Goal: Register for event/course: Sign up to attend an event or enroll in a course

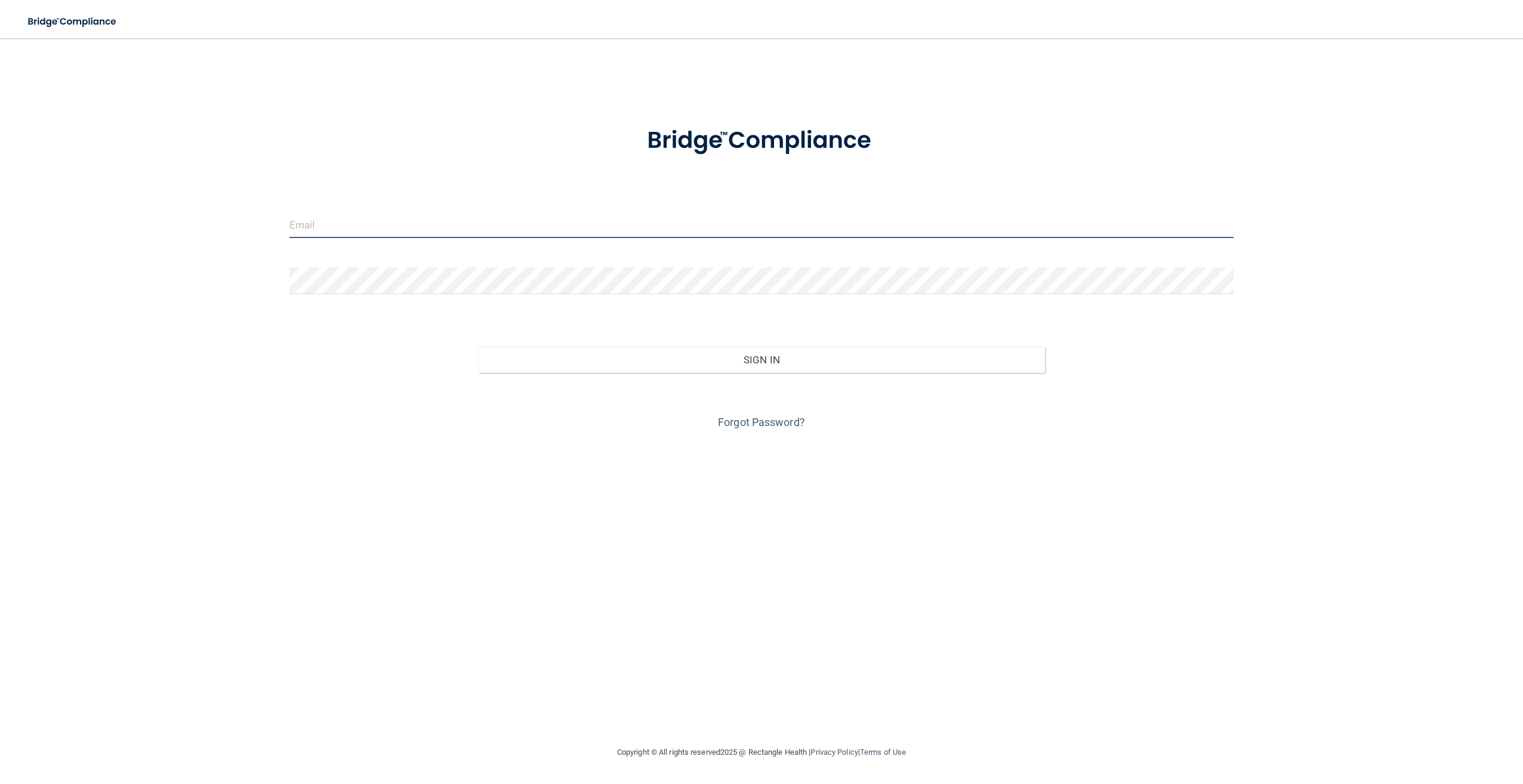
click at [391, 231] on input "email" at bounding box center [762, 225] width 944 height 27
type input "[EMAIL_ADDRESS][DOMAIN_NAME]"
click at [478, 347] on button "Sign In" at bounding box center [762, 360] width 566 height 26
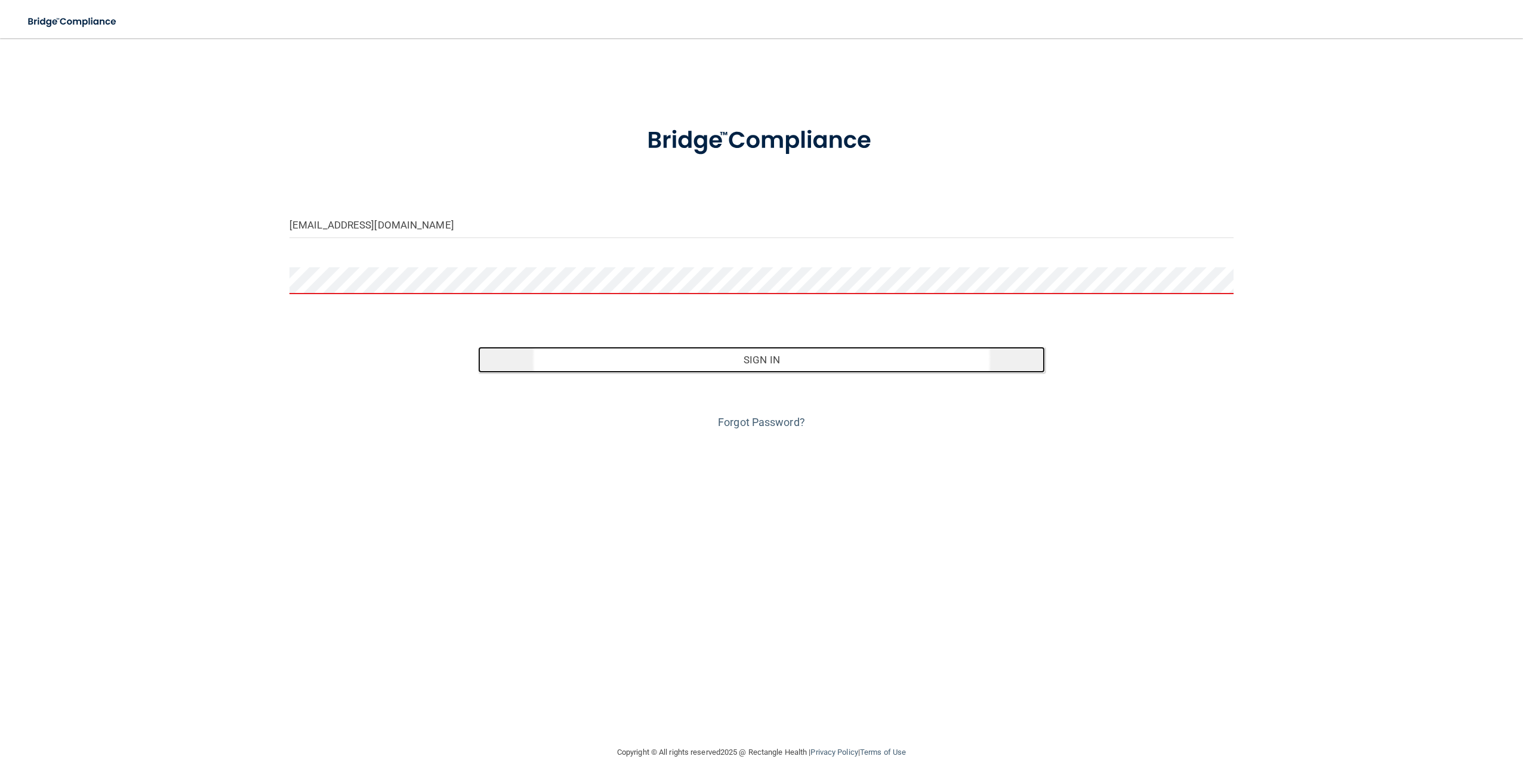
click at [808, 358] on button "Sign In" at bounding box center [762, 360] width 566 height 26
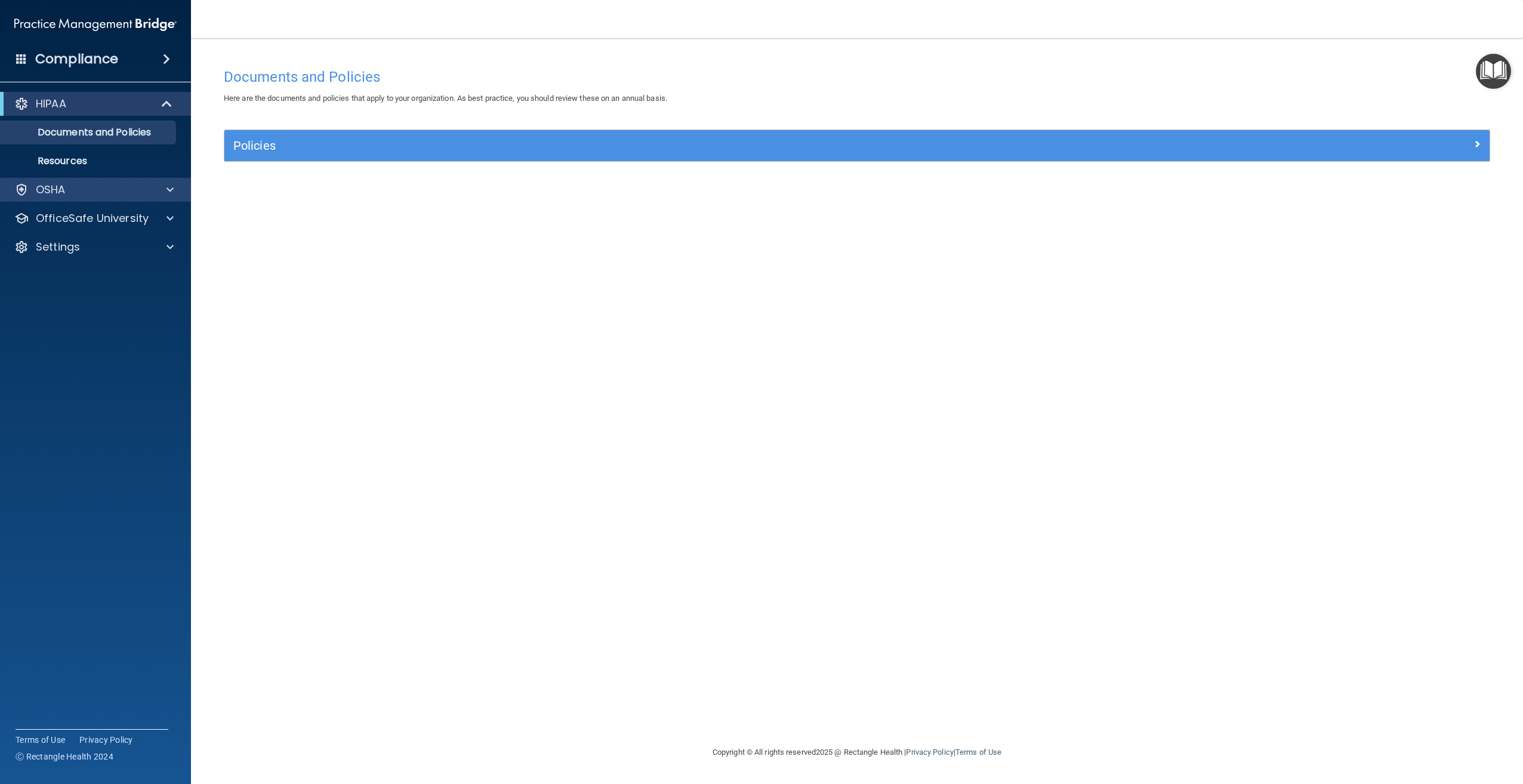
click at [123, 197] on div "OSHA" at bounding box center [96, 190] width 192 height 24
click at [160, 223] on div at bounding box center [168, 219] width 30 height 14
click at [153, 251] on div "HIPAA Training" at bounding box center [89, 247] width 163 height 12
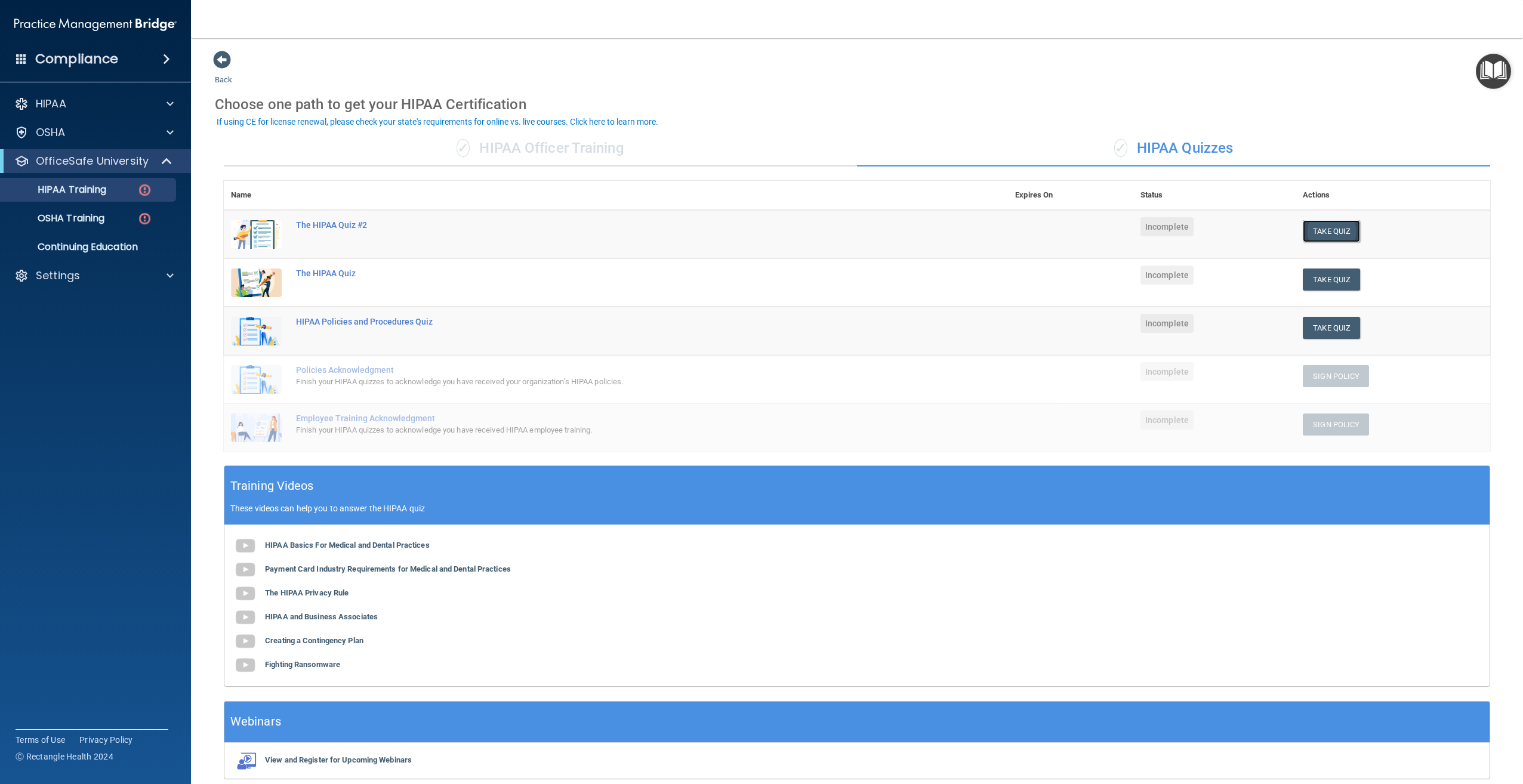
click at [1334, 228] on button "Take Quiz" at bounding box center [1331, 231] width 57 height 22
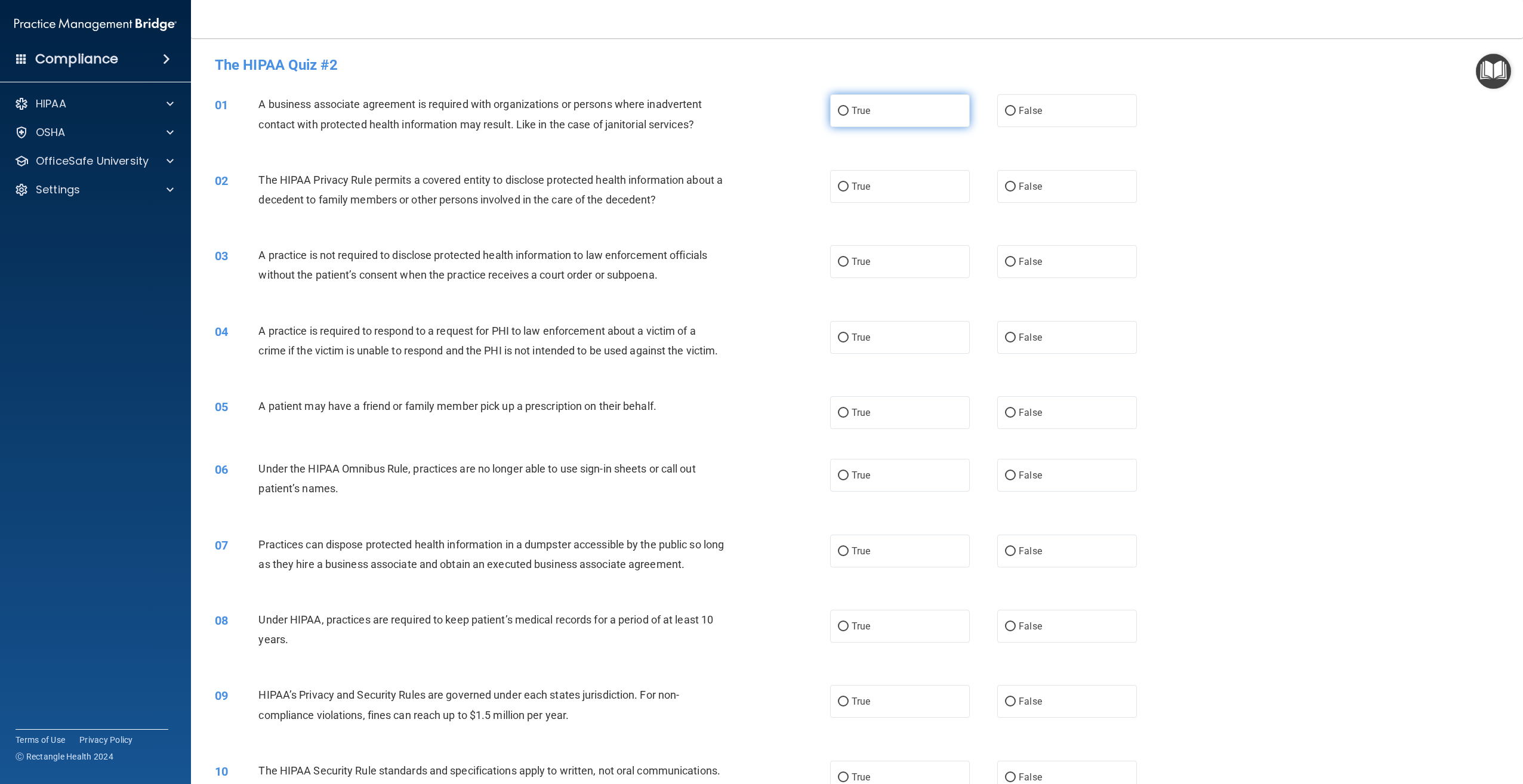
click at [852, 111] on span "True" at bounding box center [861, 111] width 18 height 11
click at [849, 111] on input "True" at bounding box center [843, 111] width 11 height 9
radio input "true"
click at [1018, 189] on span "False" at bounding box center [1030, 187] width 23 height 11
click at [1016, 189] on input "False" at bounding box center [1010, 187] width 11 height 9
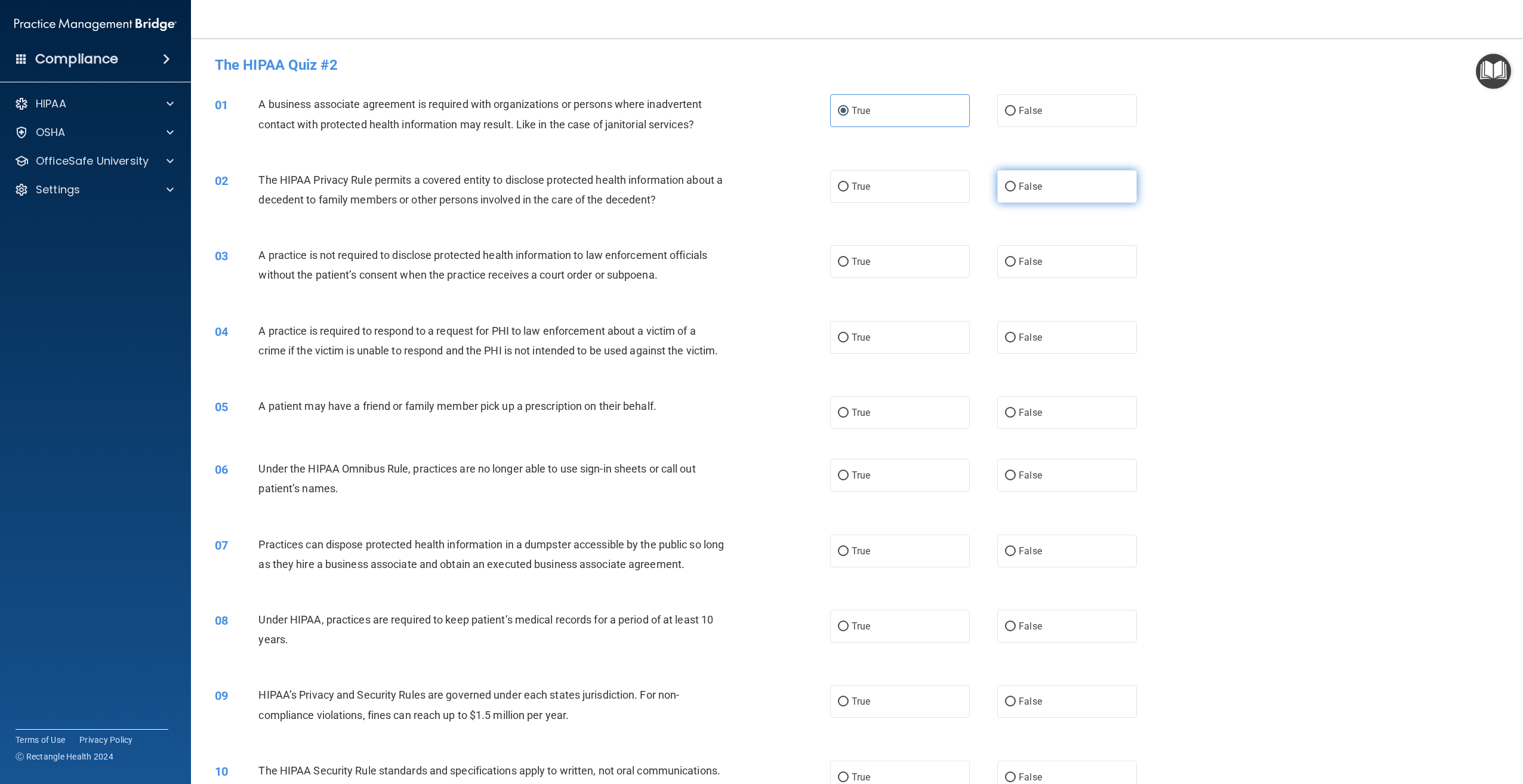
radio input "true"
click at [1050, 270] on label "False" at bounding box center [1067, 262] width 140 height 33
click at [1016, 267] on input "False" at bounding box center [1010, 262] width 11 height 9
radio input "true"
click at [914, 339] on label "True" at bounding box center [900, 337] width 140 height 33
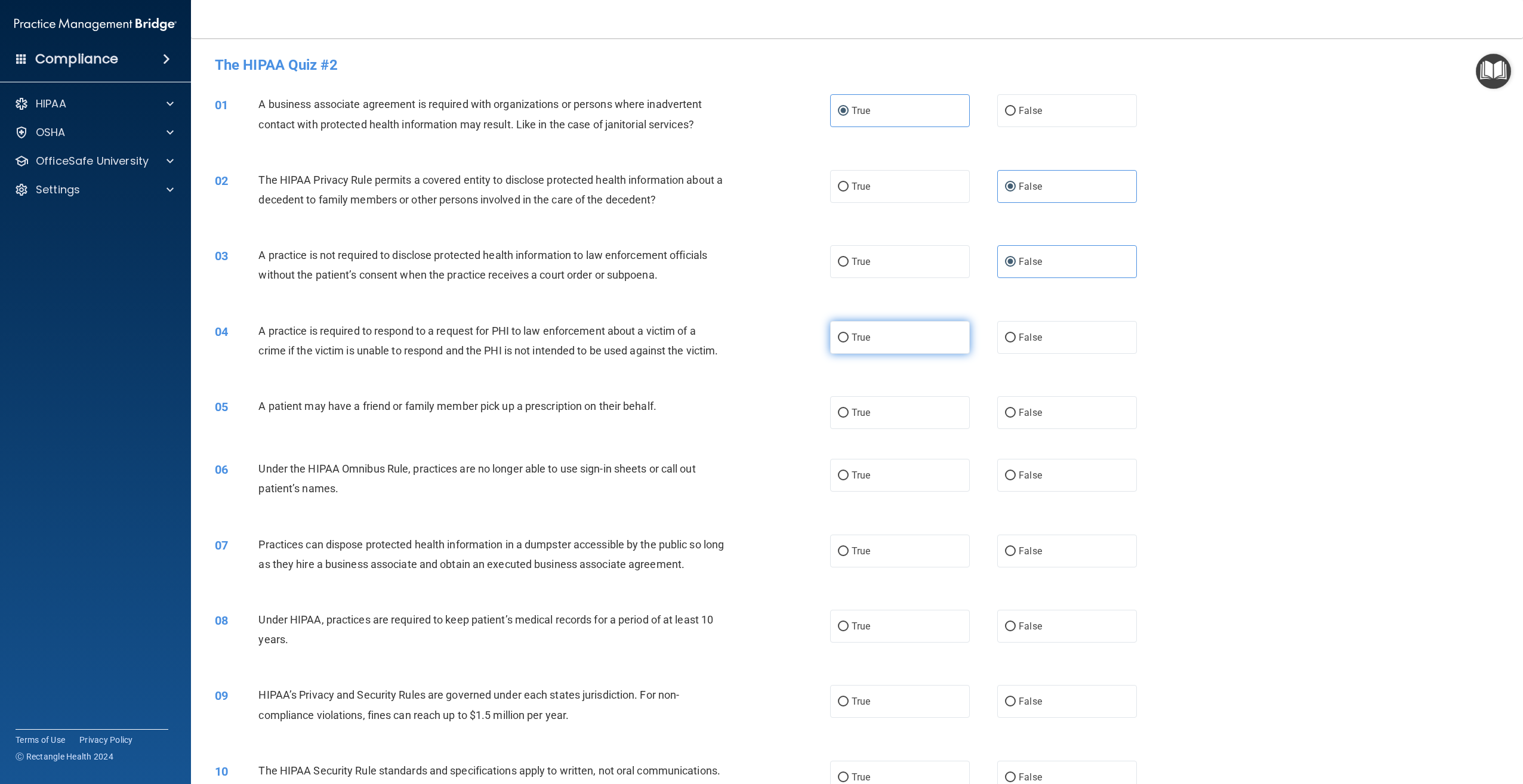
click at [849, 339] on input "True" at bounding box center [843, 338] width 11 height 9
radio input "true"
click at [1006, 418] on input "False" at bounding box center [1010, 413] width 11 height 9
radio input "true"
drag, startPoint x: 954, startPoint y: 516, endPoint x: 944, endPoint y: 511, distance: 11.2
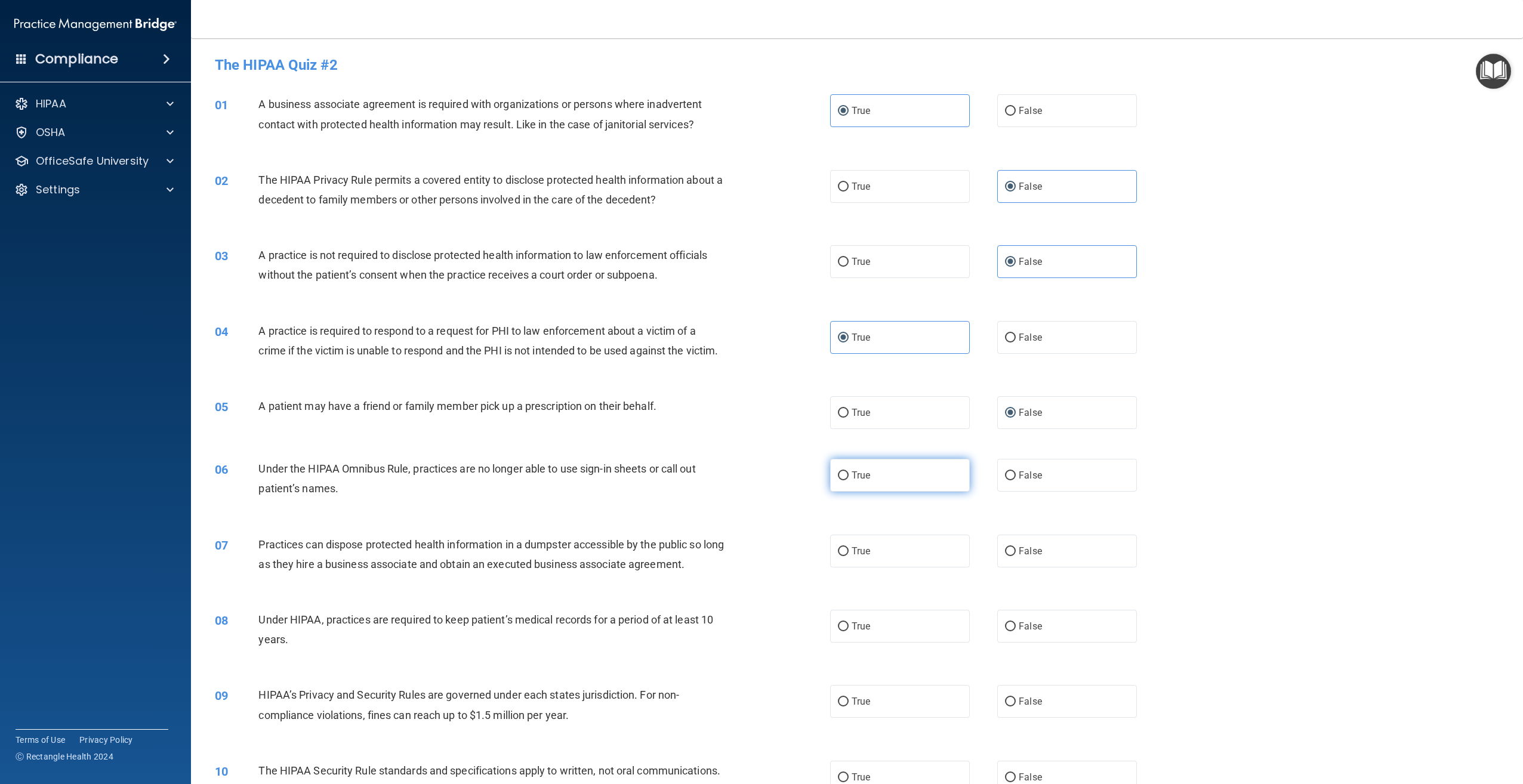
click at [950, 514] on div "06 Under the HIPAA Omnibus Rule, practices are no longer able to use sign-in sh…" at bounding box center [857, 482] width 1302 height 75
click at [923, 492] on label "True" at bounding box center [900, 475] width 140 height 33
click at [849, 480] on input "True" at bounding box center [843, 475] width 11 height 9
radio input "true"
click at [1042, 568] on label "False" at bounding box center [1067, 551] width 140 height 33
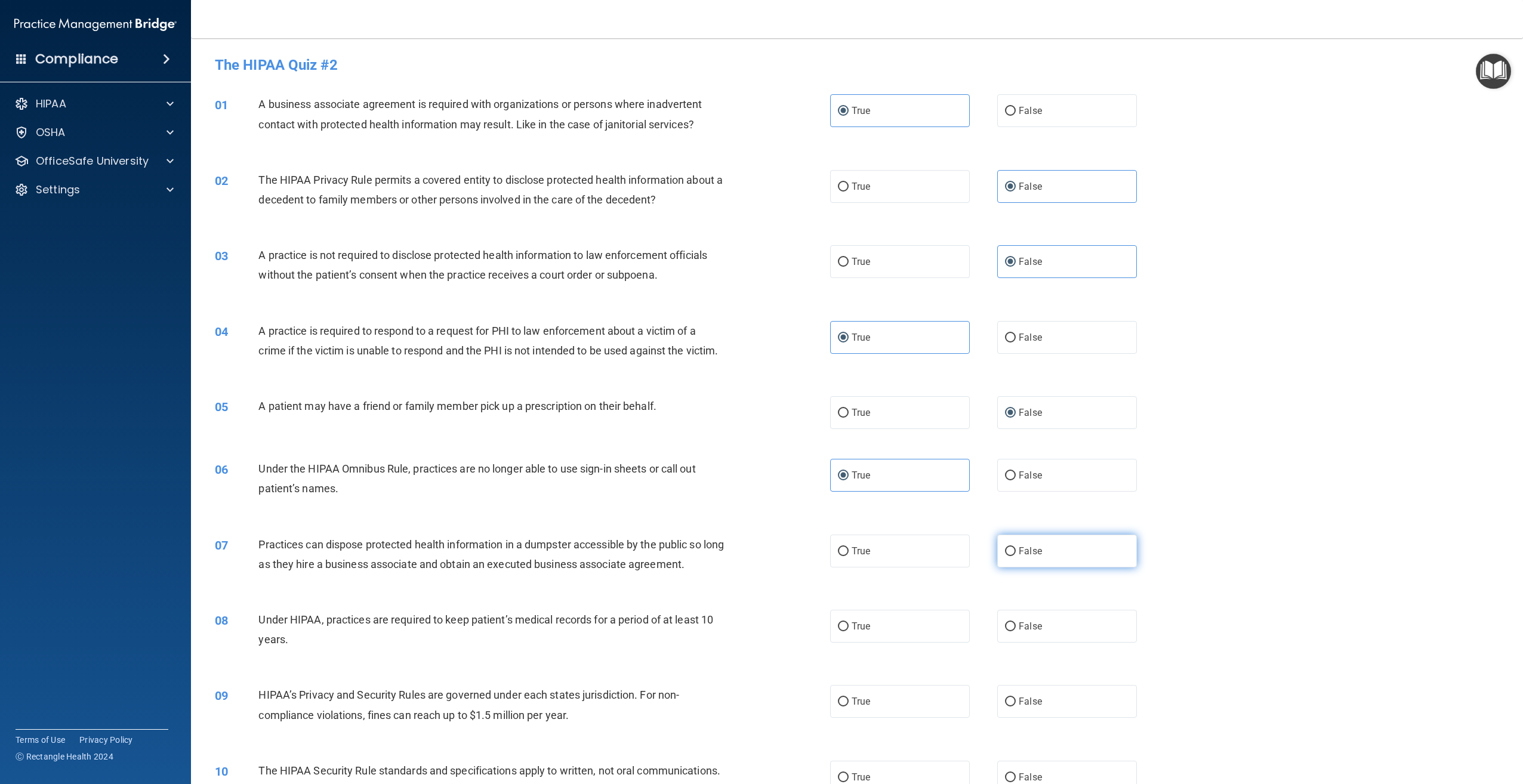
click at [1016, 556] on input "False" at bounding box center [1010, 551] width 11 height 9
radio input "true"
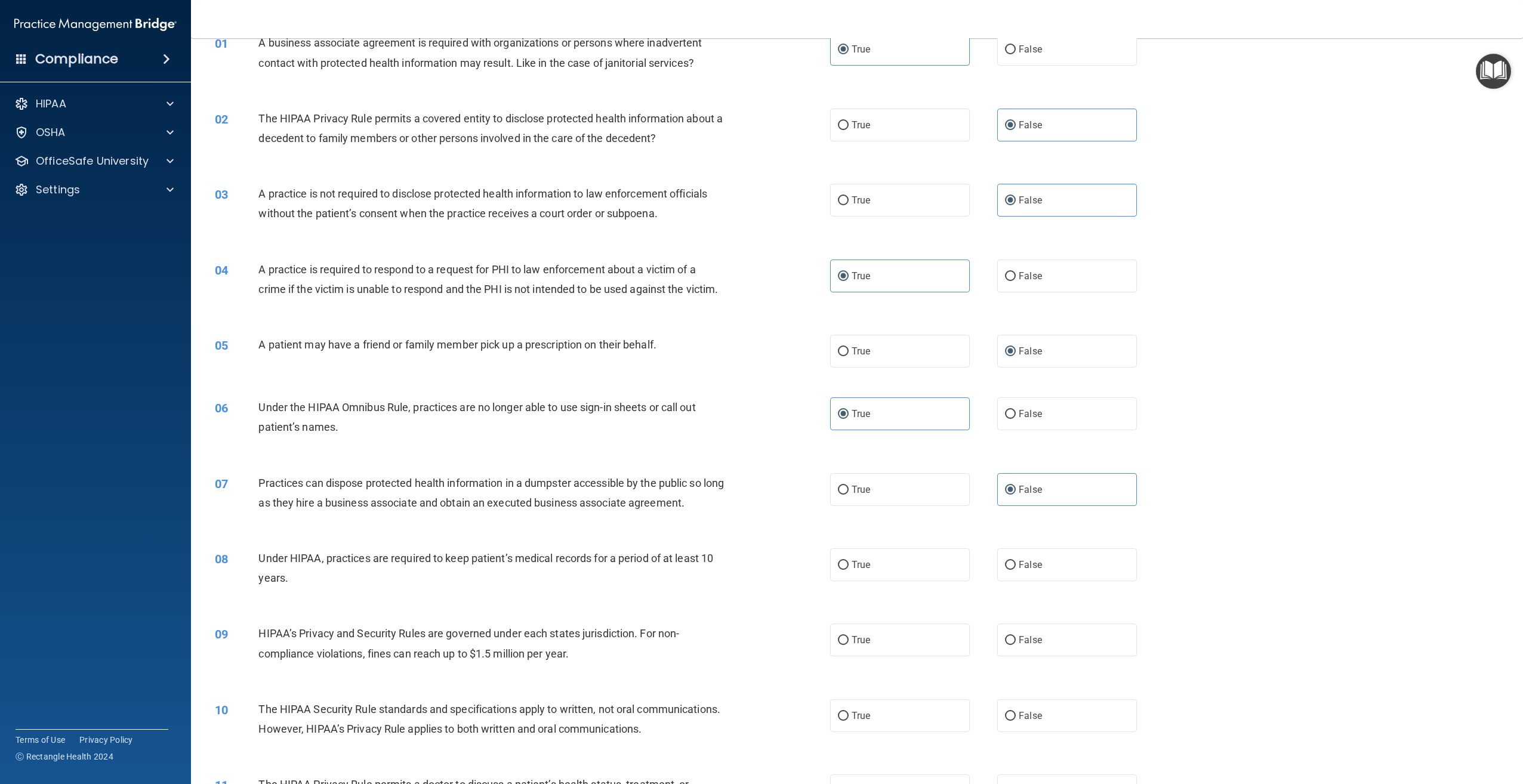
scroll to position [238, 0]
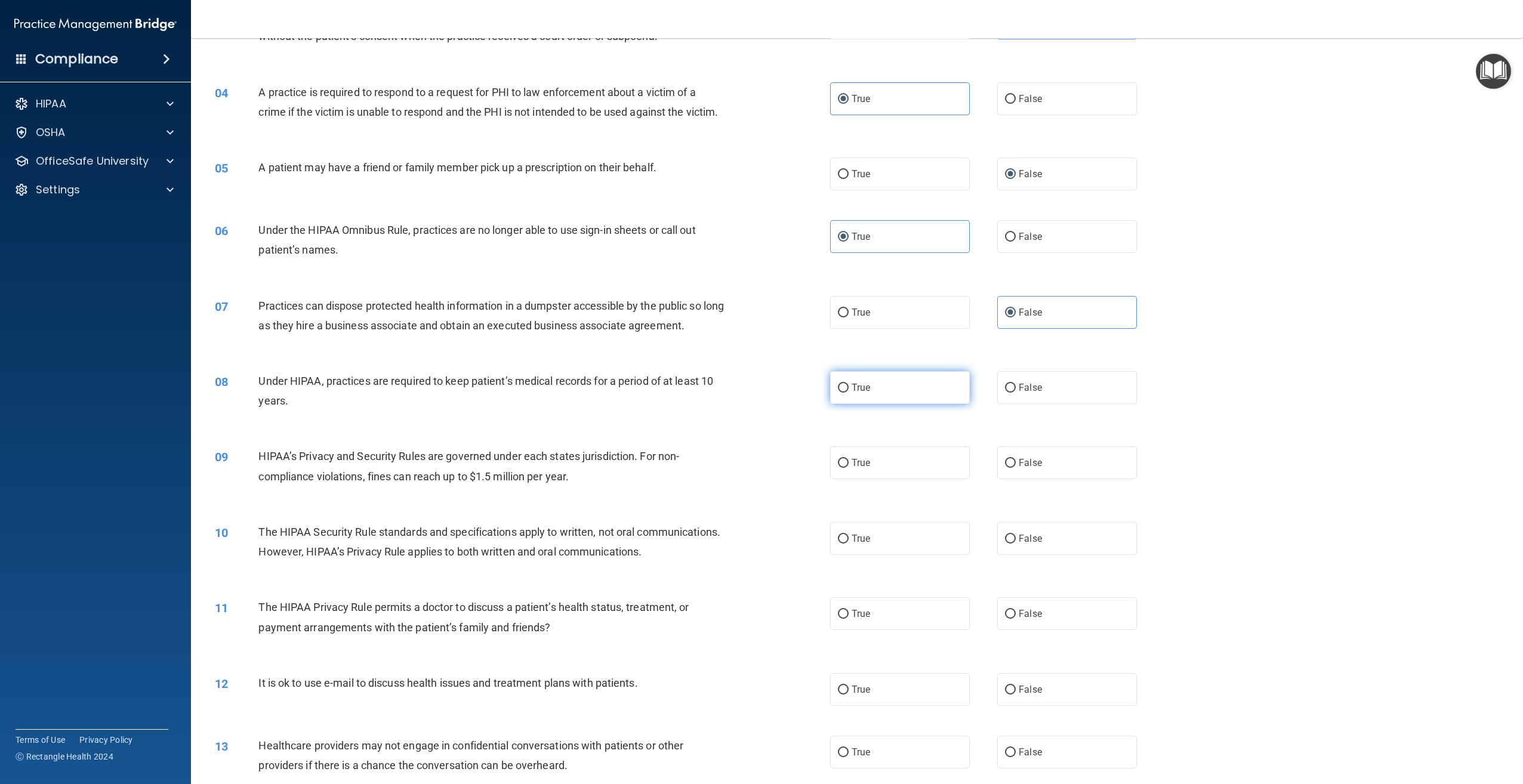
click at [889, 404] on label "True" at bounding box center [900, 387] width 140 height 33
click at [849, 392] on input "True" at bounding box center [843, 388] width 11 height 9
radio input "true"
drag, startPoint x: 890, startPoint y: 409, endPoint x: 896, endPoint y: 411, distance: 6.3
click at [891, 404] on label "True" at bounding box center [900, 387] width 140 height 33
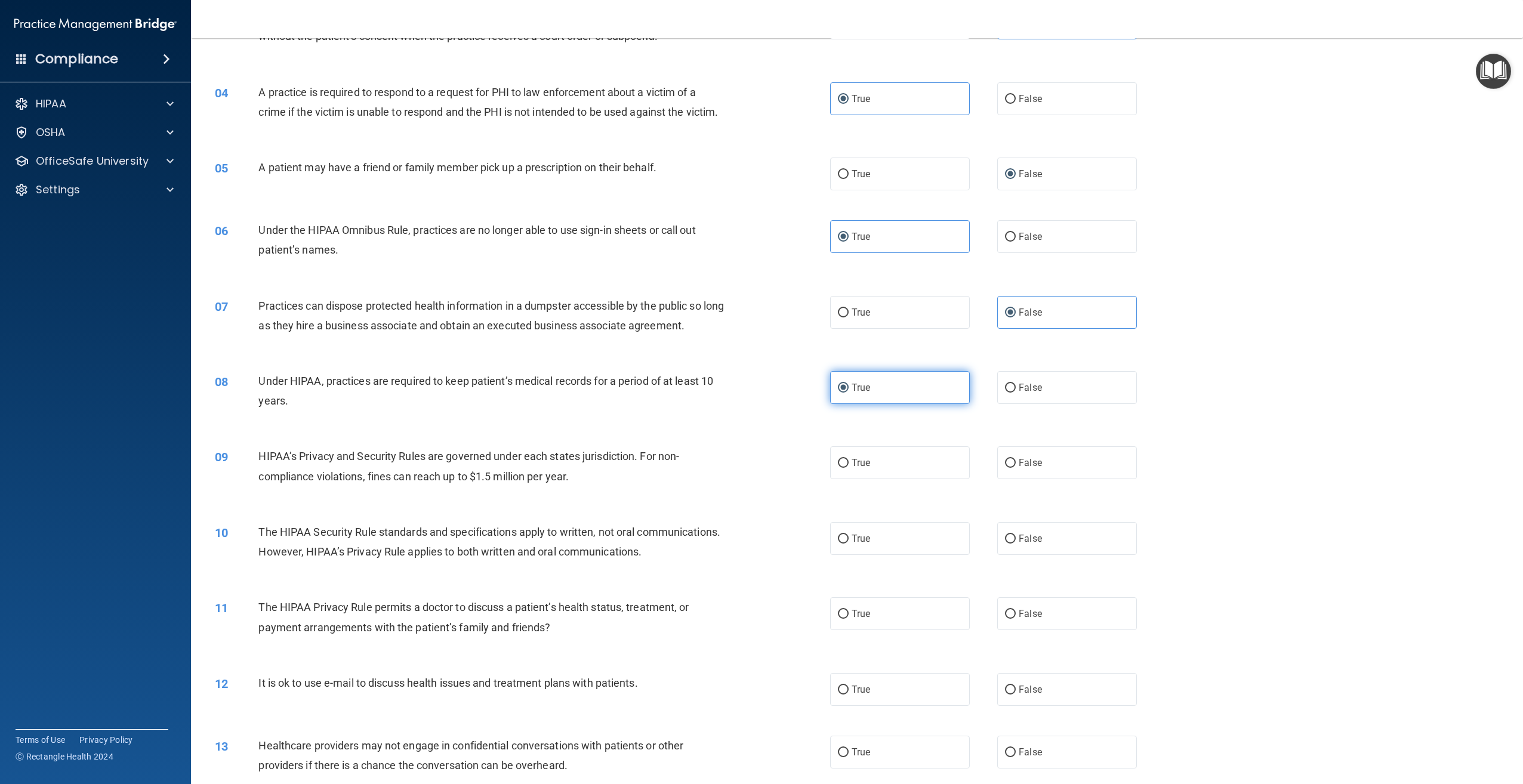
click at [849, 392] on input "True" at bounding box center [843, 388] width 11 height 9
drag, startPoint x: 1008, startPoint y: 403, endPoint x: 1014, endPoint y: 406, distance: 6.7
click at [1008, 392] on input "False" at bounding box center [1010, 388] width 11 height 9
radio input "true"
radio input "false"
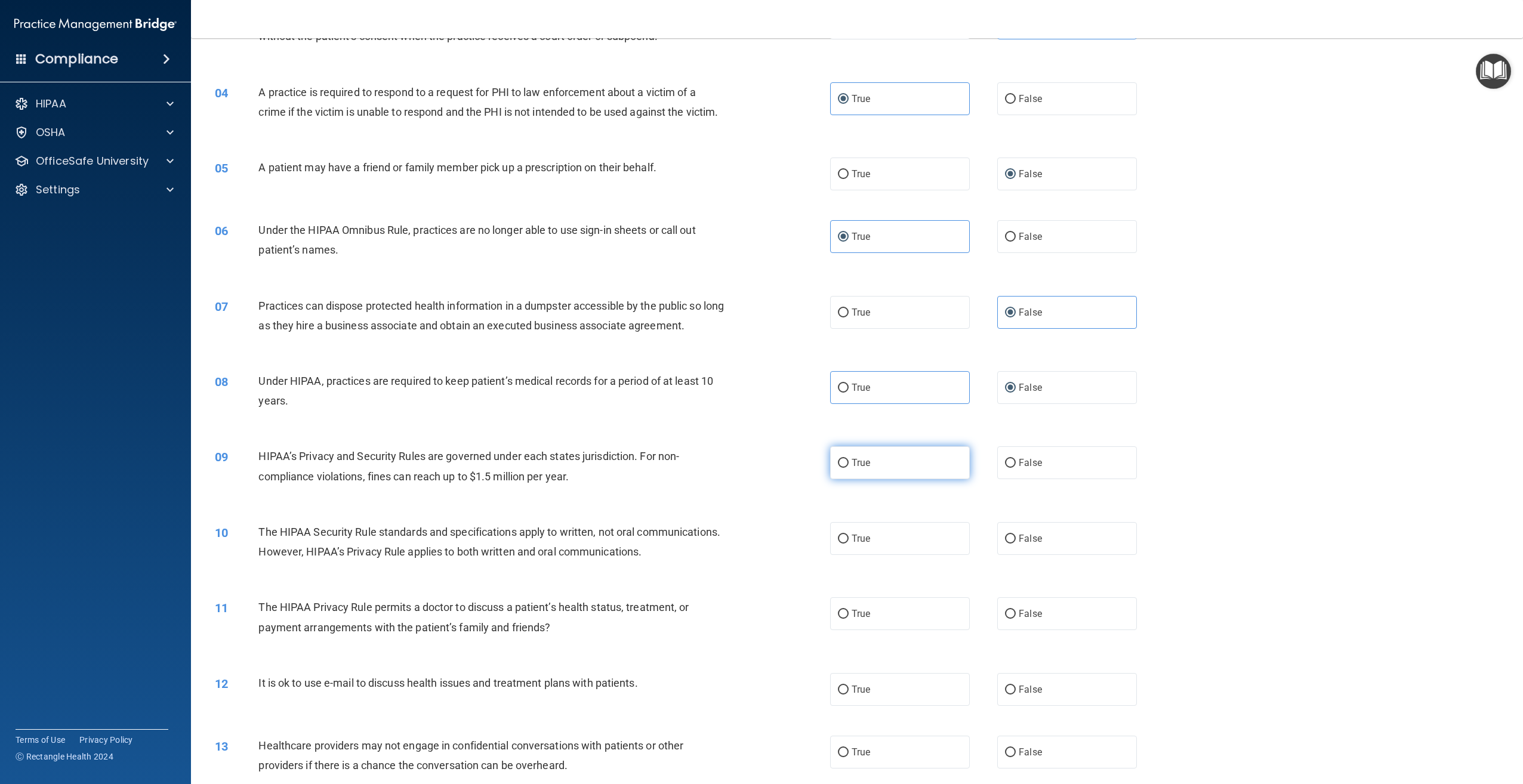
click at [881, 478] on label "True" at bounding box center [900, 463] width 140 height 33
click at [849, 468] on input "True" at bounding box center [843, 463] width 11 height 9
radio input "true"
click at [916, 555] on label "True" at bounding box center [900, 539] width 140 height 33
click at [849, 543] on input "True" at bounding box center [843, 539] width 11 height 9
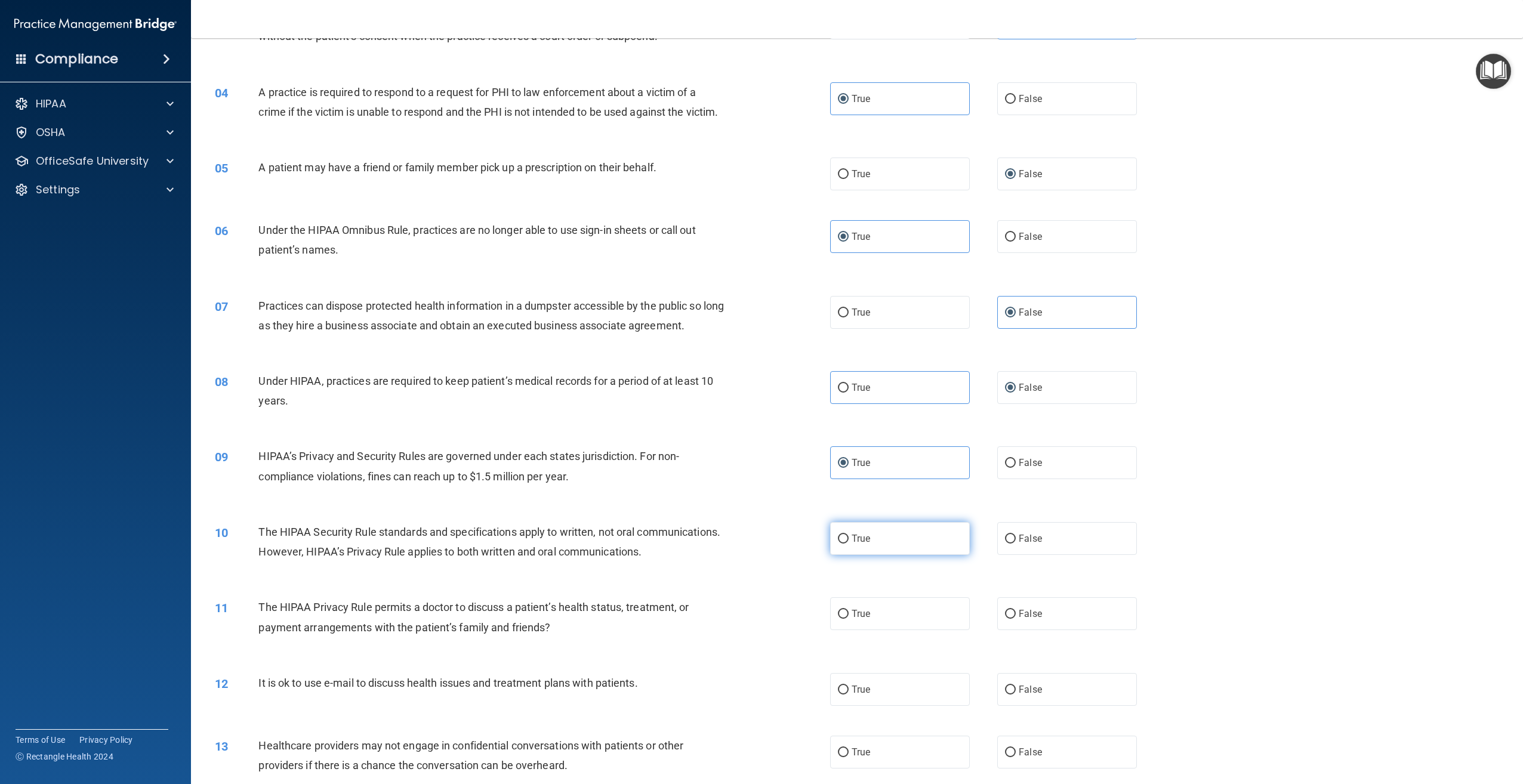
radio input "true"
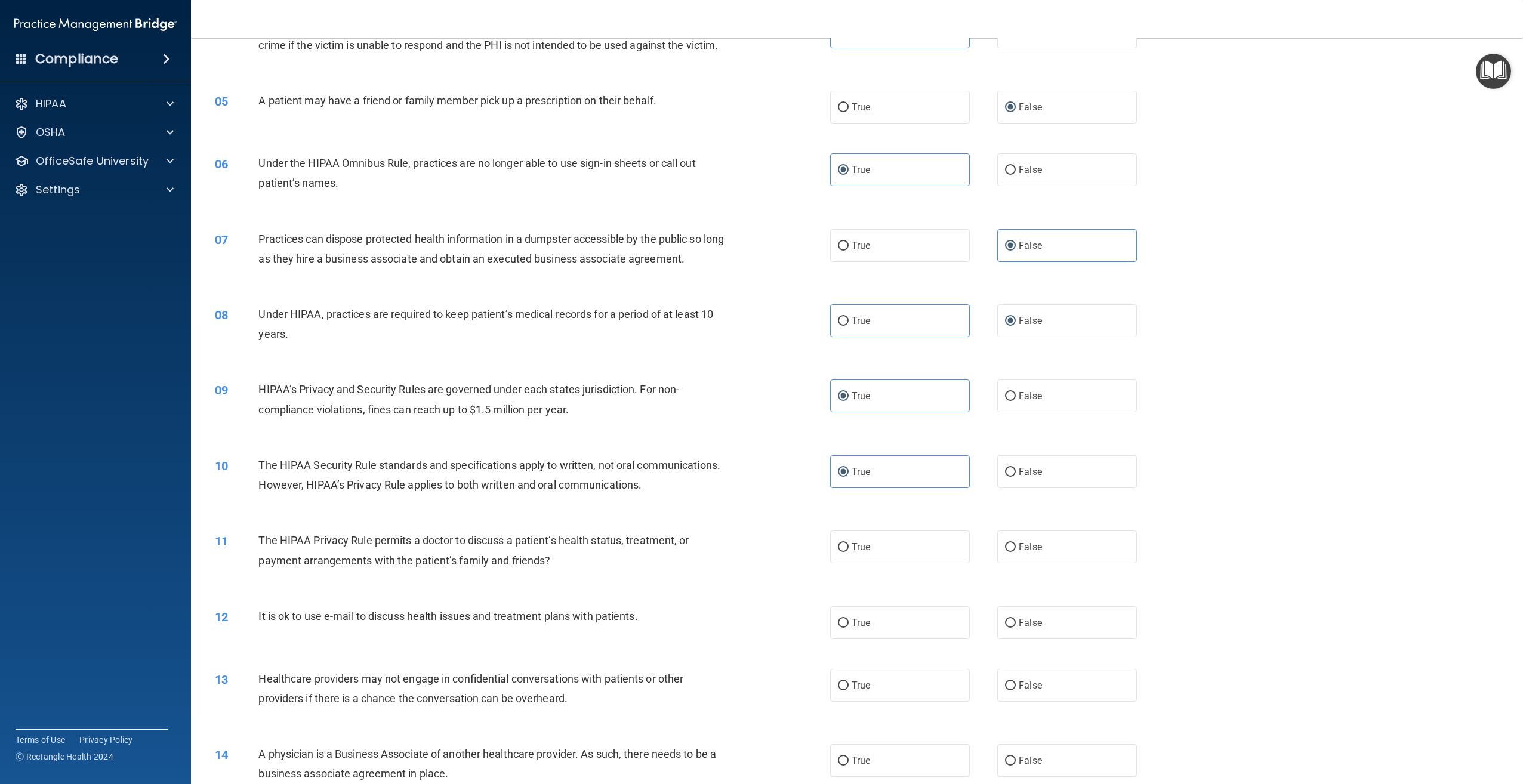
scroll to position [418, 0]
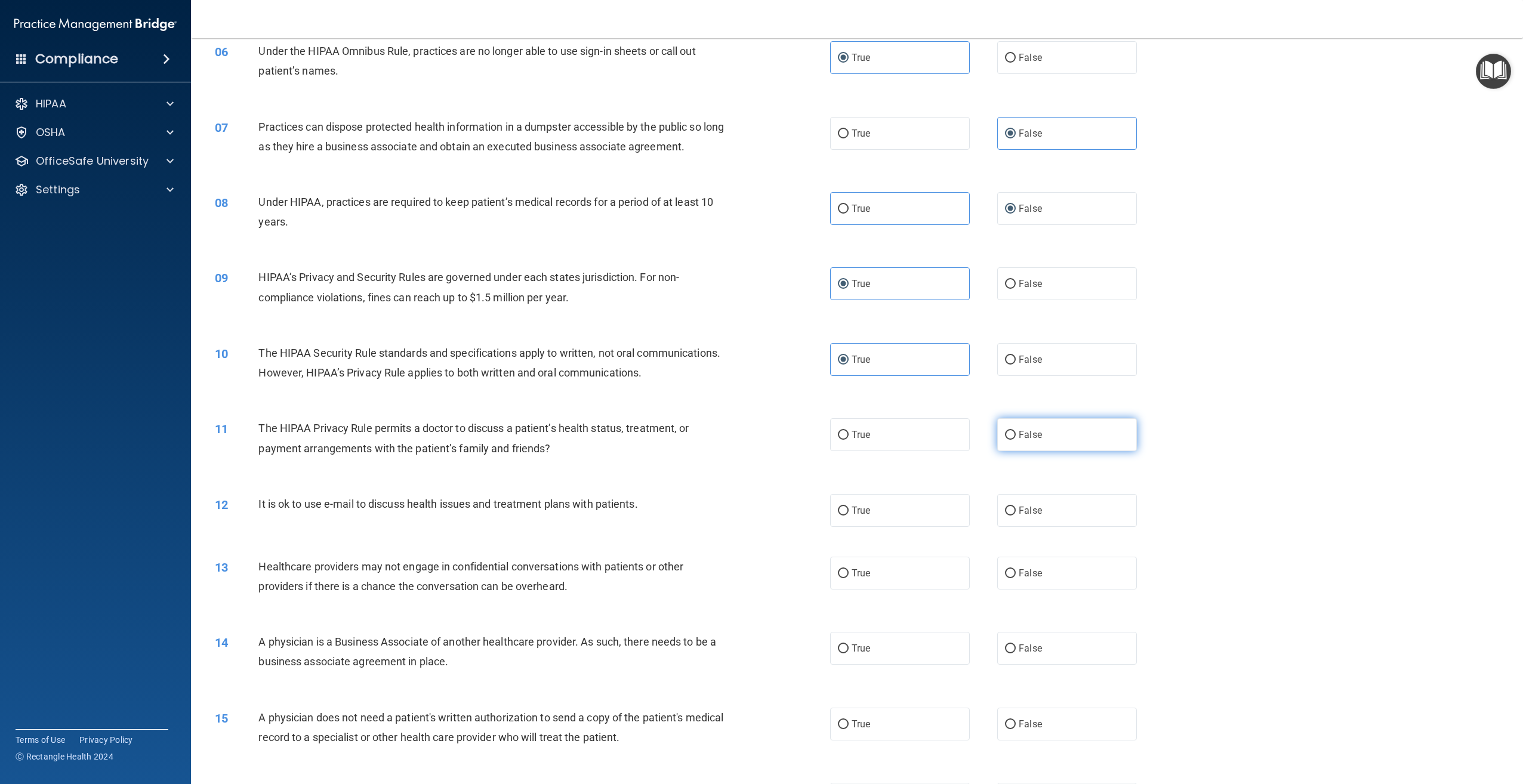
click at [1070, 451] on label "False" at bounding box center [1067, 434] width 140 height 33
click at [1016, 440] on input "False" at bounding box center [1010, 435] width 11 height 9
radio input "true"
drag, startPoint x: 1029, startPoint y: 538, endPoint x: 1036, endPoint y: 550, distance: 13.9
click at [1036, 526] on label "False" at bounding box center [1067, 510] width 140 height 33
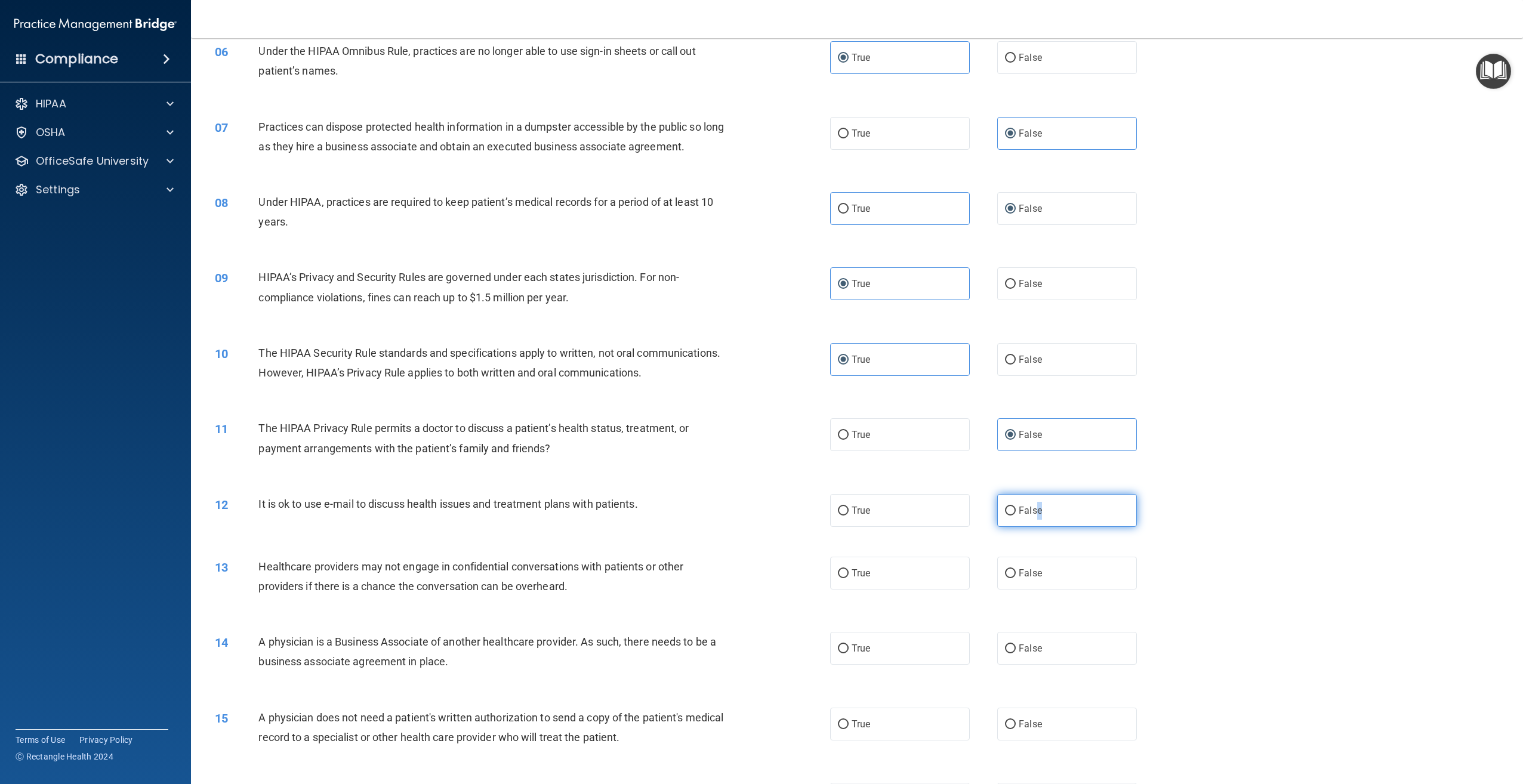
click at [1034, 516] on span "False" at bounding box center [1030, 510] width 23 height 11
click at [1016, 515] on input "False" at bounding box center [1010, 511] width 11 height 9
radio input "true"
click at [938, 590] on label "True" at bounding box center [900, 573] width 140 height 33
click at [849, 578] on input "True" at bounding box center [843, 573] width 11 height 9
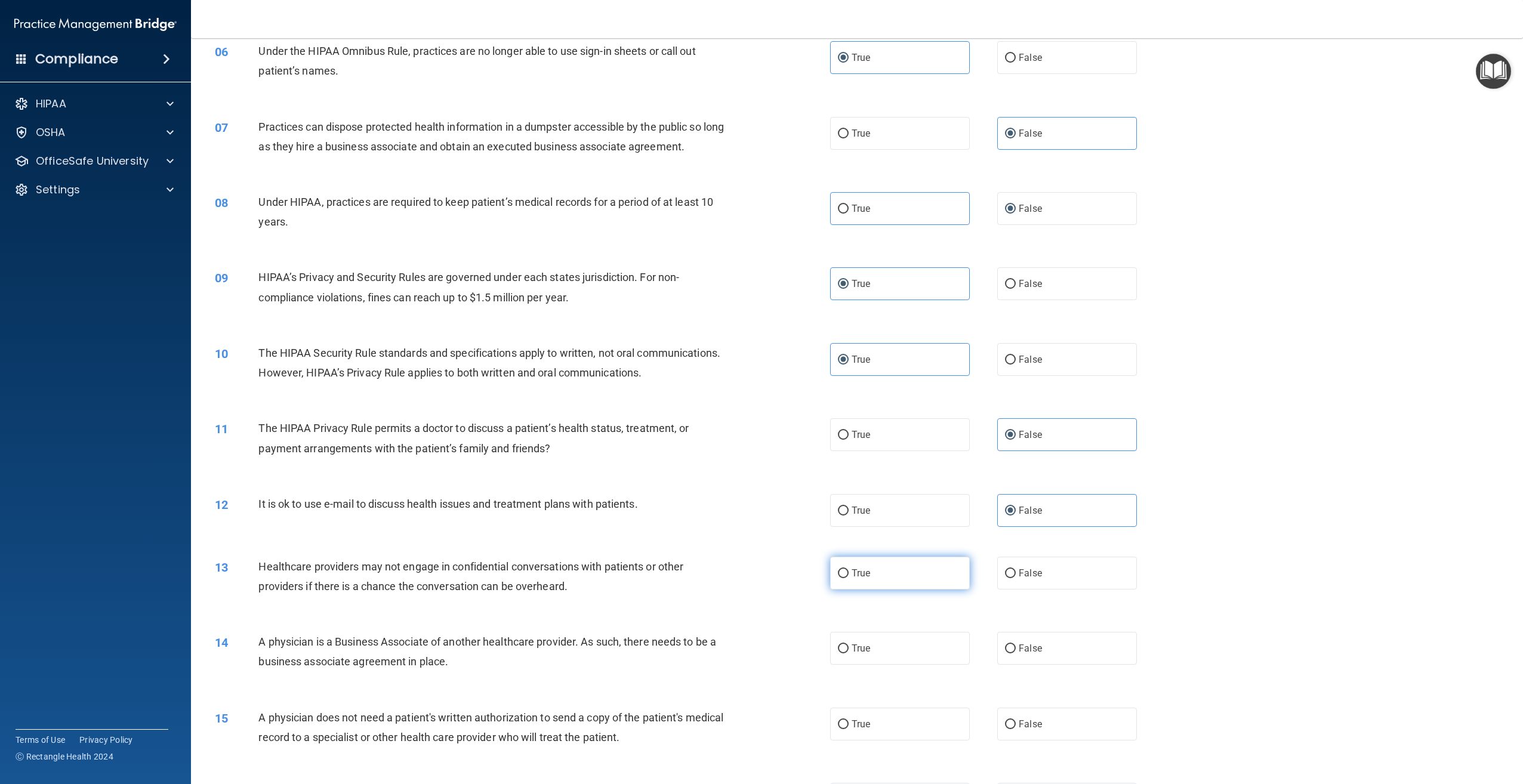
radio input "true"
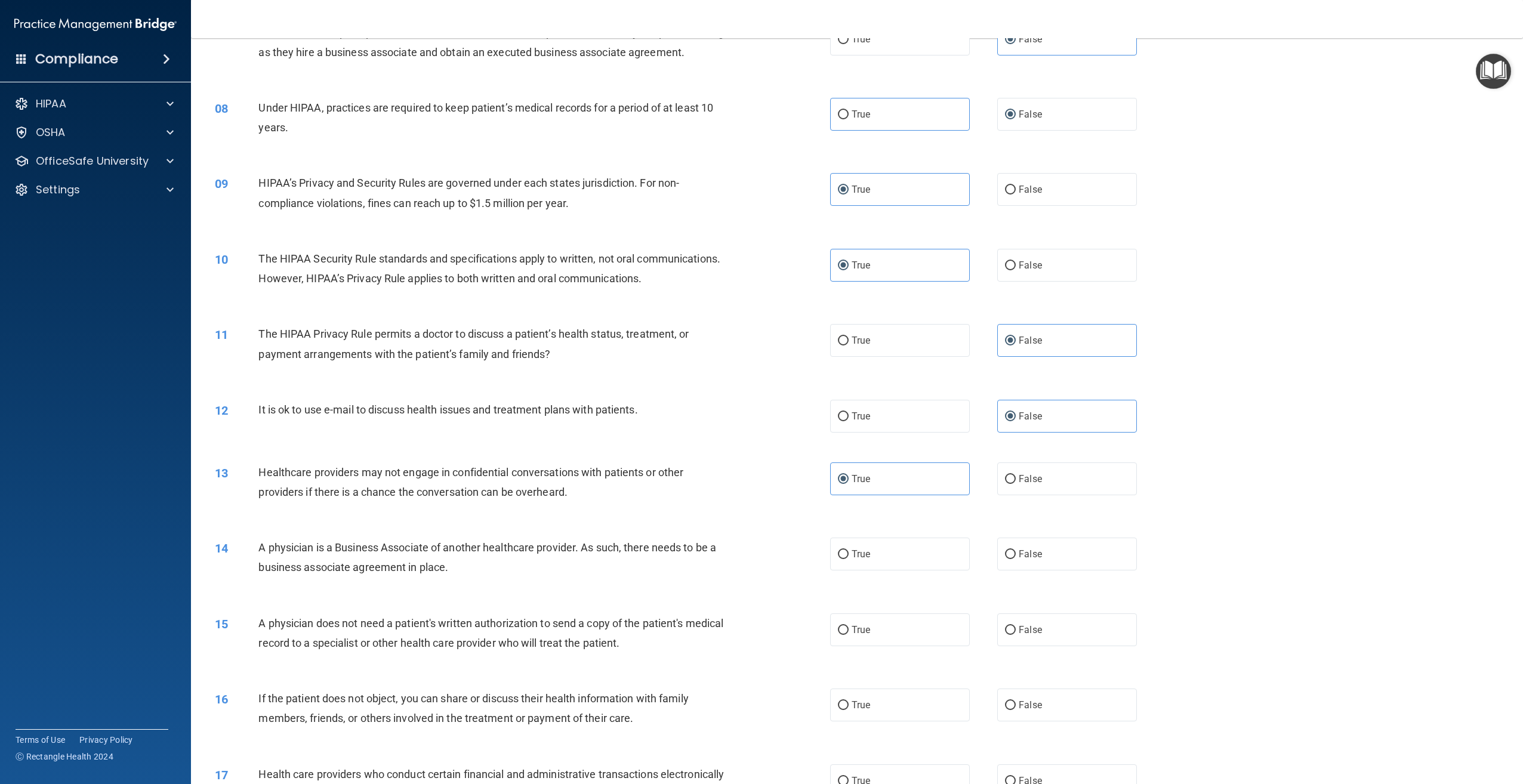
scroll to position [716, 0]
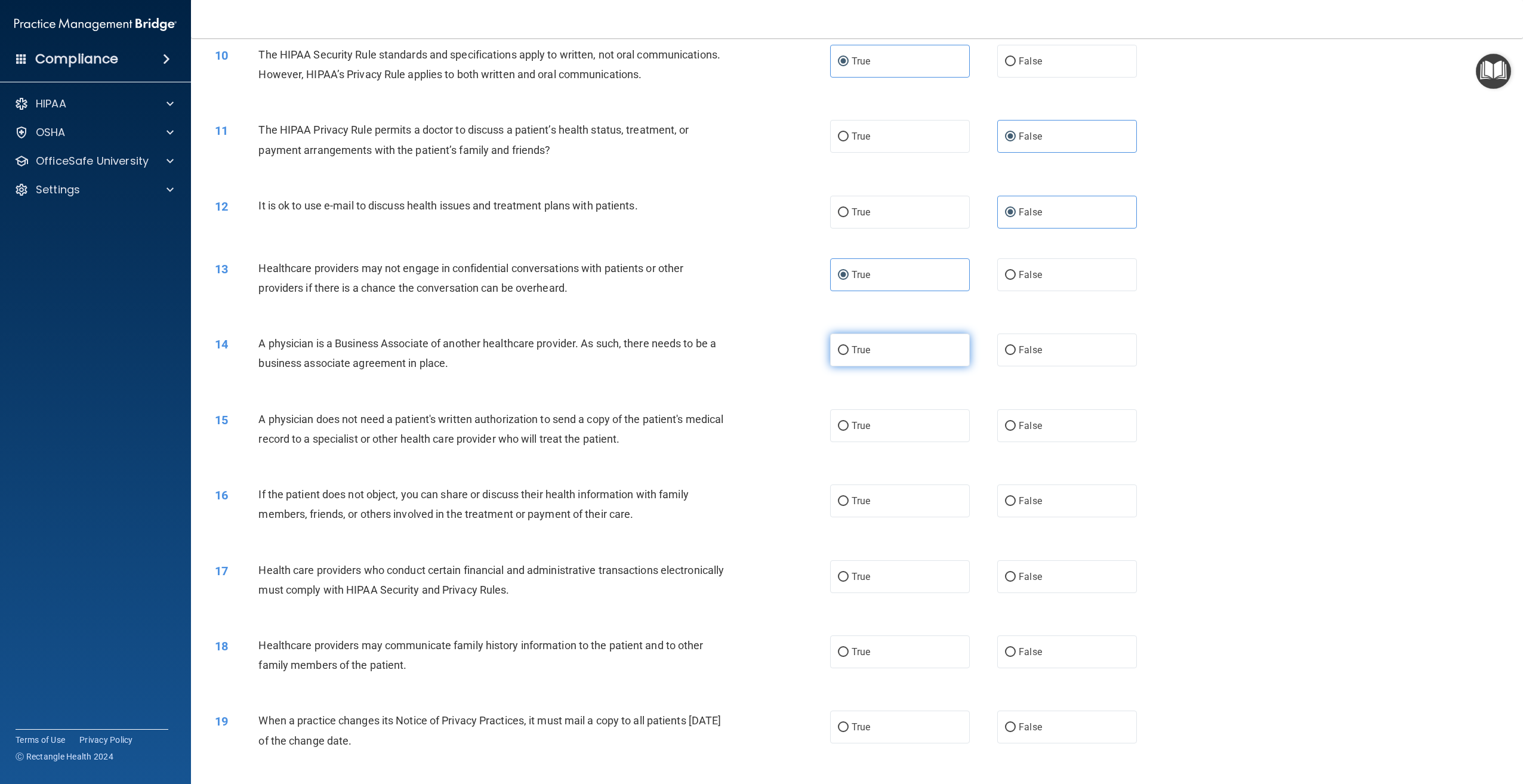
click at [864, 366] on label "True" at bounding box center [900, 350] width 140 height 33
click at [849, 355] on input "True" at bounding box center [843, 350] width 11 height 9
radio input "true"
drag, startPoint x: 1023, startPoint y: 474, endPoint x: 1018, endPoint y: 458, distance: 16.8
click at [1023, 442] on label "False" at bounding box center [1067, 426] width 140 height 33
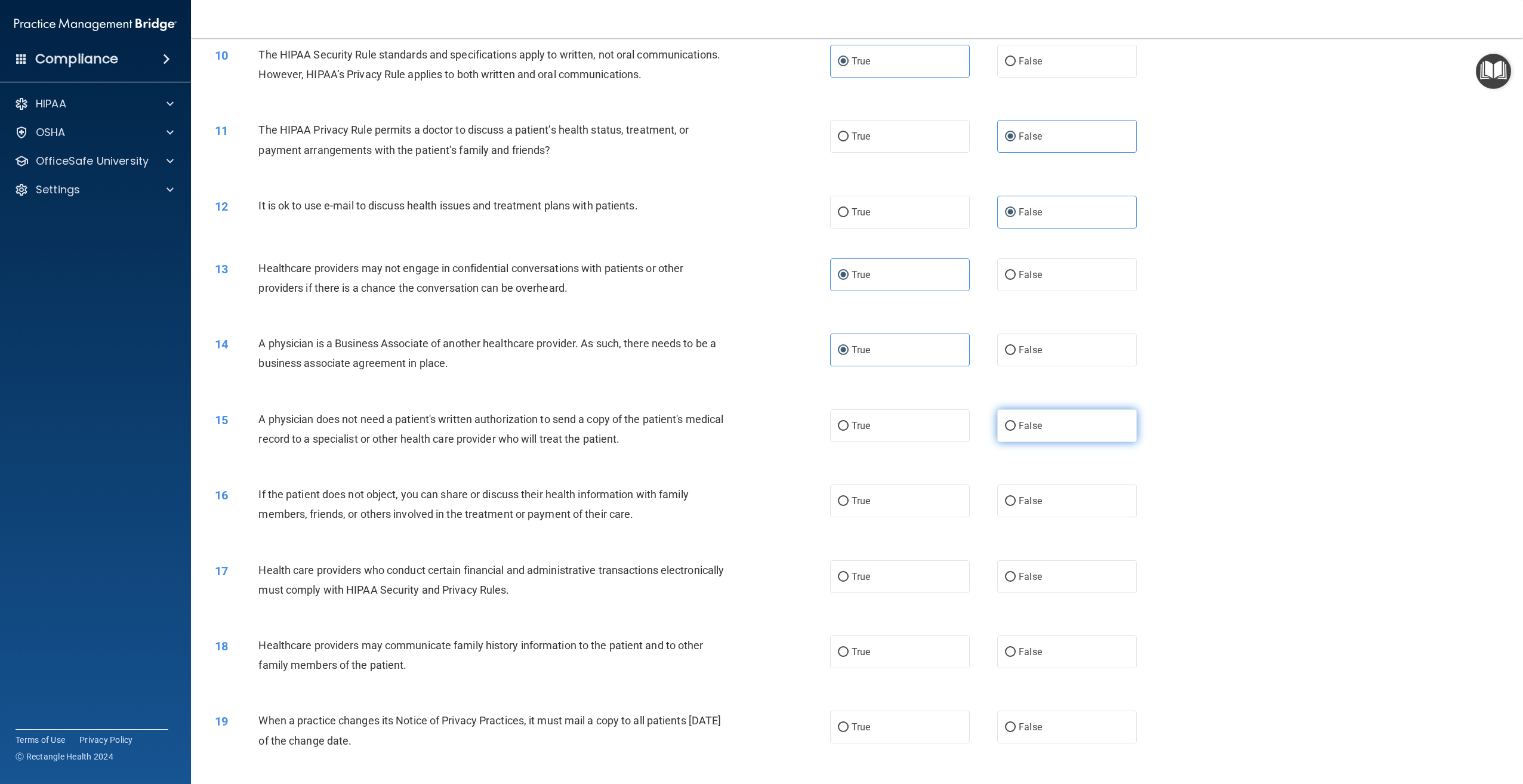
click at [1016, 431] on input "False" at bounding box center [1010, 426] width 11 height 9
radio input "true"
click at [1005, 506] on input "False" at bounding box center [1010, 501] width 11 height 9
radio input "true"
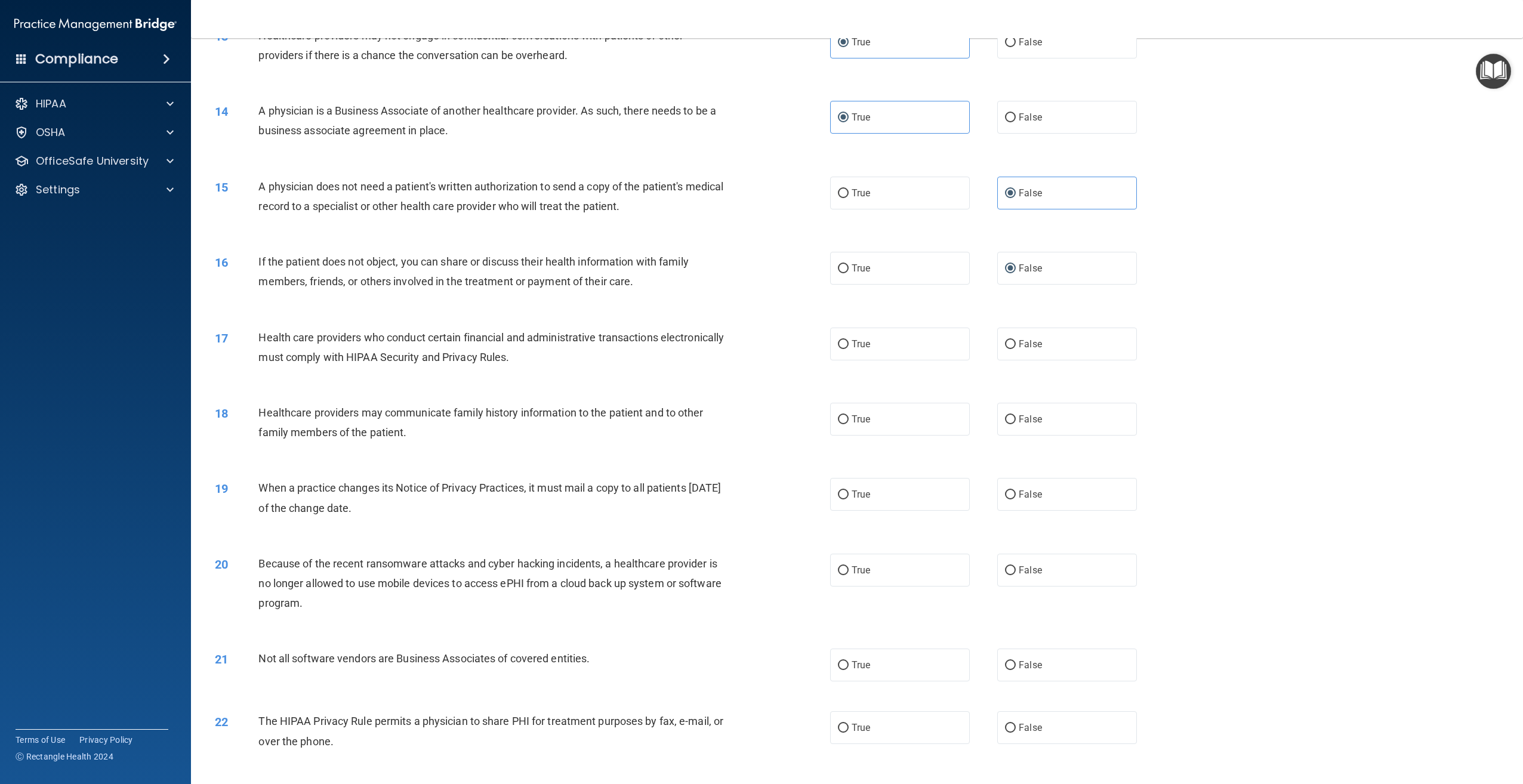
scroll to position [954, 0]
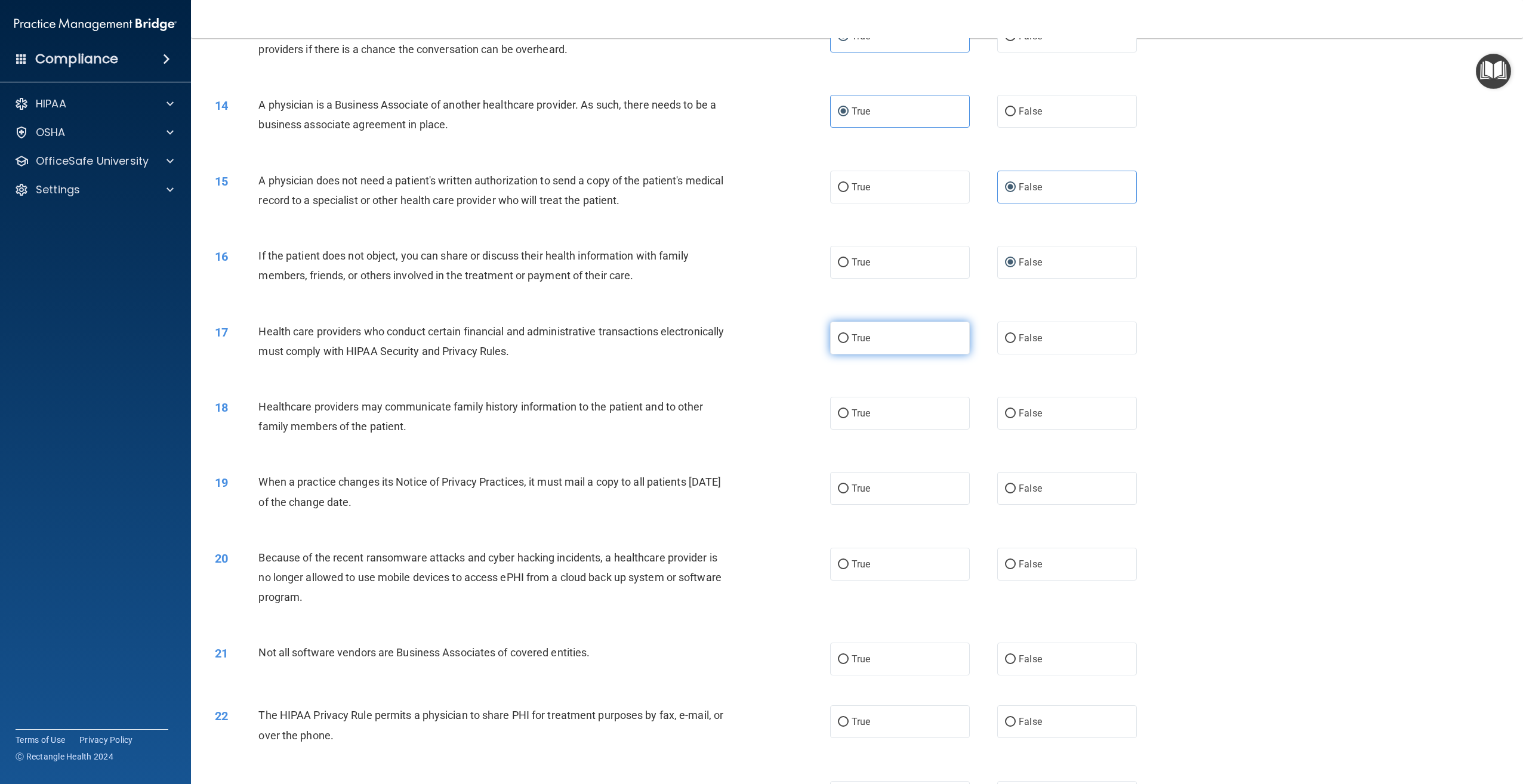
click at [885, 354] on label "True" at bounding box center [900, 338] width 140 height 33
click at [849, 343] on input "True" at bounding box center [843, 338] width 11 height 9
radio input "true"
click at [868, 504] on label "True" at bounding box center [900, 488] width 140 height 33
click at [849, 493] on input "True" at bounding box center [843, 489] width 11 height 9
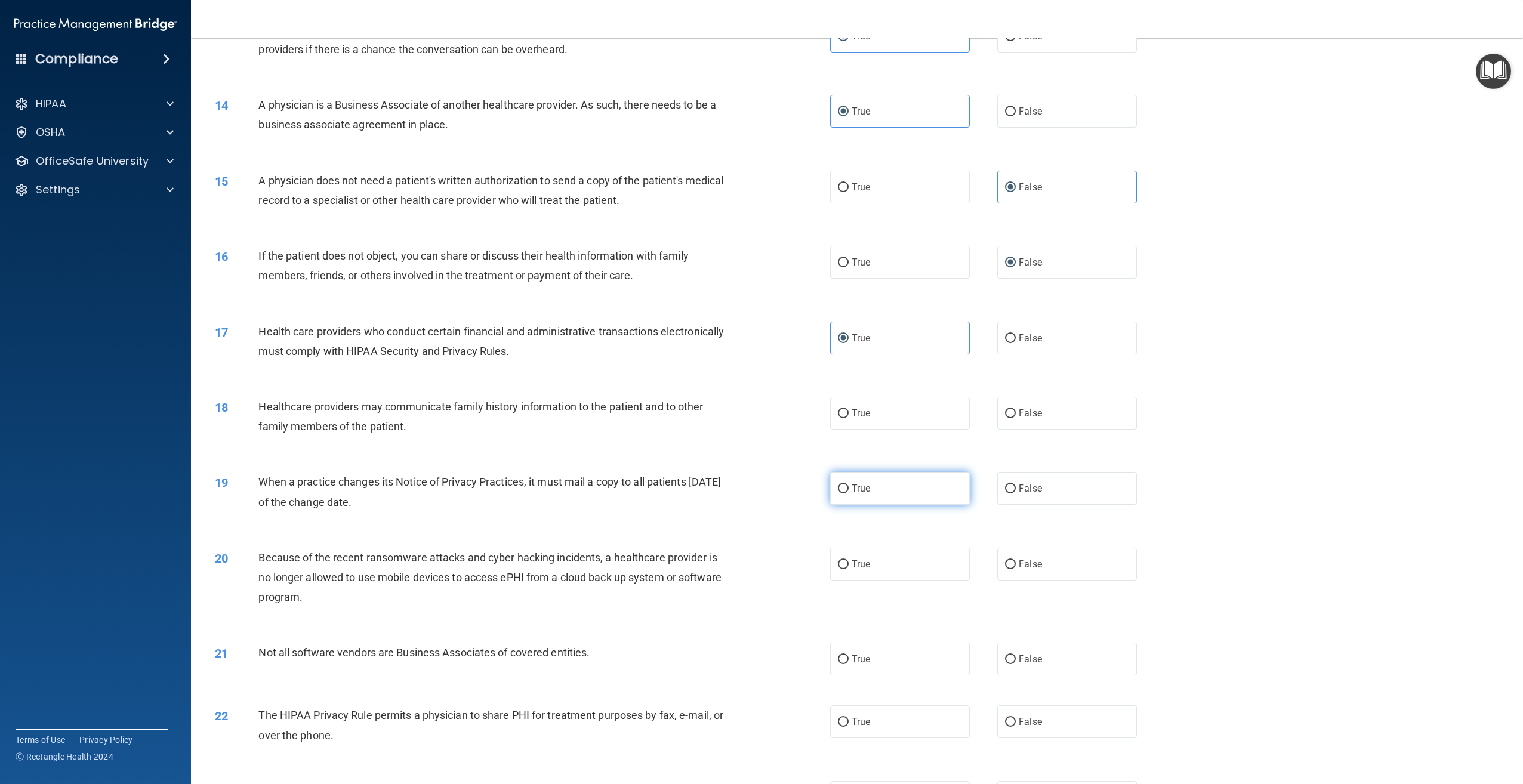
radio input "true"
click at [1095, 429] on label "False" at bounding box center [1067, 413] width 140 height 33
click at [1016, 418] on input "False" at bounding box center [1010, 414] width 11 height 9
radio input "true"
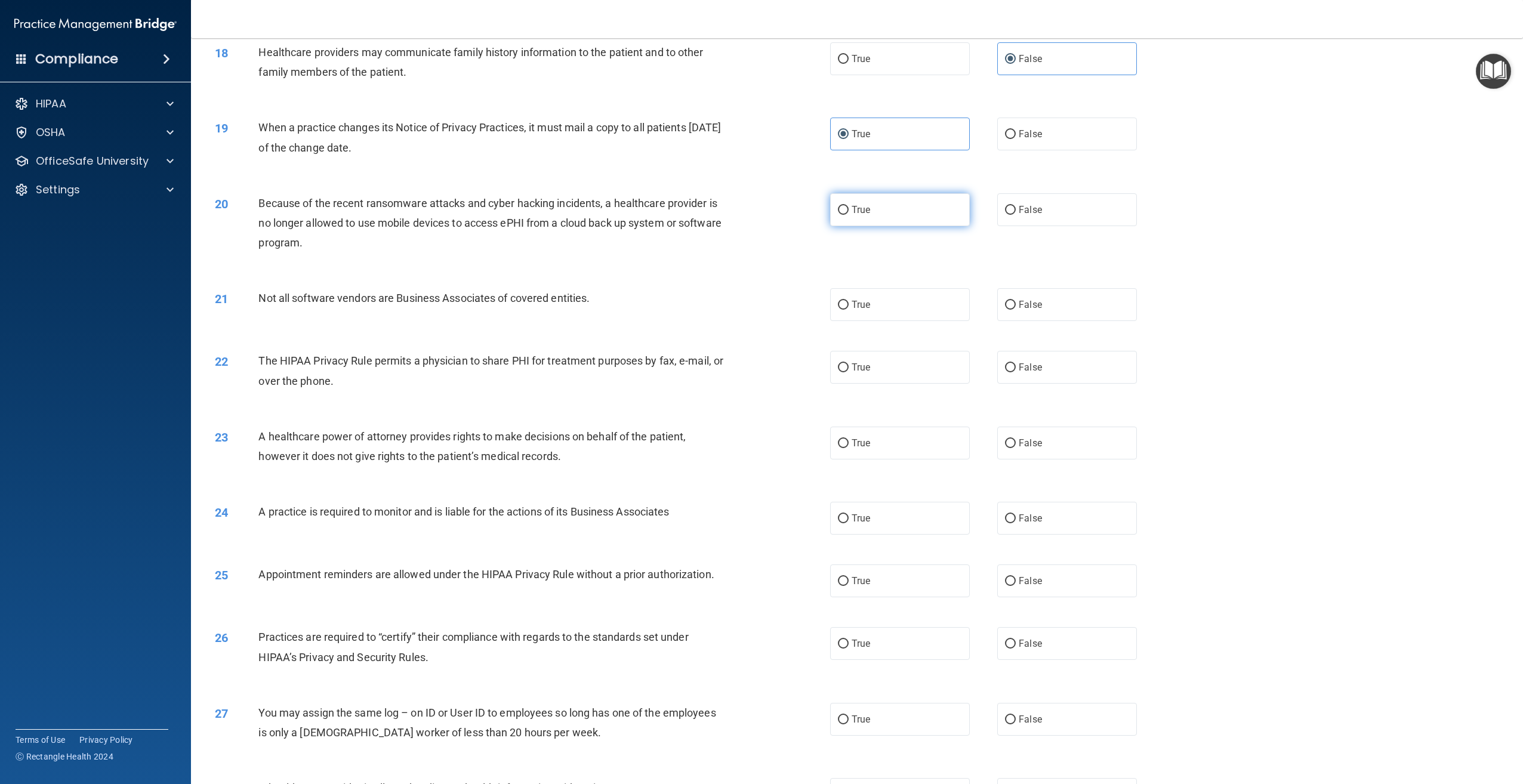
scroll to position [1313, 0]
click at [891, 223] on label "True" at bounding box center [900, 206] width 140 height 33
click at [849, 211] on input "True" at bounding box center [843, 206] width 11 height 9
radio input "true"
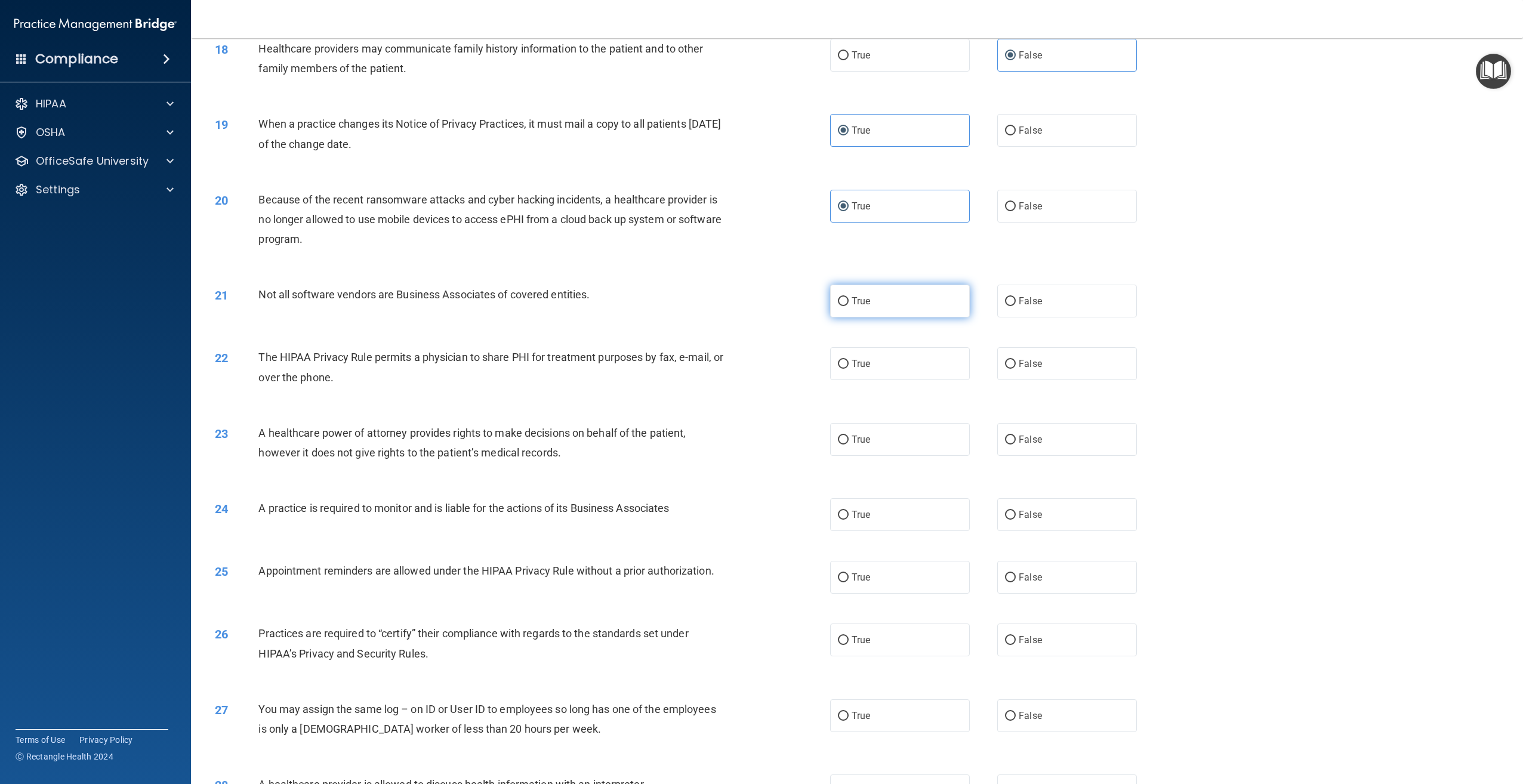
click at [920, 317] on label "True" at bounding box center [900, 301] width 140 height 33
click at [849, 306] on input "True" at bounding box center [843, 302] width 11 height 9
radio input "true"
click at [903, 380] on label "True" at bounding box center [900, 363] width 140 height 33
click at [849, 369] on input "True" at bounding box center [843, 364] width 11 height 9
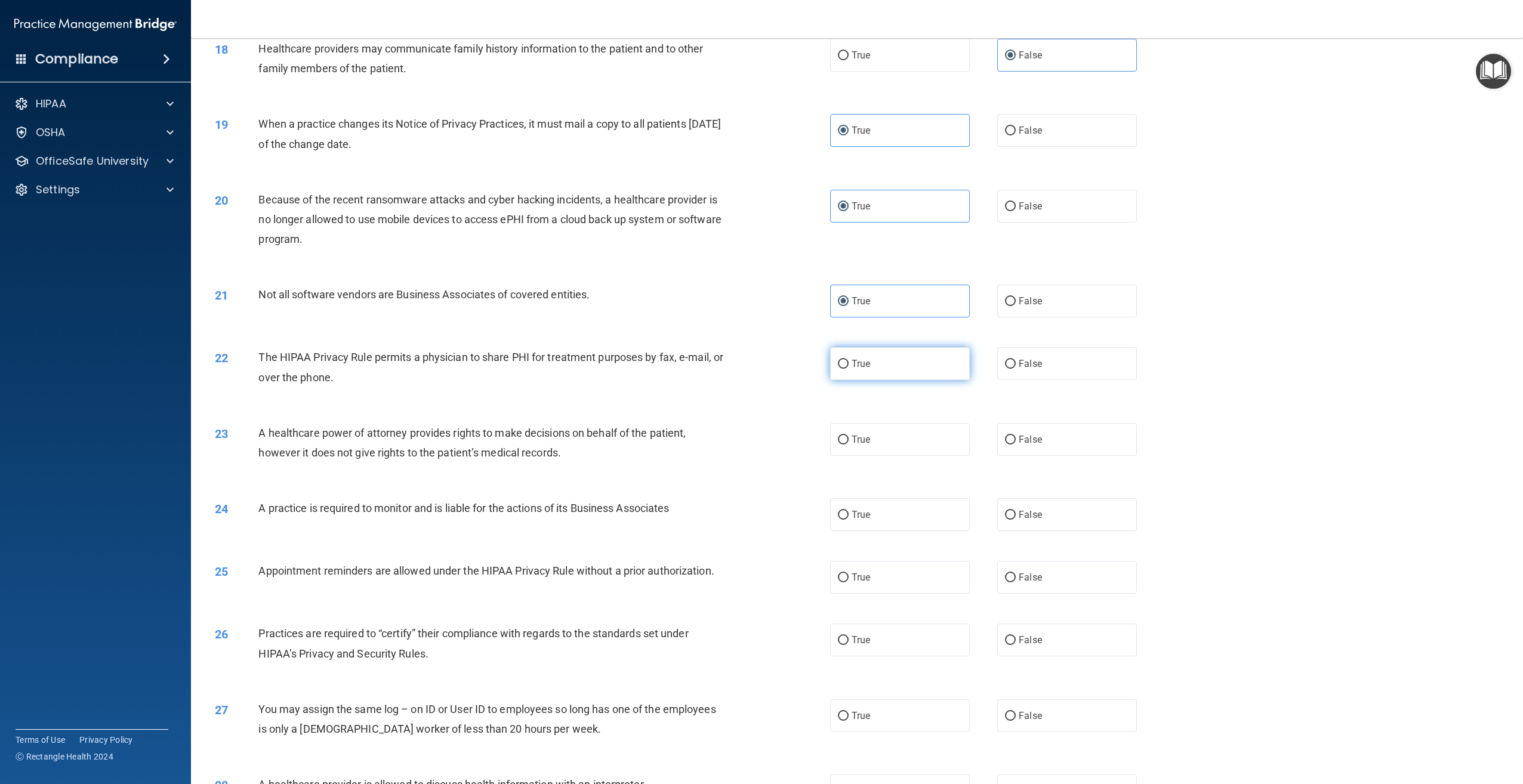
radio input "true"
click at [886, 456] on label "True" at bounding box center [900, 439] width 140 height 33
click at [849, 444] on input "True" at bounding box center [843, 440] width 11 height 9
radio input "true"
click at [902, 531] on label "True" at bounding box center [900, 514] width 140 height 33
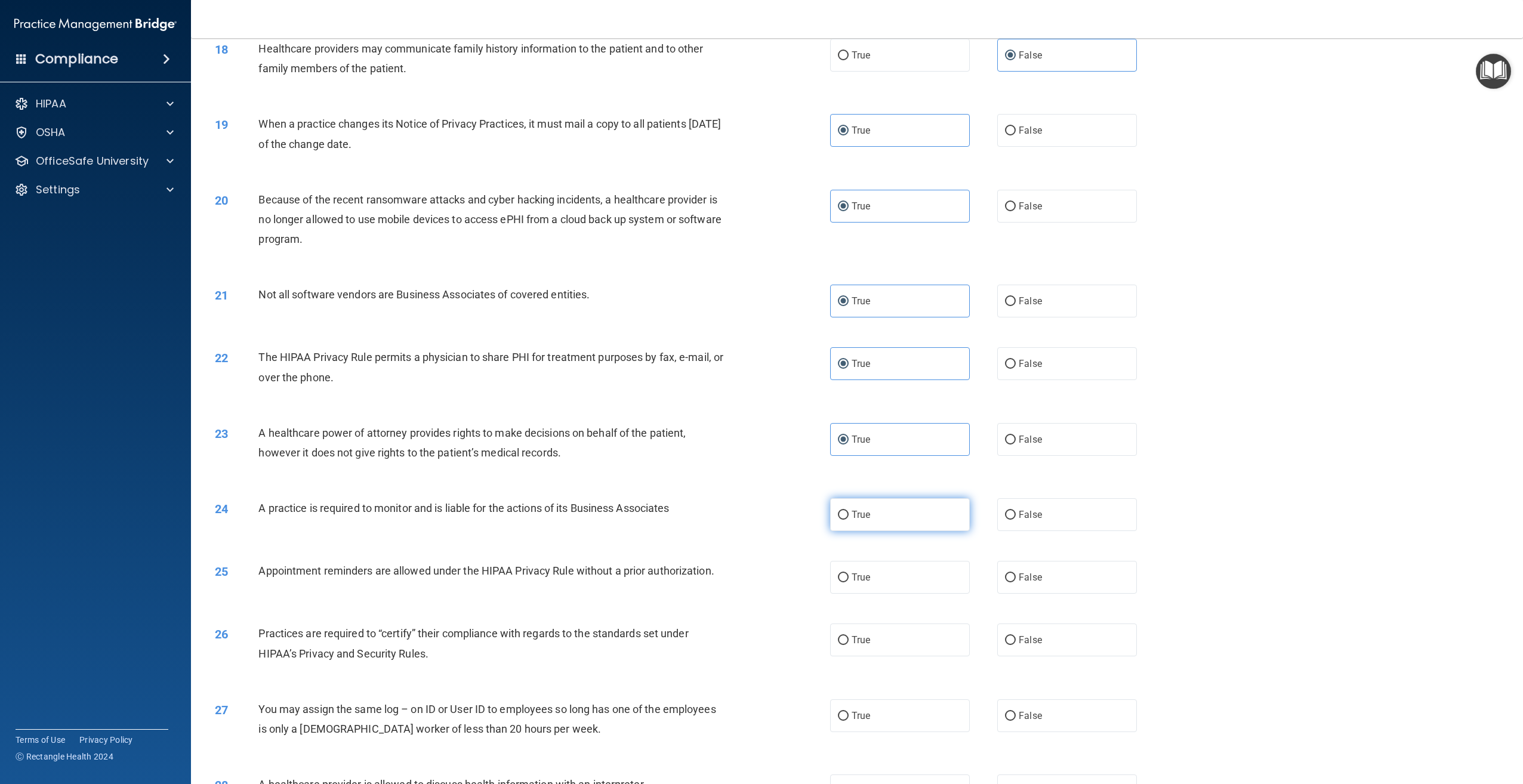
click at [849, 519] on input "True" at bounding box center [843, 515] width 11 height 9
radio input "true"
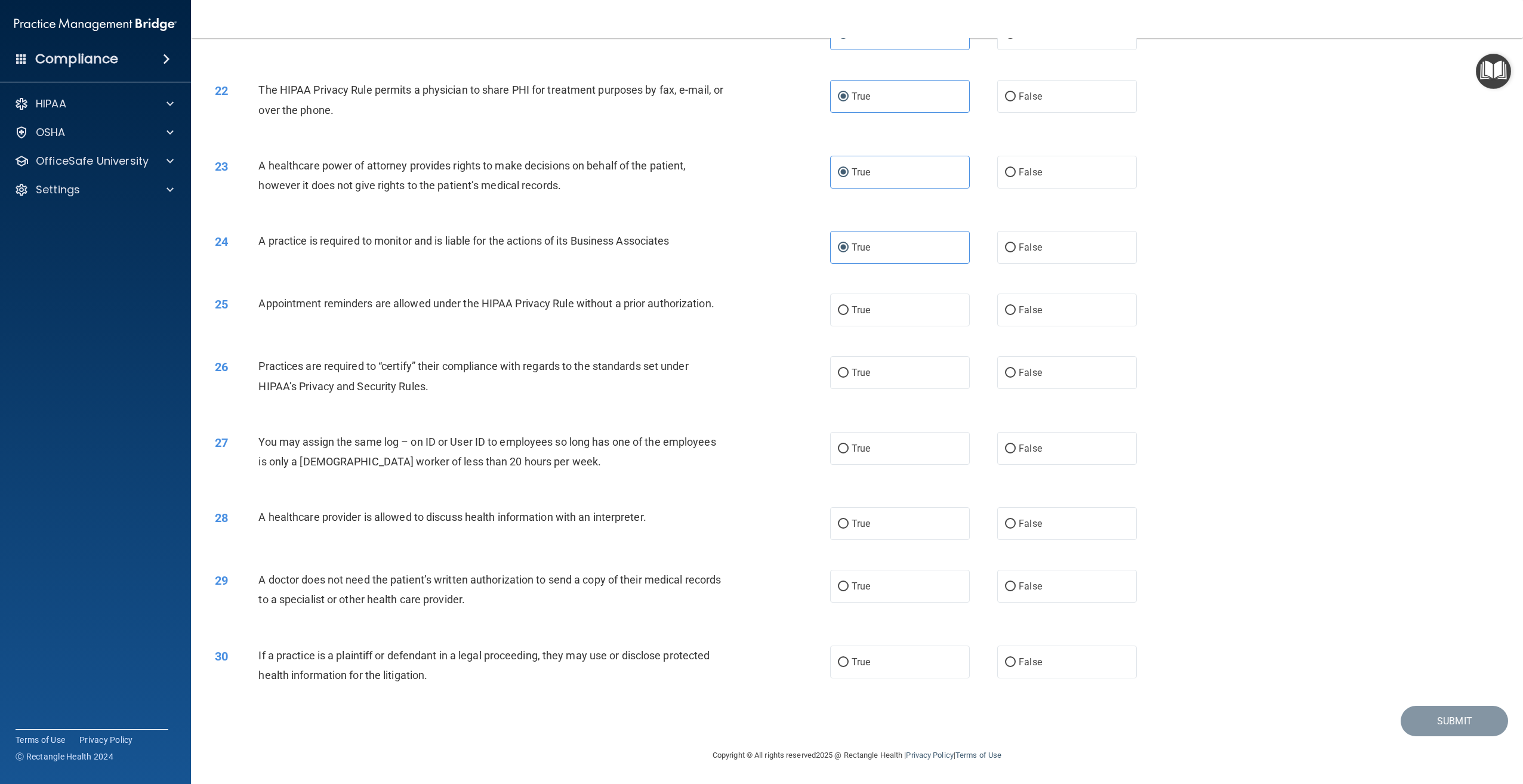
scroll to position [1611, 0]
click at [932, 321] on label "True" at bounding box center [900, 310] width 140 height 33
click at [849, 315] on input "True" at bounding box center [843, 310] width 11 height 9
radio input "true"
click at [894, 387] on label "True" at bounding box center [900, 372] width 140 height 33
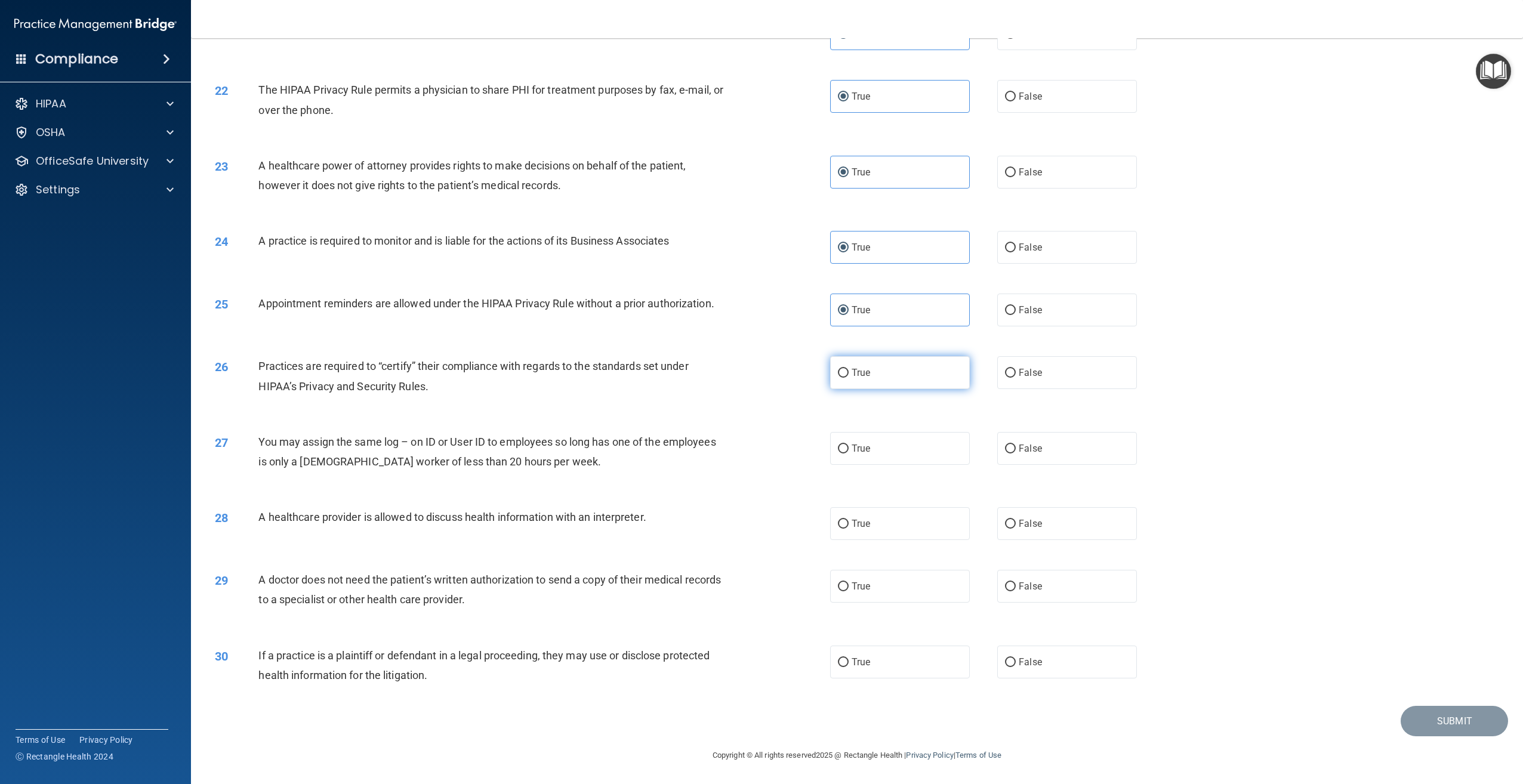
click at [849, 377] on input "True" at bounding box center [843, 373] width 11 height 9
radio input "true"
click at [1055, 461] on label "False" at bounding box center [1067, 448] width 140 height 33
click at [1016, 453] on input "False" at bounding box center [1010, 448] width 11 height 9
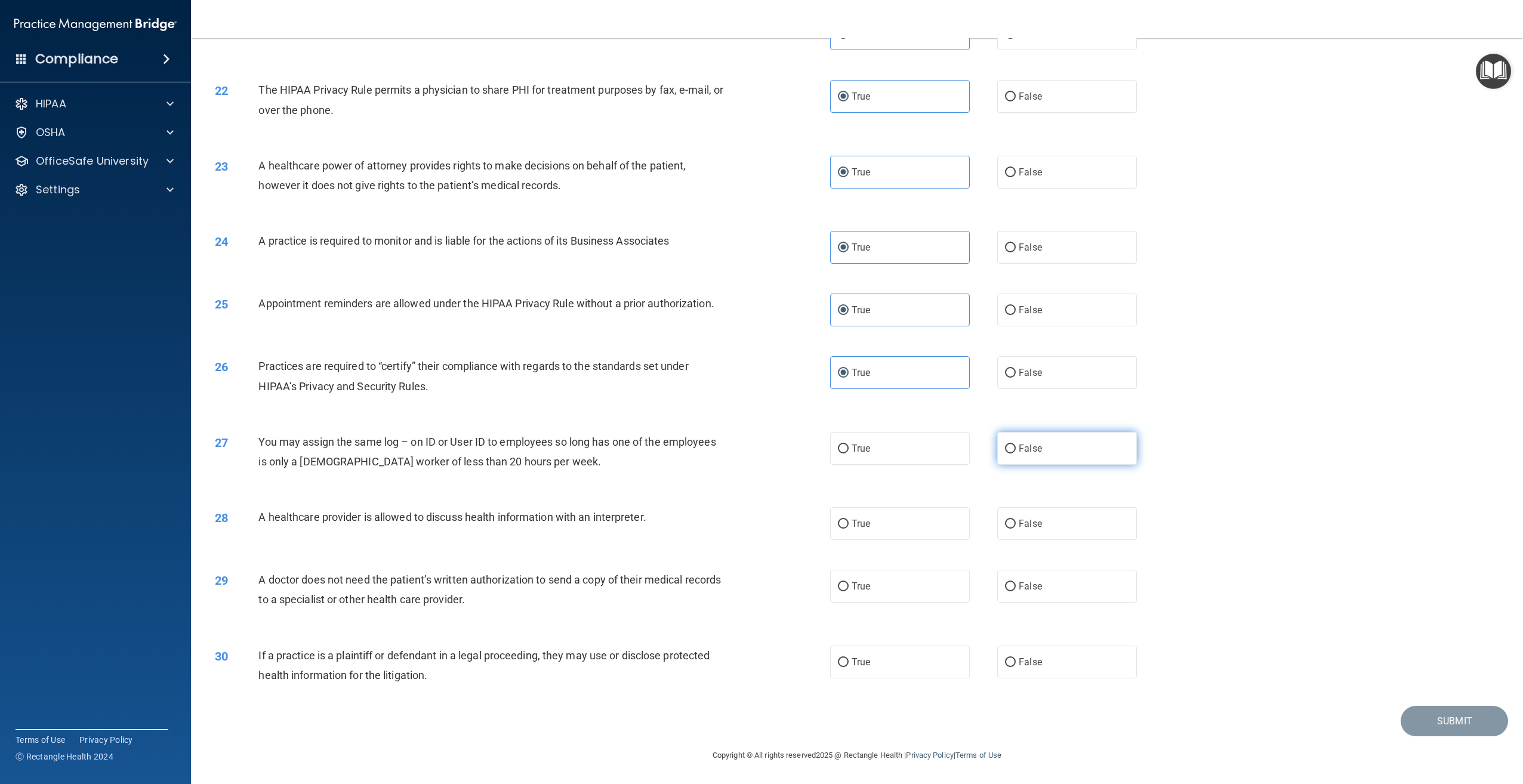
radio input "true"
click at [1052, 511] on label "False" at bounding box center [1067, 524] width 140 height 33
click at [1016, 519] on input "False" at bounding box center [1010, 524] width 11 height 9
radio input "true"
click at [1065, 585] on label "False" at bounding box center [1067, 586] width 140 height 33
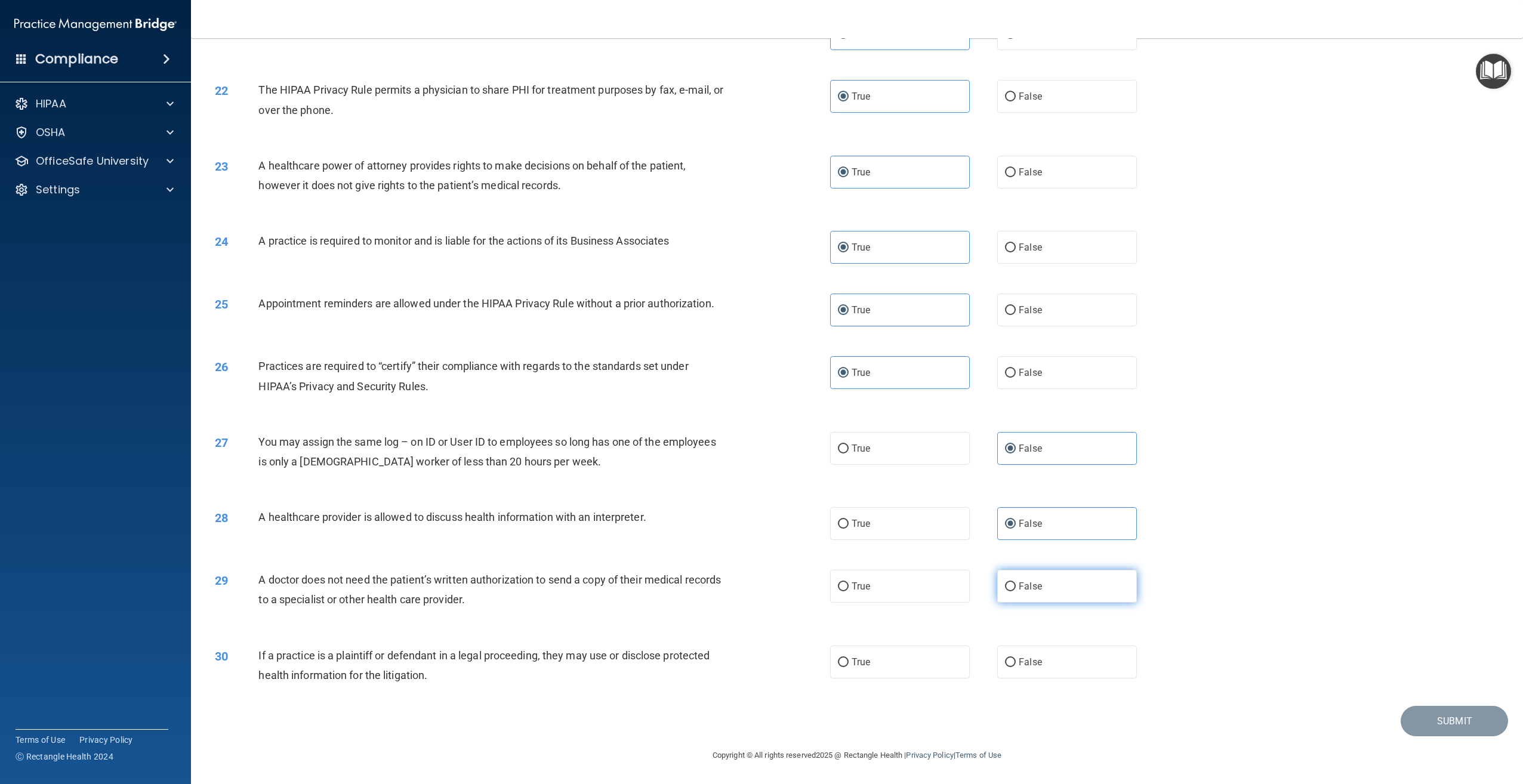
click at [1016, 585] on input "False" at bounding box center [1010, 587] width 11 height 9
radio input "true"
click at [1036, 670] on label "False" at bounding box center [1067, 662] width 140 height 33
click at [1016, 667] on input "False" at bounding box center [1010, 662] width 11 height 9
radio input "true"
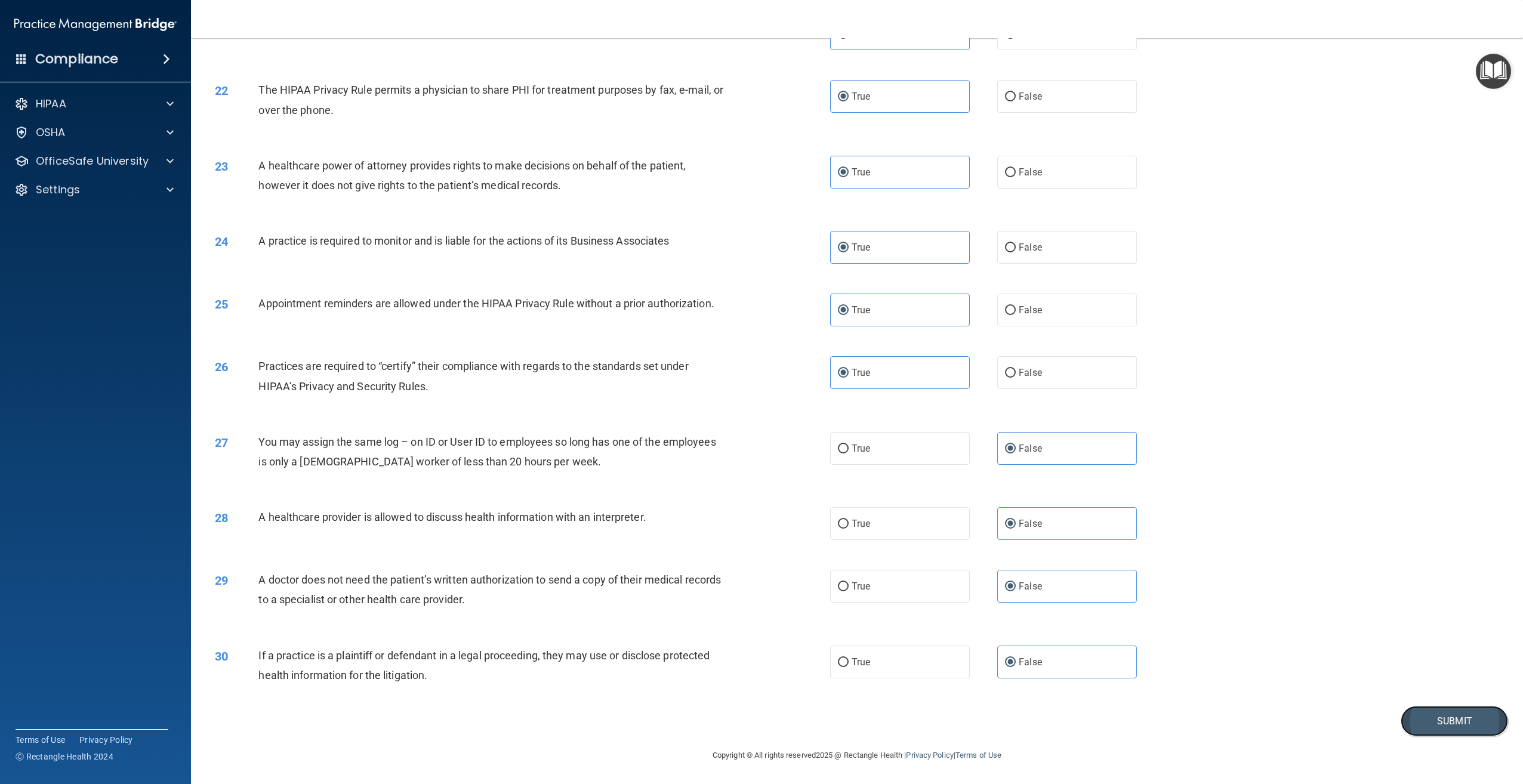
click at [1429, 724] on button "Submit" at bounding box center [1453, 721] width 107 height 31
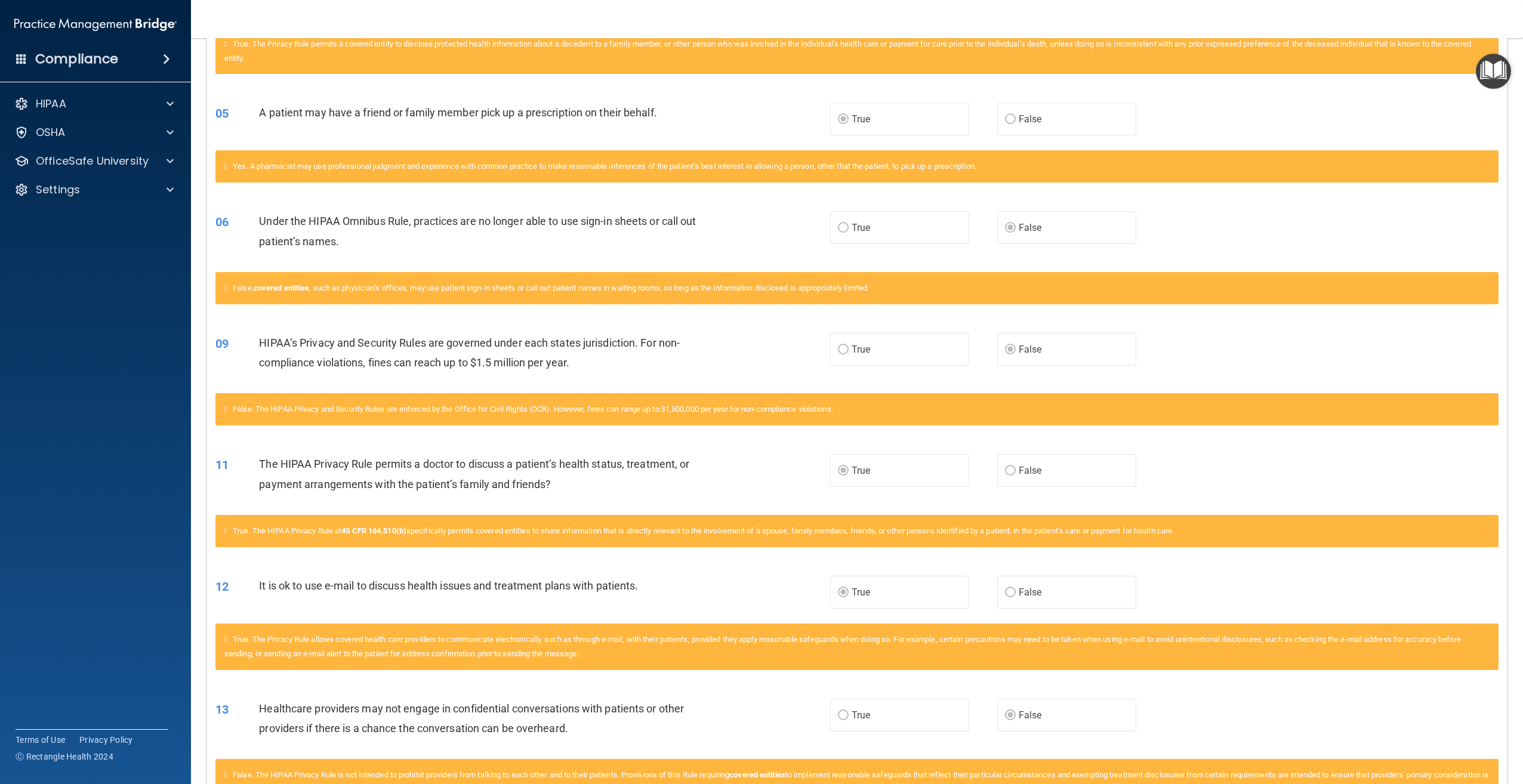
scroll to position [162, 0]
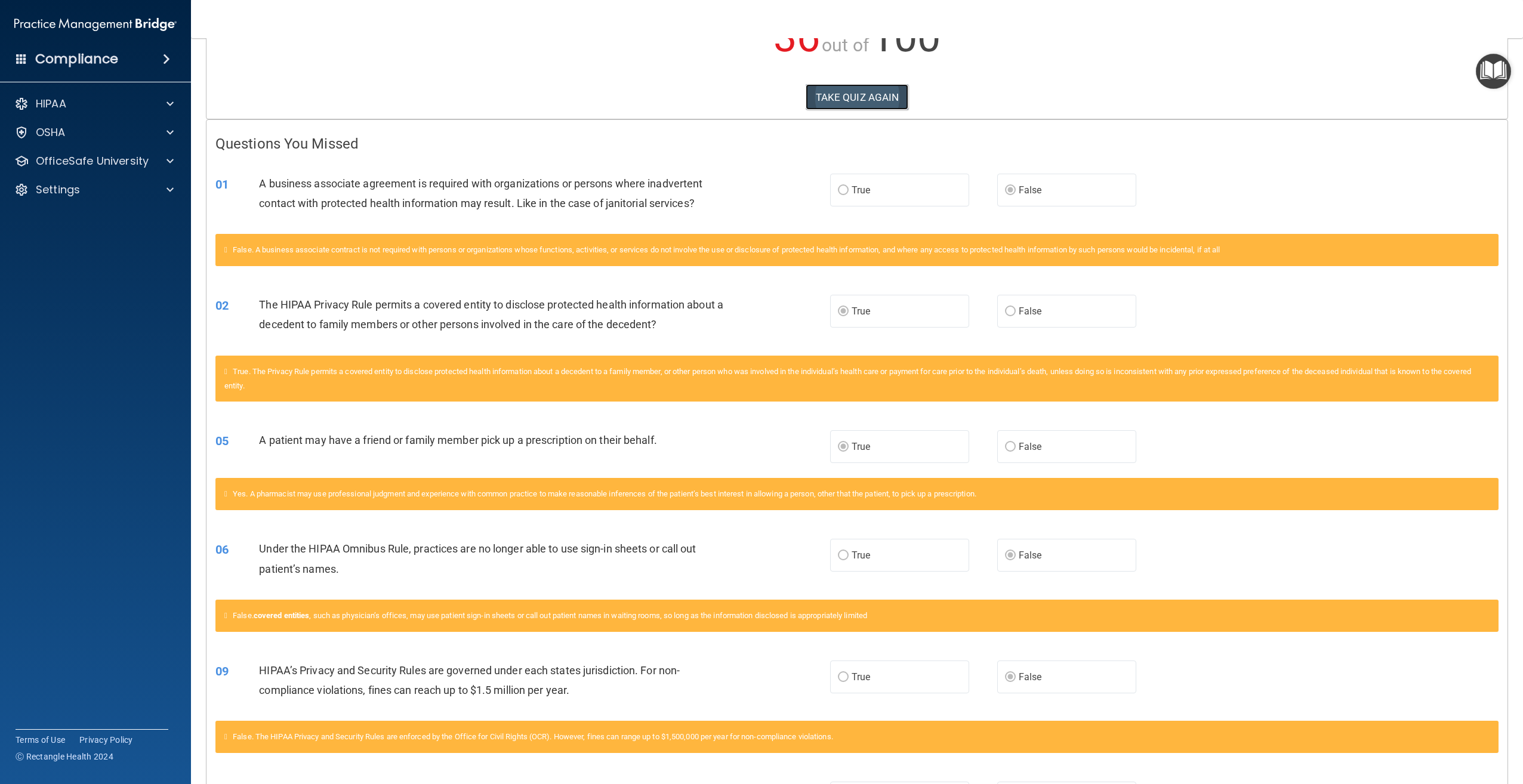
click at [854, 92] on button "TAKE QUIZ AGAIN" at bounding box center [857, 97] width 103 height 26
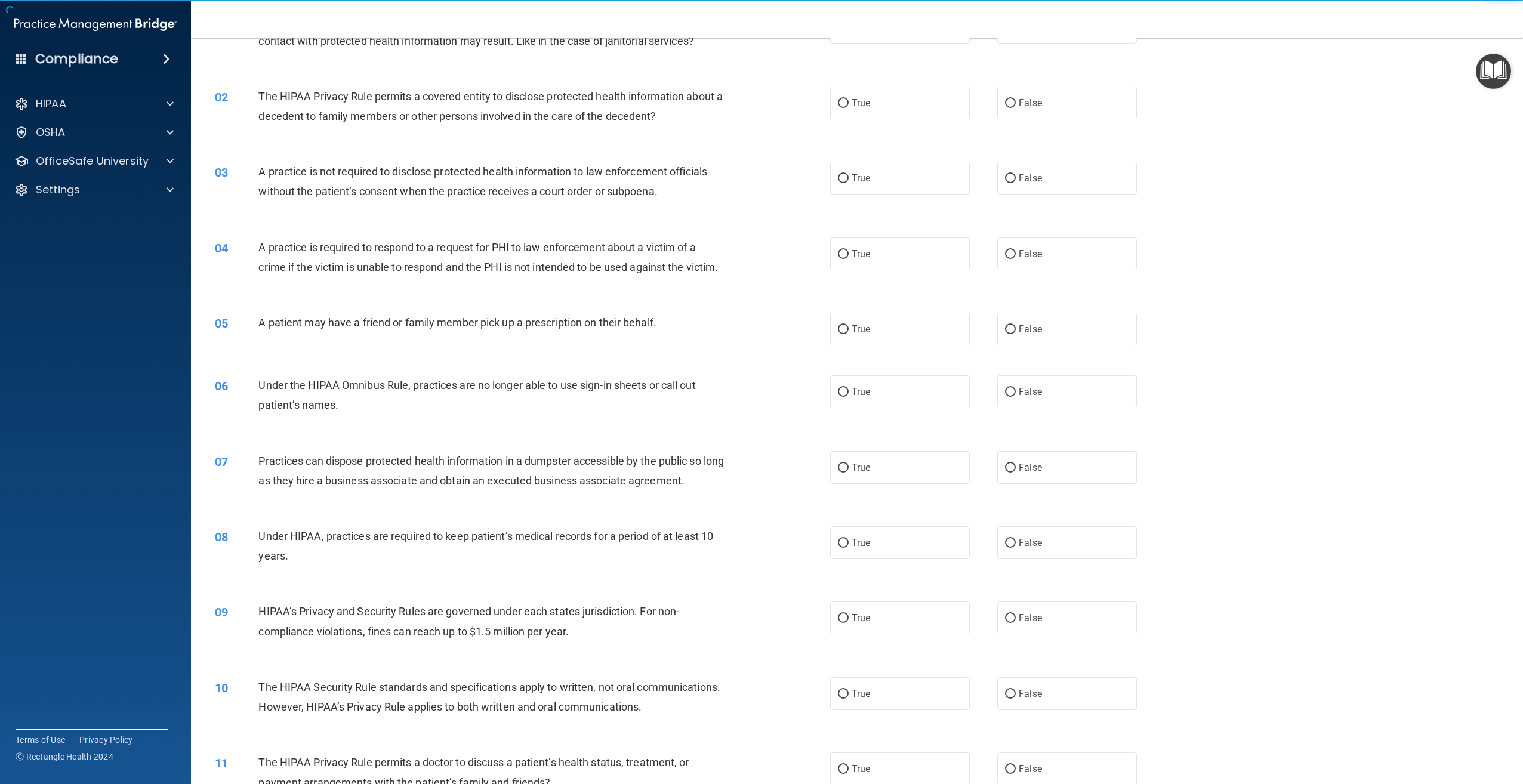
scroll to position [43, 0]
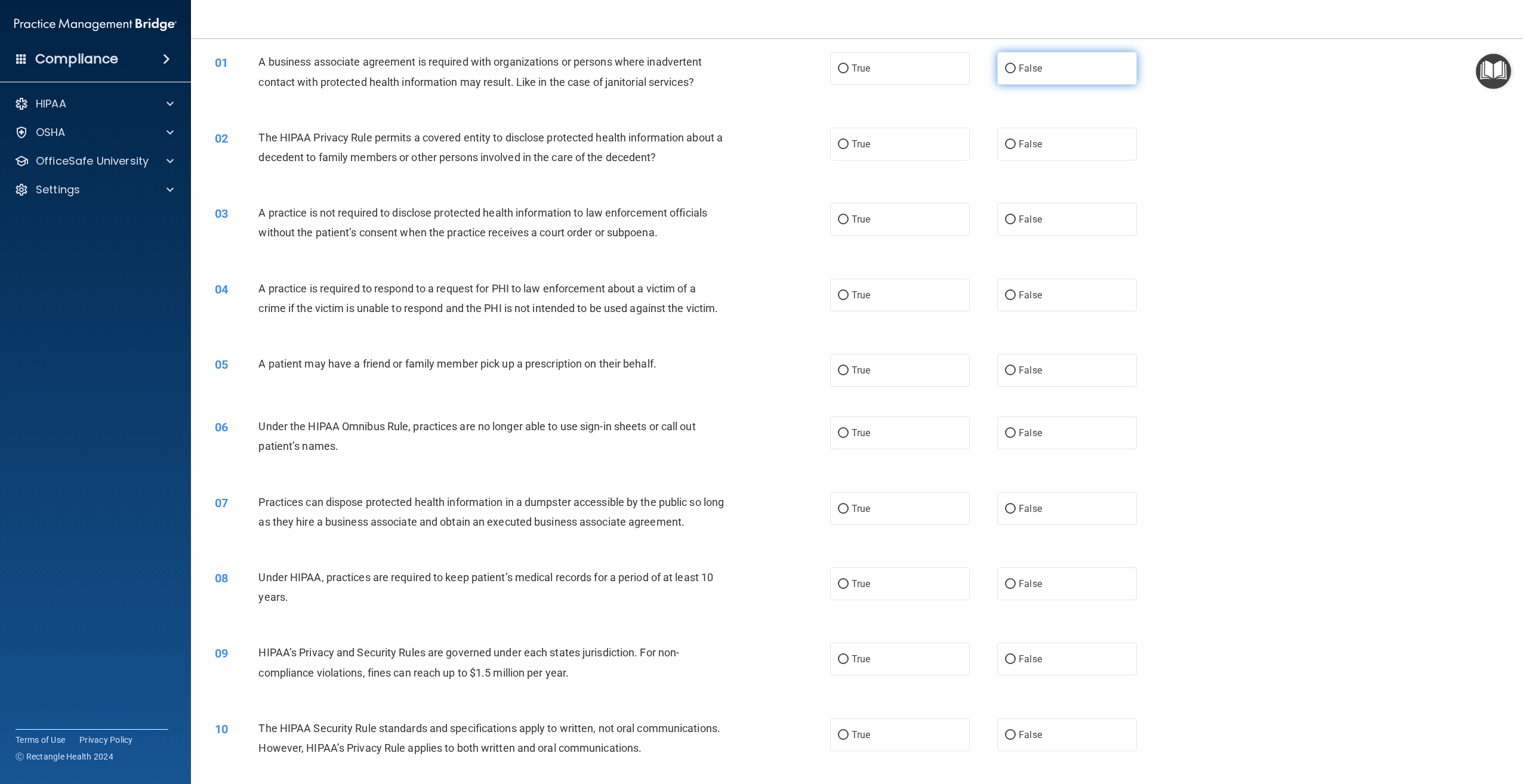
click at [1056, 79] on label "False" at bounding box center [1067, 68] width 140 height 33
click at [1016, 73] on input "False" at bounding box center [1010, 69] width 11 height 9
radio input "true"
click at [910, 140] on label "True" at bounding box center [900, 144] width 140 height 33
click at [849, 140] on input "True" at bounding box center [843, 145] width 11 height 9
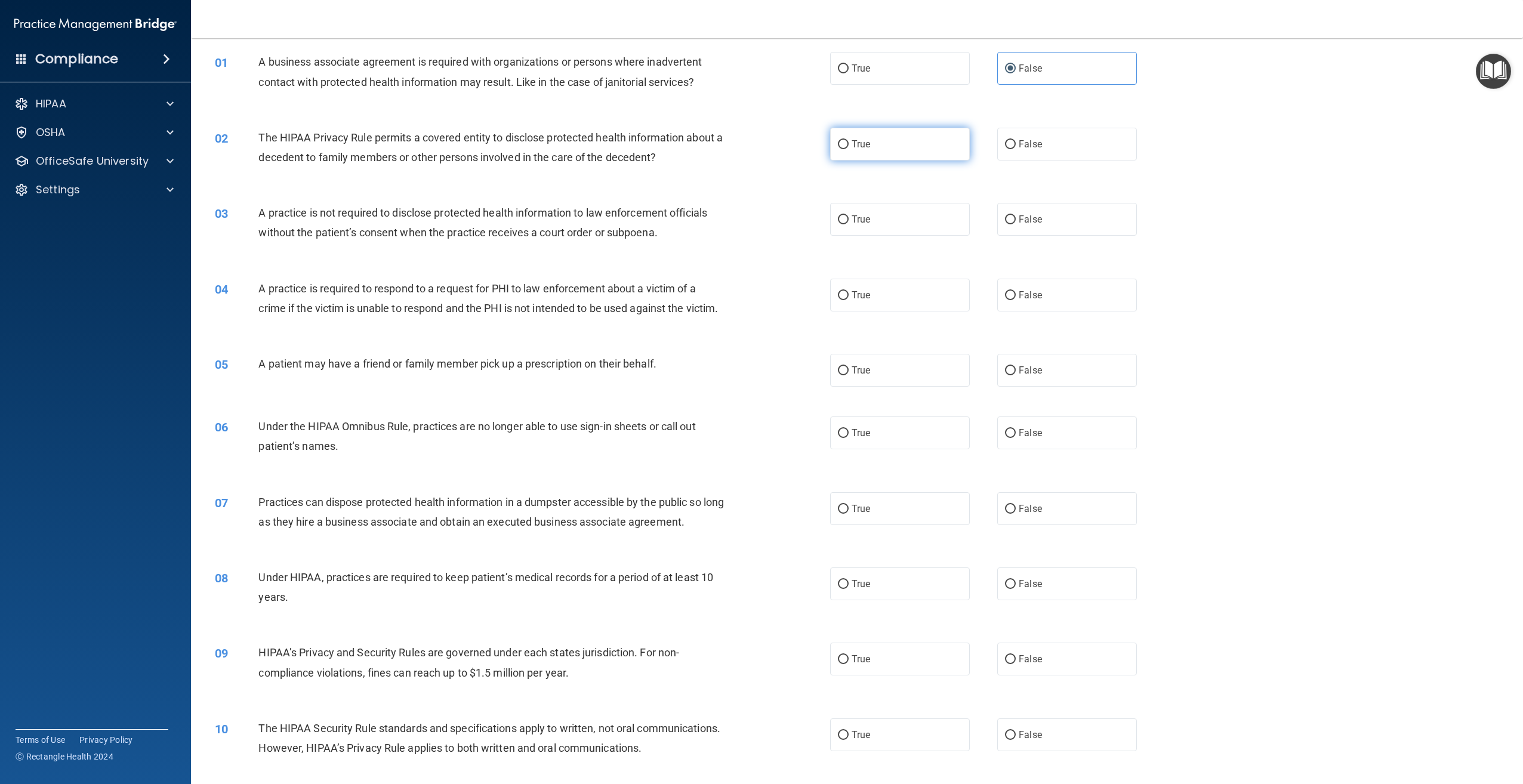
radio input "true"
click at [1048, 231] on label "False" at bounding box center [1067, 219] width 140 height 33
click at [1016, 224] on input "False" at bounding box center [1010, 220] width 11 height 9
radio input "true"
click at [909, 293] on label "True" at bounding box center [900, 295] width 140 height 33
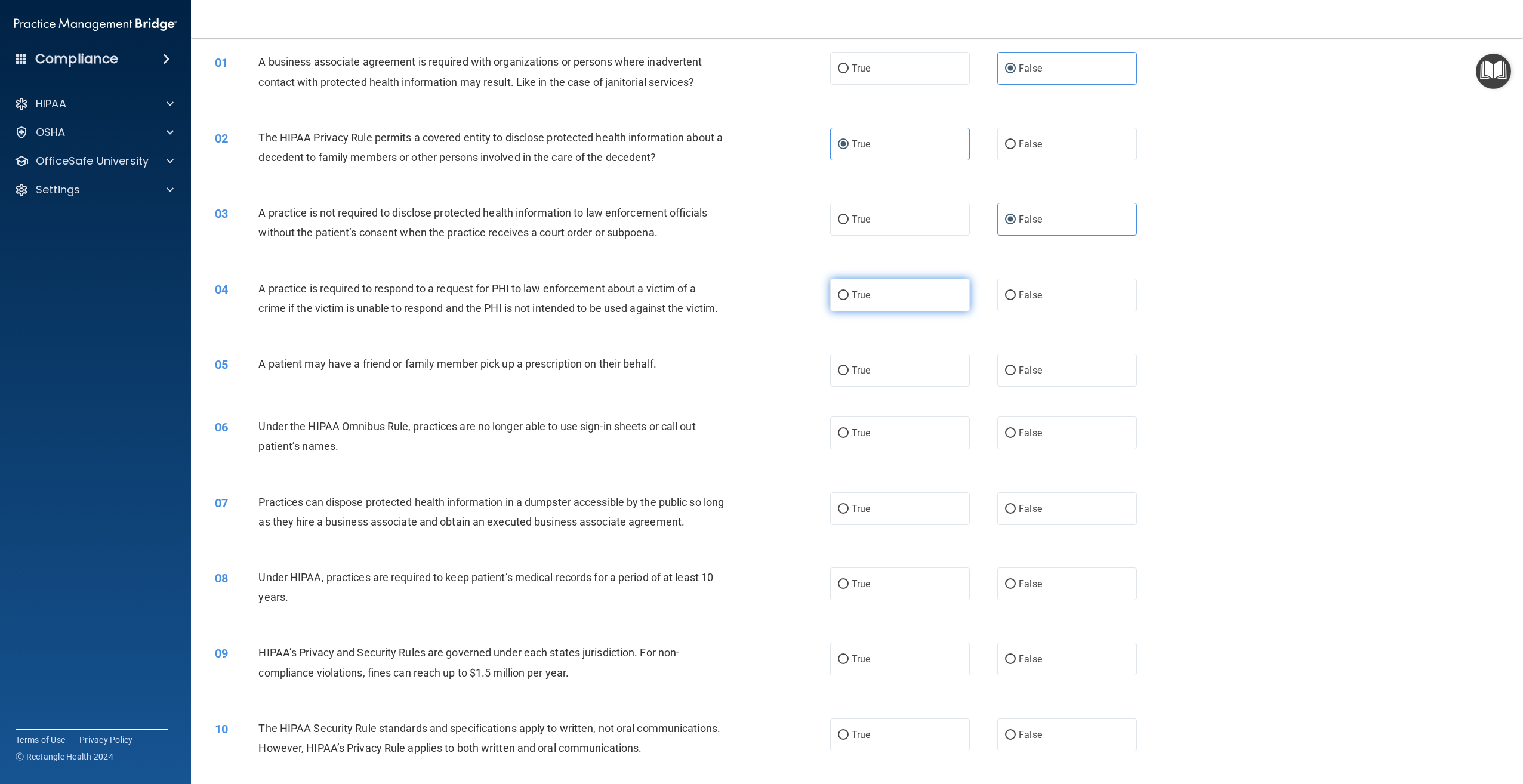
click at [849, 293] on input "True" at bounding box center [843, 295] width 11 height 9
radio input "true"
click at [913, 387] on label "True" at bounding box center [900, 370] width 140 height 33
click at [849, 375] on input "True" at bounding box center [843, 370] width 11 height 9
radio input "true"
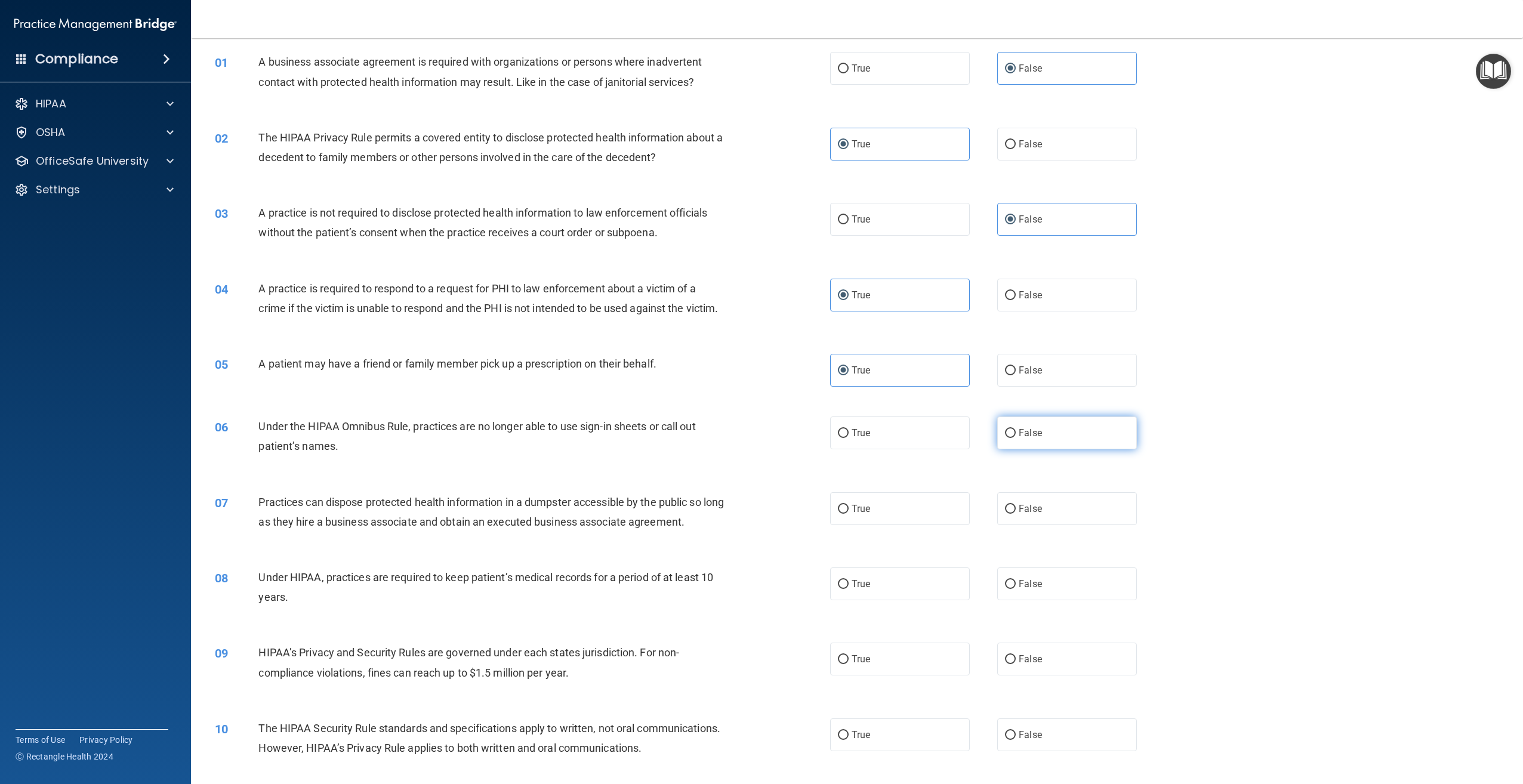
click at [1077, 449] on label "False" at bounding box center [1067, 433] width 140 height 33
click at [1016, 438] on input "False" at bounding box center [1010, 434] width 11 height 9
radio input "true"
click at [1092, 525] on label "False" at bounding box center [1067, 509] width 140 height 33
click at [1016, 514] on input "False" at bounding box center [1010, 509] width 11 height 9
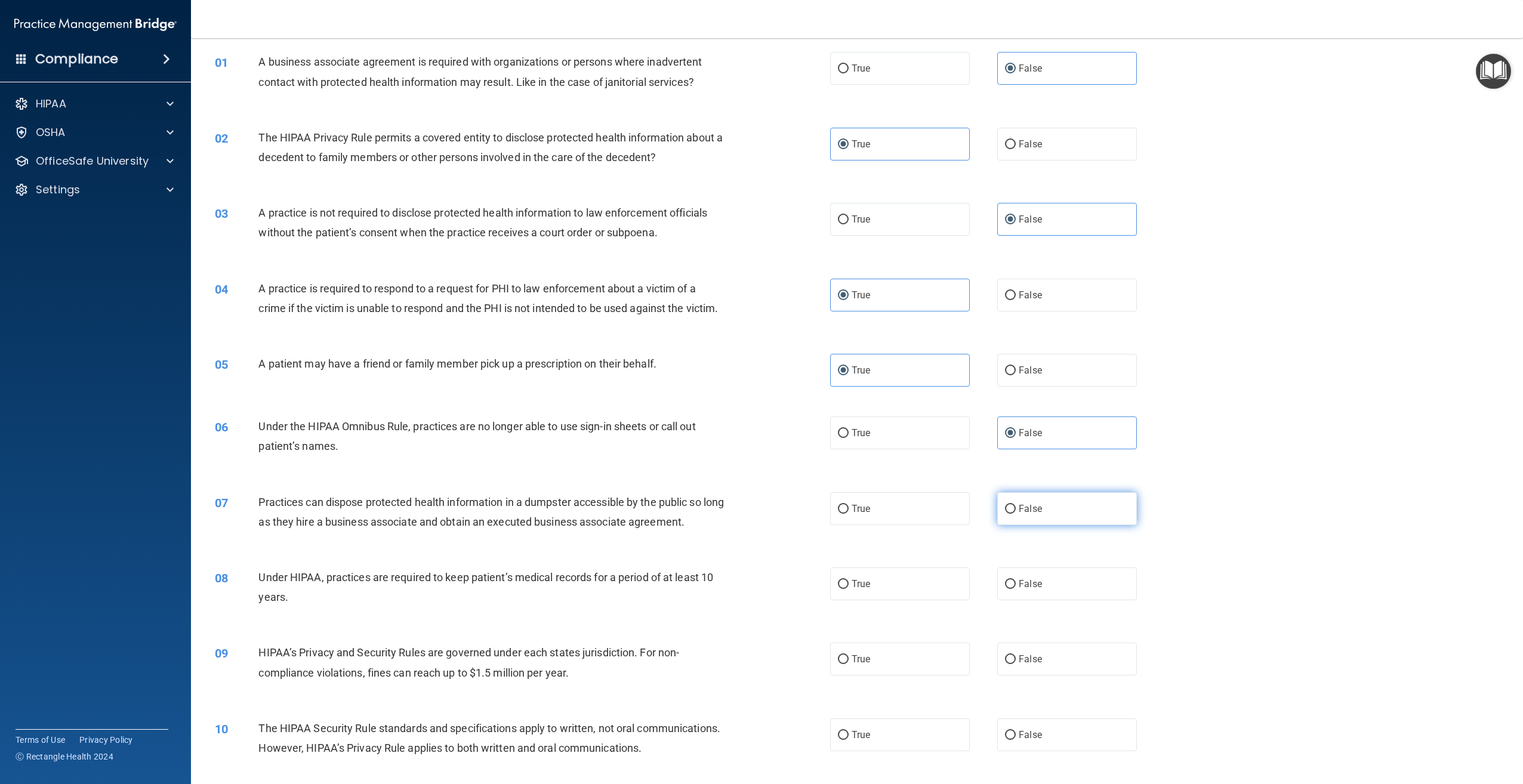
radio input "true"
click at [1096, 600] on label "False" at bounding box center [1067, 584] width 140 height 33
click at [1016, 589] on input "False" at bounding box center [1010, 584] width 11 height 9
radio input "true"
click at [875, 675] on label "True" at bounding box center [900, 659] width 140 height 33
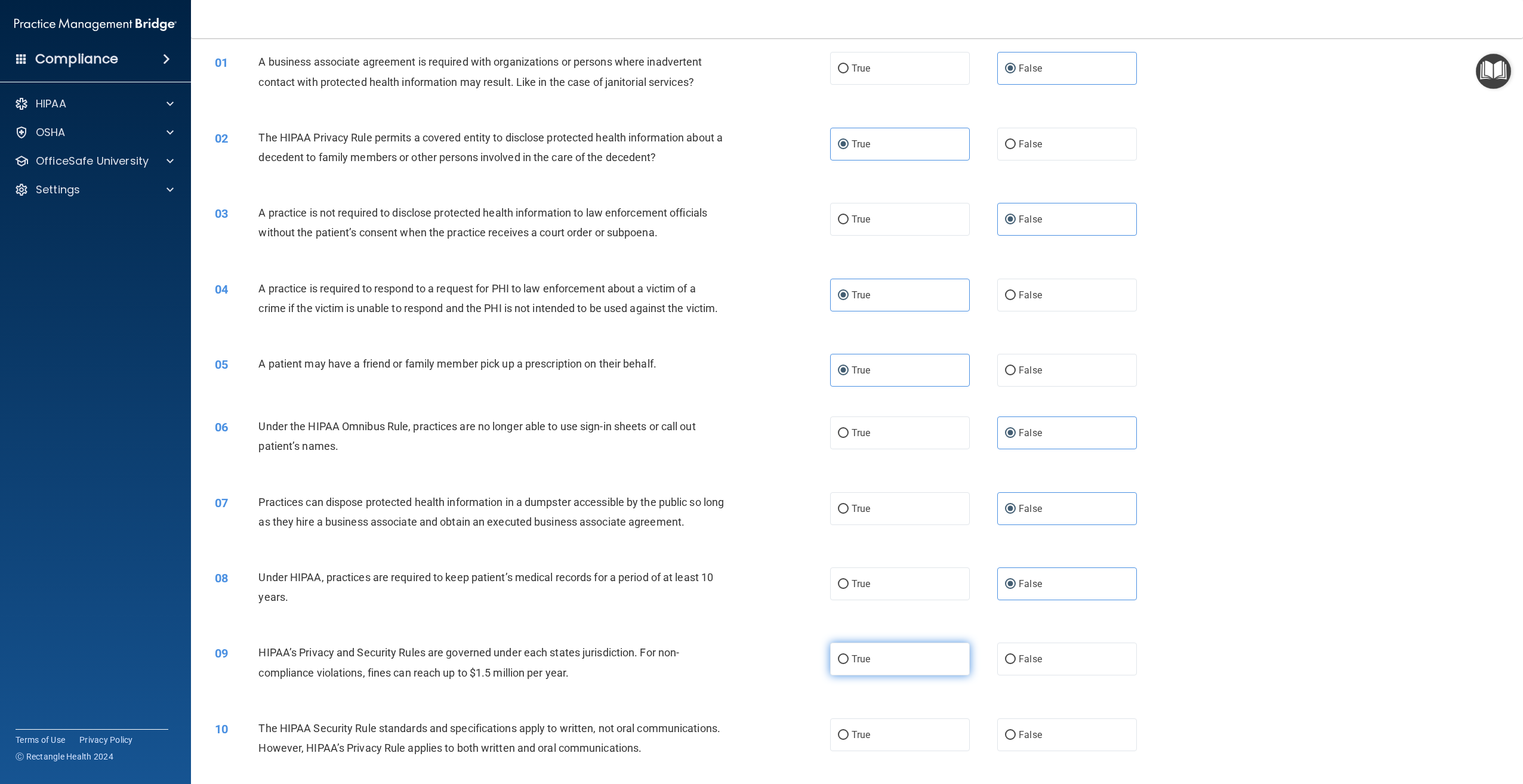
click at [849, 664] on input "True" at bounding box center [843, 659] width 11 height 9
radio input "true"
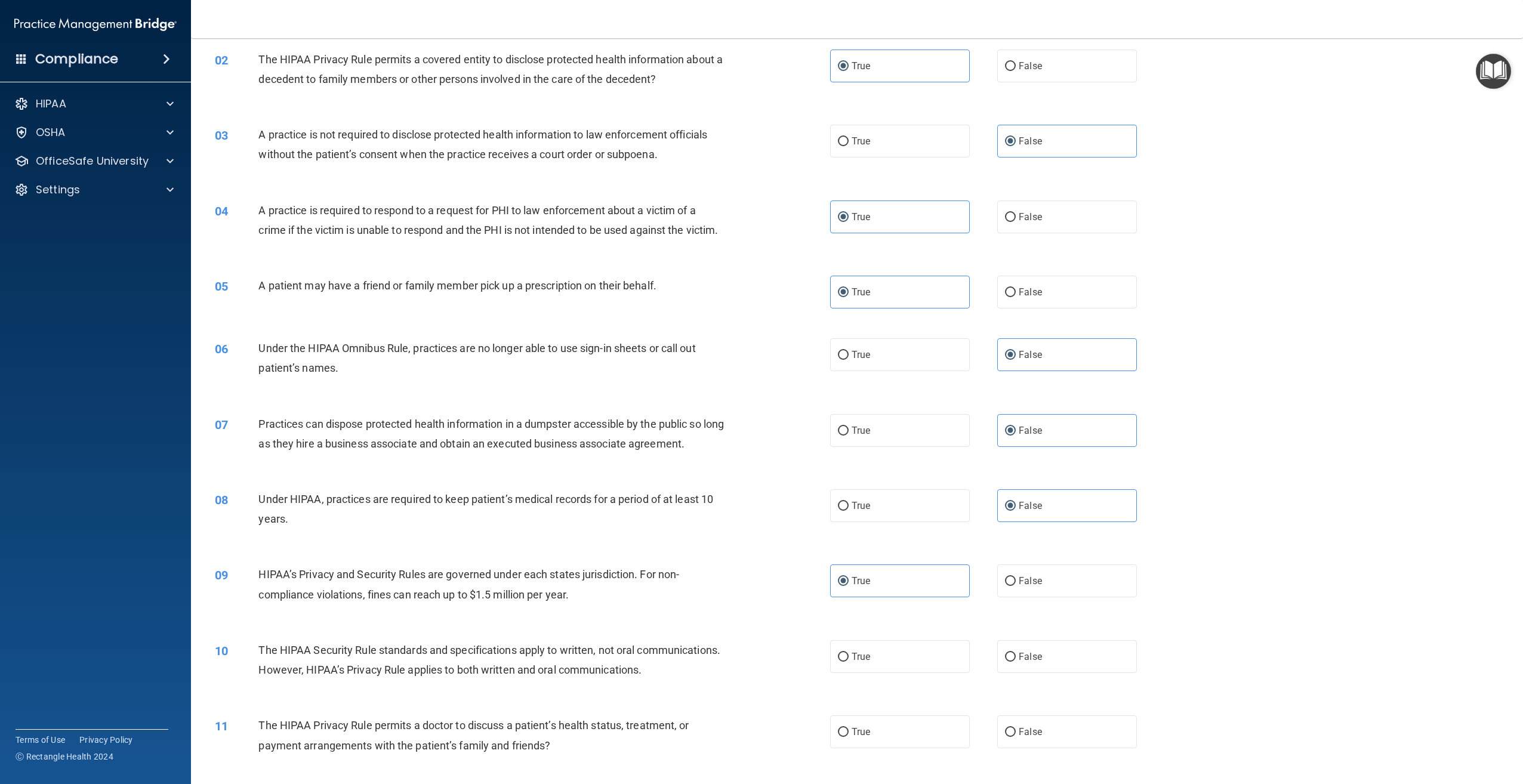
scroll to position [221, 0]
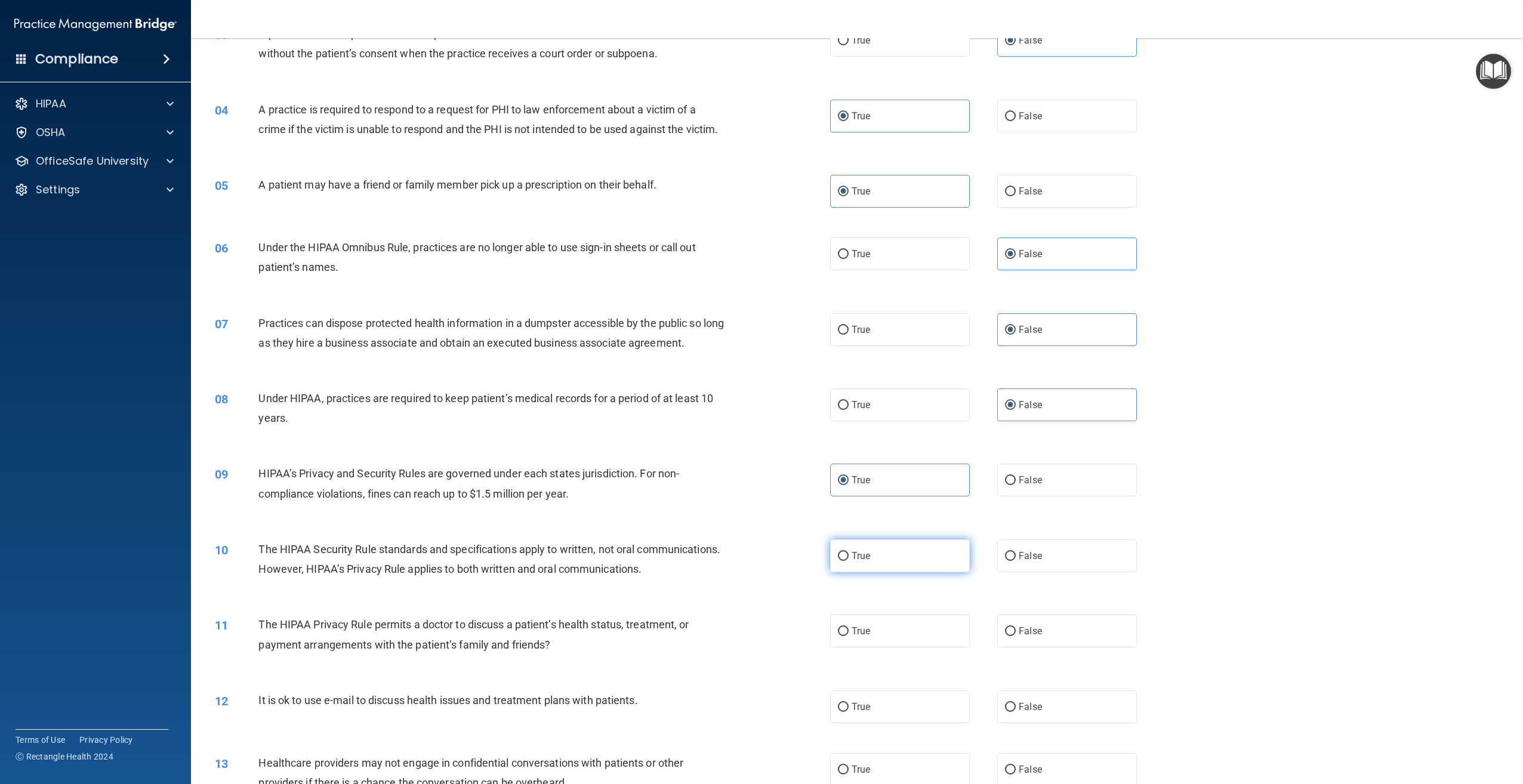
click at [918, 572] on label "True" at bounding box center [900, 556] width 140 height 33
click at [849, 561] on input "True" at bounding box center [843, 556] width 11 height 9
radio input "true"
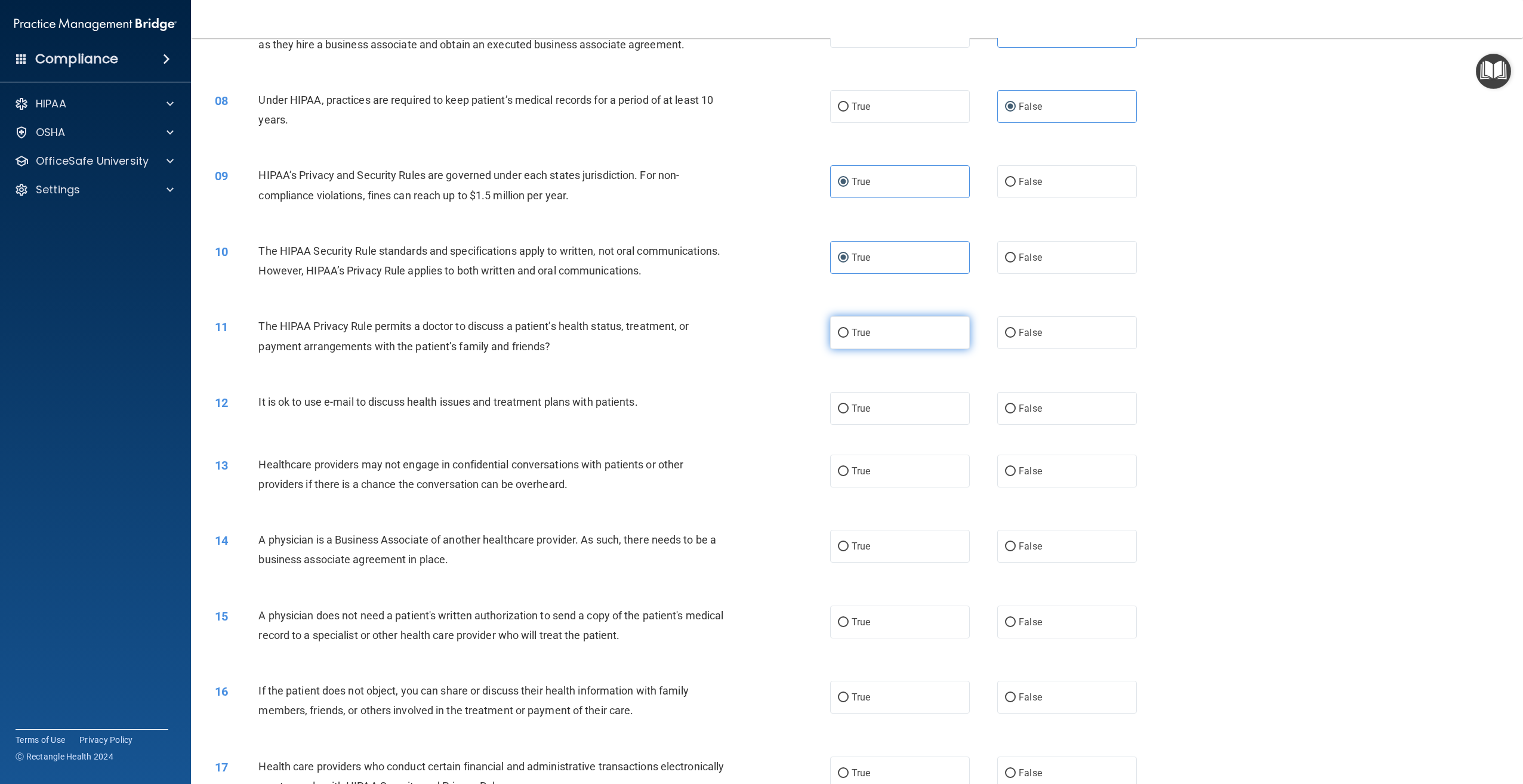
click at [906, 349] on label "True" at bounding box center [900, 333] width 140 height 33
click at [849, 338] on input "True" at bounding box center [843, 333] width 11 height 9
radio input "true"
click at [891, 425] on label "True" at bounding box center [900, 408] width 140 height 33
click at [849, 414] on input "True" at bounding box center [843, 409] width 11 height 9
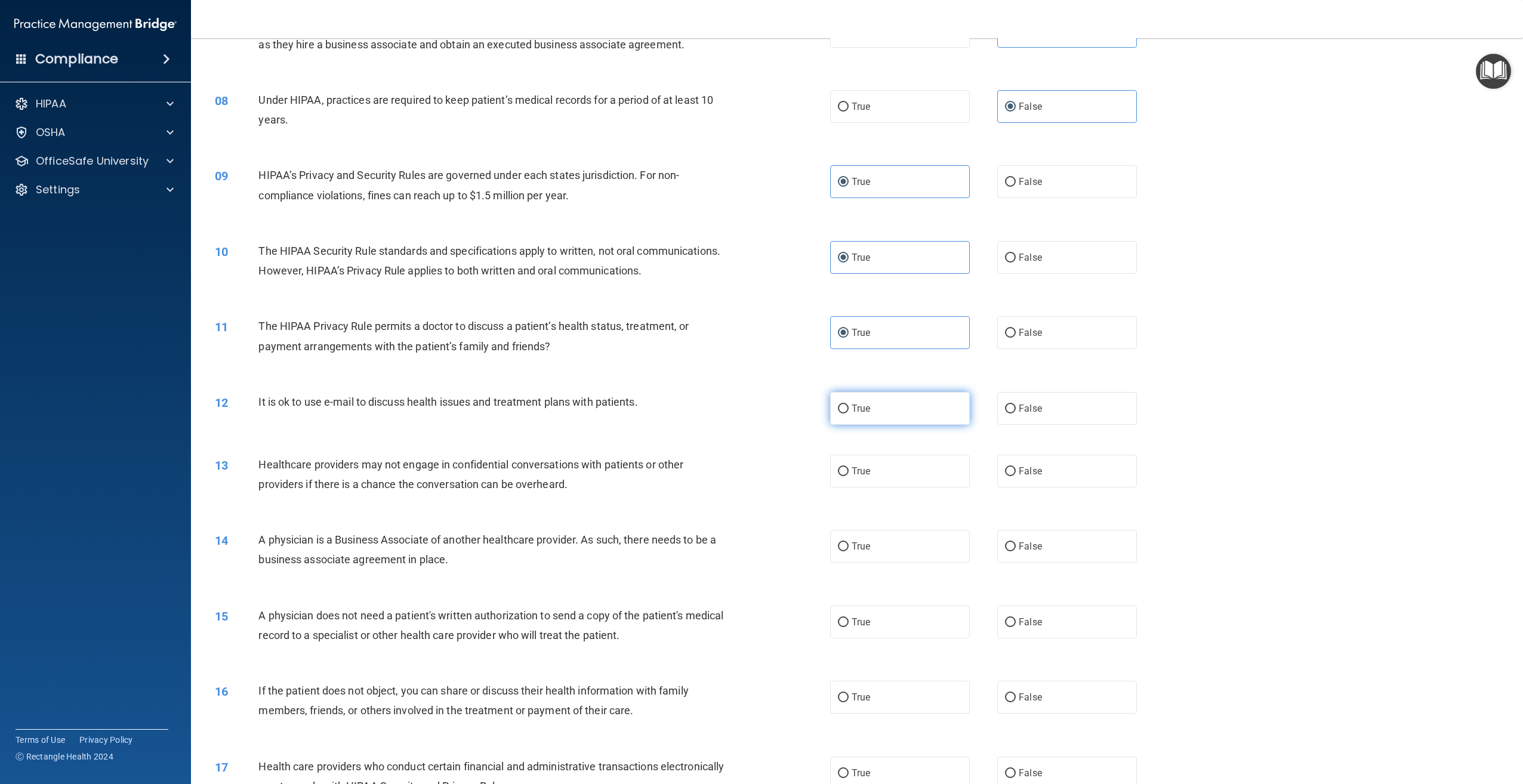
radio input "true"
click at [867, 487] on label "True" at bounding box center [900, 471] width 140 height 33
click at [849, 476] on input "True" at bounding box center [843, 471] width 11 height 9
radio input "true"
click at [896, 563] on label "True" at bounding box center [900, 546] width 140 height 33
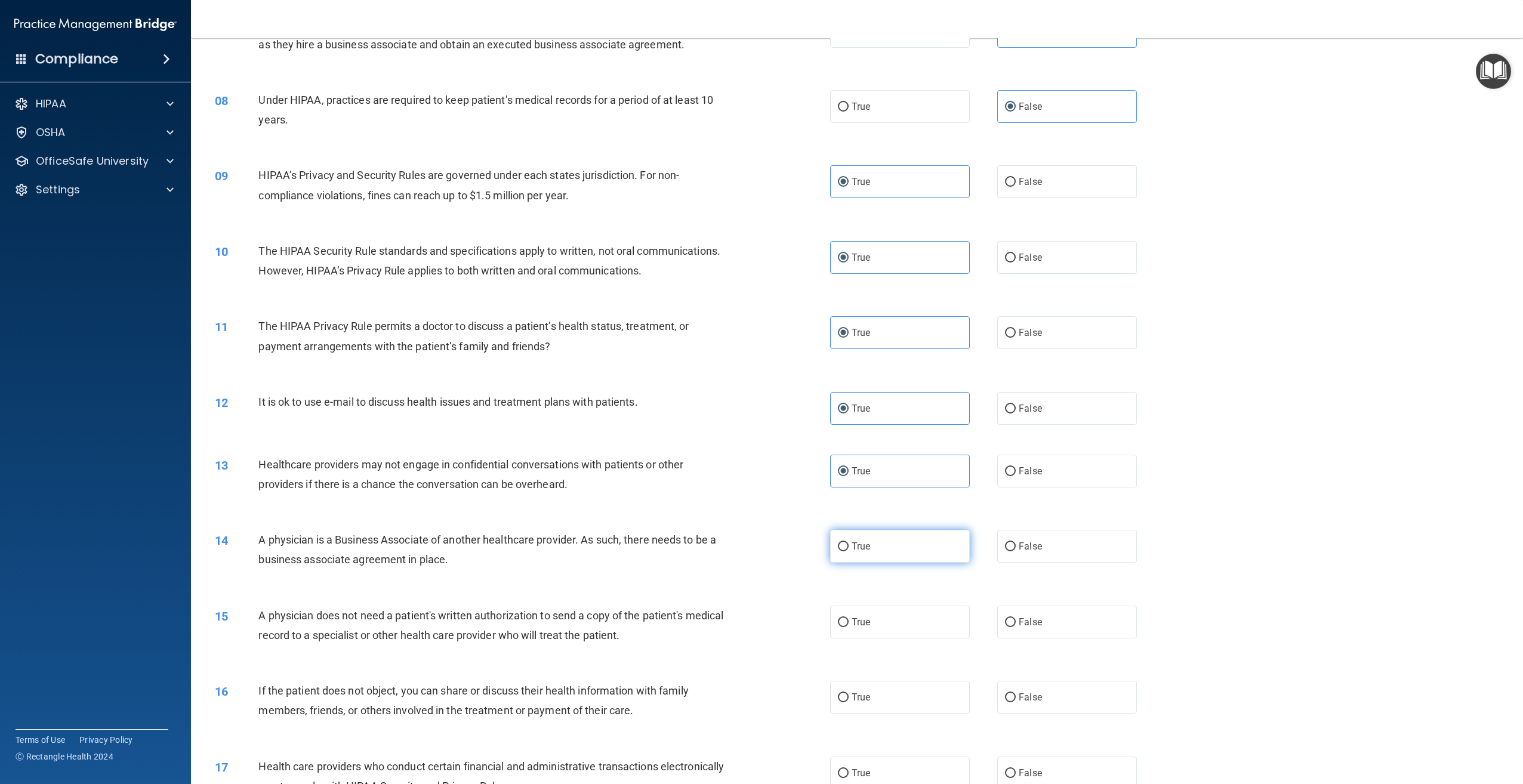
click at [849, 551] on input "True" at bounding box center [843, 546] width 11 height 9
radio input "true"
click at [1040, 487] on label "False" at bounding box center [1067, 471] width 140 height 33
click at [1016, 476] on input "False" at bounding box center [1010, 471] width 11 height 9
radio input "true"
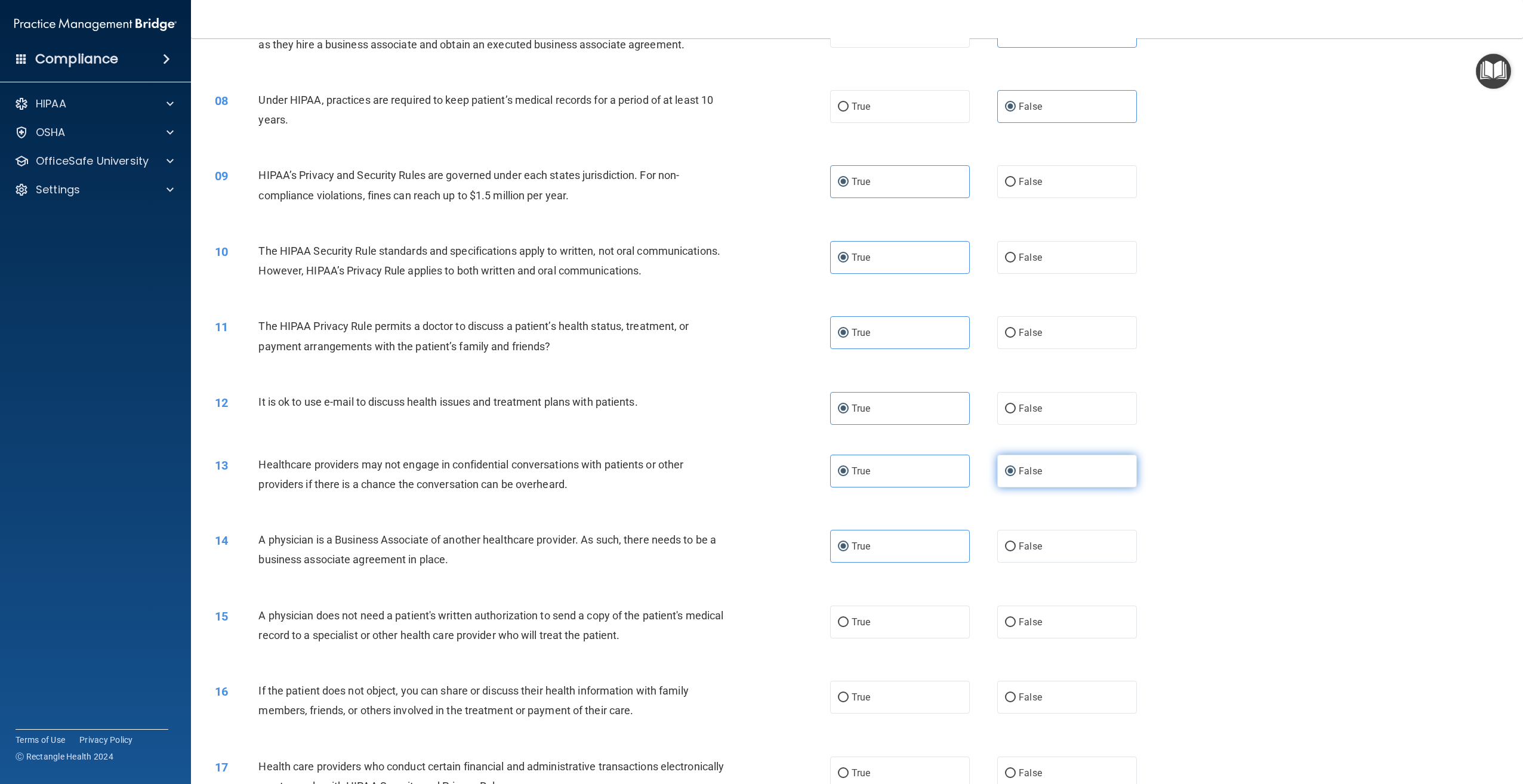
radio input "false"
click at [1037, 563] on label "False" at bounding box center [1067, 546] width 140 height 33
click at [1016, 551] on input "False" at bounding box center [1010, 546] width 11 height 9
radio input "true"
radio input "false"
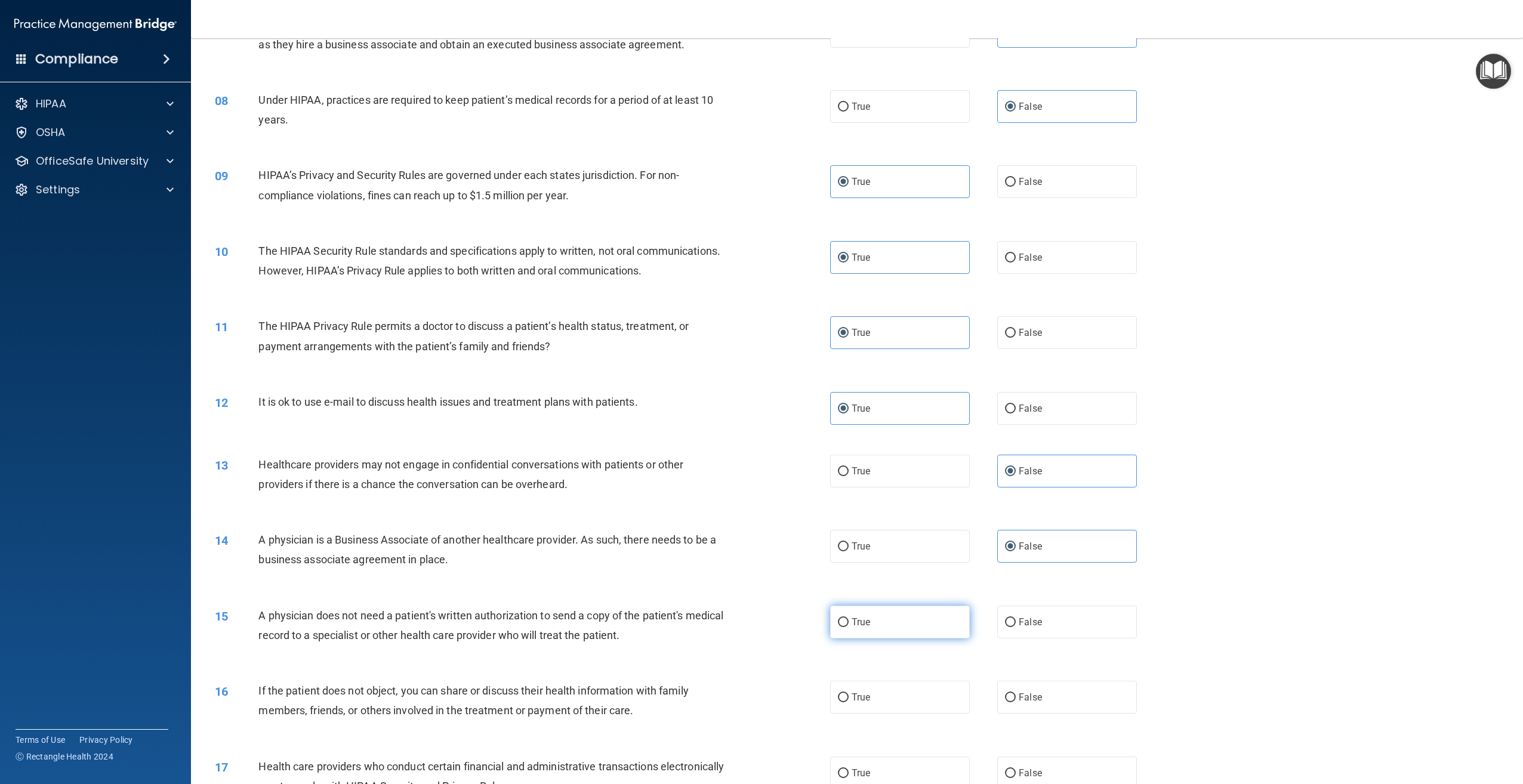
click at [899, 639] on label "True" at bounding box center [900, 622] width 140 height 33
click at [849, 627] on input "True" at bounding box center [843, 622] width 11 height 9
radio input "true"
click at [892, 714] on label "True" at bounding box center [900, 697] width 140 height 33
click at [849, 702] on input "True" at bounding box center [843, 697] width 11 height 9
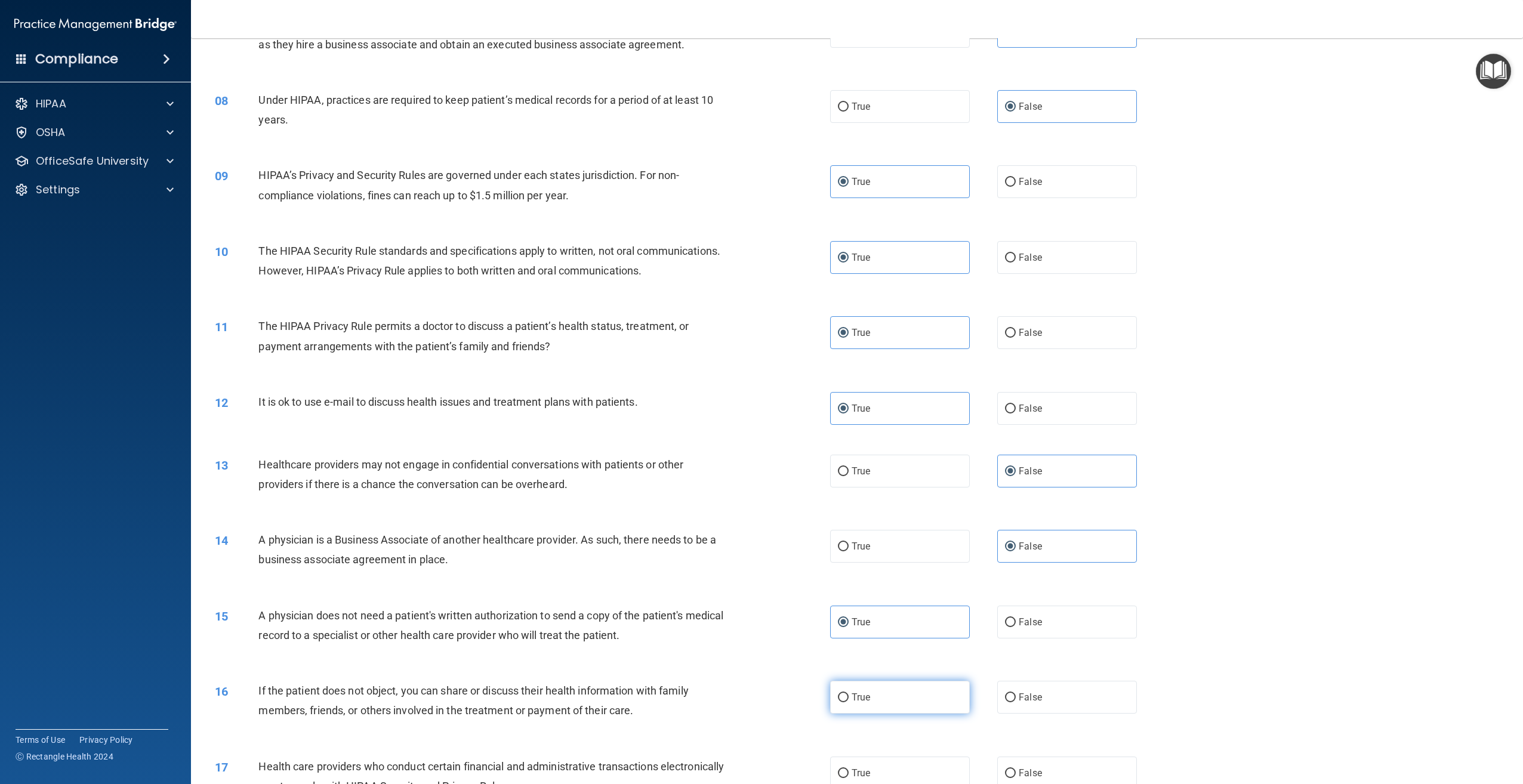
radio input "true"
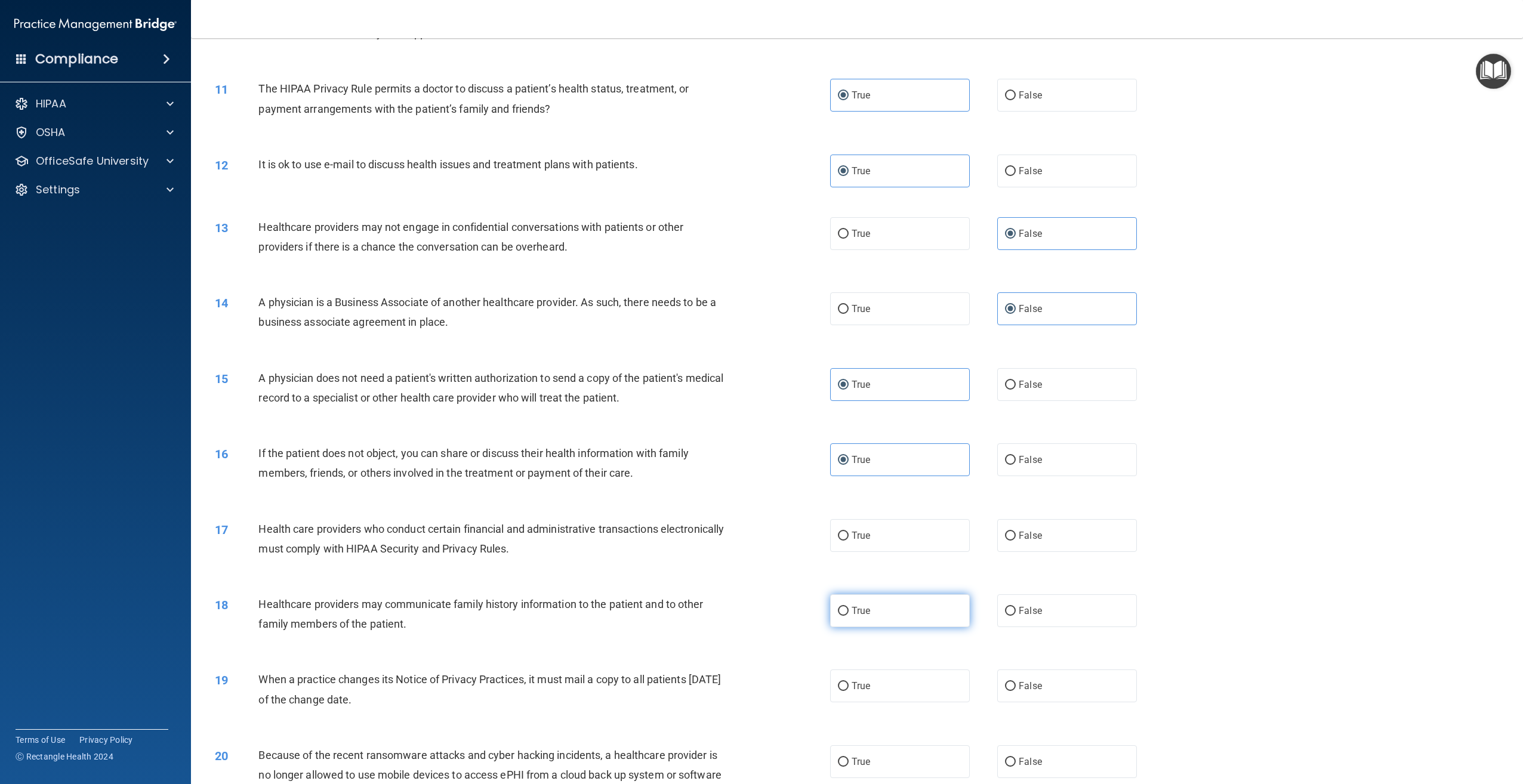
scroll to position [758, 0]
click at [928, 551] on label "True" at bounding box center [900, 534] width 140 height 33
click at [849, 539] on input "True" at bounding box center [843, 534] width 11 height 9
radio input "true"
click at [1082, 626] on label "False" at bounding box center [1067, 609] width 140 height 33
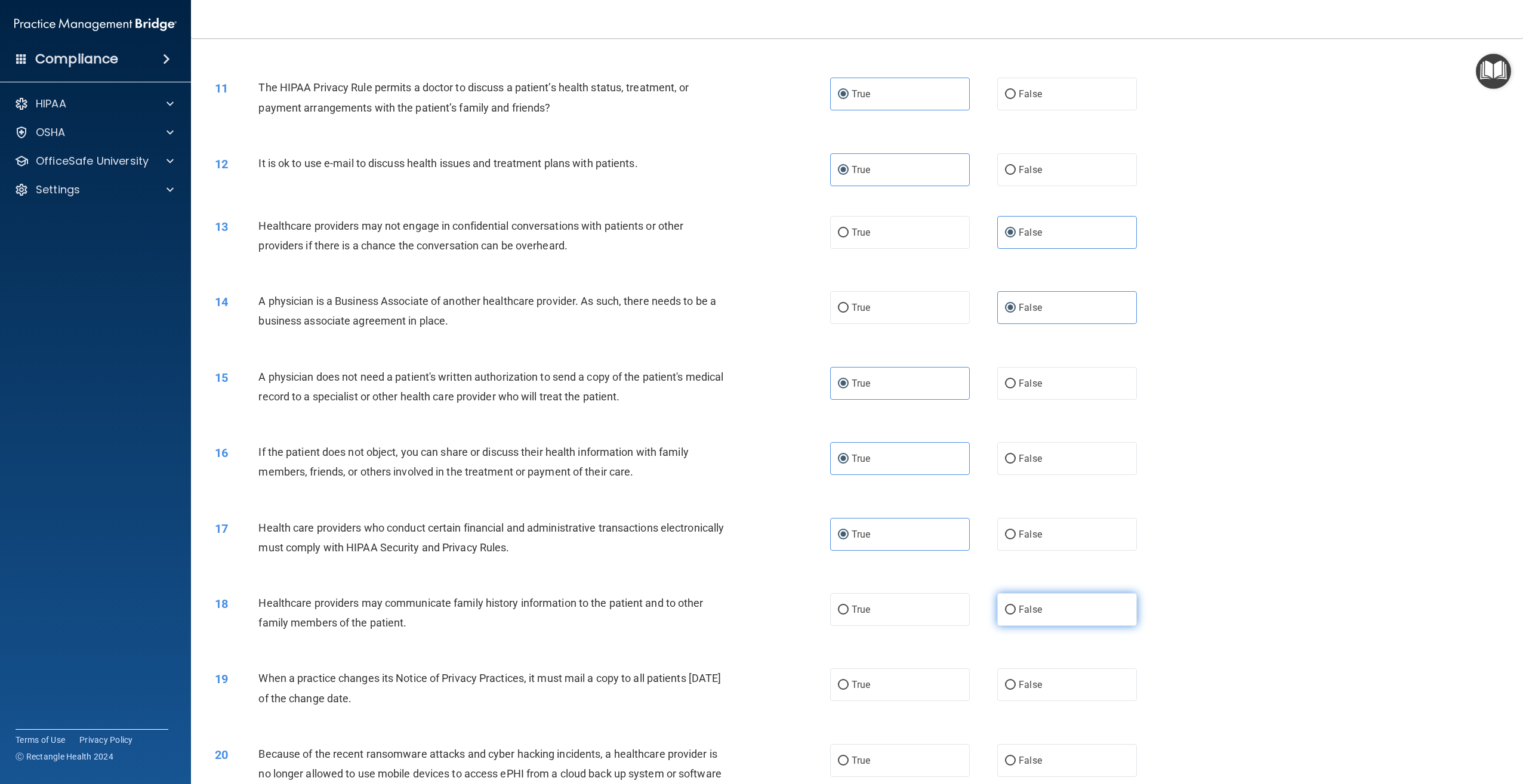
click at [1016, 614] on input "False" at bounding box center [1010, 609] width 11 height 9
radio input "true"
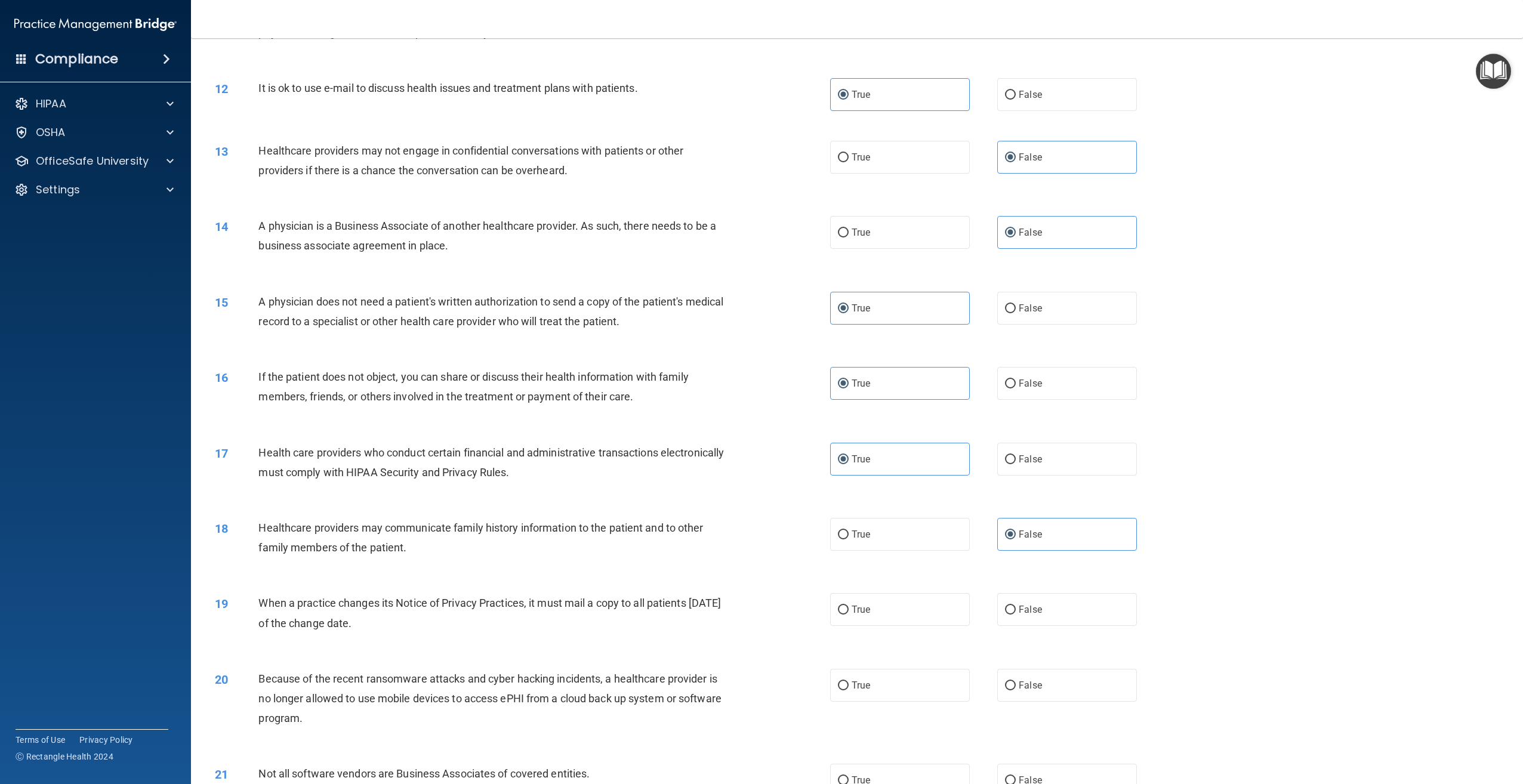
scroll to position [1116, 0]
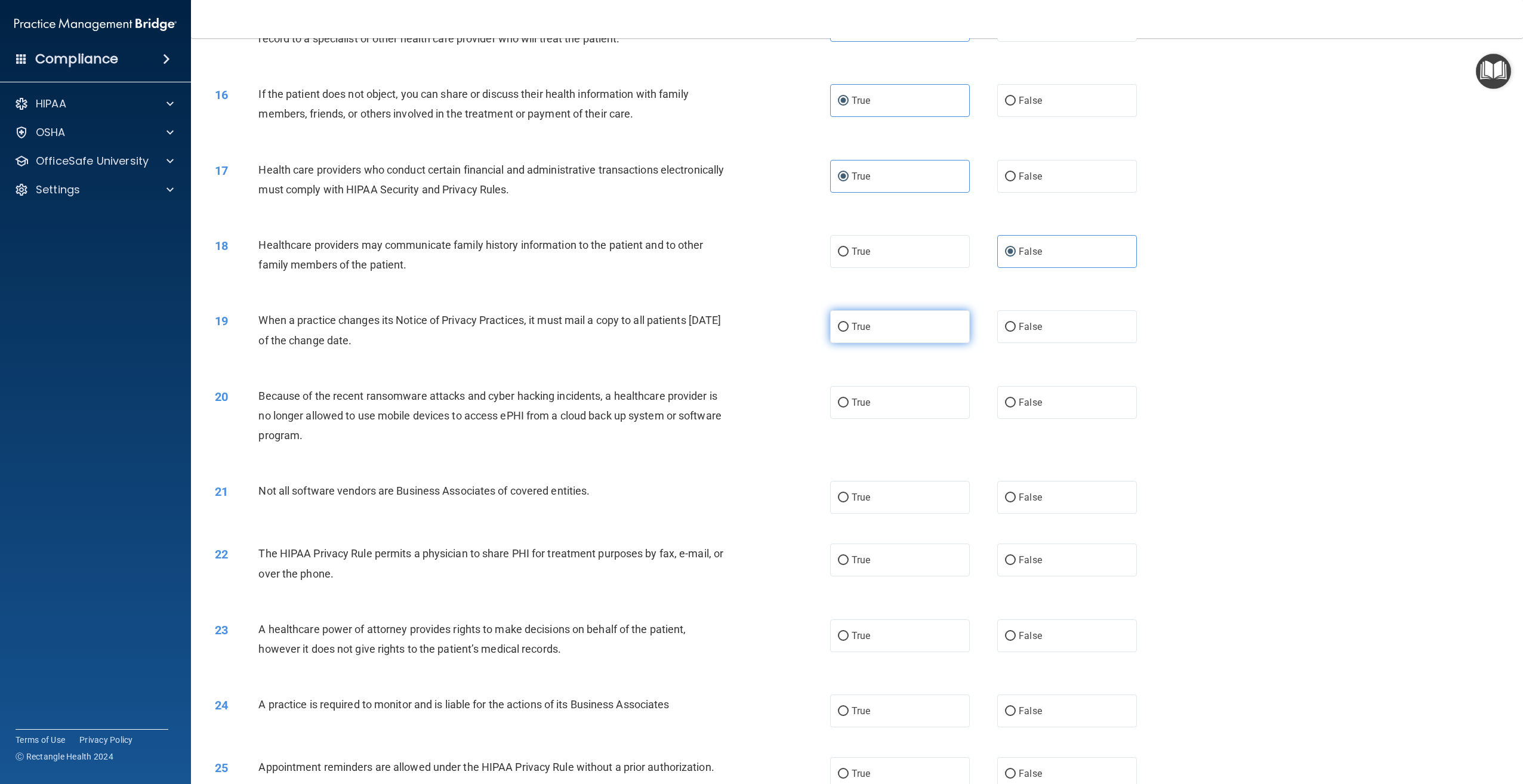
click at [864, 343] on label "True" at bounding box center [900, 326] width 140 height 33
click at [849, 332] on input "True" at bounding box center [843, 327] width 11 height 9
radio input "true"
click at [875, 343] on label "True" at bounding box center [900, 326] width 140 height 33
click at [849, 332] on input "True" at bounding box center [843, 327] width 11 height 9
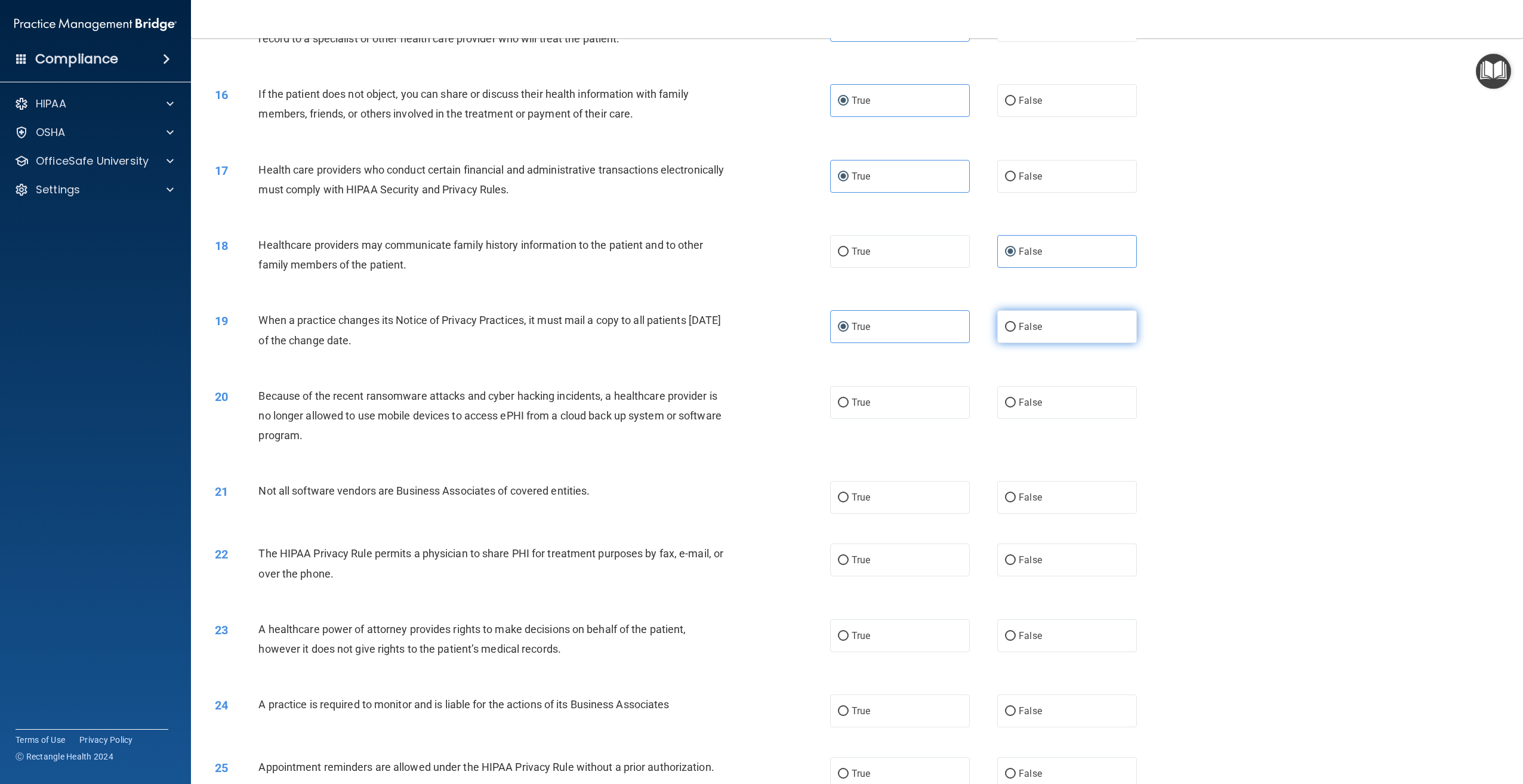
click at [1006, 343] on label "False" at bounding box center [1067, 326] width 140 height 33
click at [1006, 332] on input "False" at bounding box center [1010, 327] width 11 height 9
radio input "true"
radio input "false"
click at [1039, 458] on div "20 Because of the recent ransomware attacks and cyber hacking incidents, a heal…" at bounding box center [857, 419] width 1302 height 96
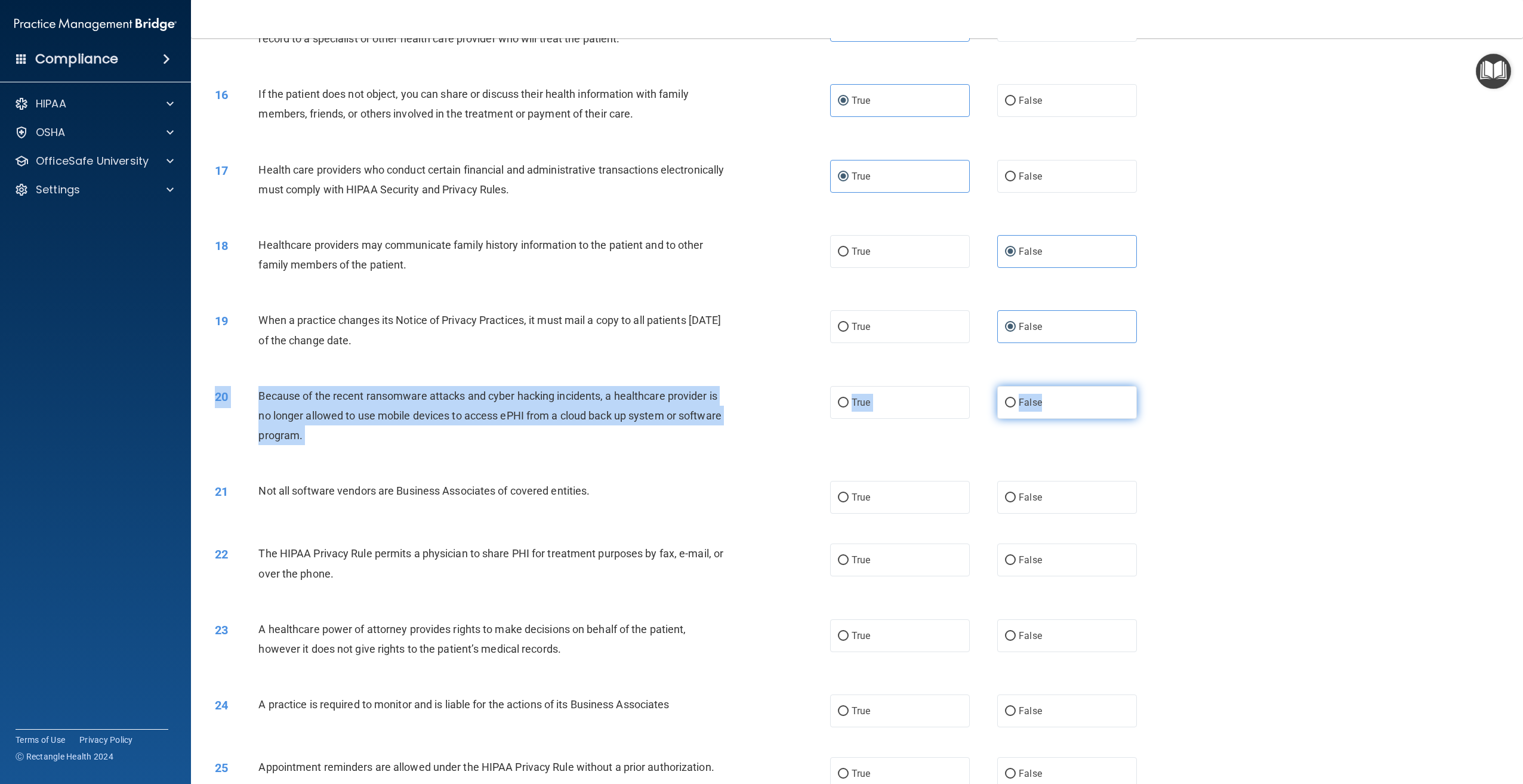
drag, startPoint x: 1039, startPoint y: 458, endPoint x: 1042, endPoint y: 449, distance: 9.5
click at [1041, 419] on label "False" at bounding box center [1067, 402] width 140 height 33
click at [1016, 407] on input "False" at bounding box center [1010, 403] width 11 height 9
radio input "true"
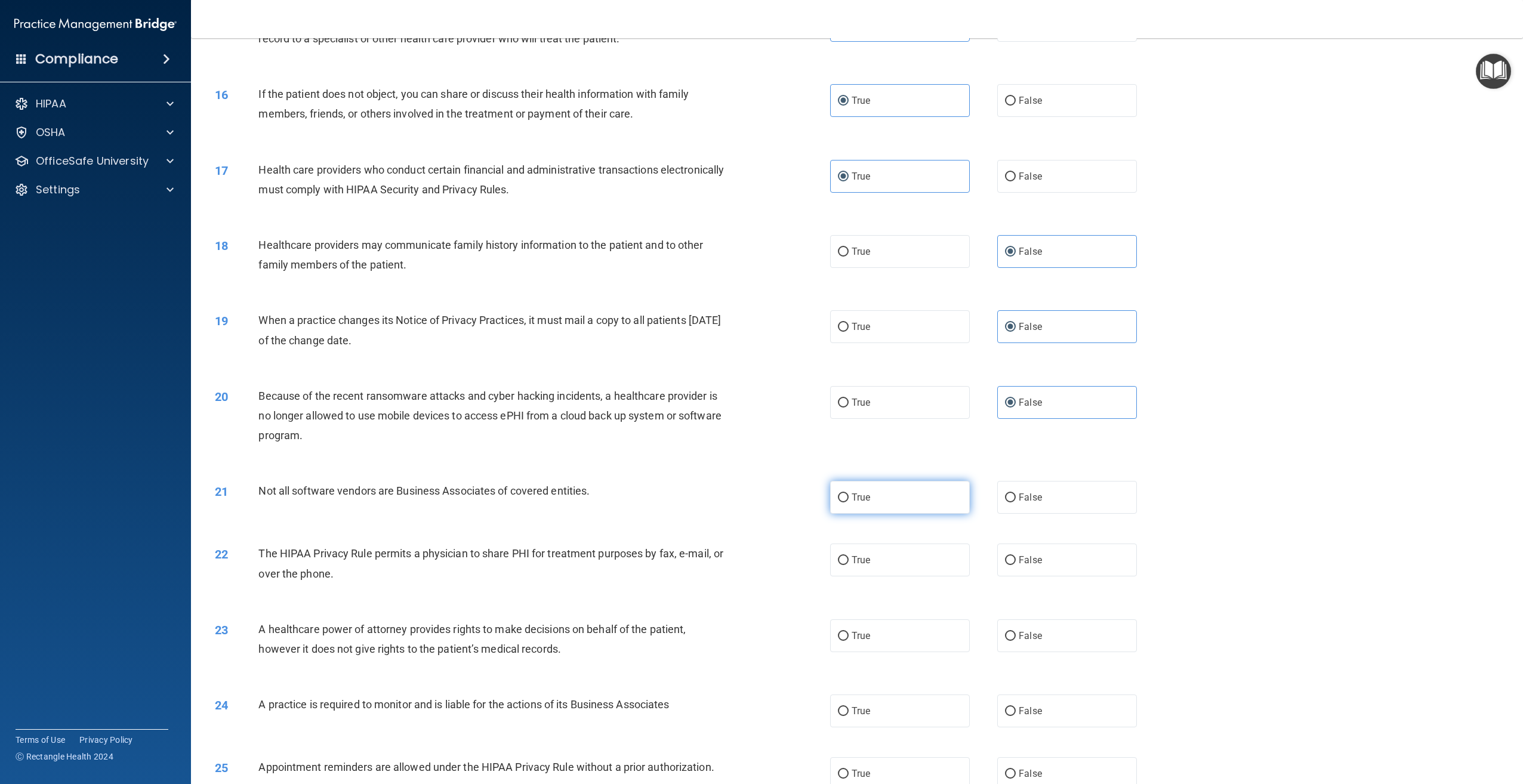
drag, startPoint x: 897, startPoint y: 522, endPoint x: 898, endPoint y: 529, distance: 7.1
click at [898, 514] on label "True" at bounding box center [900, 497] width 140 height 33
click at [849, 502] on input "True" at bounding box center [843, 497] width 11 height 9
radio input "true"
click at [916, 576] on label "True" at bounding box center [900, 560] width 140 height 33
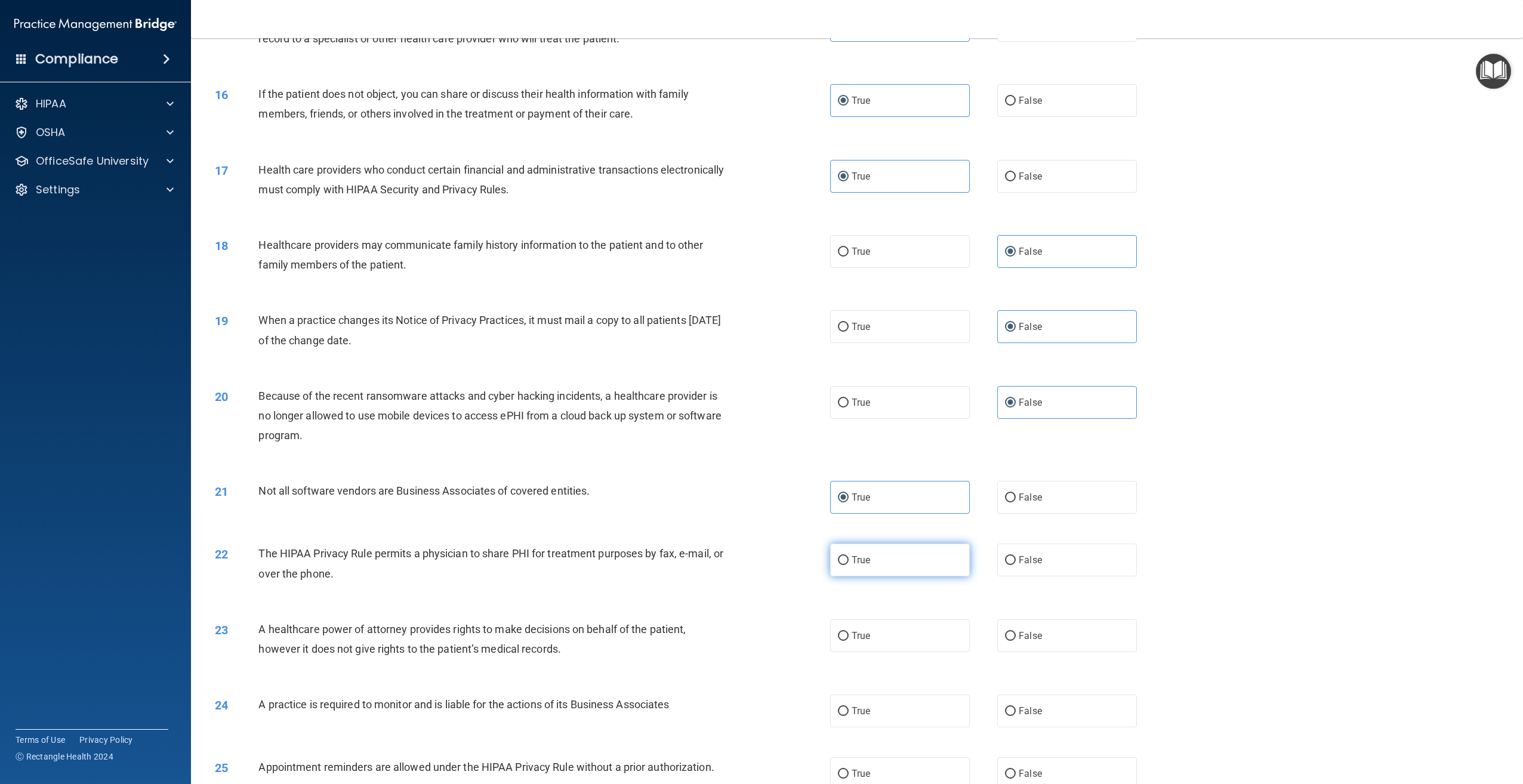
click at [849, 565] on input "True" at bounding box center [843, 561] width 11 height 9
radio input "true"
click at [1021, 652] on label "False" at bounding box center [1067, 636] width 140 height 33
click at [1016, 641] on input "False" at bounding box center [1010, 636] width 11 height 9
radio input "true"
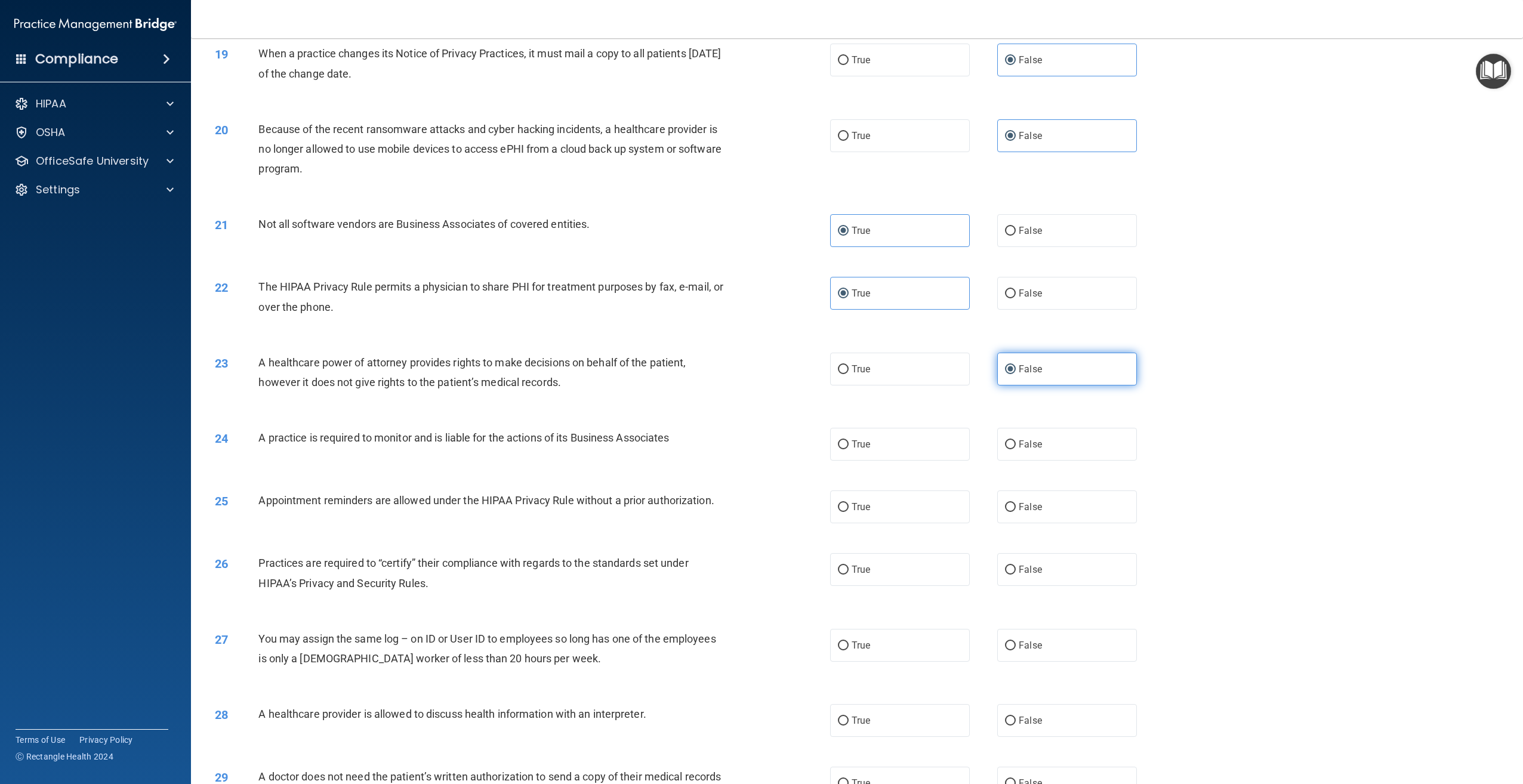
scroll to position [1474, 0]
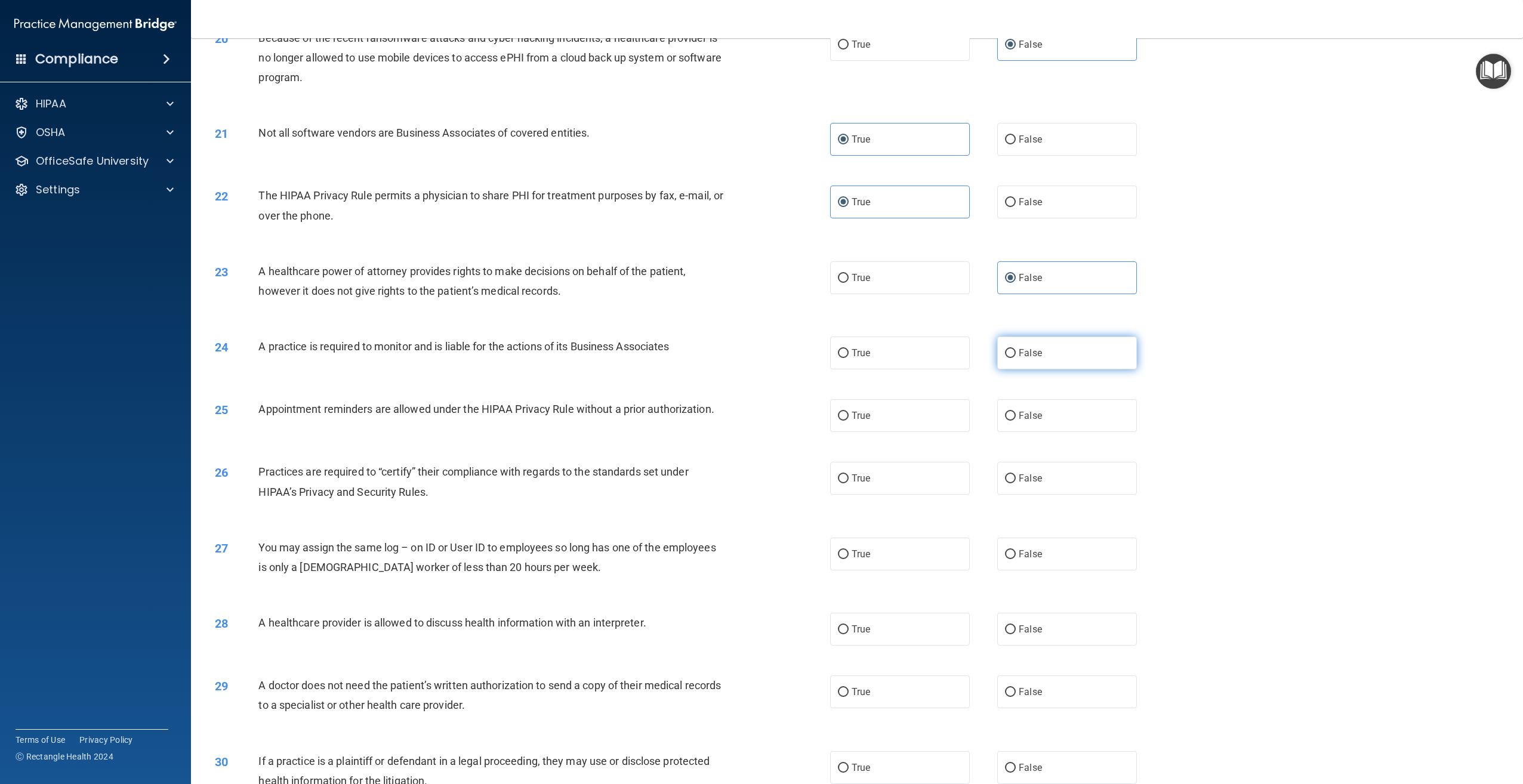
click at [1037, 369] on label "False" at bounding box center [1067, 353] width 140 height 33
click at [1016, 358] on input "False" at bounding box center [1010, 353] width 11 height 9
radio input "true"
click at [881, 436] on div "25 Appointment reminders are allowed under the HIPAA Privacy Rule without a pri…" at bounding box center [857, 415] width 1302 height 62
click at [879, 432] on label "True" at bounding box center [900, 416] width 140 height 33
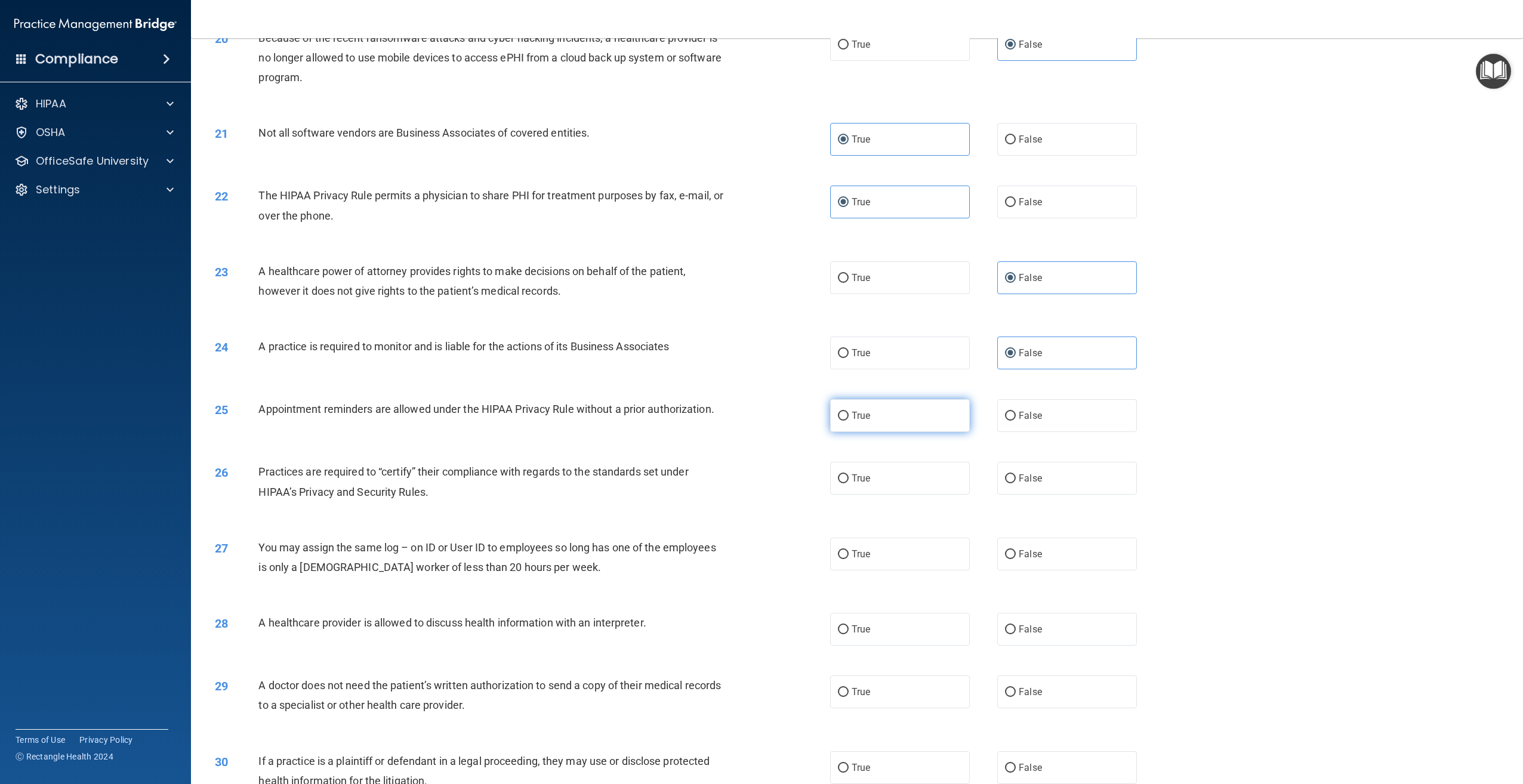
click at [849, 421] on input "True" at bounding box center [843, 416] width 11 height 9
radio input "true"
click at [906, 495] on label "True" at bounding box center [900, 478] width 140 height 33
click at [849, 483] on input "True" at bounding box center [843, 478] width 11 height 9
radio input "true"
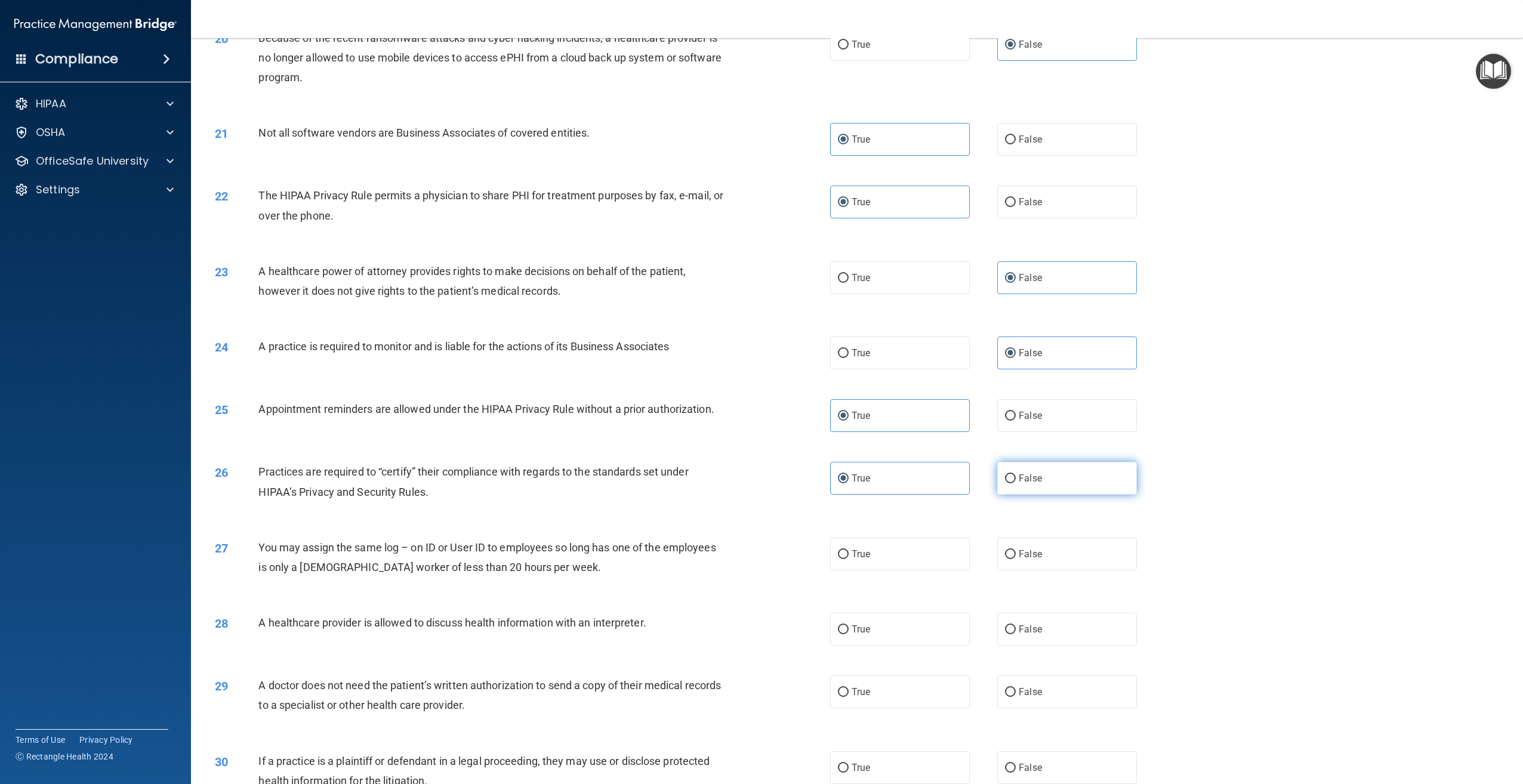
click at [1033, 495] on label "False" at bounding box center [1067, 478] width 140 height 33
click at [1016, 483] on input "False" at bounding box center [1010, 478] width 11 height 9
radio input "true"
radio input "false"
click at [1062, 570] on label "False" at bounding box center [1067, 554] width 140 height 33
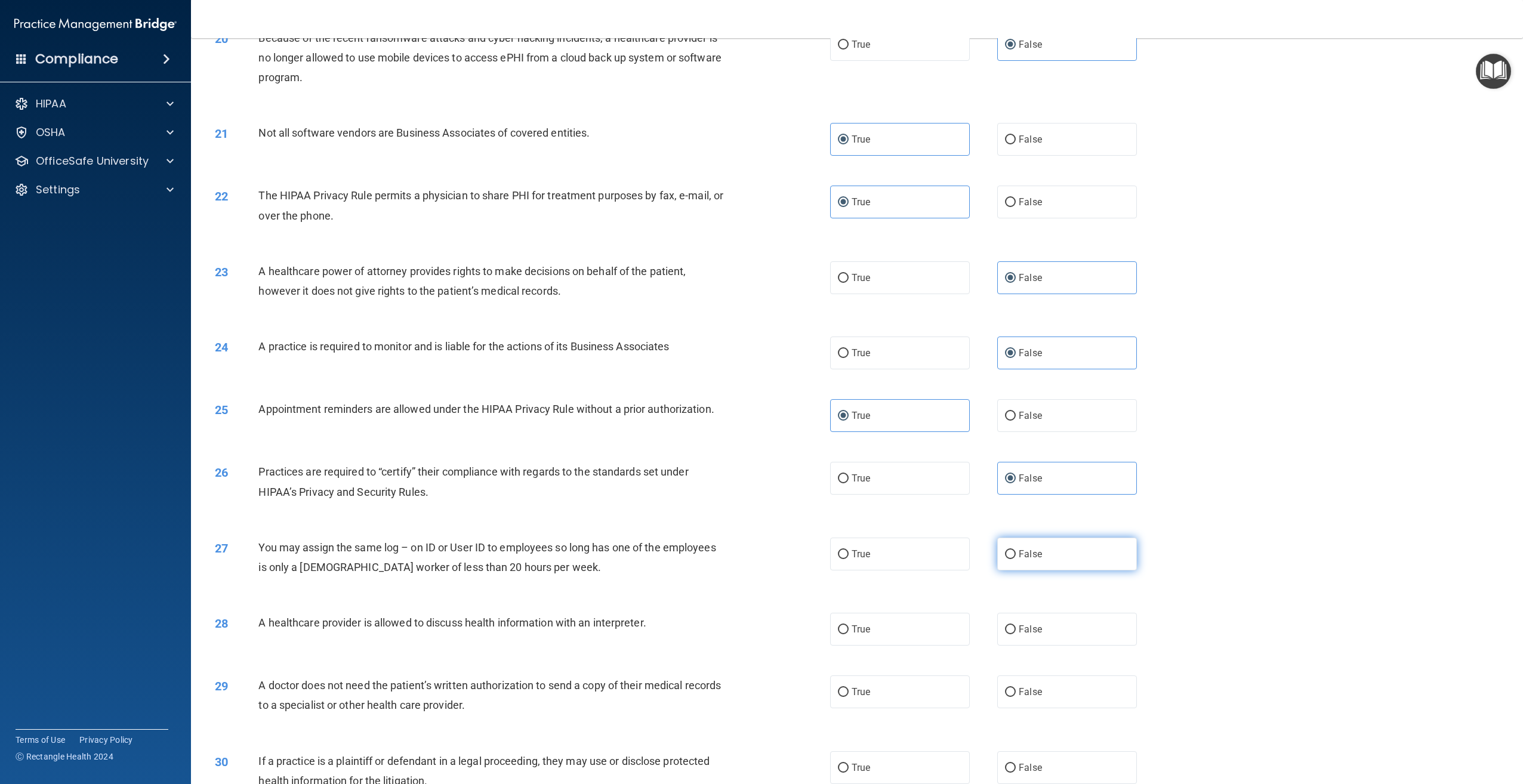
click at [1016, 559] on input "False" at bounding box center [1010, 554] width 11 height 9
radio input "true"
click at [931, 646] on label "True" at bounding box center [900, 629] width 140 height 33
click at [849, 634] on input "True" at bounding box center [843, 629] width 11 height 9
radio input "true"
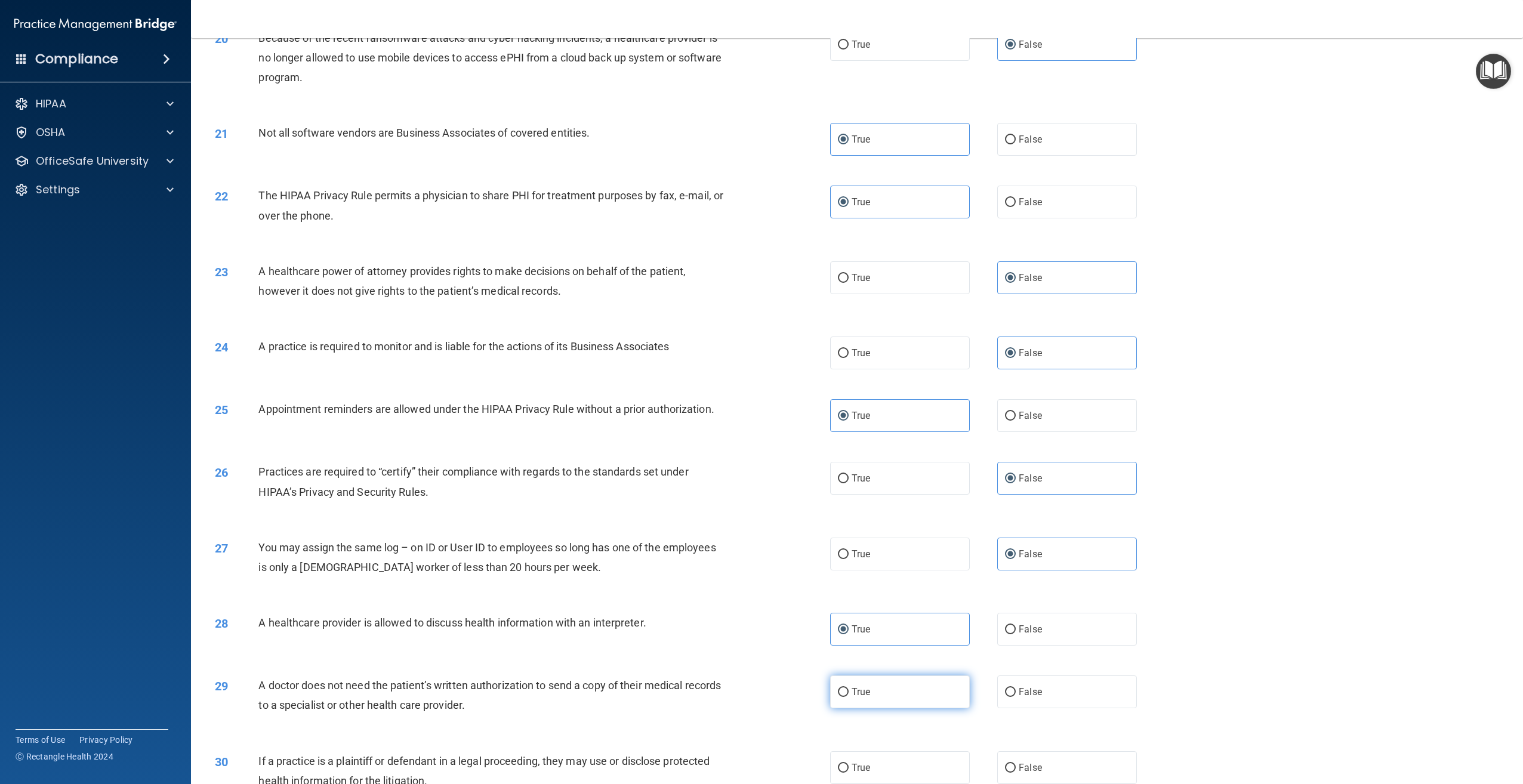
click at [901, 708] on label "True" at bounding box center [900, 692] width 140 height 33
click at [849, 697] on input "True" at bounding box center [843, 692] width 11 height 9
radio input "true"
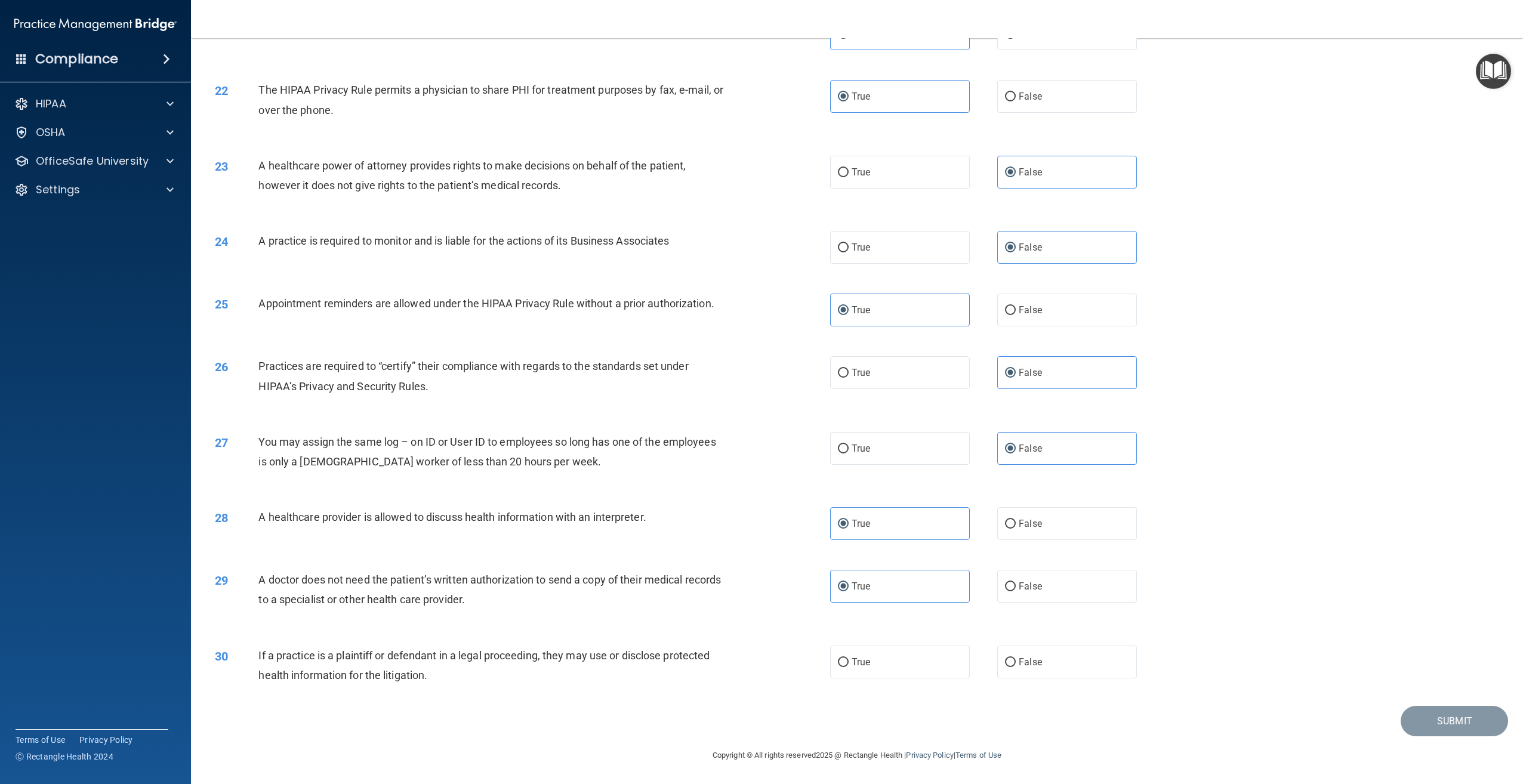
scroll to position [1619, 0]
click at [908, 670] on label "True" at bounding box center [900, 662] width 140 height 33
click at [849, 667] on input "True" at bounding box center [843, 662] width 11 height 9
radio input "true"
click at [1463, 727] on button "Submit" at bounding box center [1453, 721] width 107 height 31
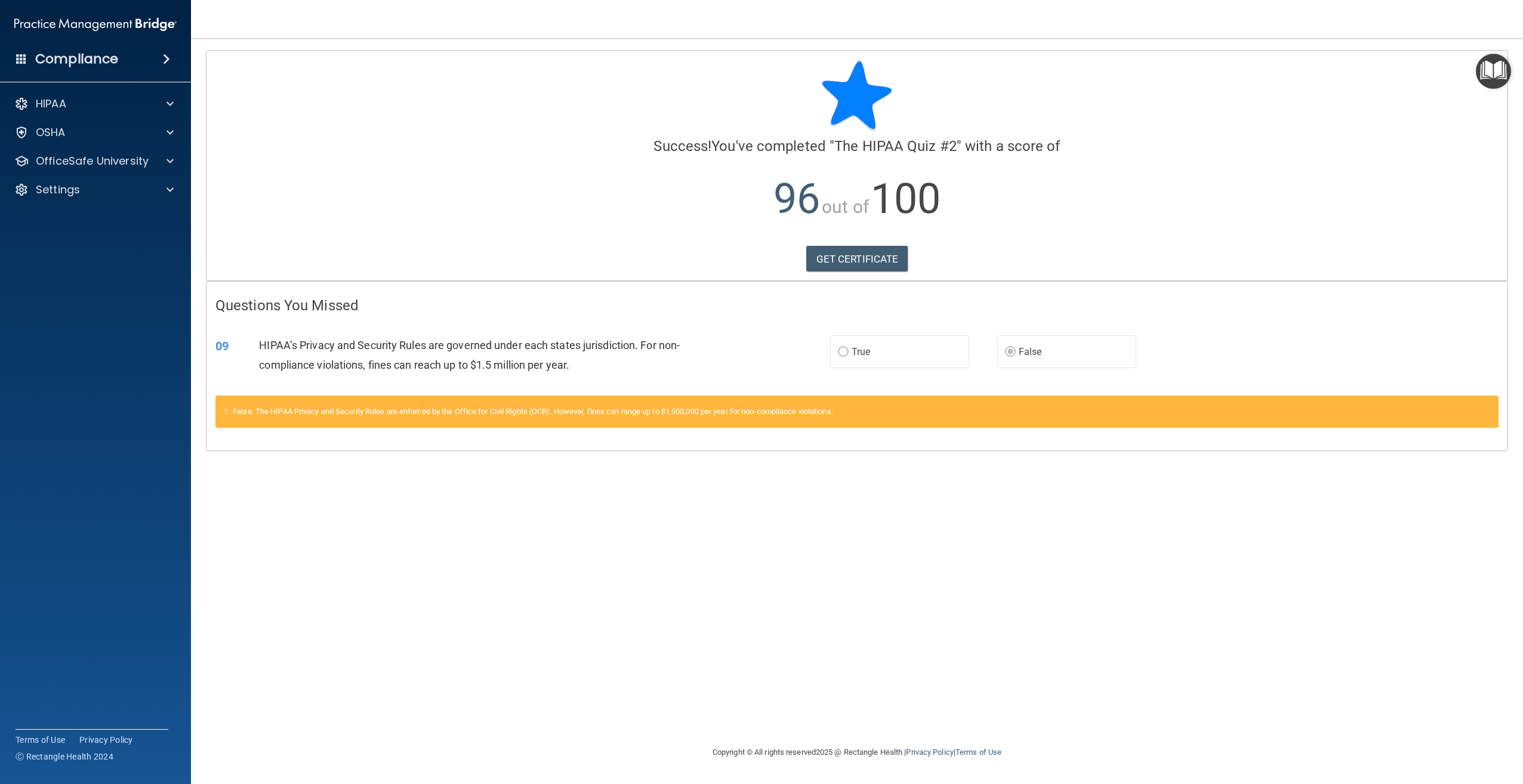
click at [1057, 362] on label "False" at bounding box center [1067, 352] width 139 height 33
click at [872, 260] on link "GET CERTIFICATE" at bounding box center [857, 258] width 102 height 26
click at [175, 168] on div "OfficeSafe University" at bounding box center [96, 161] width 192 height 24
click at [170, 159] on span at bounding box center [170, 161] width 7 height 14
click at [155, 192] on div "HIPAA Training" at bounding box center [89, 189] width 163 height 12
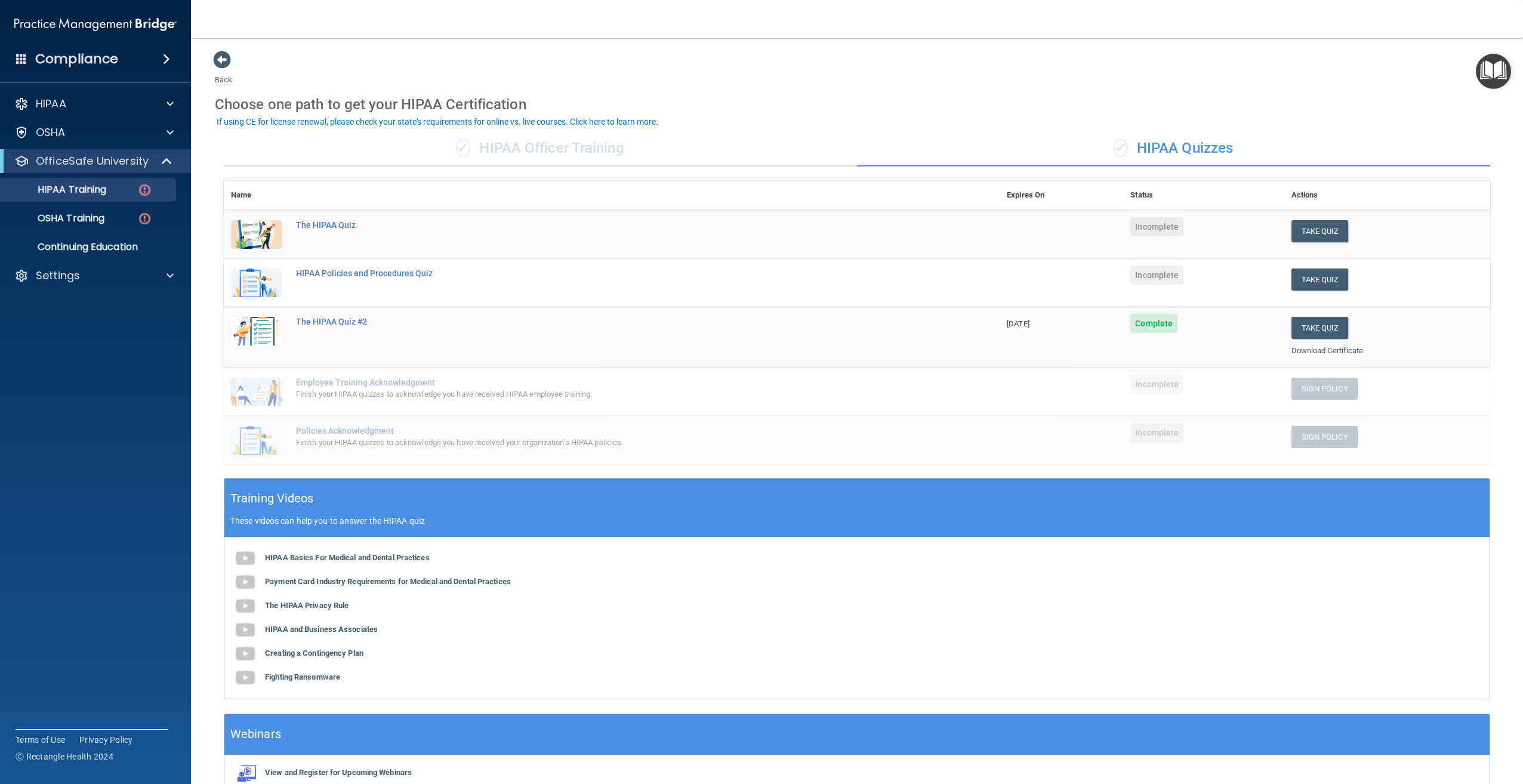
click at [1150, 224] on span "Incomplete" at bounding box center [1157, 226] width 53 height 19
click at [1325, 285] on button "Take Quiz" at bounding box center [1320, 279] width 57 height 22
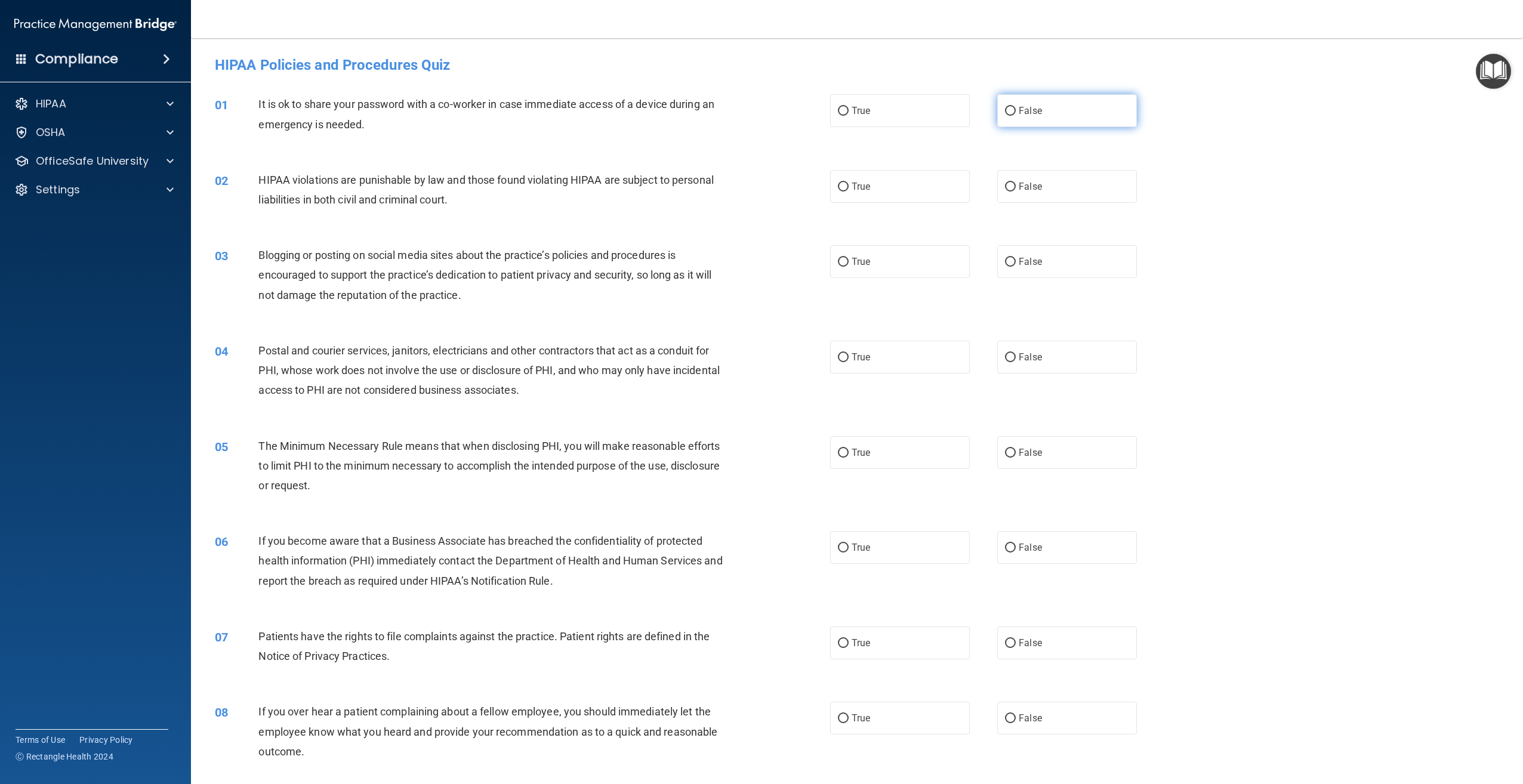
click at [1028, 121] on label "False" at bounding box center [1067, 111] width 140 height 33
click at [1016, 116] on input "False" at bounding box center [1010, 111] width 11 height 9
radio input "true"
click at [881, 197] on label "True" at bounding box center [900, 187] width 140 height 33
click at [849, 192] on input "True" at bounding box center [843, 187] width 11 height 9
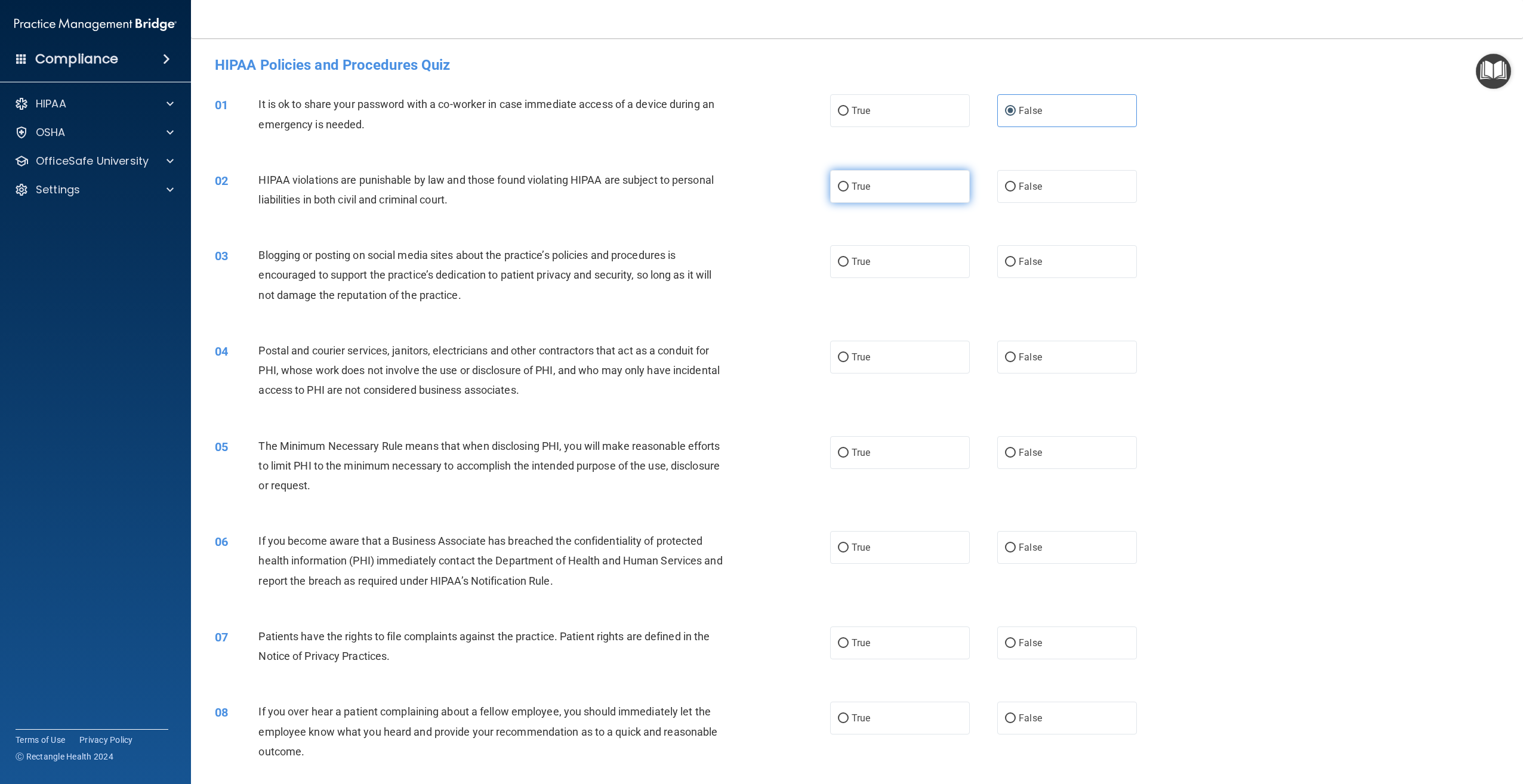
radio input "true"
click at [1031, 275] on label "False" at bounding box center [1067, 262] width 140 height 33
click at [1016, 267] on input "False" at bounding box center [1010, 262] width 11 height 9
radio input "true"
click at [874, 365] on label "True" at bounding box center [900, 357] width 140 height 33
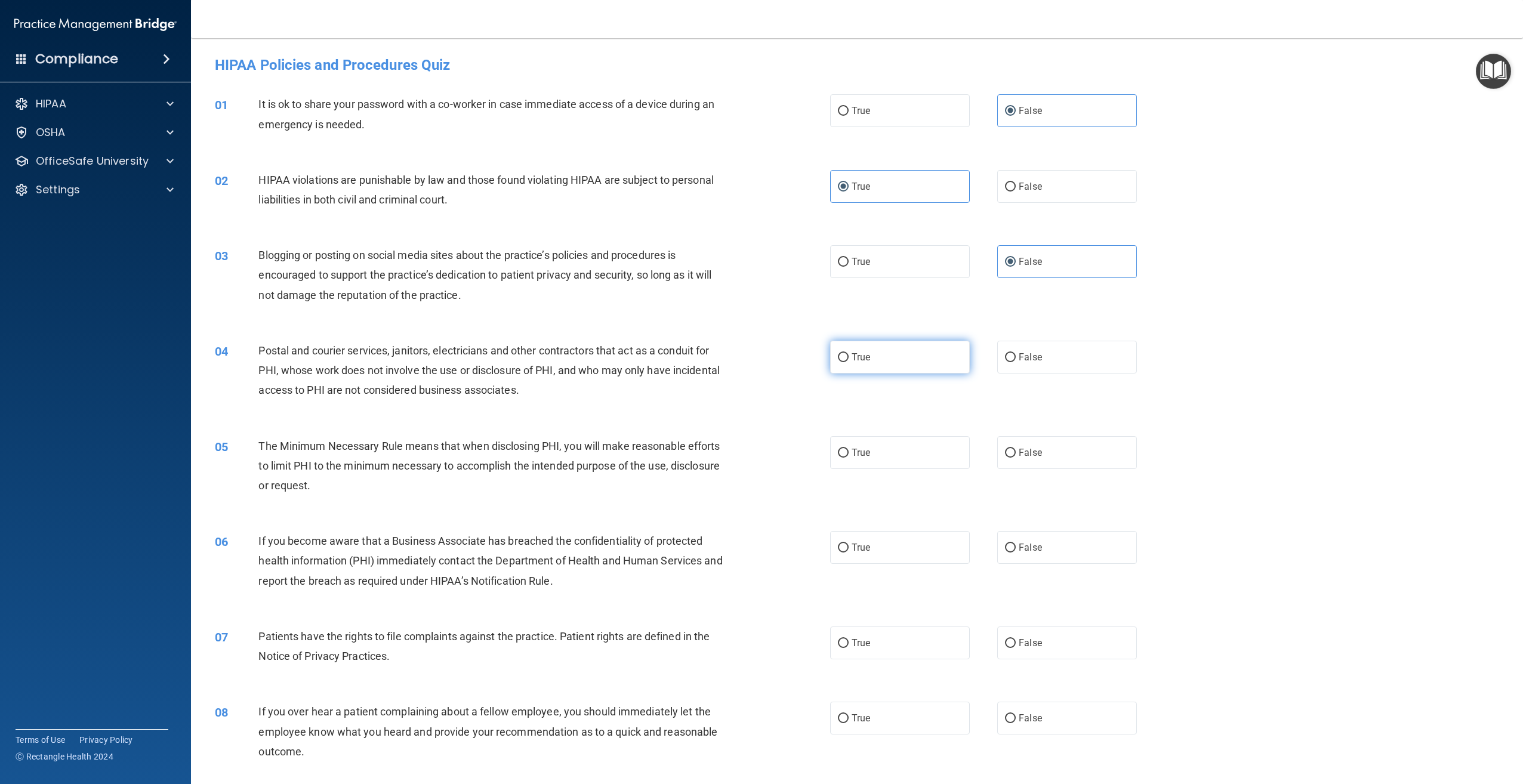
click at [849, 362] on input "True" at bounding box center [843, 358] width 11 height 9
radio input "true"
click at [928, 451] on label "True" at bounding box center [900, 453] width 140 height 33
click at [849, 451] on input "True" at bounding box center [843, 453] width 11 height 9
radio input "true"
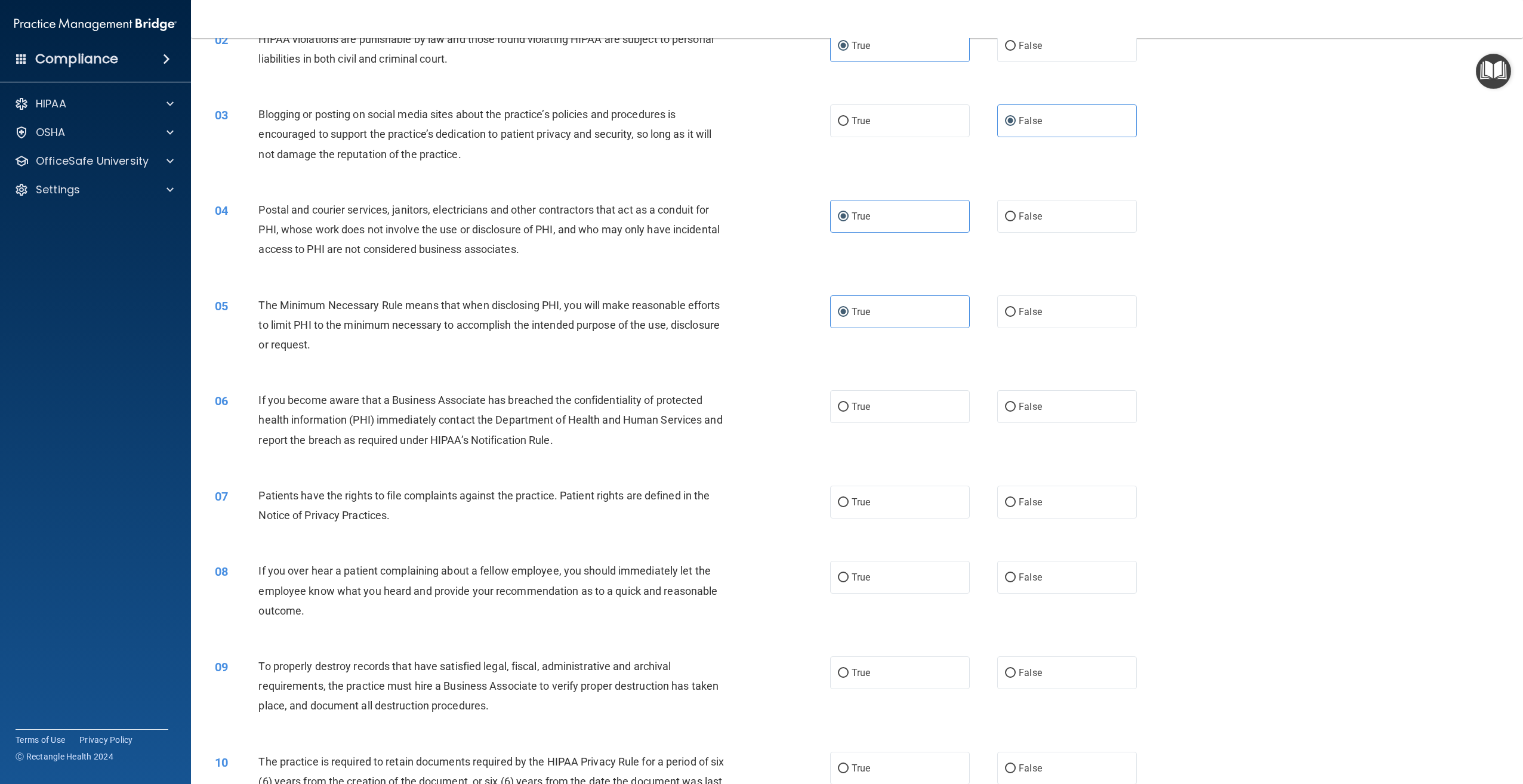
scroll to position [179, 0]
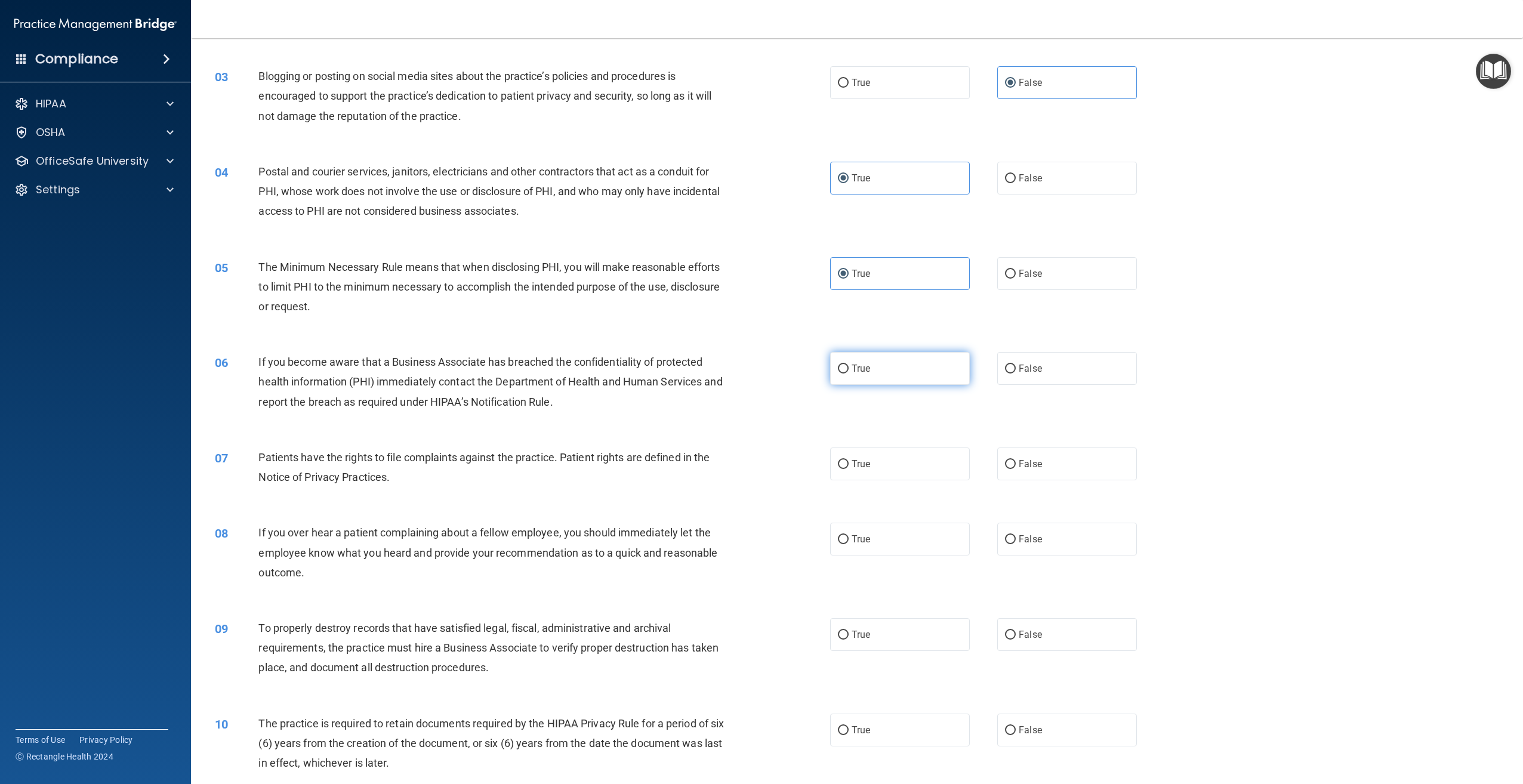
click at [937, 372] on label "True" at bounding box center [900, 368] width 140 height 33
click at [849, 372] on input "True" at bounding box center [843, 369] width 11 height 9
radio input "true"
click at [883, 464] on label "True" at bounding box center [900, 464] width 140 height 33
click at [849, 464] on input "True" at bounding box center [843, 464] width 11 height 9
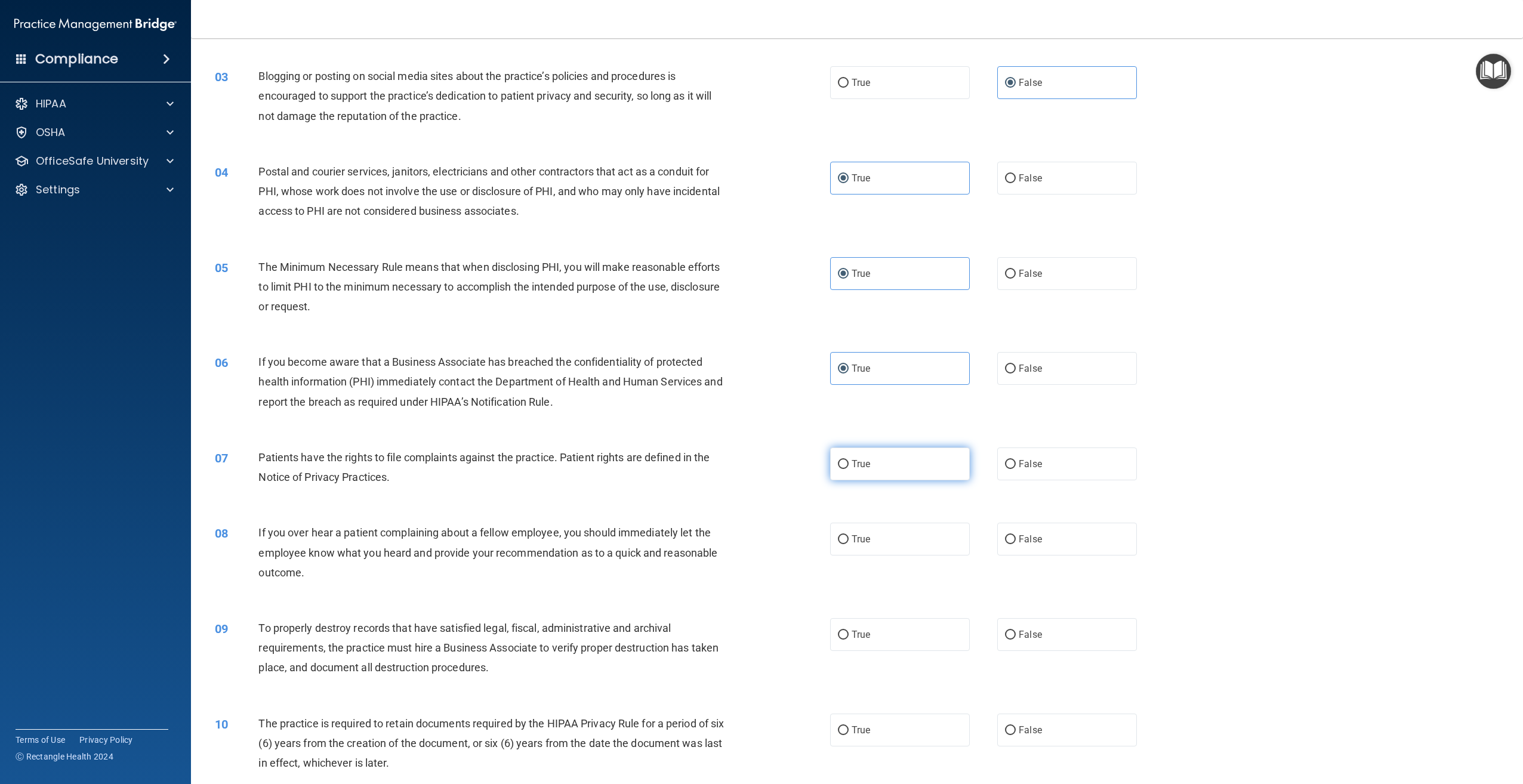
radio input "true"
click at [872, 536] on label "True" at bounding box center [900, 539] width 140 height 33
click at [849, 536] on input "True" at bounding box center [843, 539] width 11 height 9
radio input "true"
drag, startPoint x: 872, startPoint y: 632, endPoint x: 881, endPoint y: 655, distance: 24.7
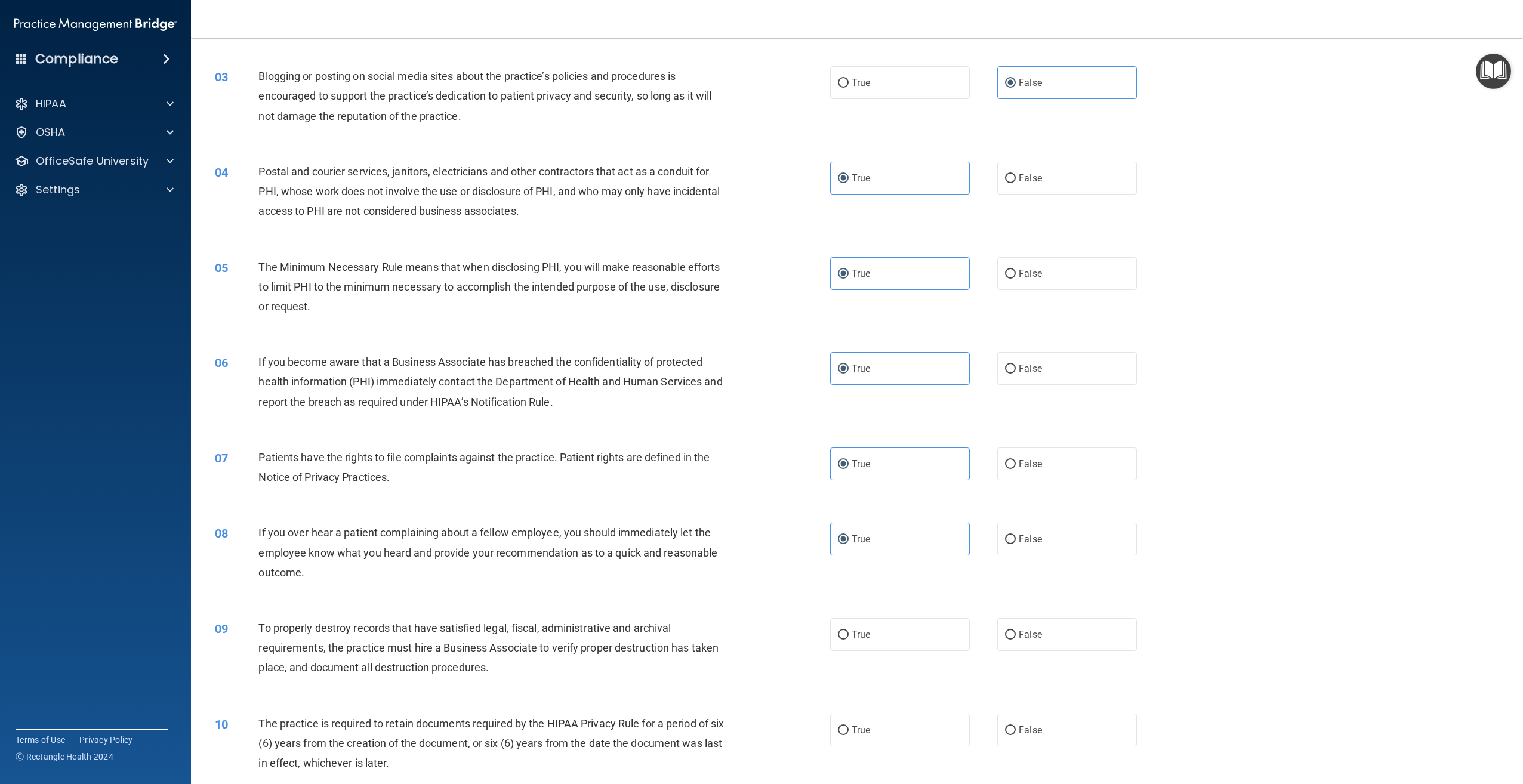
click at [874, 634] on label "True" at bounding box center [900, 634] width 140 height 33
click at [849, 634] on input "True" at bounding box center [843, 635] width 11 height 9
radio input "true"
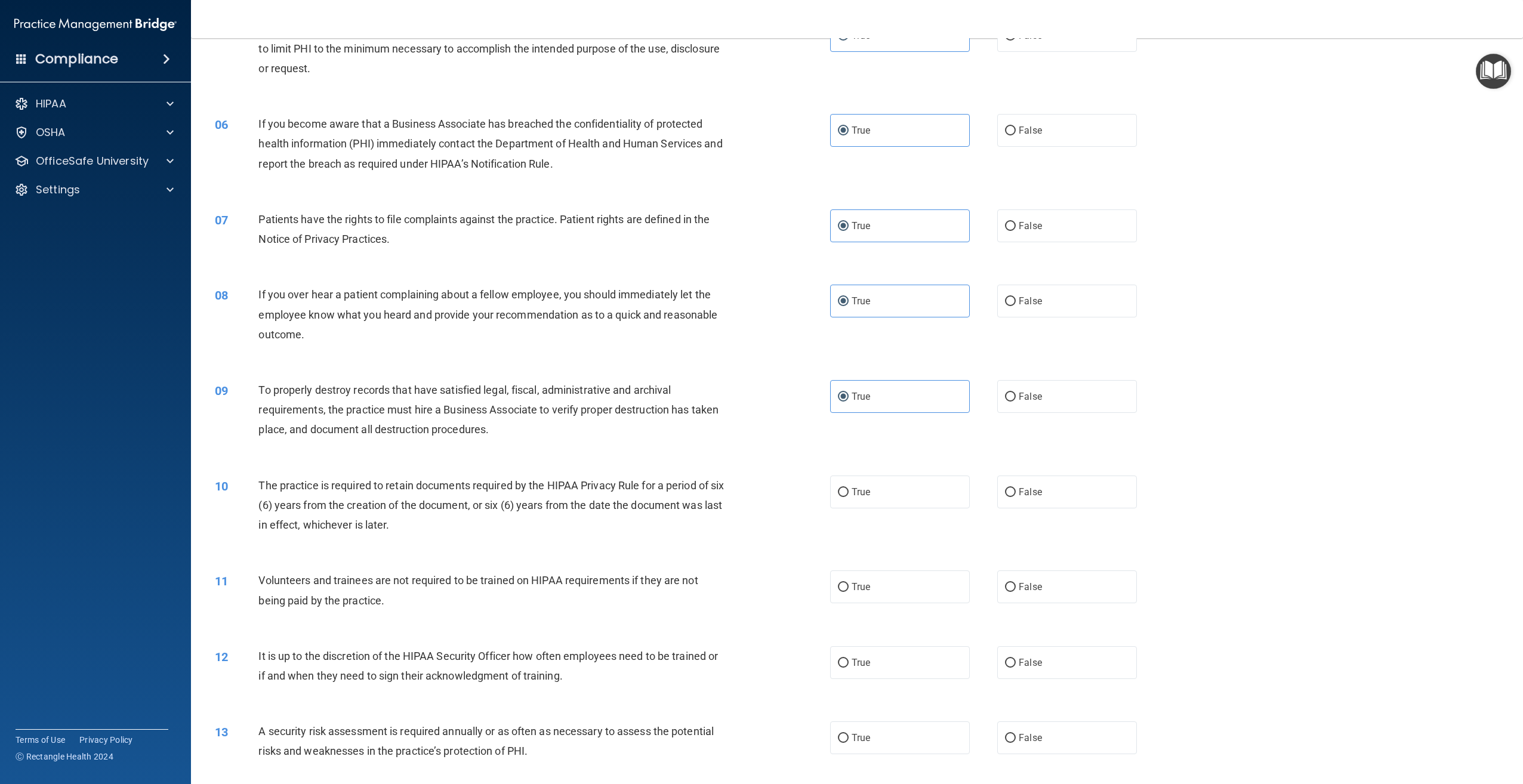
scroll to position [418, 0]
click at [896, 497] on label "True" at bounding box center [900, 491] width 140 height 33
click at [849, 497] on input "True" at bounding box center [843, 492] width 11 height 9
radio input "true"
drag, startPoint x: 881, startPoint y: 585, endPoint x: 884, endPoint y: 605, distance: 20.2
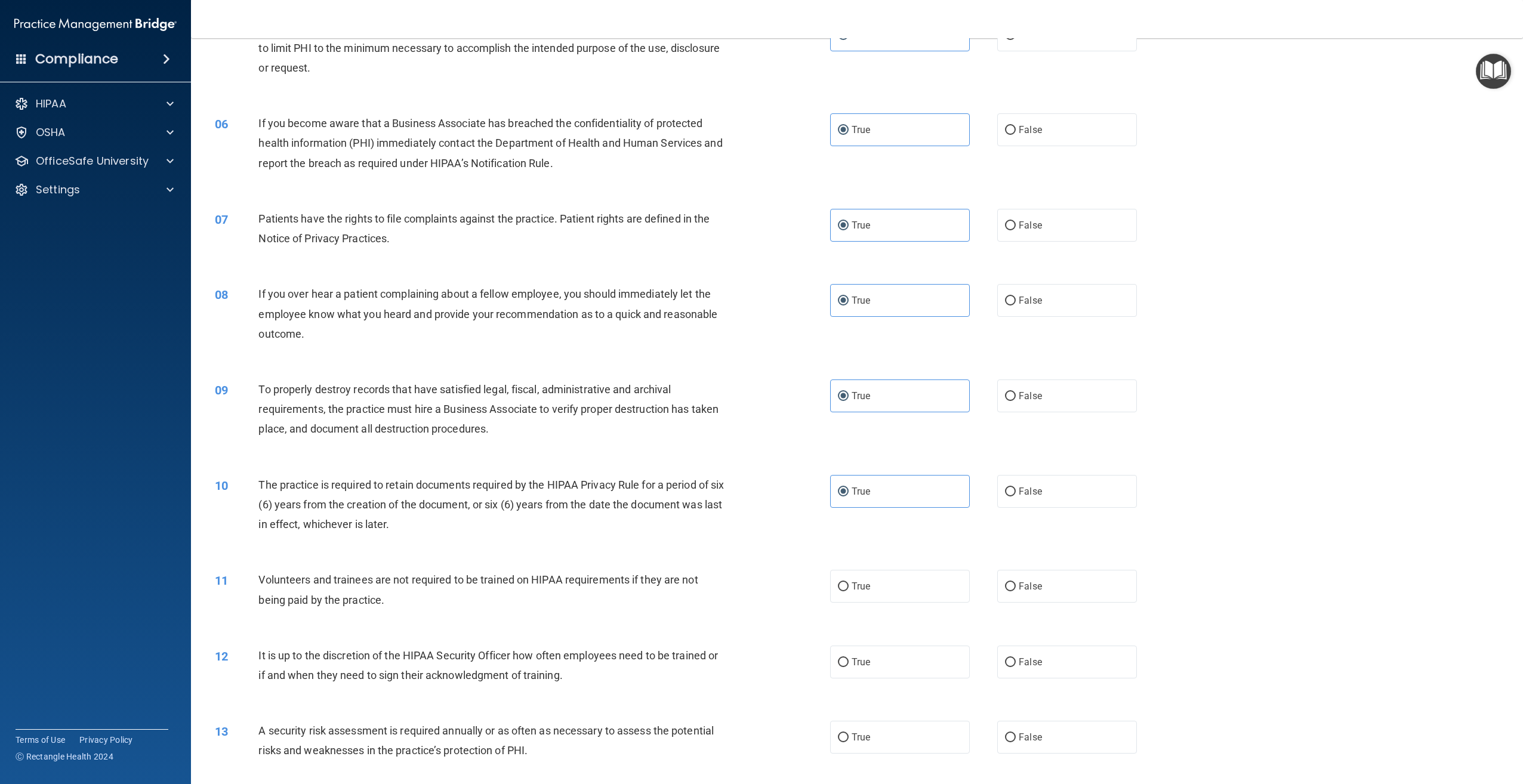
click at [883, 585] on label "True" at bounding box center [900, 586] width 140 height 33
click at [849, 585] on input "True" at bounding box center [843, 587] width 11 height 9
radio input "true"
drag, startPoint x: 883, startPoint y: 646, endPoint x: 886, endPoint y: 651, distance: 5.8
click at [885, 647] on label "True" at bounding box center [900, 662] width 140 height 33
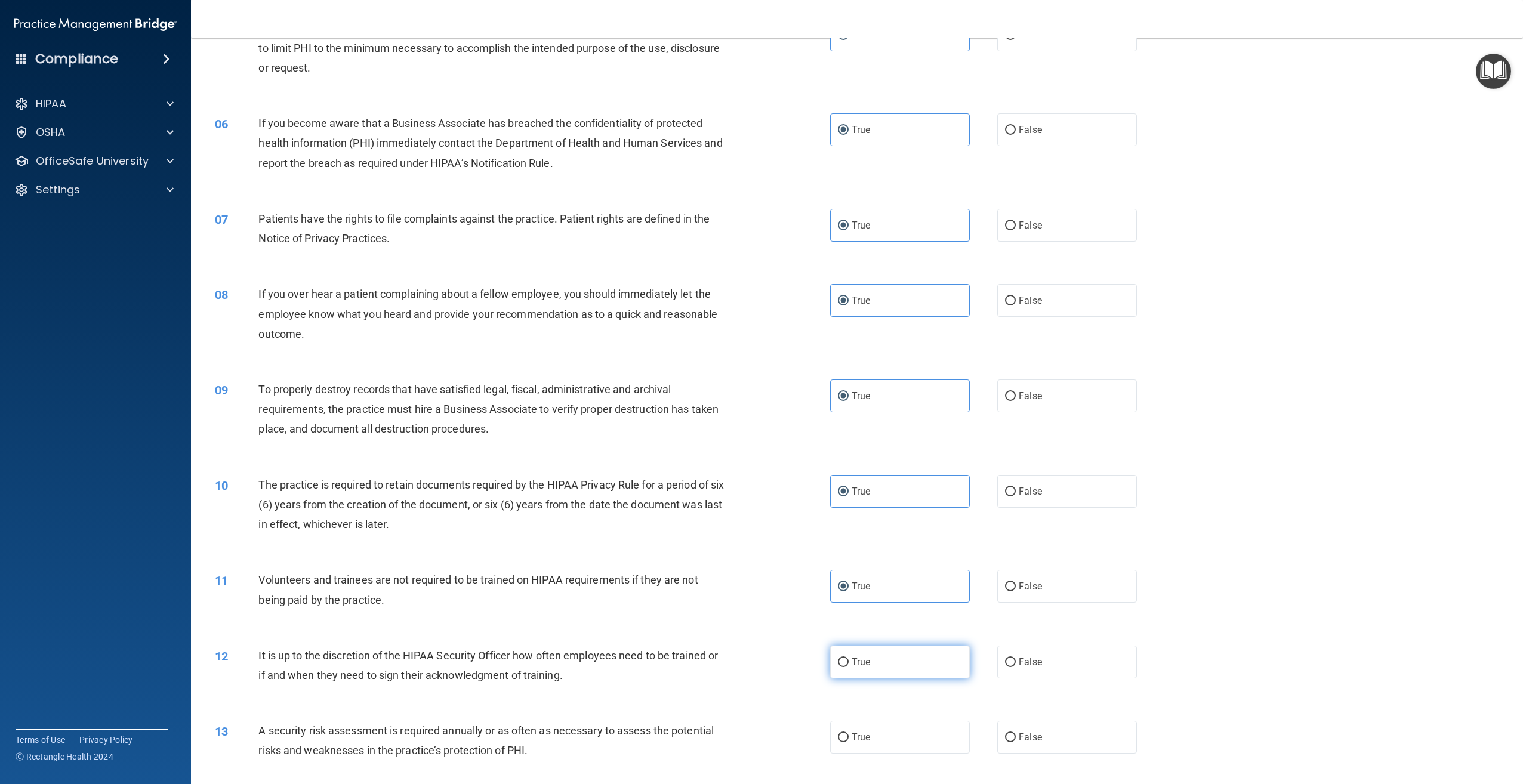
click at [849, 658] on input "True" at bounding box center [843, 662] width 11 height 9
radio input "true"
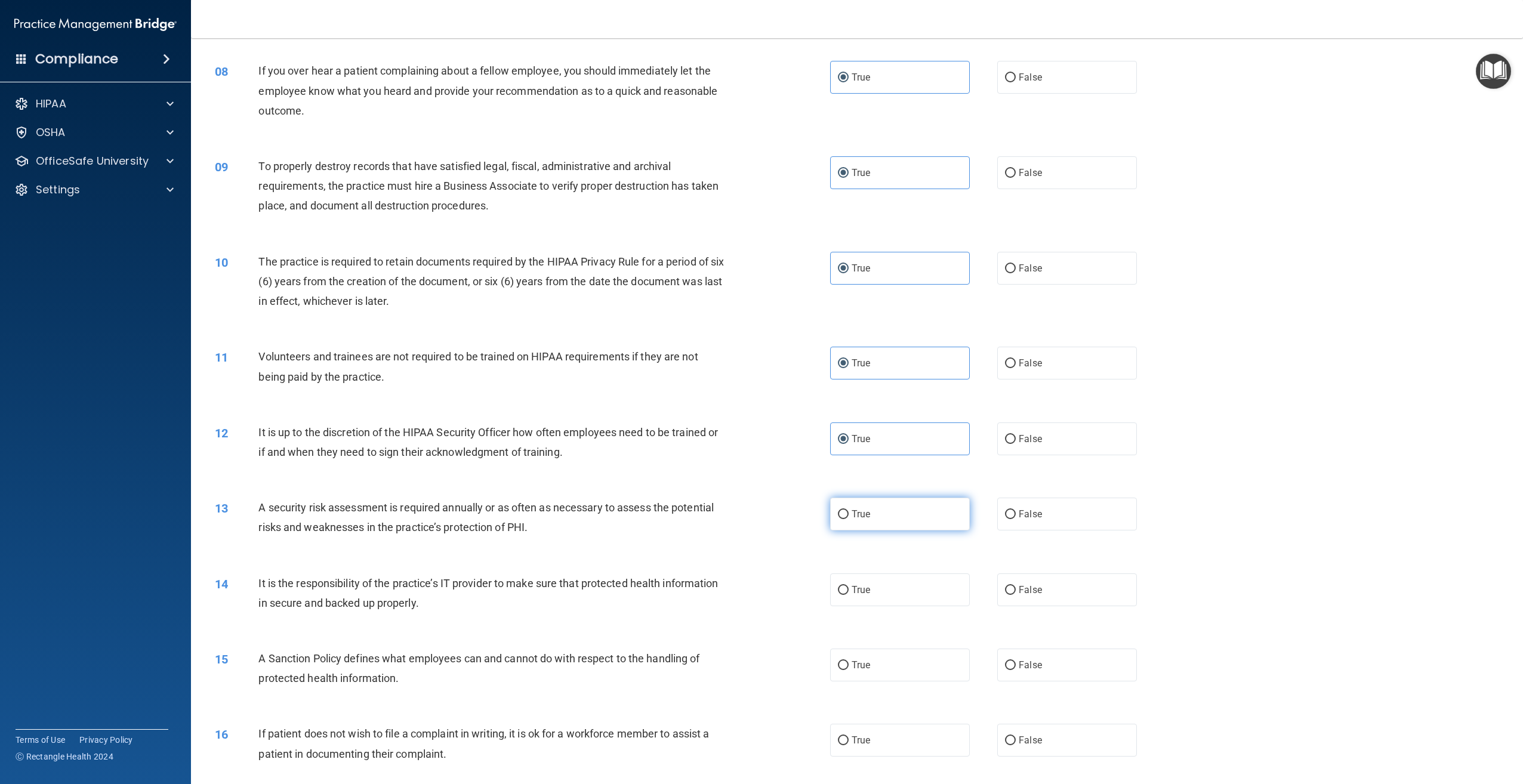
scroll to position [656, 0]
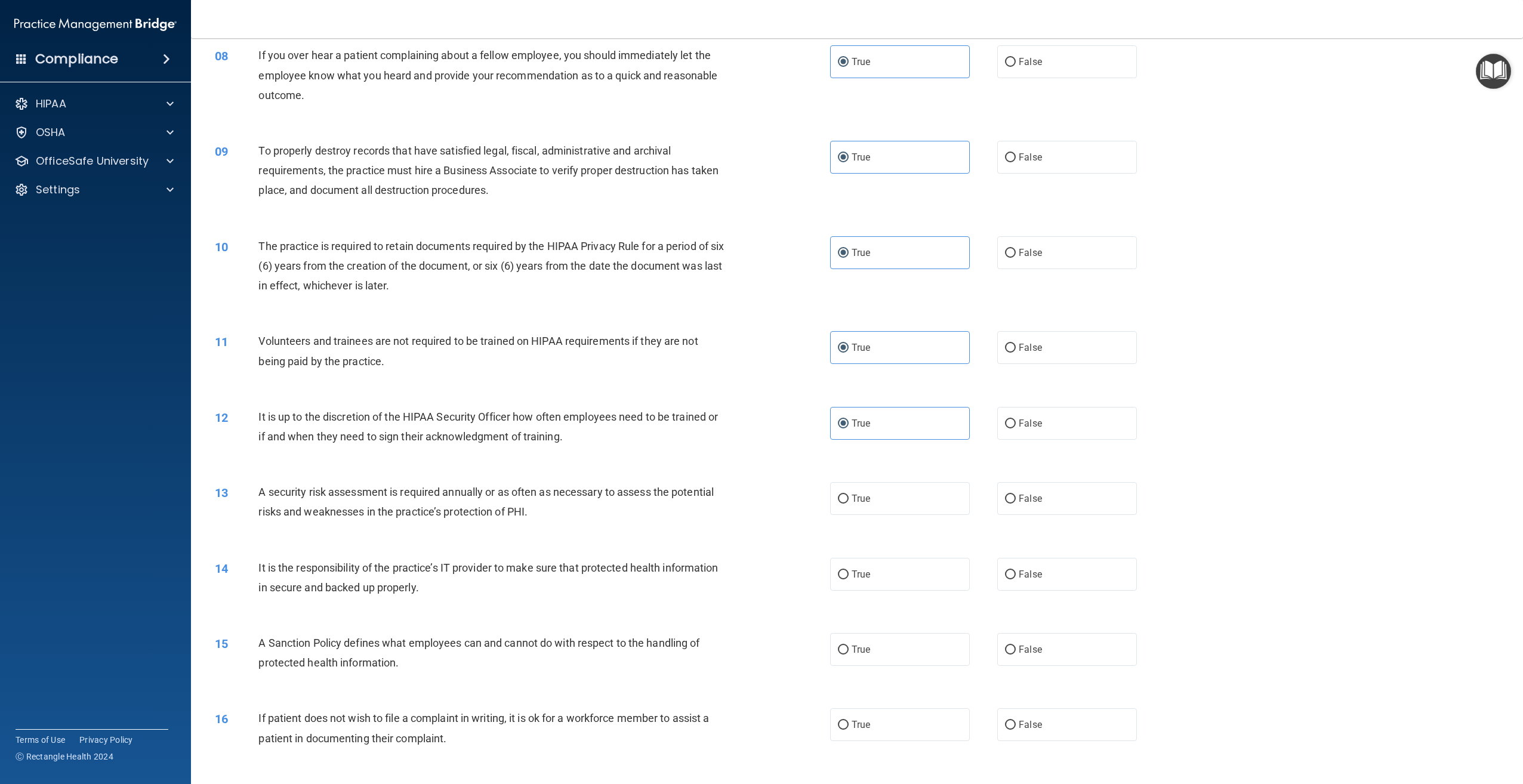
drag, startPoint x: 857, startPoint y: 502, endPoint x: 857, endPoint y: 538, distance: 36.0
click at [857, 503] on span "True" at bounding box center [861, 499] width 18 height 11
click at [849, 503] on input "True" at bounding box center [843, 499] width 11 height 9
radio input "true"
drag, startPoint x: 866, startPoint y: 571, endPoint x: 878, endPoint y: 601, distance: 32.3
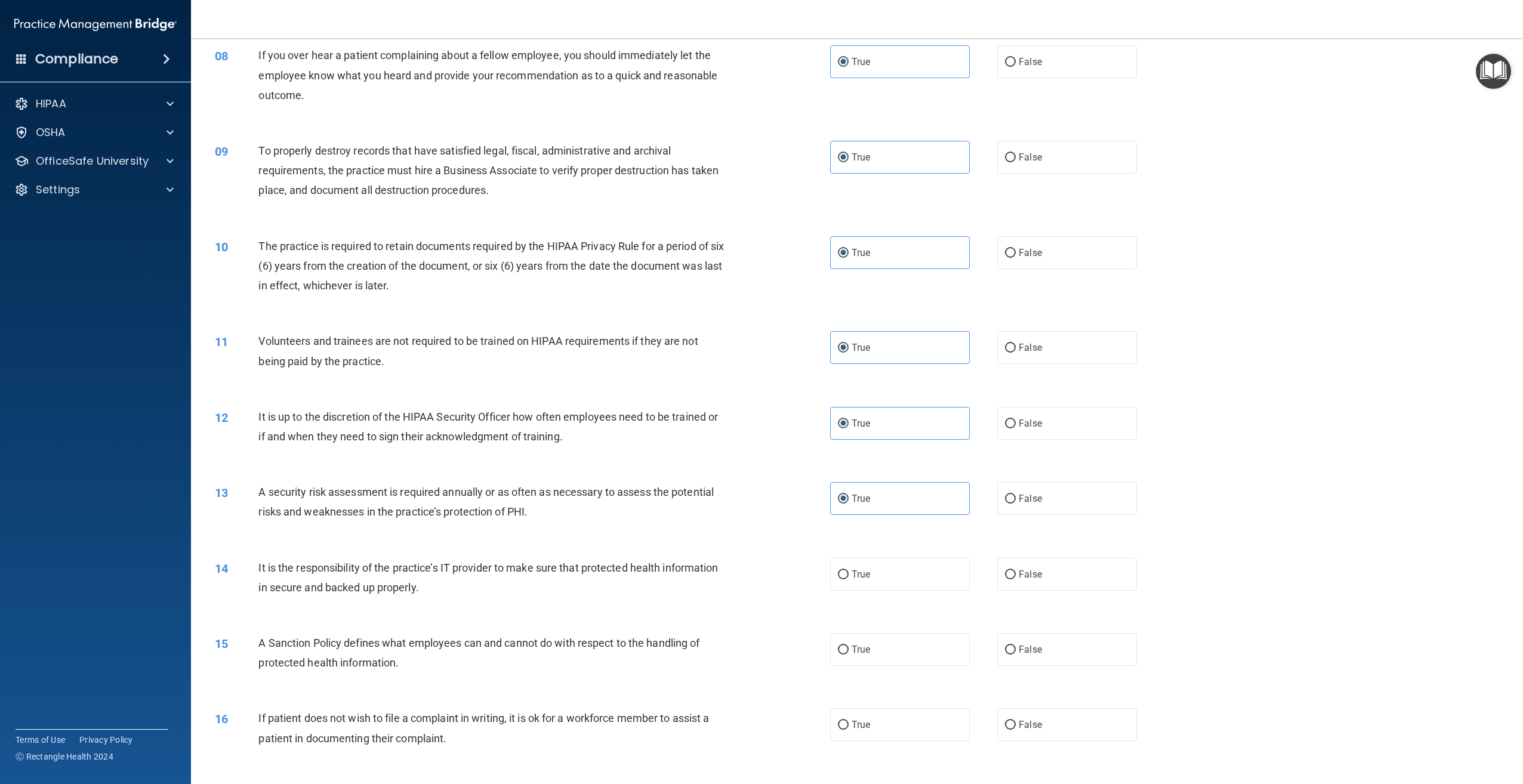
click at [868, 577] on label "True" at bounding box center [900, 574] width 140 height 33
click at [849, 577] on input "True" at bounding box center [843, 575] width 11 height 9
radio input "true"
click at [889, 661] on label "True" at bounding box center [900, 649] width 140 height 33
click at [849, 654] on input "True" at bounding box center [843, 650] width 11 height 9
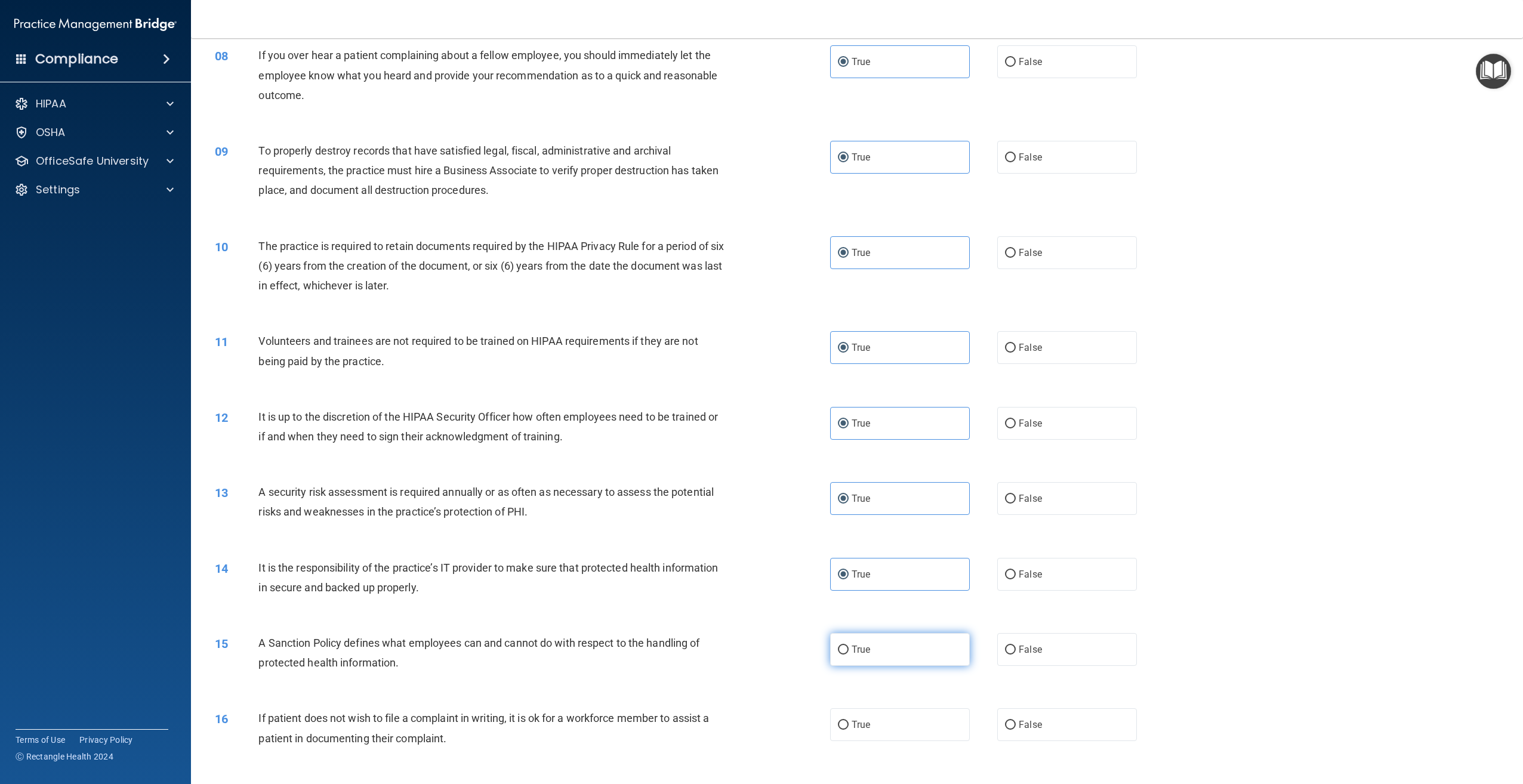
radio input "true"
click at [887, 712] on label "True" at bounding box center [900, 724] width 140 height 33
click at [849, 721] on input "True" at bounding box center [843, 725] width 11 height 9
radio input "true"
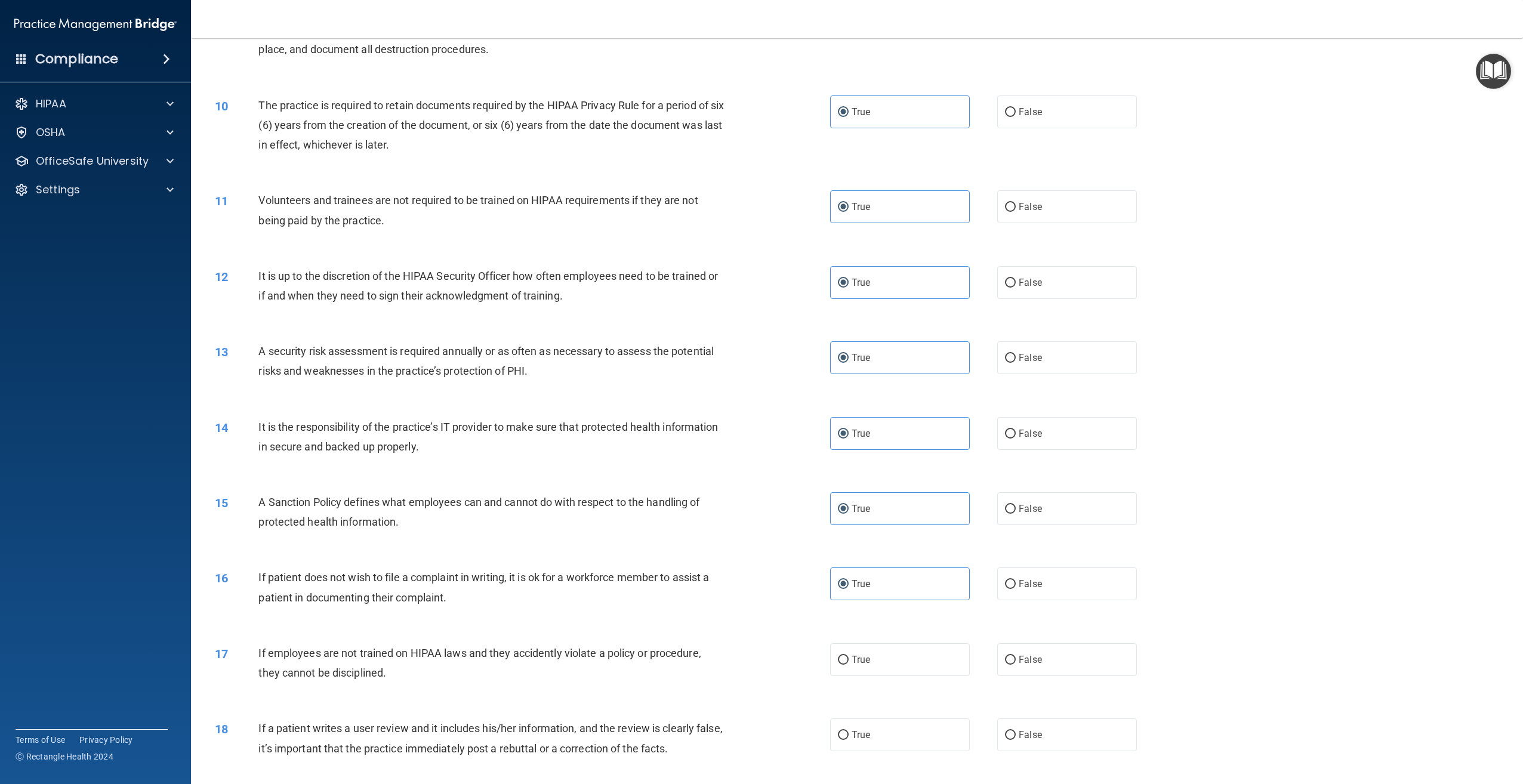
scroll to position [1014, 0]
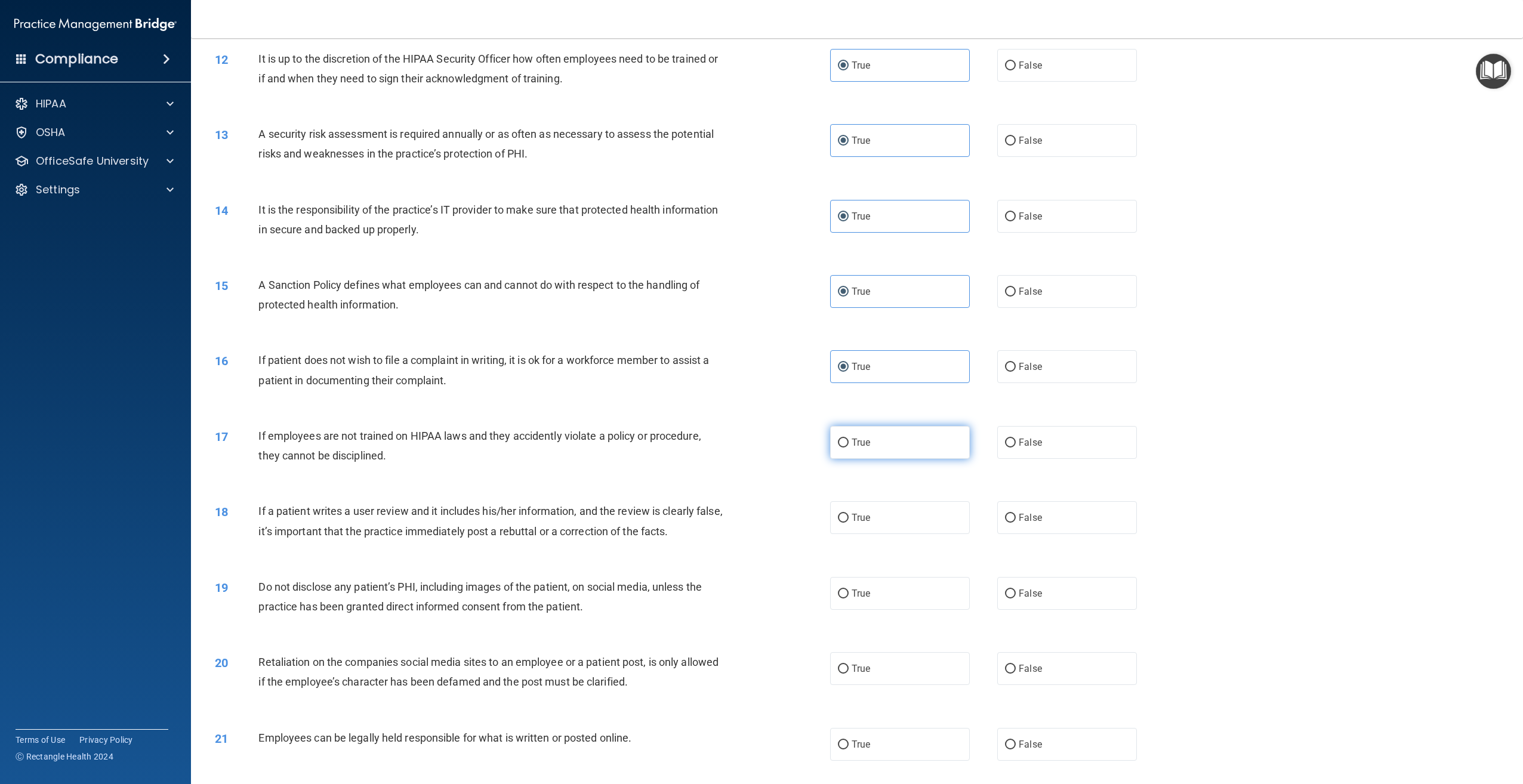
click at [846, 437] on label "True" at bounding box center [900, 442] width 140 height 33
click at [846, 438] on input "True" at bounding box center [843, 443] width 11 height 9
radio input "true"
click at [864, 524] on label "True" at bounding box center [900, 517] width 140 height 33
click at [849, 523] on input "True" at bounding box center [843, 518] width 11 height 9
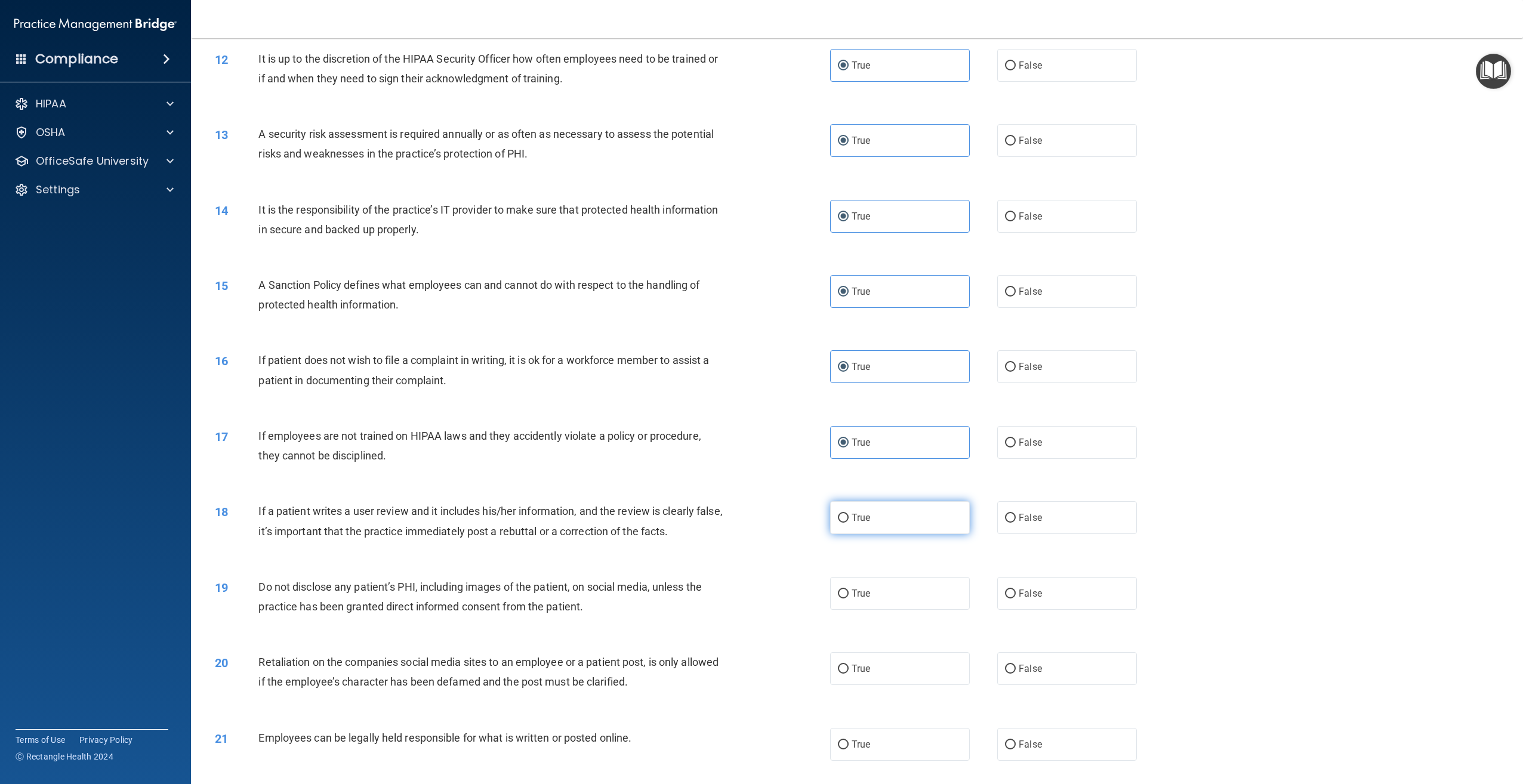
radio input "true"
drag, startPoint x: 862, startPoint y: 598, endPoint x: 864, endPoint y: 617, distance: 19.1
click at [863, 600] on label "True" at bounding box center [900, 593] width 140 height 33
click at [849, 598] on input "True" at bounding box center [843, 594] width 11 height 9
radio input "true"
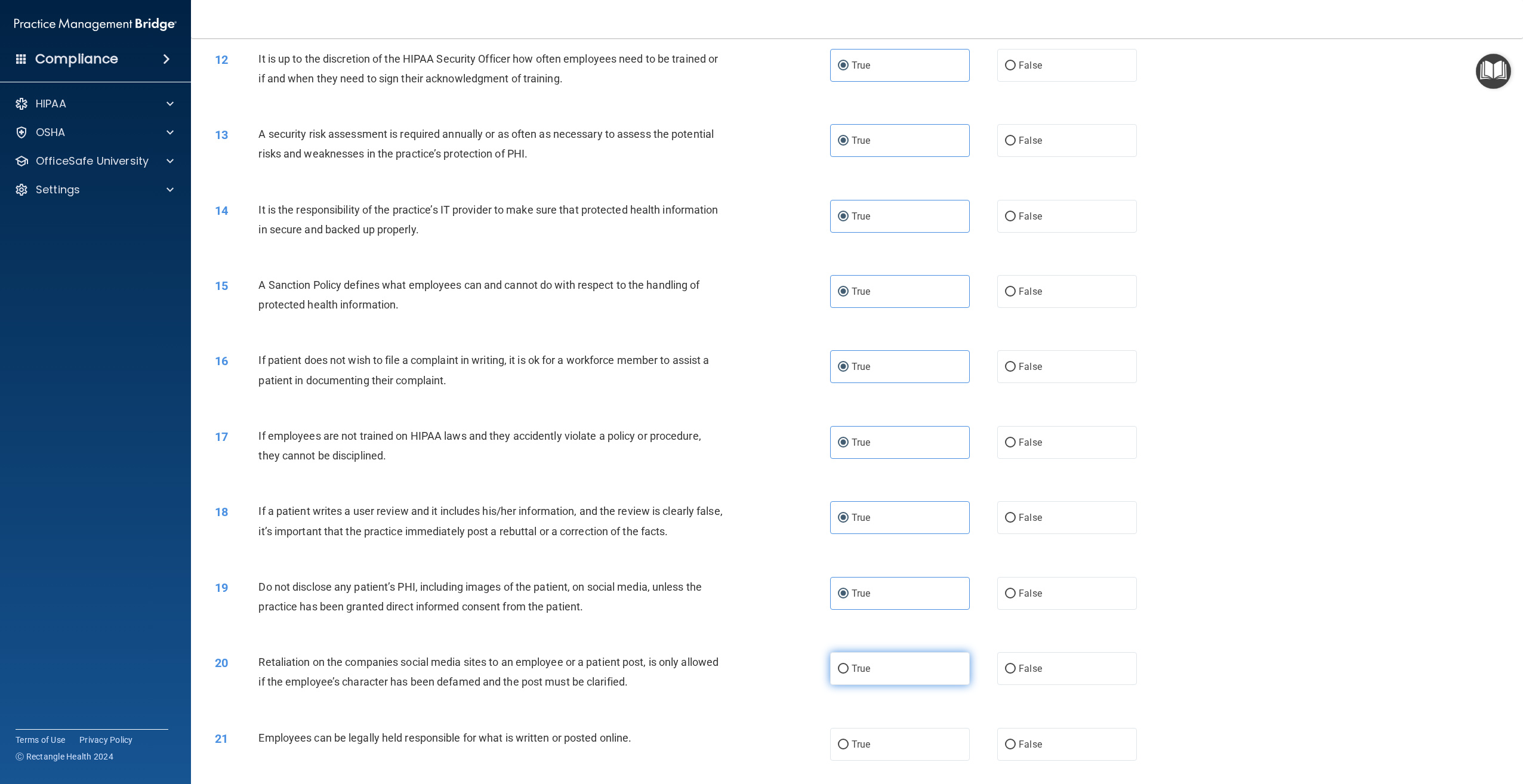
click at [869, 664] on label "True" at bounding box center [900, 668] width 140 height 33
click at [849, 665] on input "True" at bounding box center [843, 669] width 11 height 9
radio input "true"
drag, startPoint x: 888, startPoint y: 741, endPoint x: 898, endPoint y: 733, distance: 12.8
click at [891, 741] on label "True" at bounding box center [900, 744] width 140 height 33
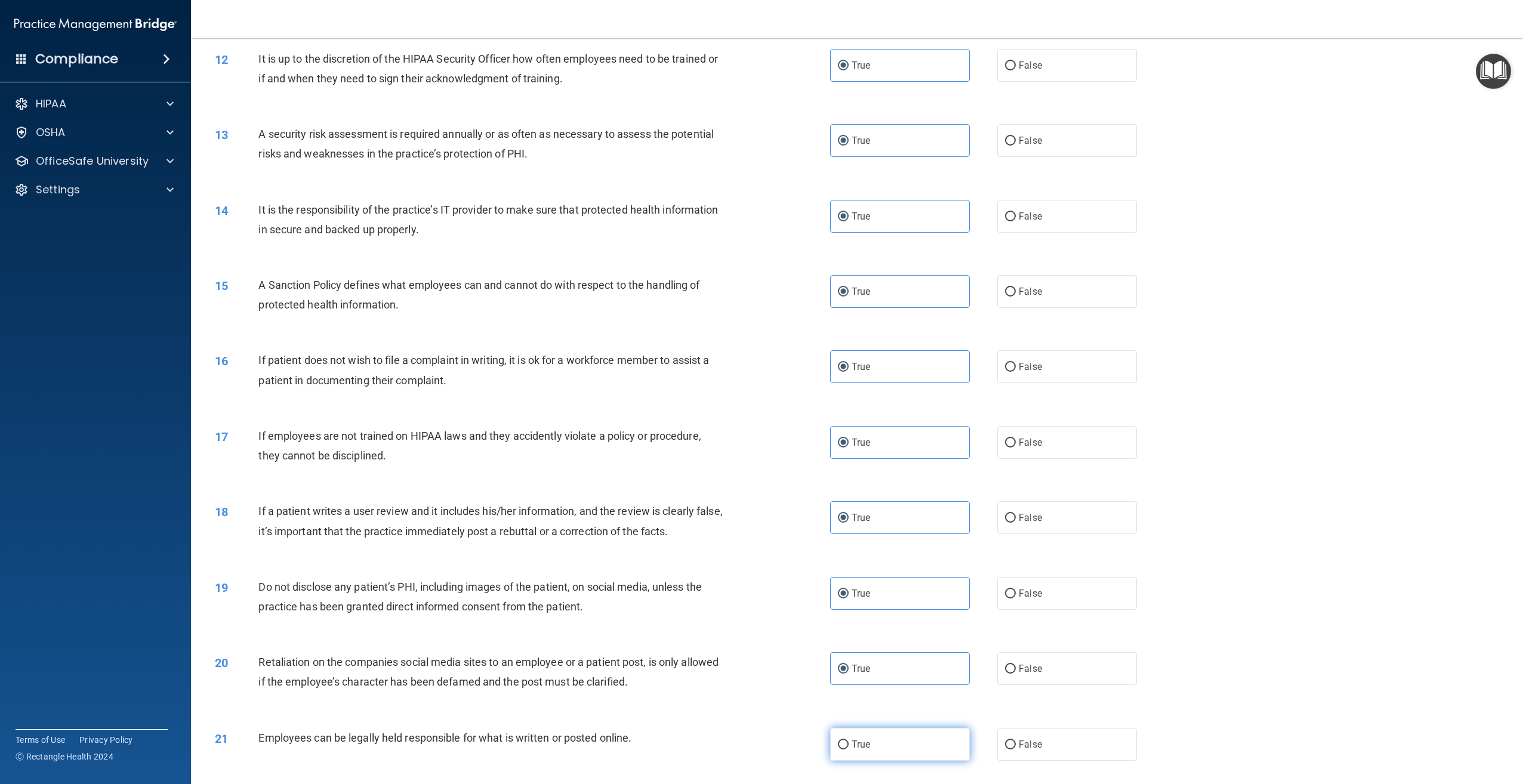
click at [849, 741] on input "True" at bounding box center [843, 744] width 11 height 9
radio input "true"
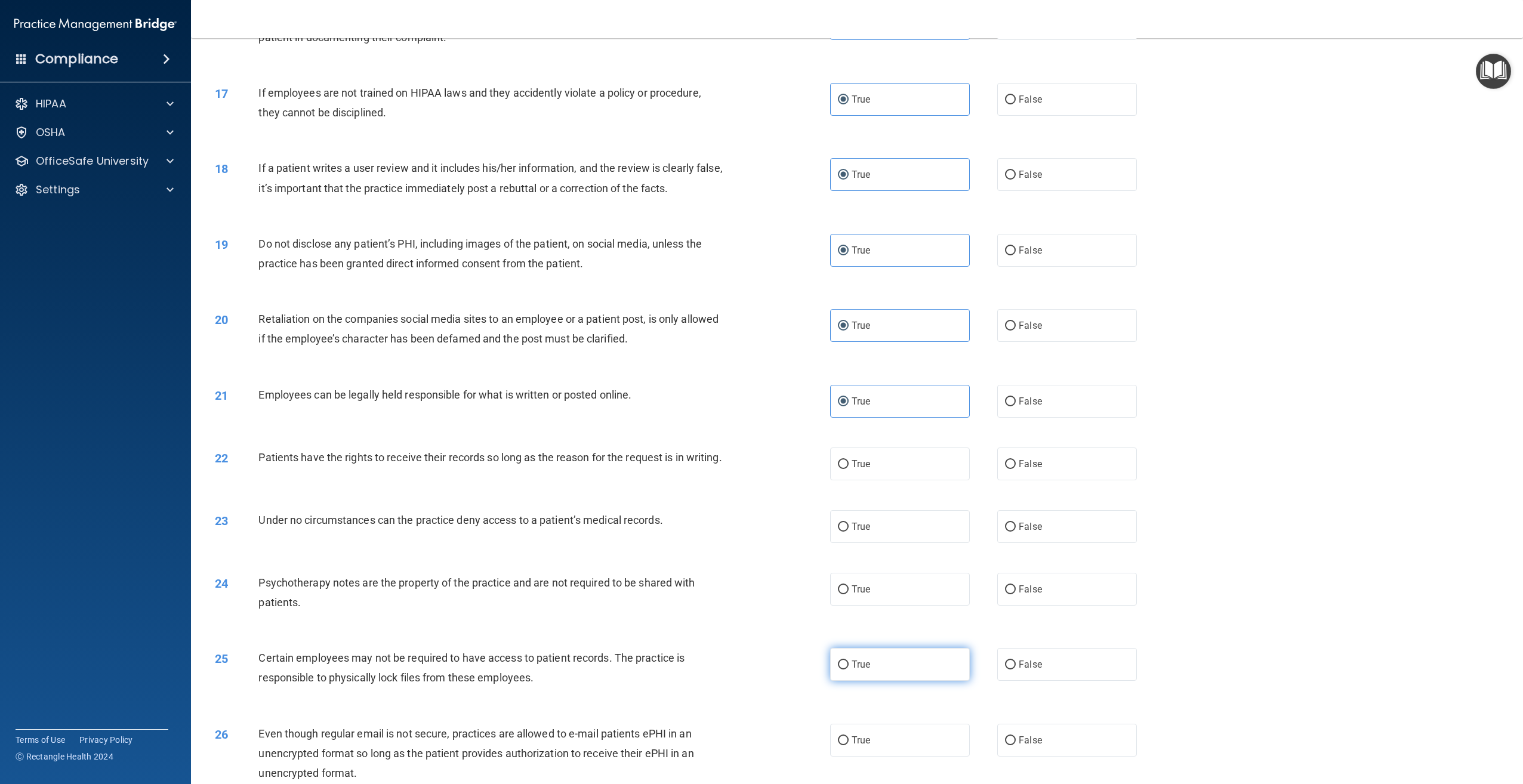
scroll to position [1372, 0]
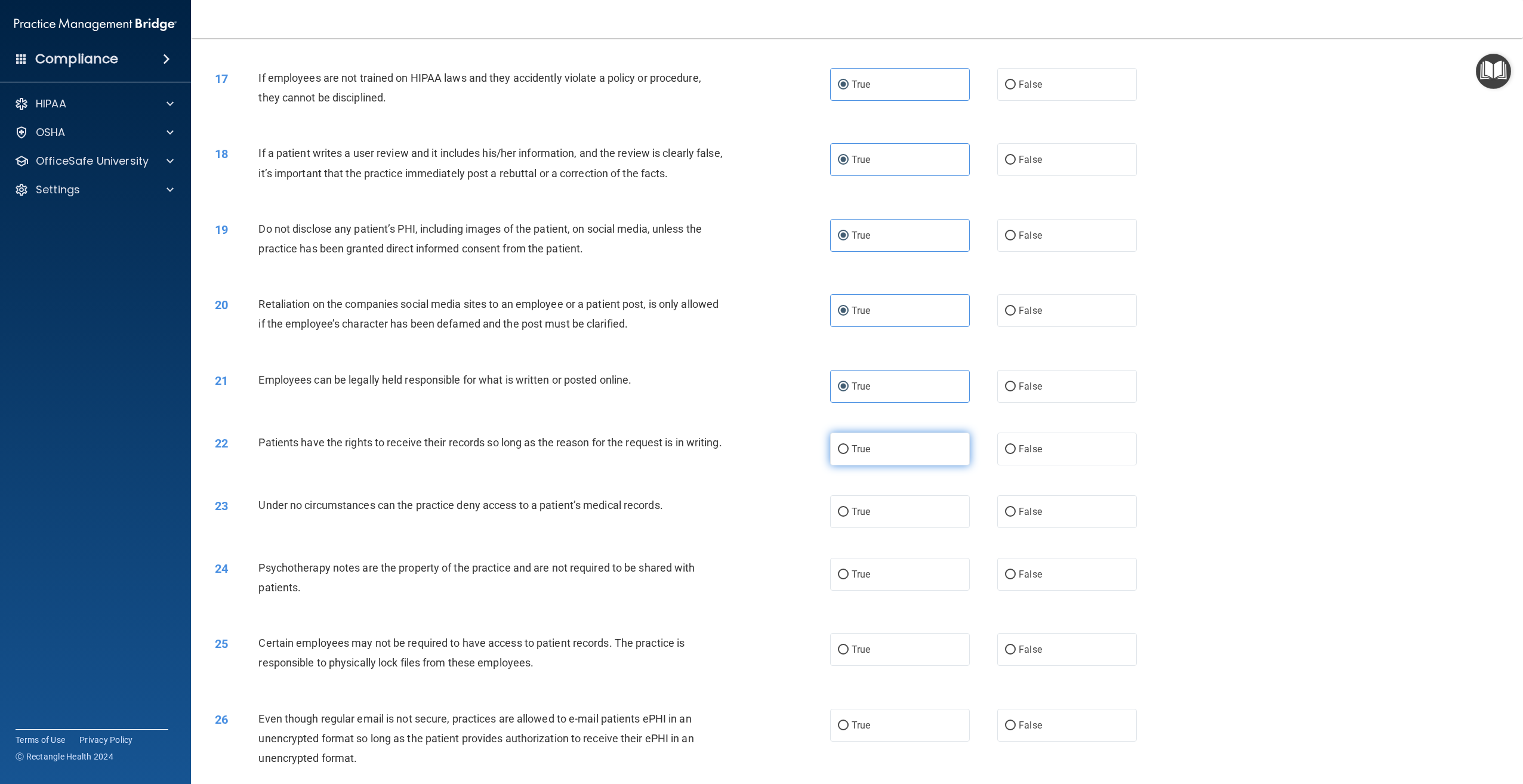
click at [875, 452] on label "True" at bounding box center [900, 449] width 140 height 33
click at [849, 452] on input "True" at bounding box center [843, 449] width 11 height 9
radio input "true"
click at [875, 528] on label "True" at bounding box center [900, 512] width 140 height 33
click at [849, 517] on input "True" at bounding box center [843, 512] width 11 height 9
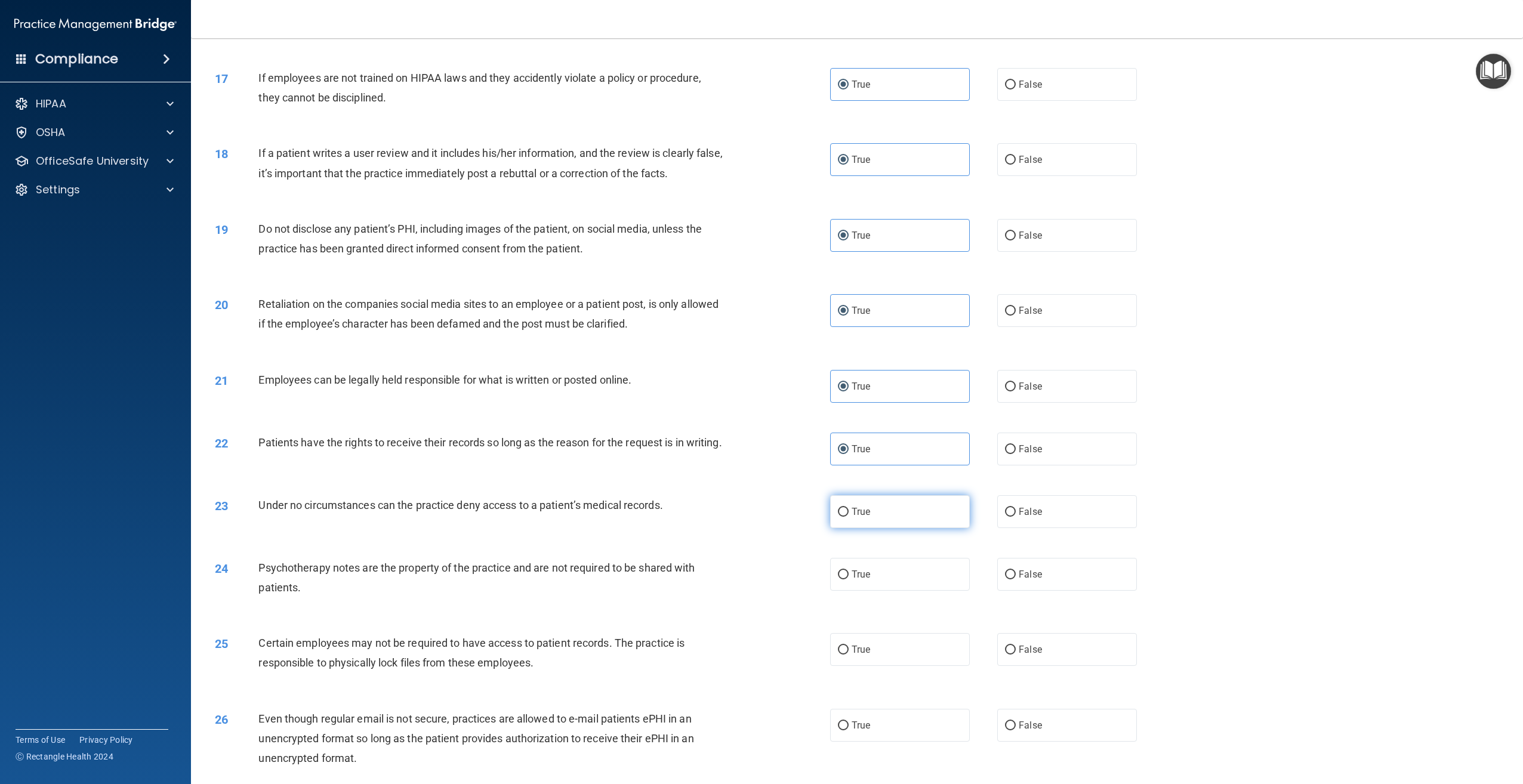
radio input "true"
click at [885, 590] on label "True" at bounding box center [900, 574] width 140 height 33
click at [849, 579] on input "True" at bounding box center [843, 575] width 11 height 9
radio input "true"
click at [887, 666] on label "True" at bounding box center [900, 649] width 140 height 33
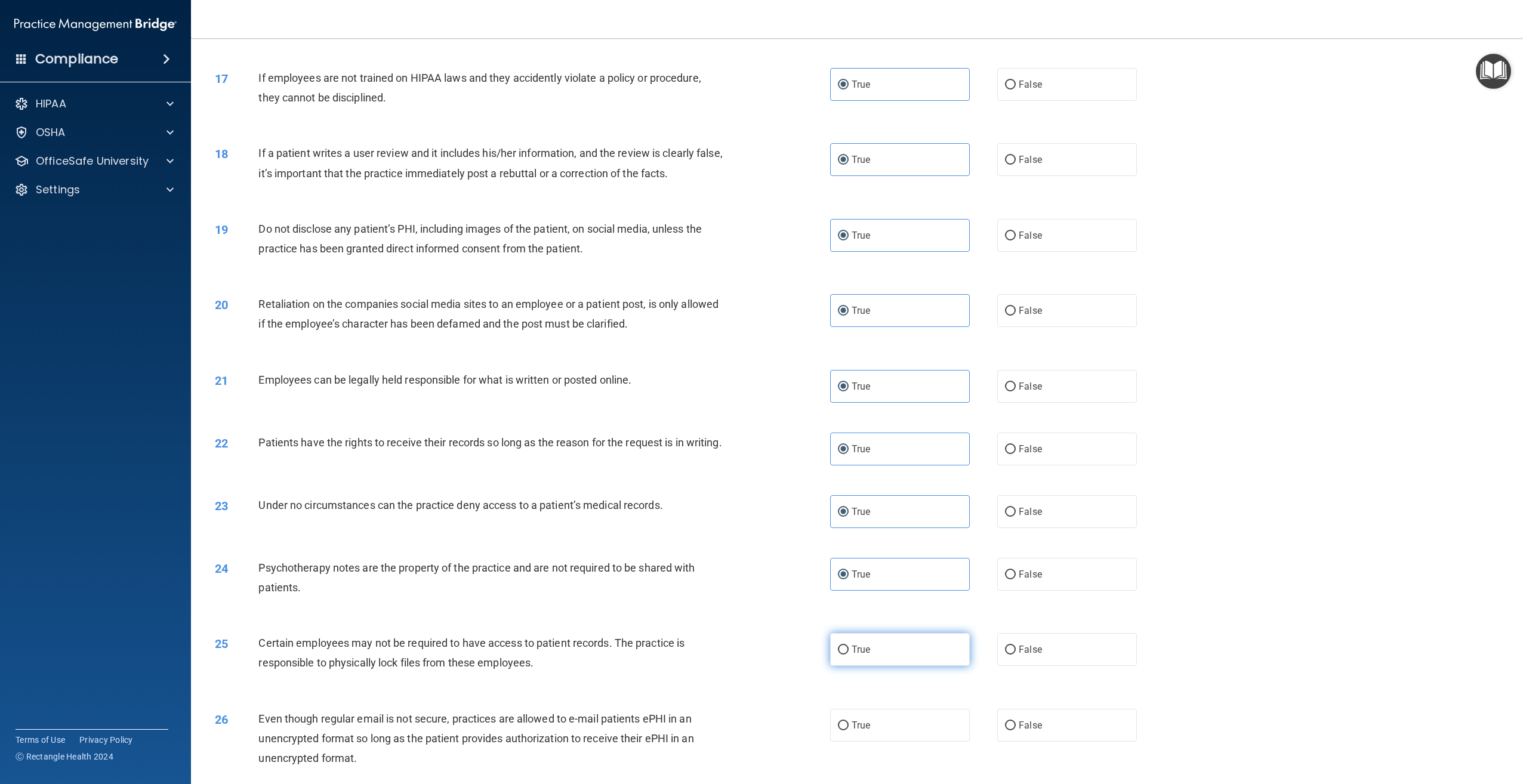
click at [849, 654] on input "True" at bounding box center [843, 650] width 11 height 9
radio input "true"
click at [894, 724] on label "True" at bounding box center [900, 725] width 140 height 33
click at [849, 724] on input "True" at bounding box center [843, 726] width 11 height 9
radio input "true"
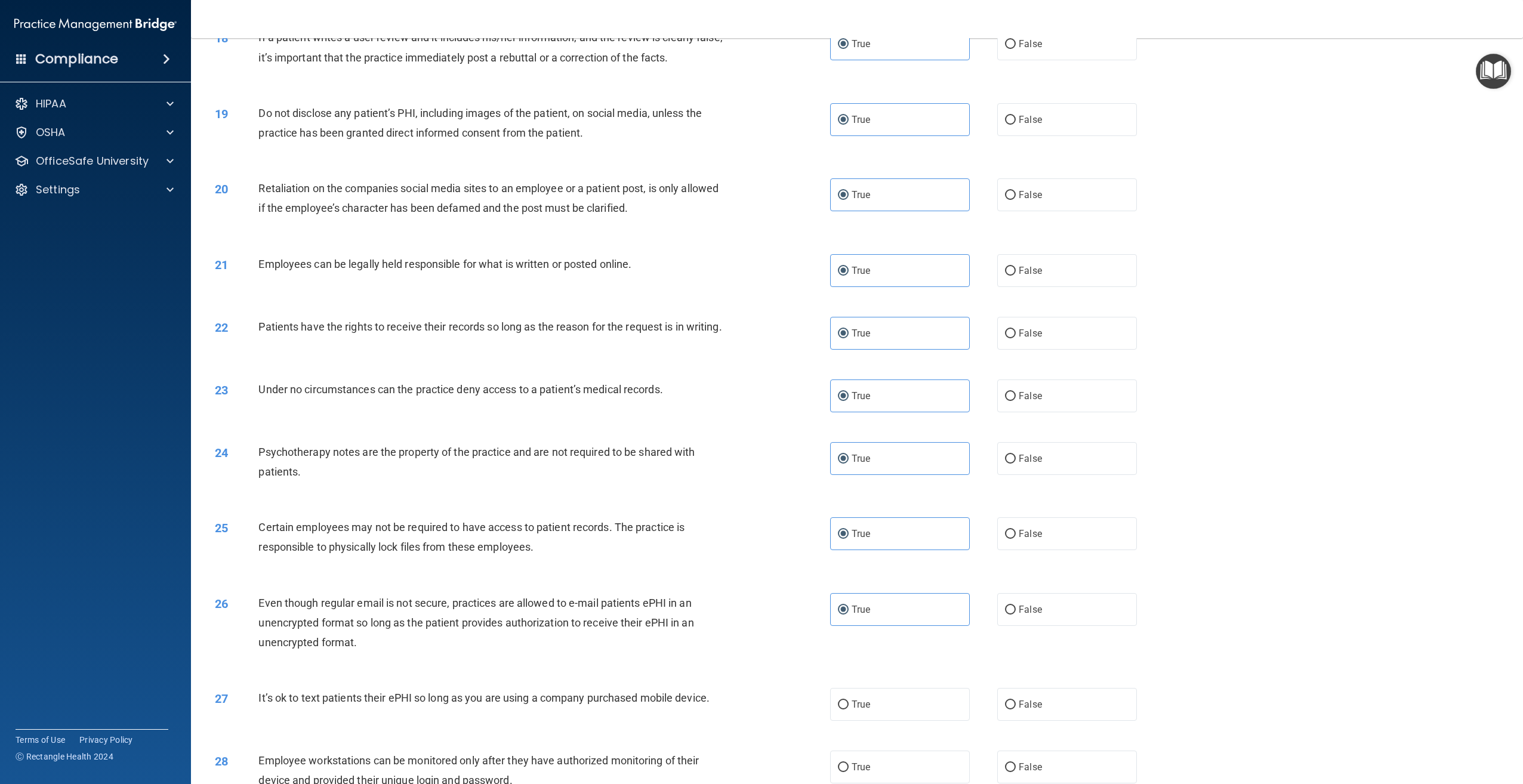
scroll to position [1730, 0]
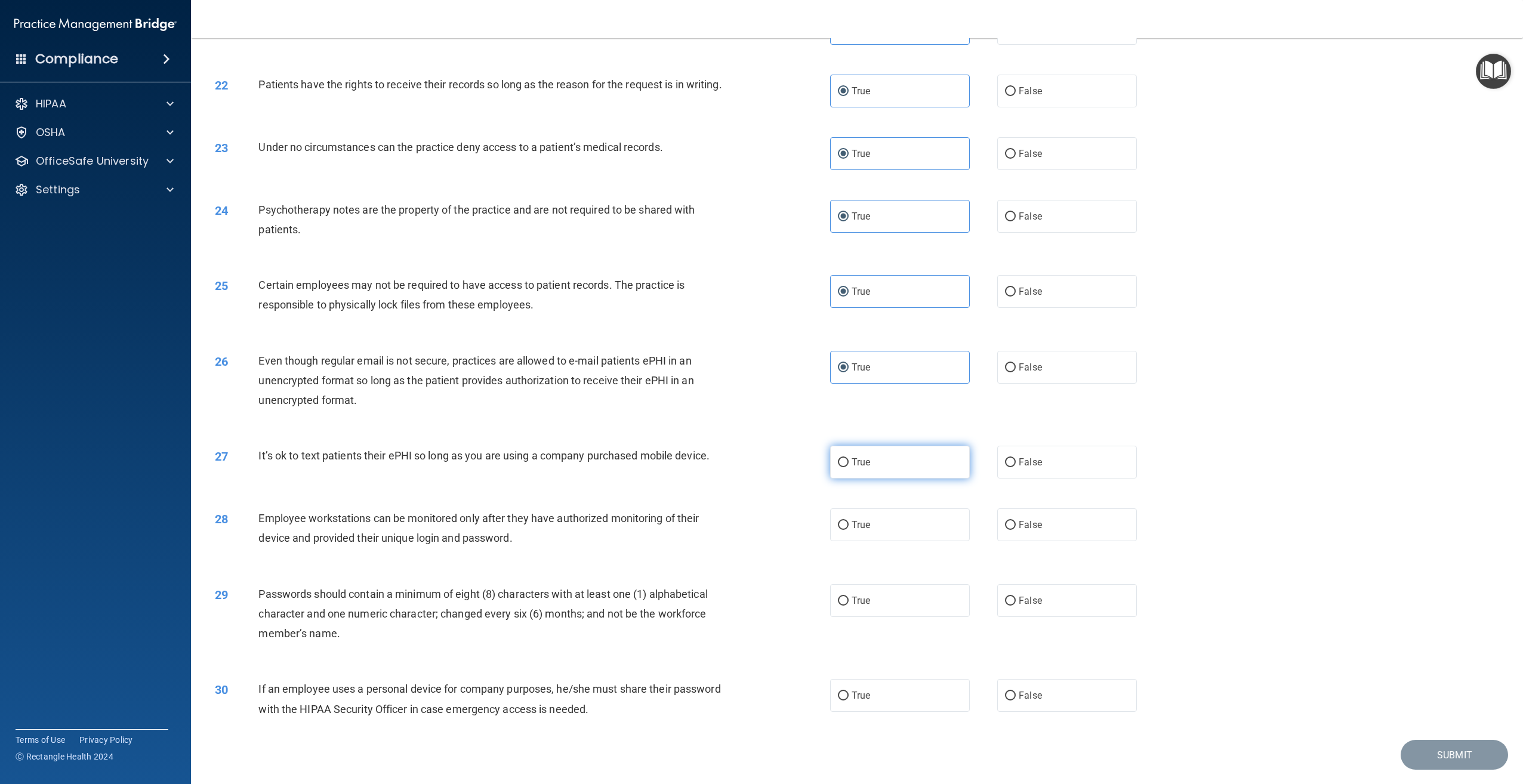
click at [857, 468] on span "True" at bounding box center [861, 462] width 18 height 11
click at [849, 467] on input "True" at bounding box center [843, 463] width 11 height 9
radio input "true"
click at [872, 541] on label "True" at bounding box center [900, 524] width 140 height 33
click at [849, 530] on input "True" at bounding box center [843, 525] width 11 height 9
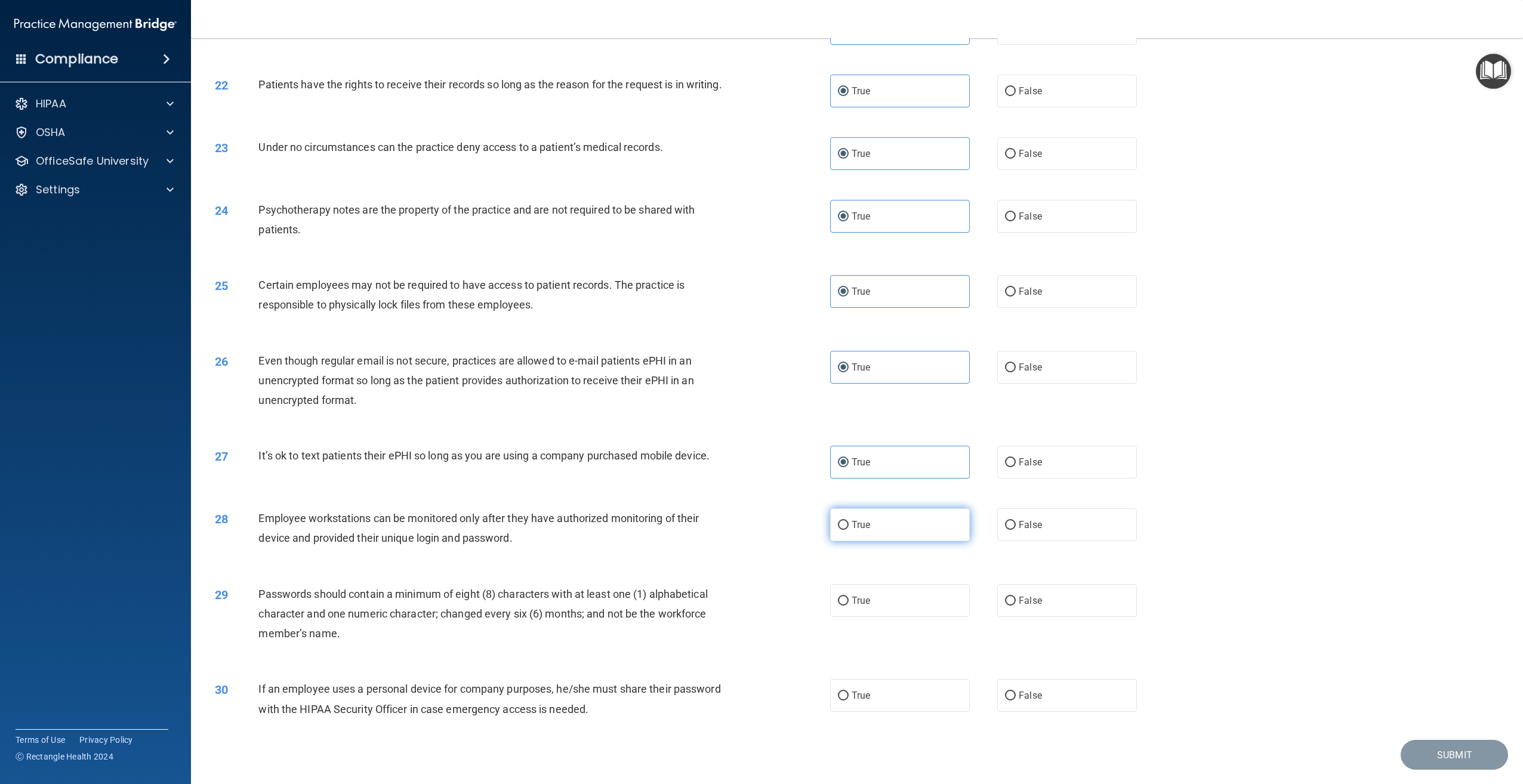
radio input "true"
drag, startPoint x: 876, startPoint y: 608, endPoint x: 882, endPoint y: 627, distance: 19.9
click at [876, 609] on label "True" at bounding box center [900, 600] width 140 height 33
click at [849, 605] on input "True" at bounding box center [843, 601] width 11 height 9
radio input "true"
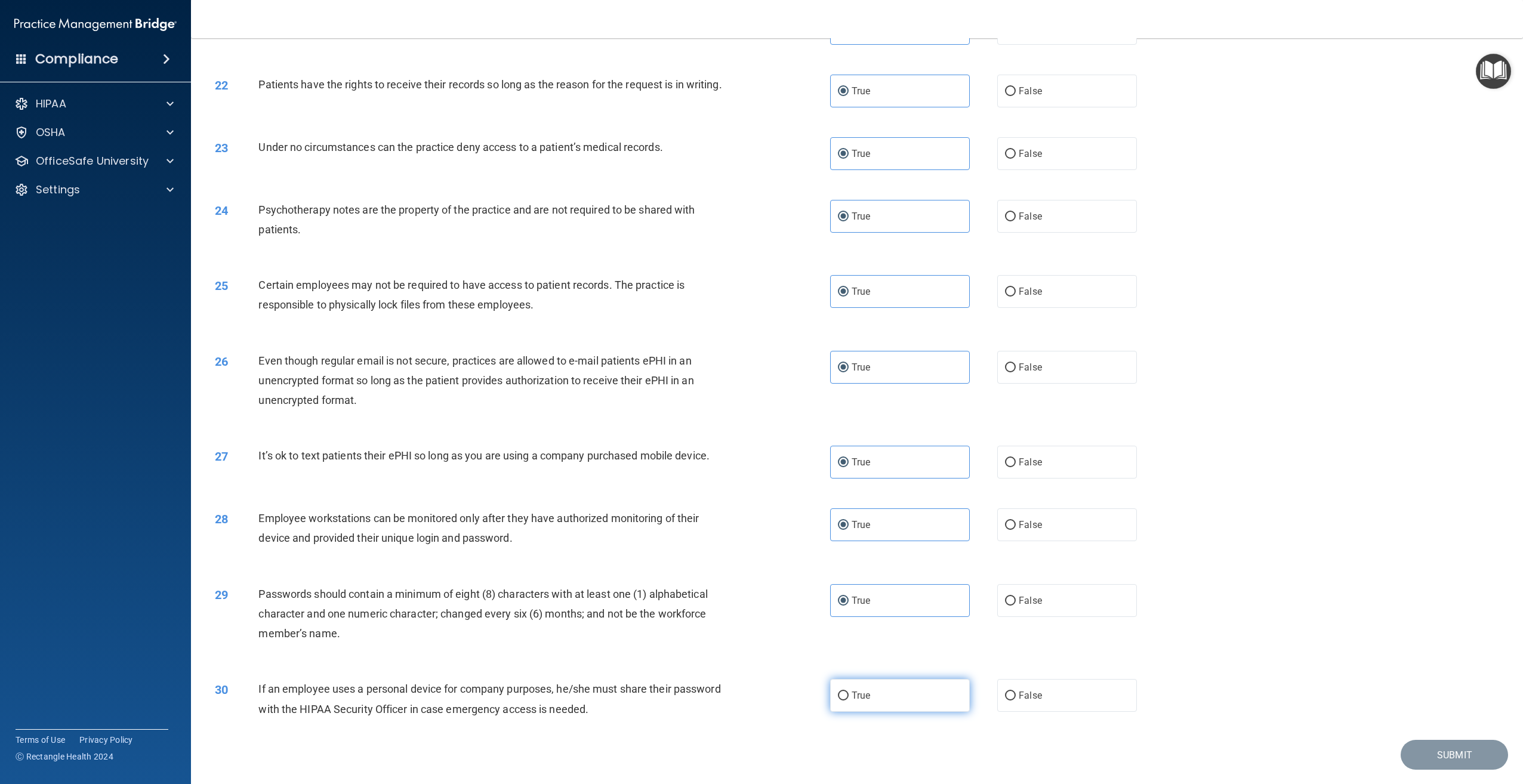
click at [903, 705] on label "True" at bounding box center [900, 695] width 140 height 33
click at [849, 700] on input "True" at bounding box center [843, 696] width 11 height 9
radio input "true"
click at [1436, 756] on button "Submit" at bounding box center [1453, 755] width 107 height 31
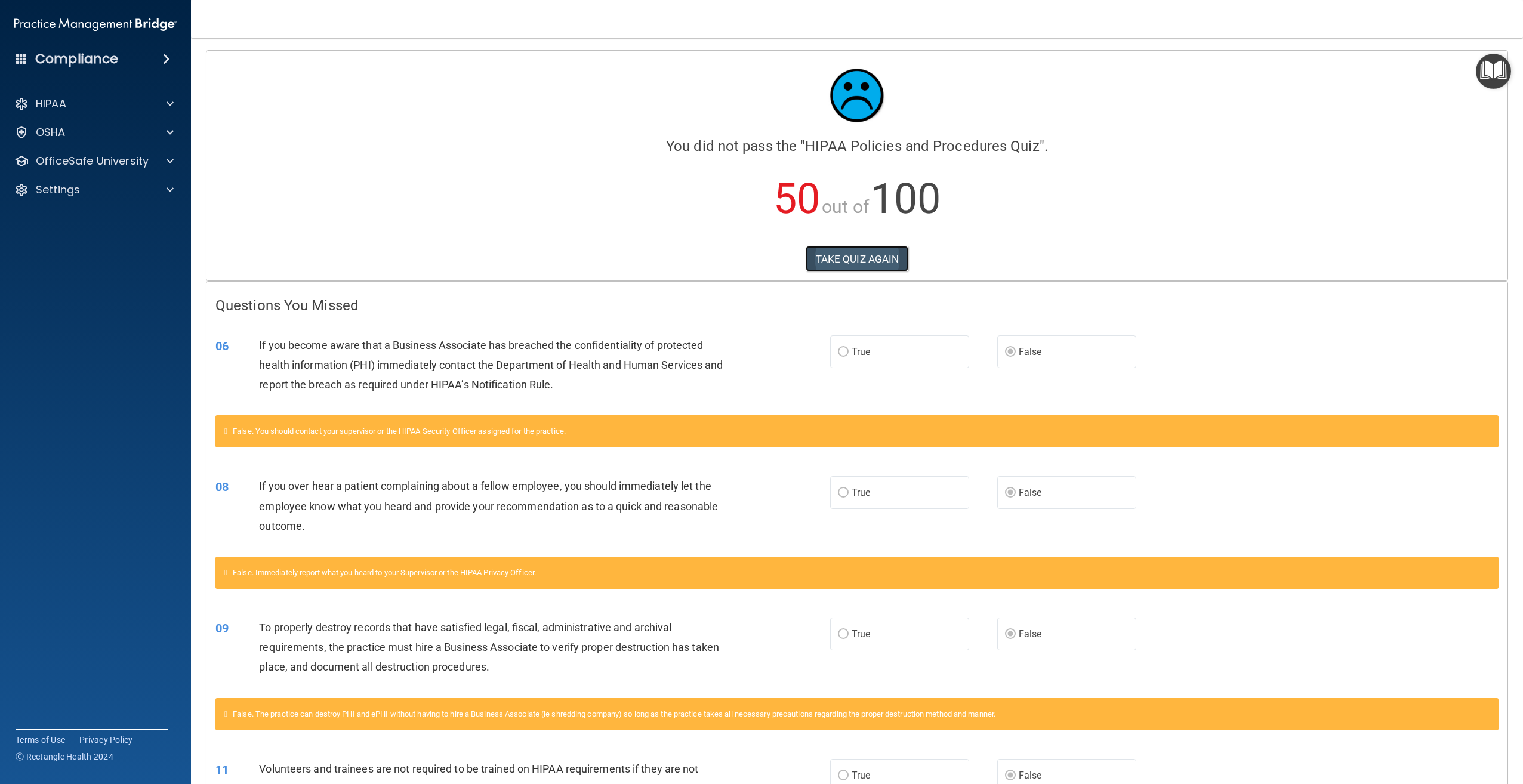
click at [847, 253] on button "TAKE QUIZ AGAIN" at bounding box center [857, 258] width 103 height 26
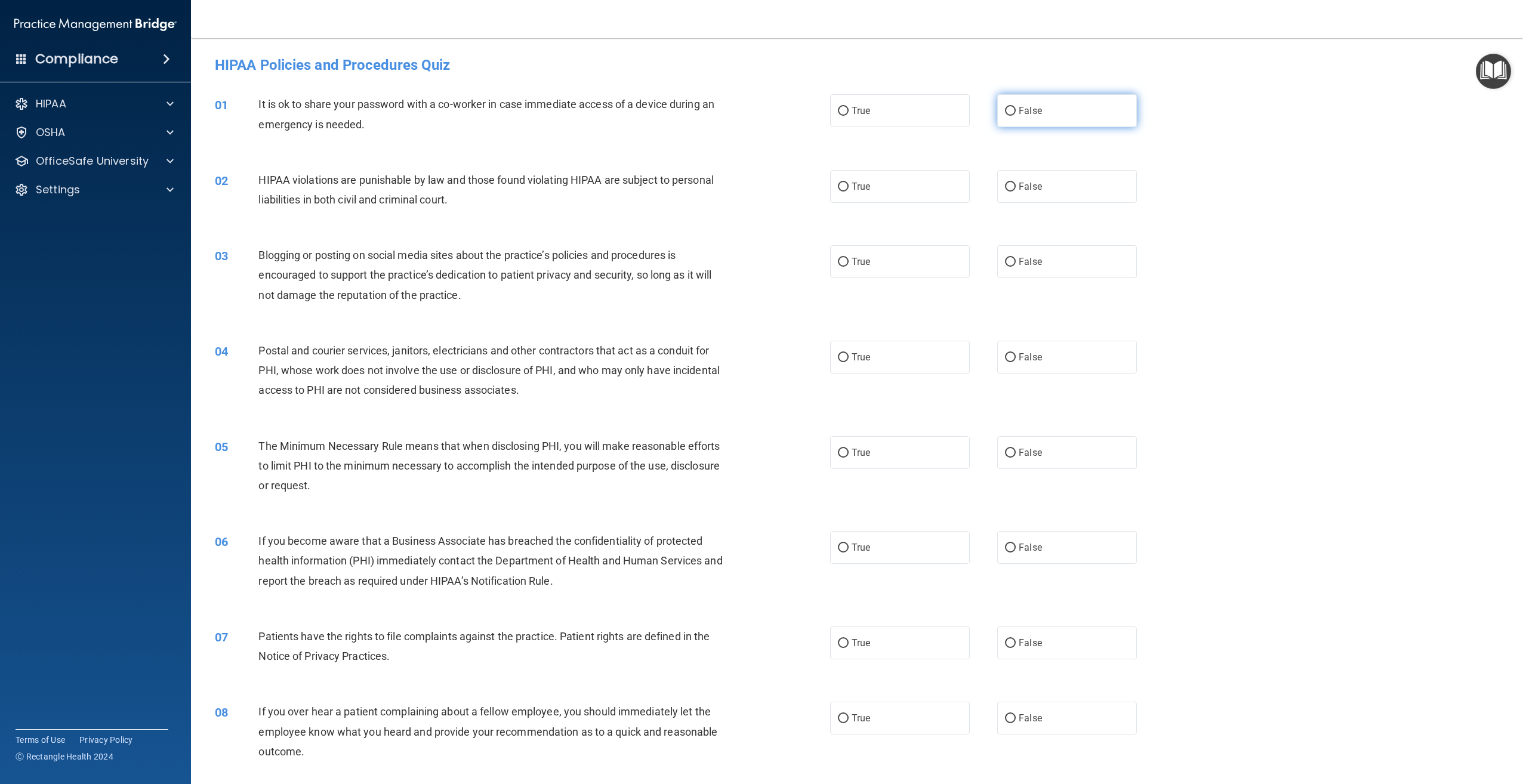
click at [1055, 112] on label "False" at bounding box center [1067, 111] width 140 height 33
click at [1016, 112] on input "False" at bounding box center [1010, 111] width 11 height 9
radio input "true"
click at [891, 182] on label "True" at bounding box center [900, 187] width 140 height 33
click at [849, 182] on input "True" at bounding box center [843, 187] width 11 height 9
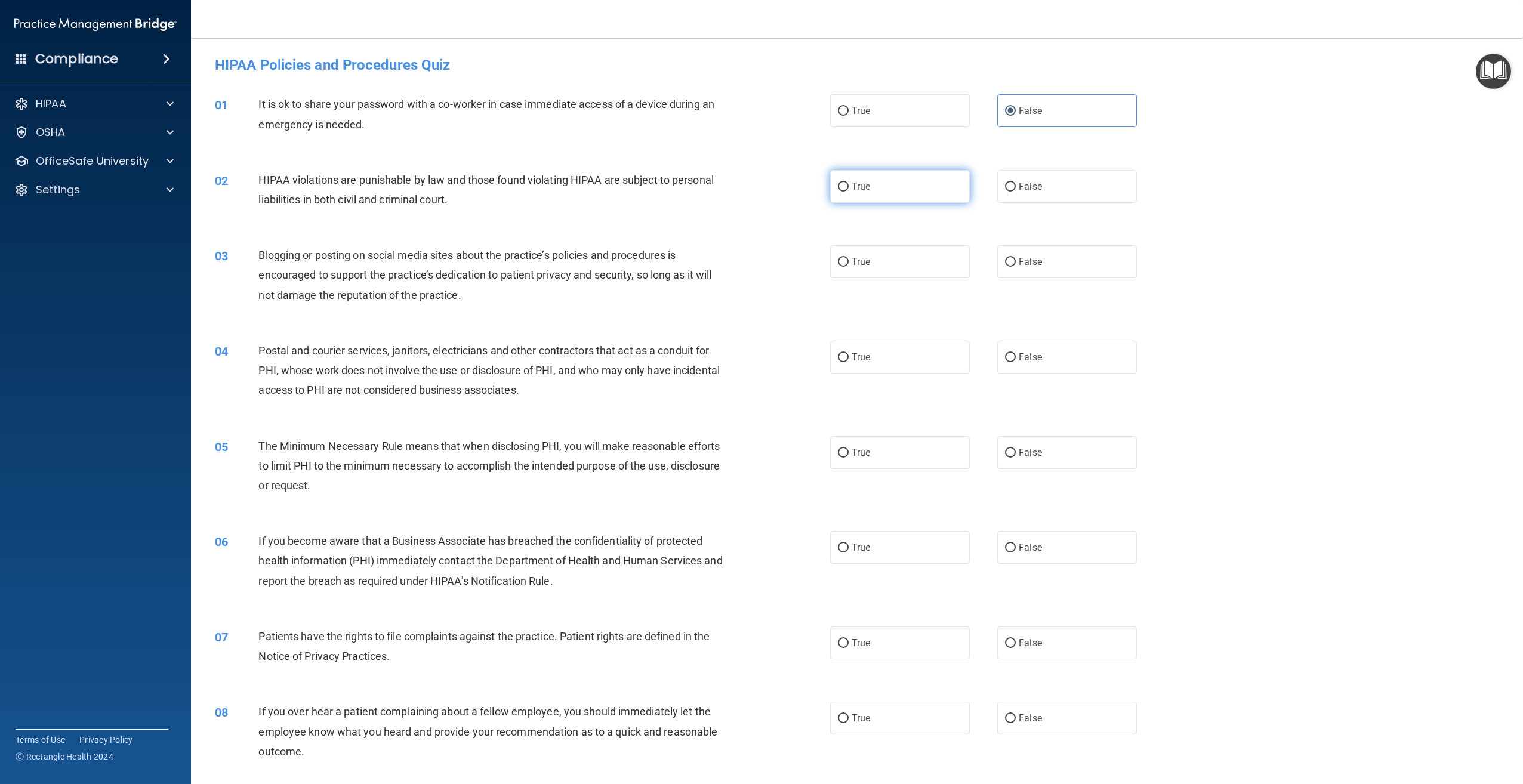
radio input "true"
click at [1040, 258] on label "False" at bounding box center [1067, 262] width 140 height 33
click at [1016, 258] on input "False" at bounding box center [1010, 262] width 11 height 9
radio input "true"
click at [894, 357] on label "True" at bounding box center [900, 357] width 140 height 33
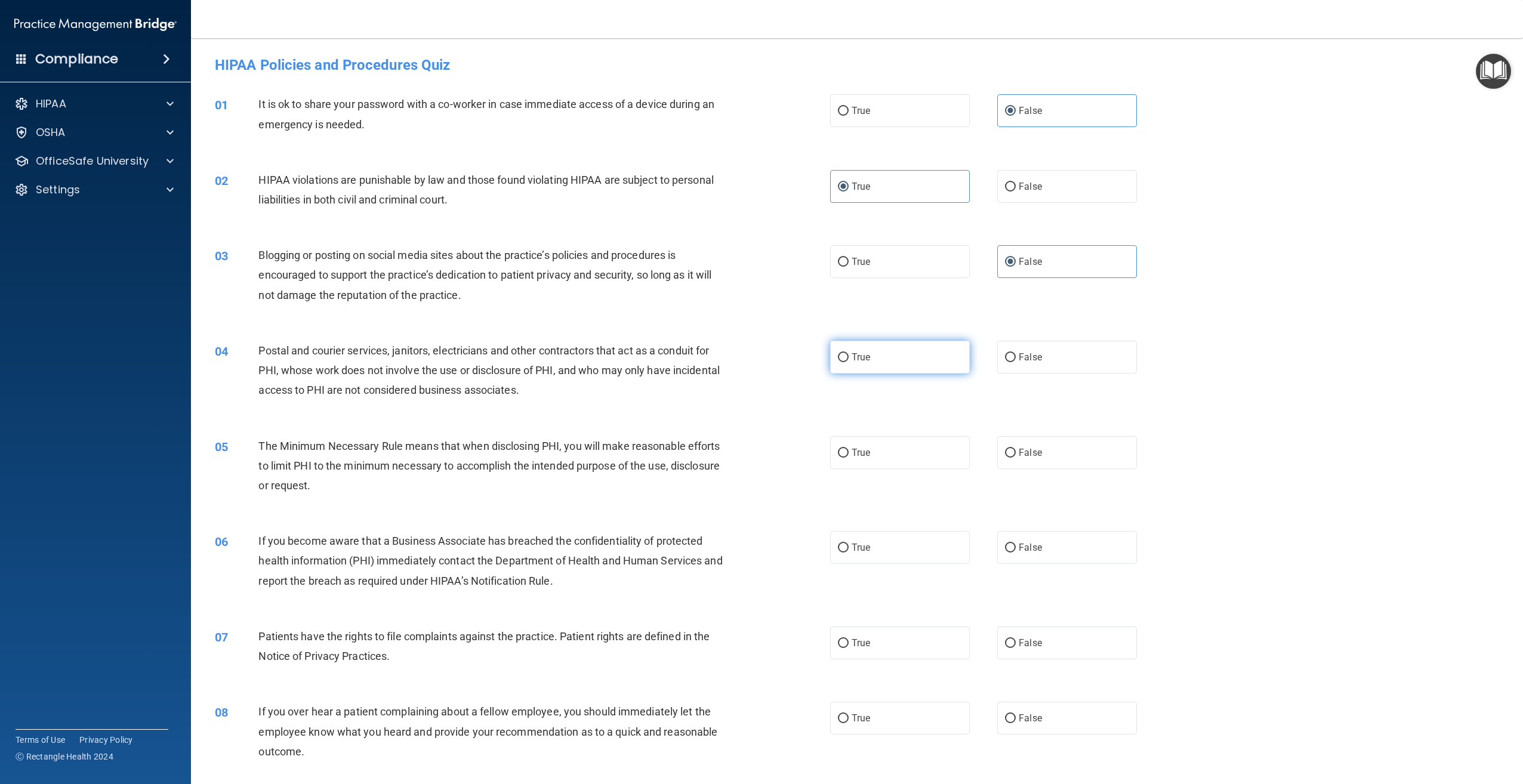
click at [849, 357] on input "True" at bounding box center [843, 358] width 11 height 9
radio input "true"
click at [900, 466] on label "True" at bounding box center [900, 453] width 140 height 33
click at [849, 458] on input "True" at bounding box center [843, 453] width 11 height 9
radio input "true"
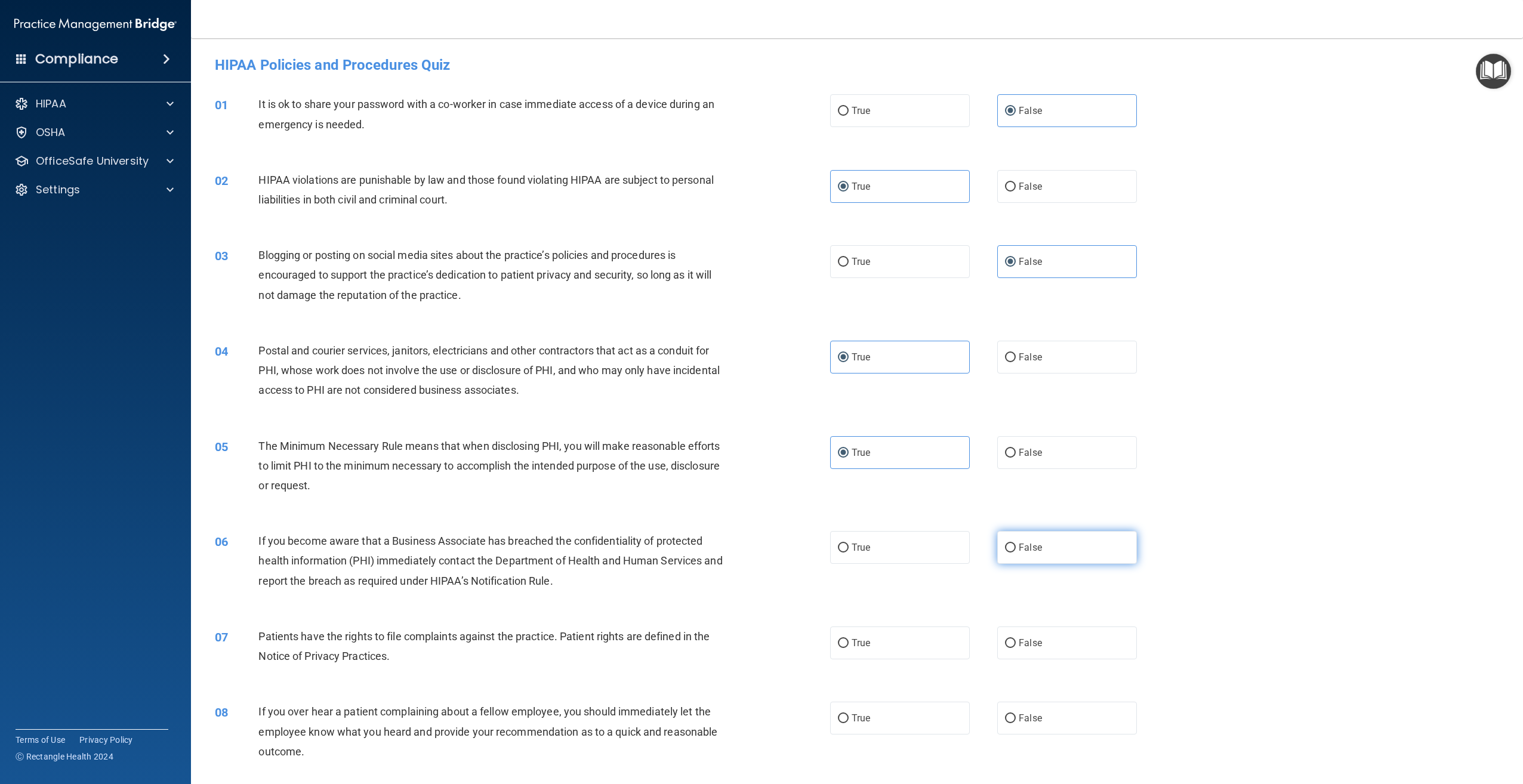
click at [1091, 559] on label "False" at bounding box center [1067, 547] width 140 height 33
click at [1016, 553] on input "False" at bounding box center [1010, 548] width 11 height 9
radio input "true"
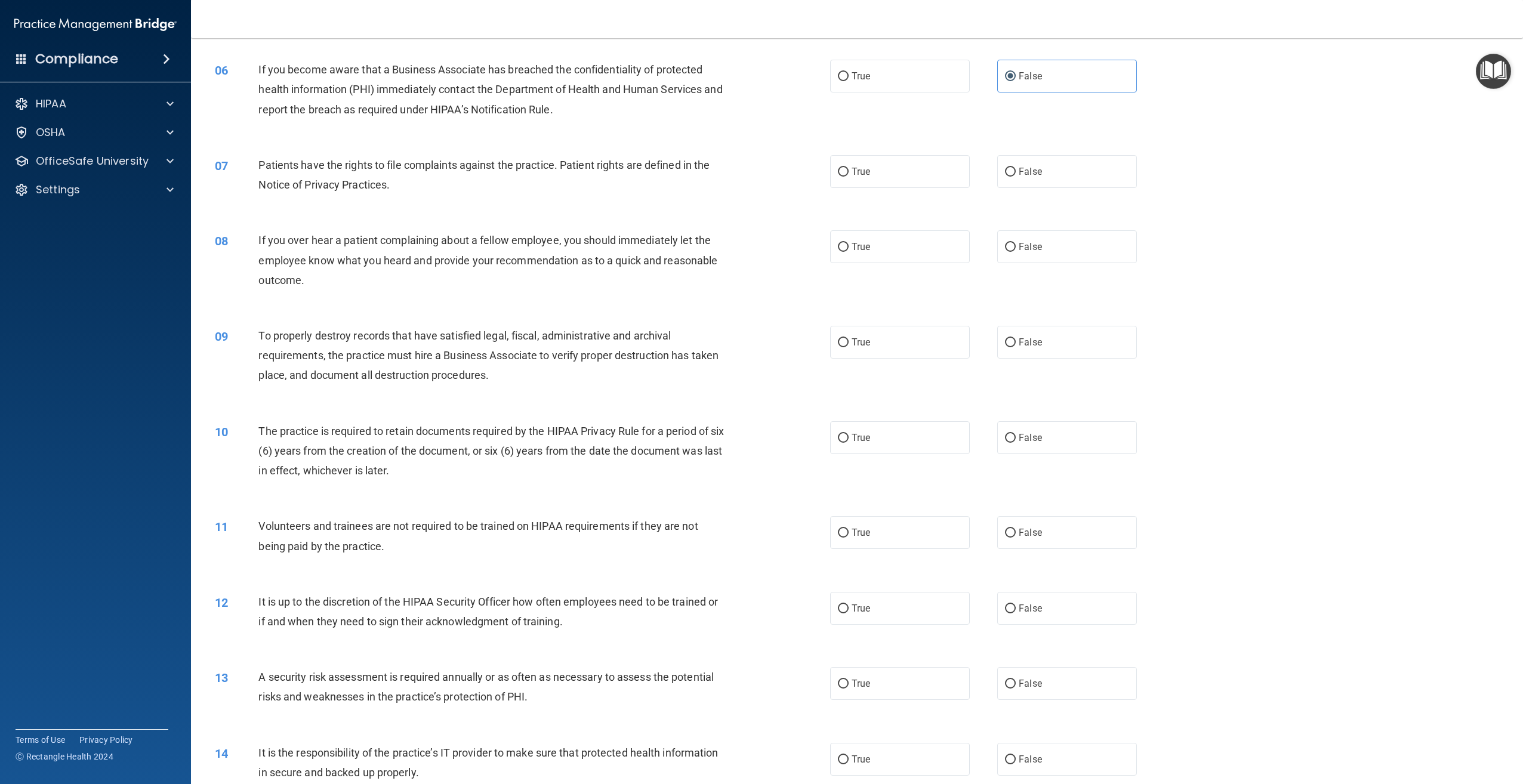
scroll to position [477, 0]
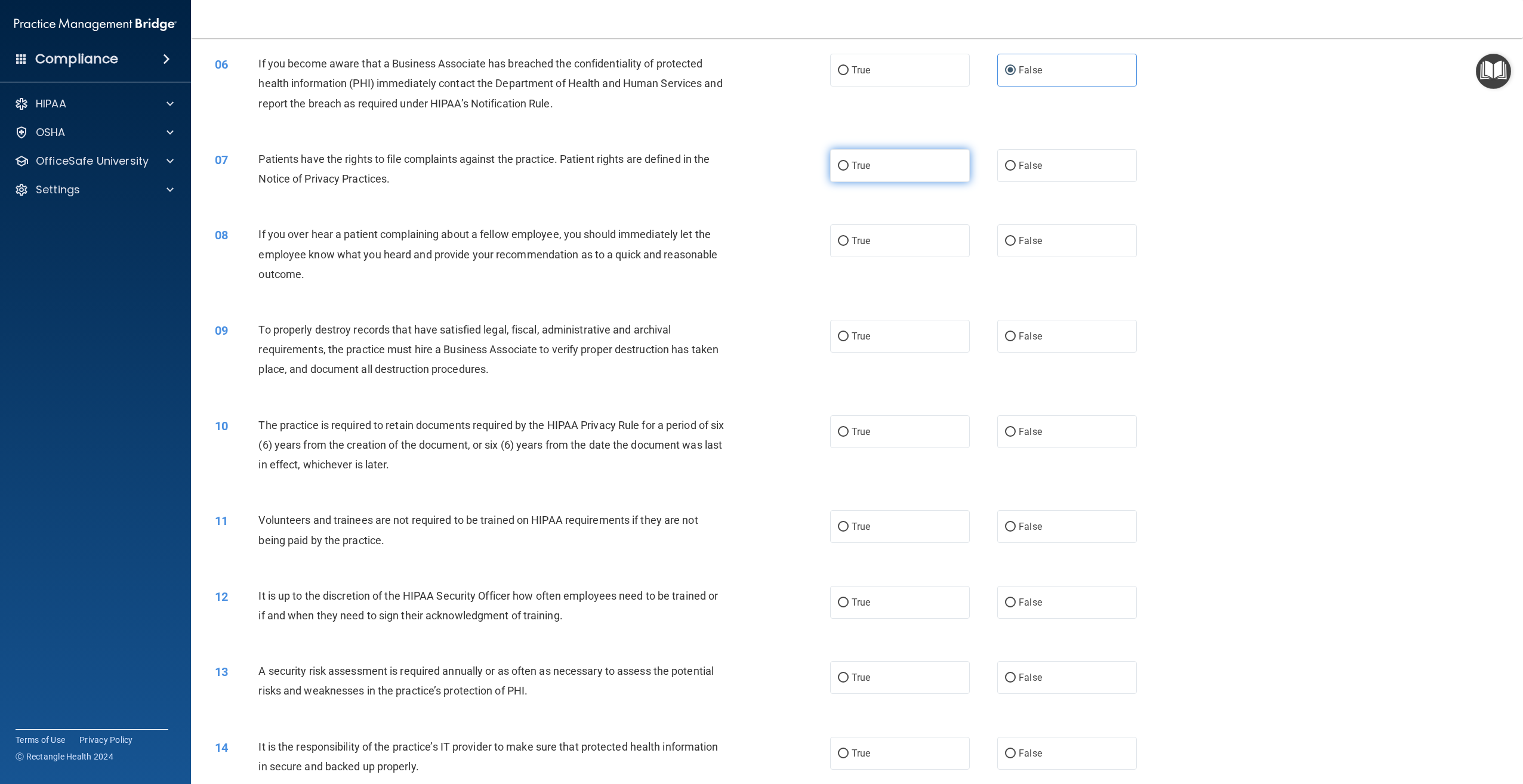
click at [899, 175] on label "True" at bounding box center [900, 165] width 140 height 33
click at [849, 170] on input "True" at bounding box center [843, 166] width 11 height 9
radio input "true"
click at [1026, 255] on label "False" at bounding box center [1067, 241] width 140 height 33
drag, startPoint x: 1026, startPoint y: 255, endPoint x: 1036, endPoint y: 338, distance: 83.6
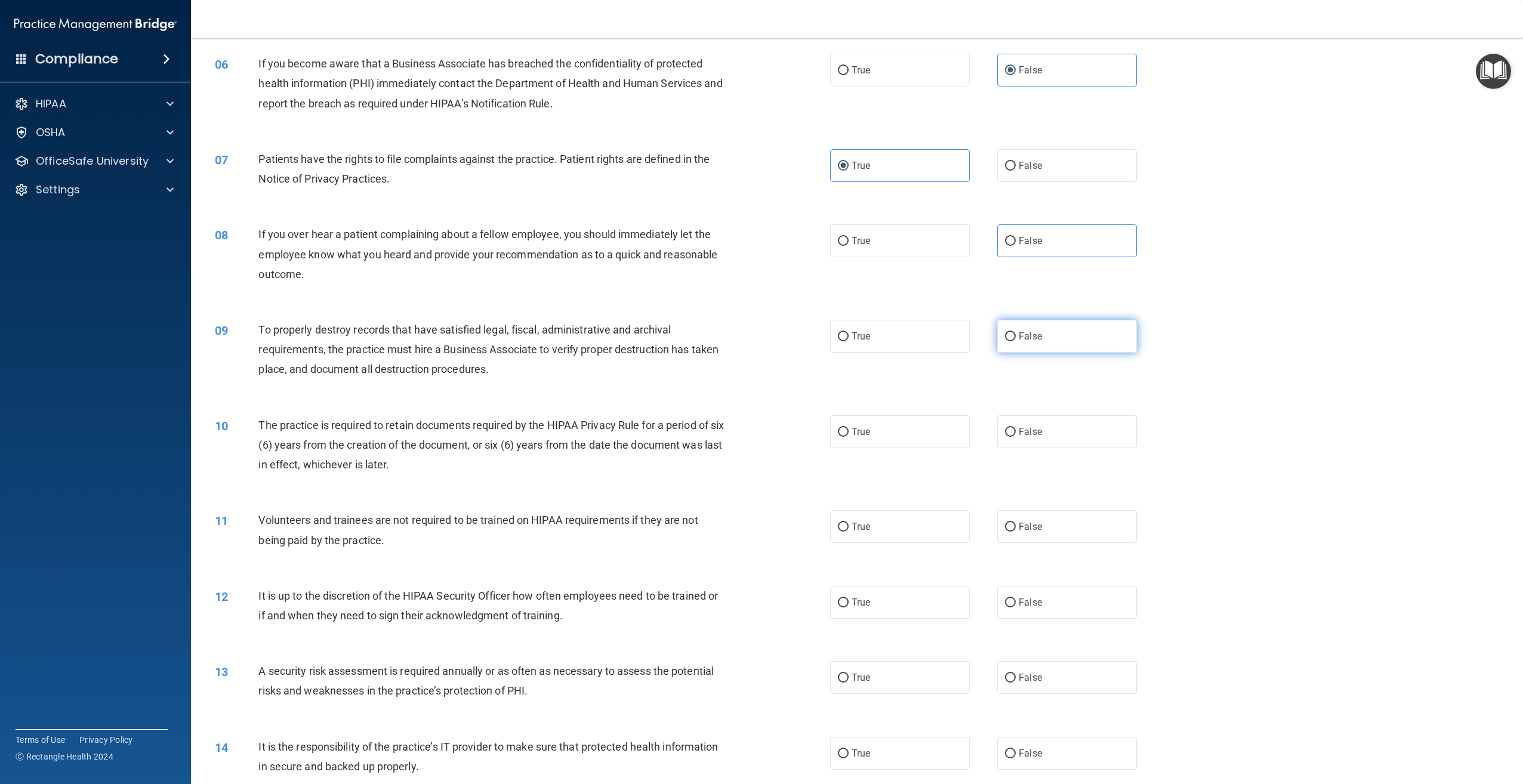
click at [1036, 338] on label "False" at bounding box center [1067, 336] width 140 height 33
click at [1016, 338] on input "False" at bounding box center [1010, 336] width 11 height 9
radio input "true"
click at [921, 426] on label "True" at bounding box center [900, 431] width 140 height 33
click at [849, 428] on input "True" at bounding box center [843, 432] width 11 height 9
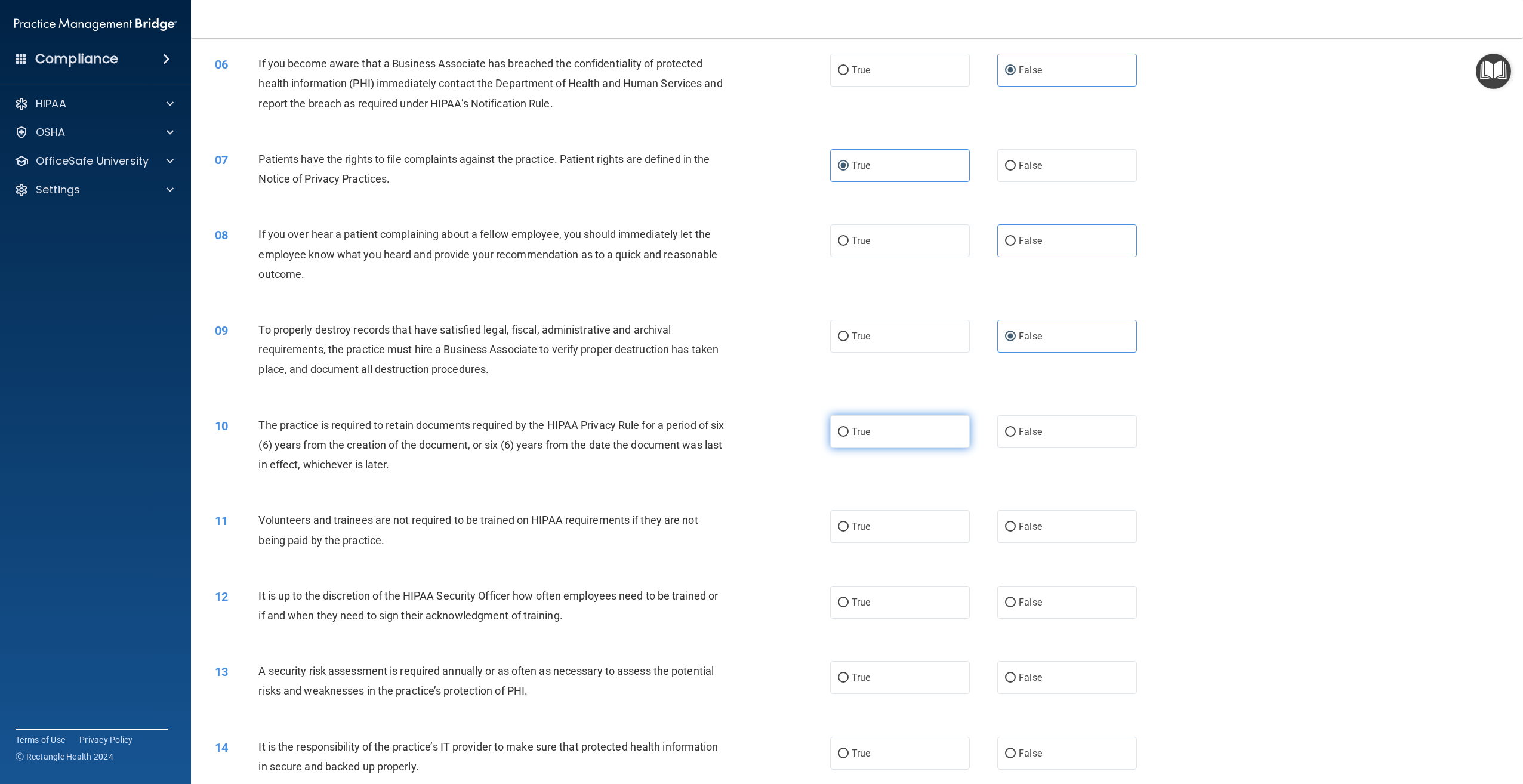
radio input "true"
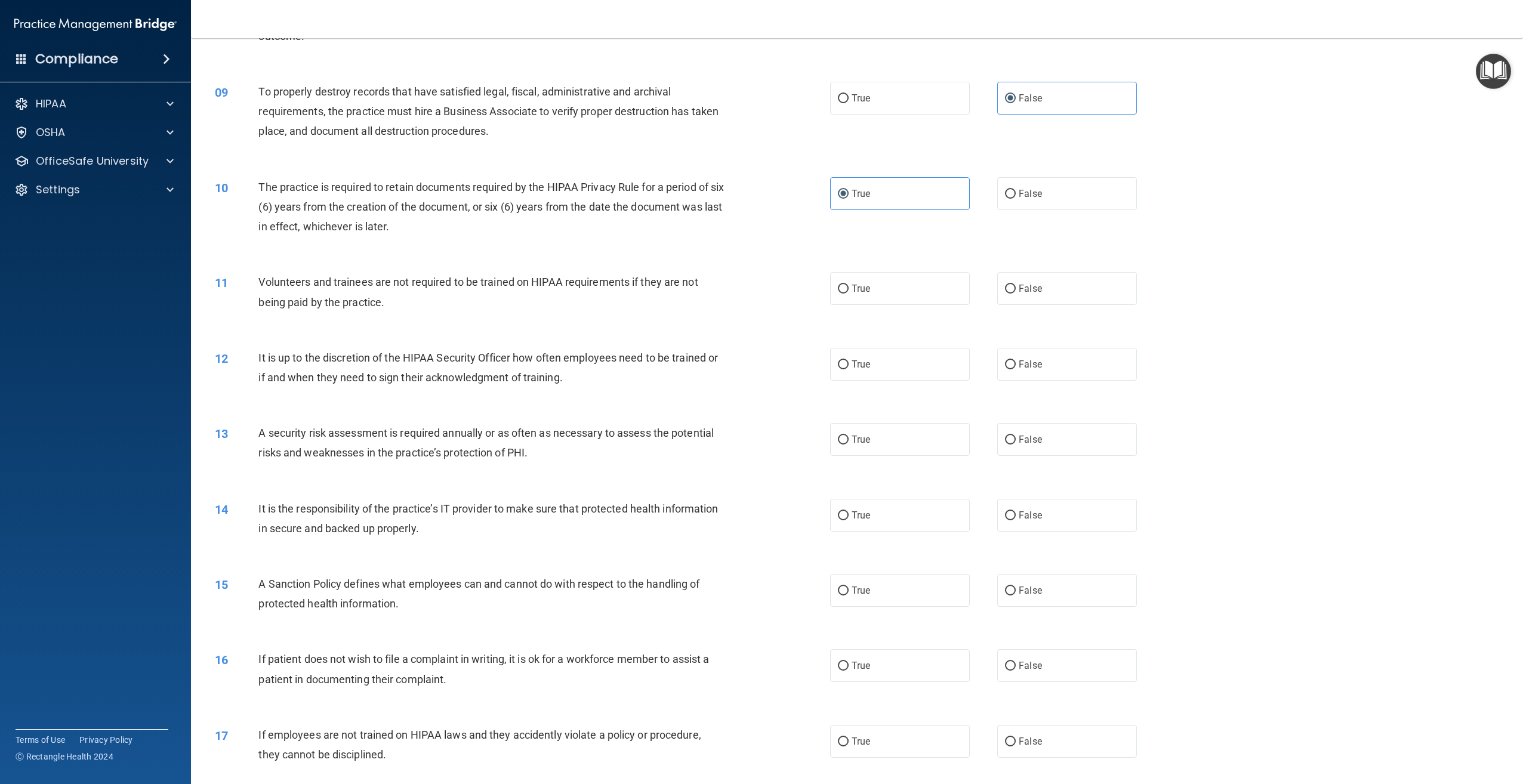
scroll to position [716, 0]
click at [1062, 301] on label "False" at bounding box center [1067, 288] width 140 height 33
click at [1016, 293] on input "False" at bounding box center [1010, 288] width 11 height 9
radio input "true"
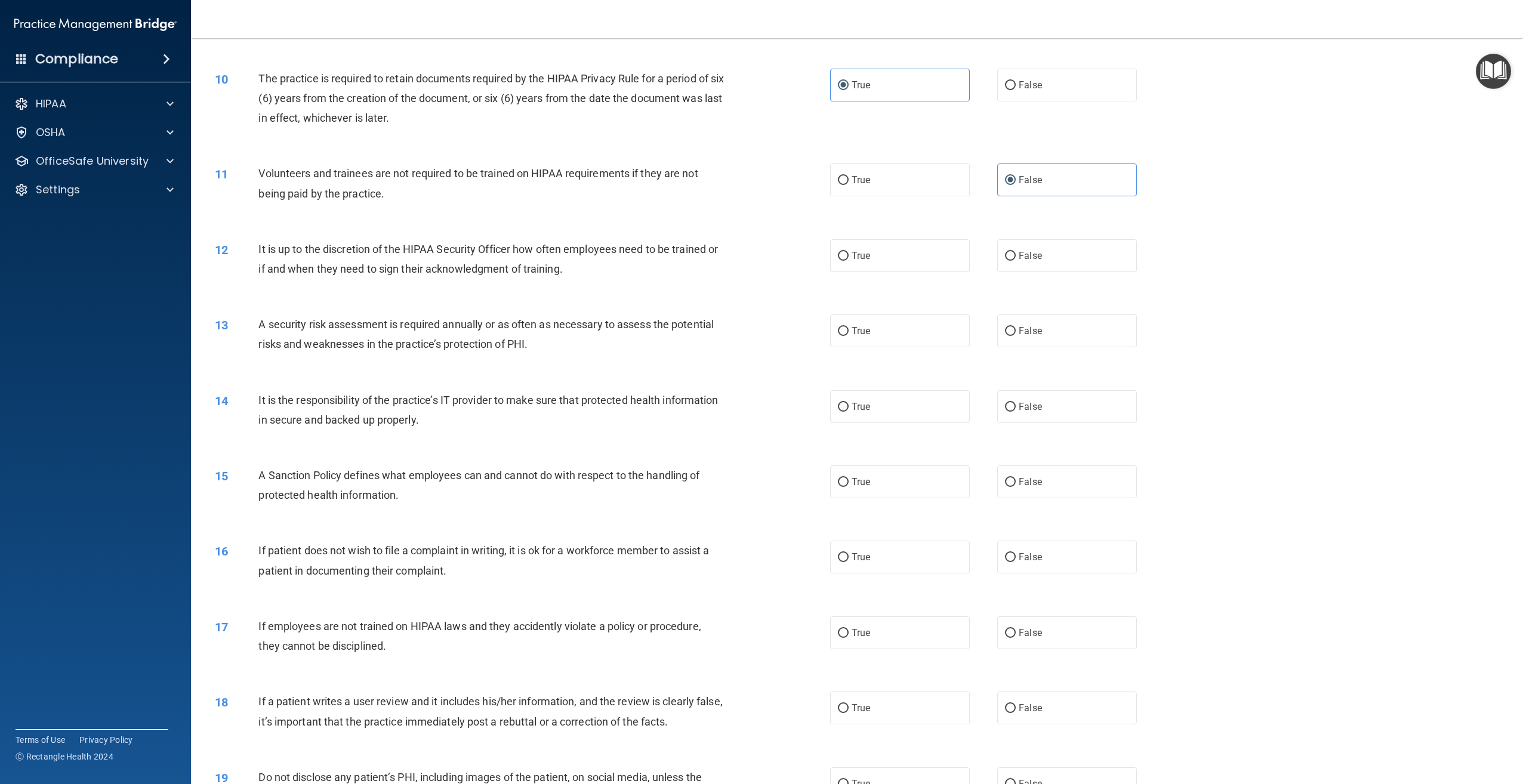
scroll to position [895, 0]
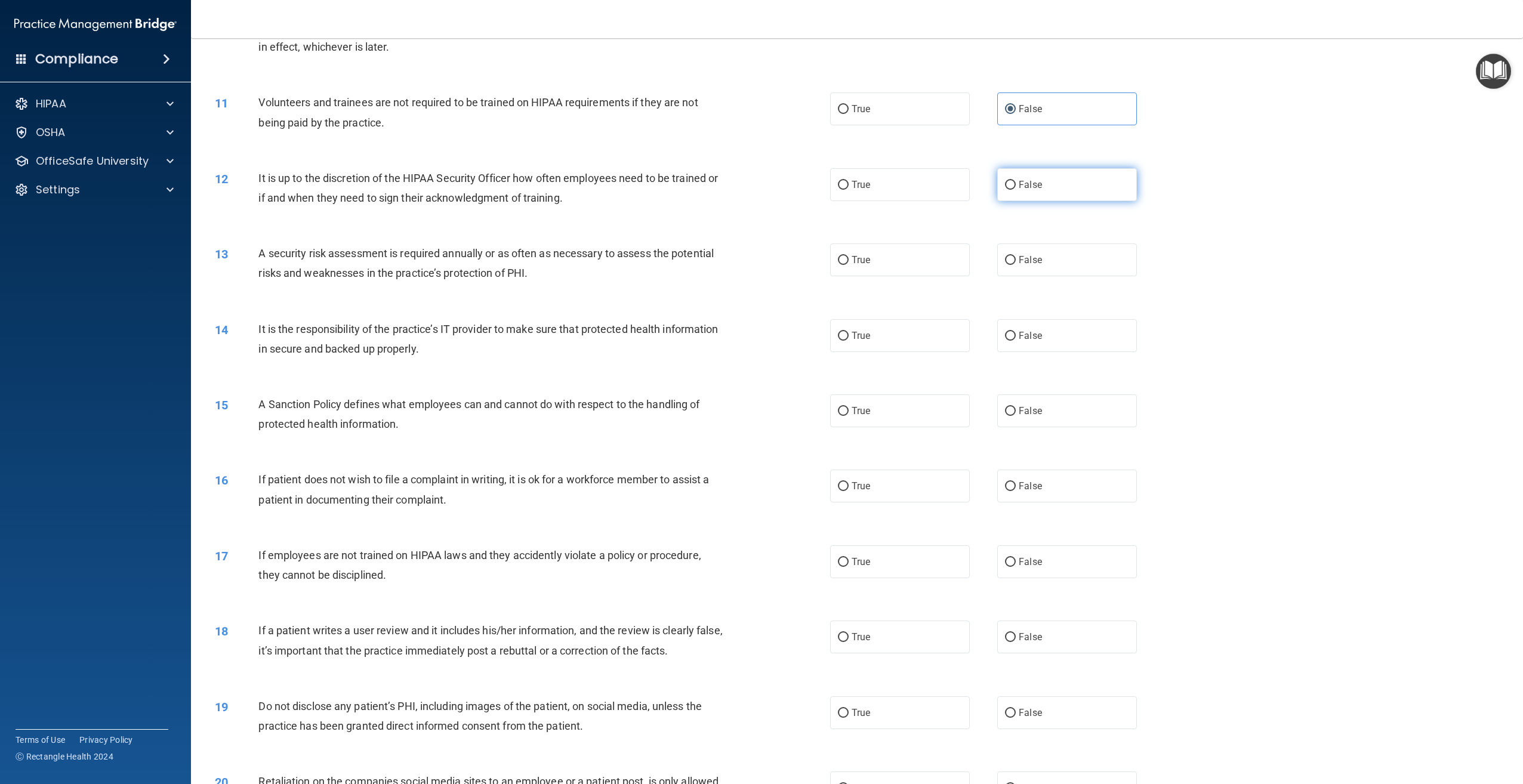
click at [1106, 201] on label "False" at bounding box center [1067, 184] width 140 height 33
click at [1016, 189] on input "False" at bounding box center [1010, 185] width 11 height 9
radio input "true"
click at [887, 263] on label "True" at bounding box center [900, 260] width 140 height 33
click at [849, 263] on input "True" at bounding box center [843, 260] width 11 height 9
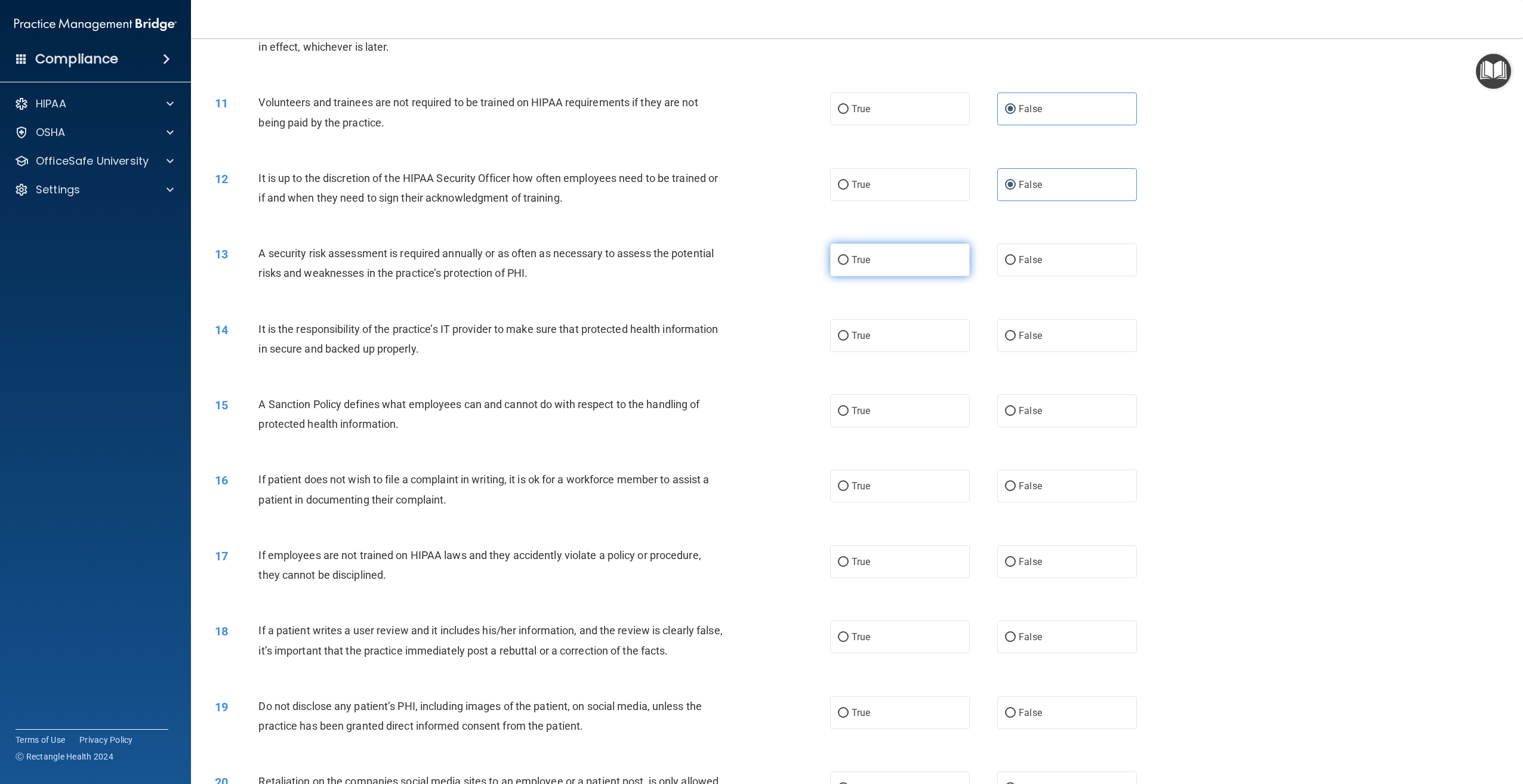
radio input "true"
click at [1045, 336] on label "False" at bounding box center [1067, 336] width 140 height 33
click at [1016, 336] on input "False" at bounding box center [1010, 336] width 11 height 9
radio input "true"
click at [1027, 409] on span "False" at bounding box center [1030, 411] width 23 height 11
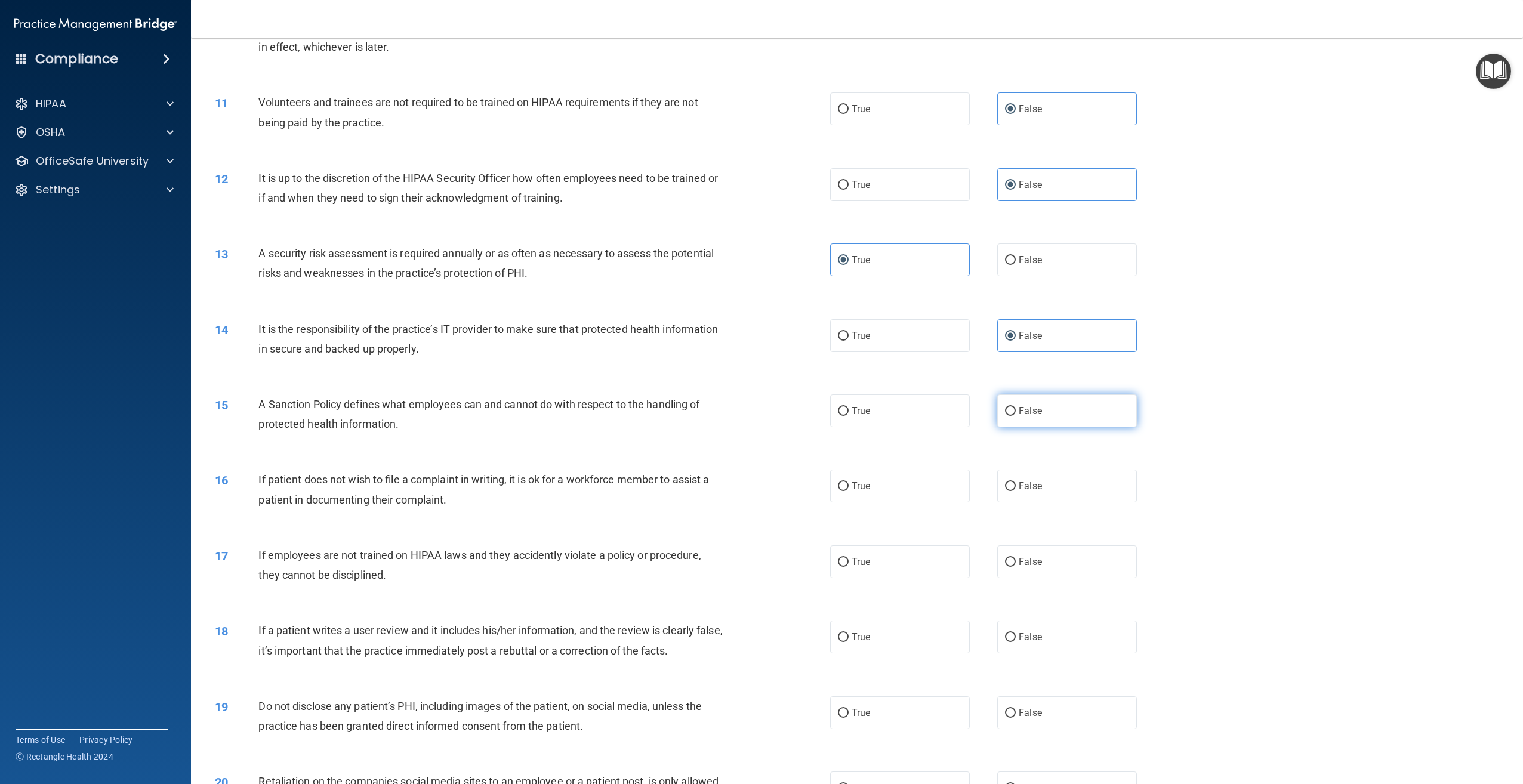
click at [1016, 409] on input "False" at bounding box center [1010, 411] width 11 height 9
radio input "true"
click at [854, 482] on span "True" at bounding box center [861, 486] width 18 height 11
click at [849, 482] on input "True" at bounding box center [843, 486] width 11 height 9
radio input "true"
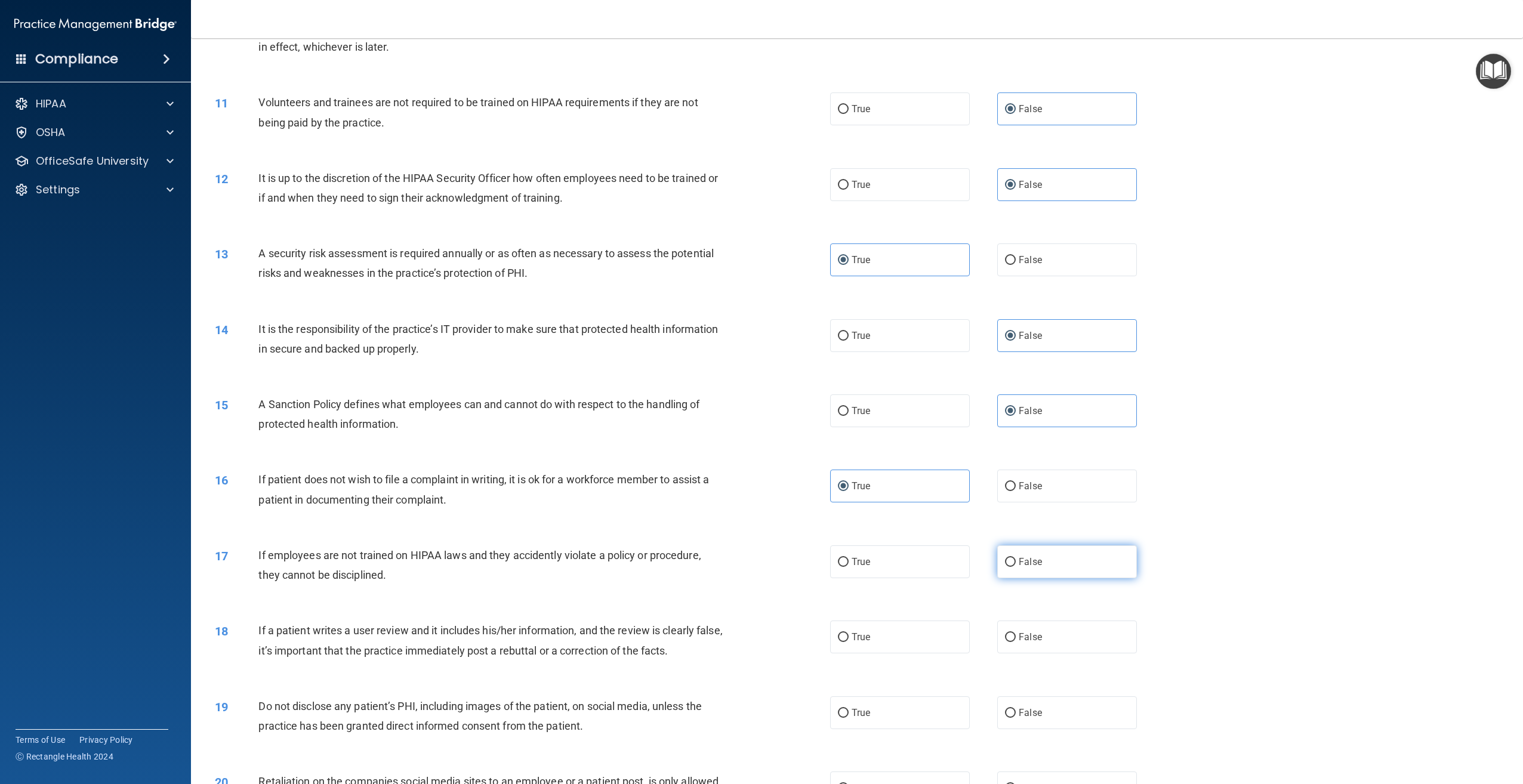
click at [1037, 568] on label "False" at bounding box center [1067, 562] width 140 height 33
click at [1016, 567] on input "False" at bounding box center [1010, 562] width 11 height 9
radio input "true"
click at [1040, 641] on label "False" at bounding box center [1067, 636] width 140 height 33
click at [1016, 641] on input "False" at bounding box center [1010, 637] width 11 height 9
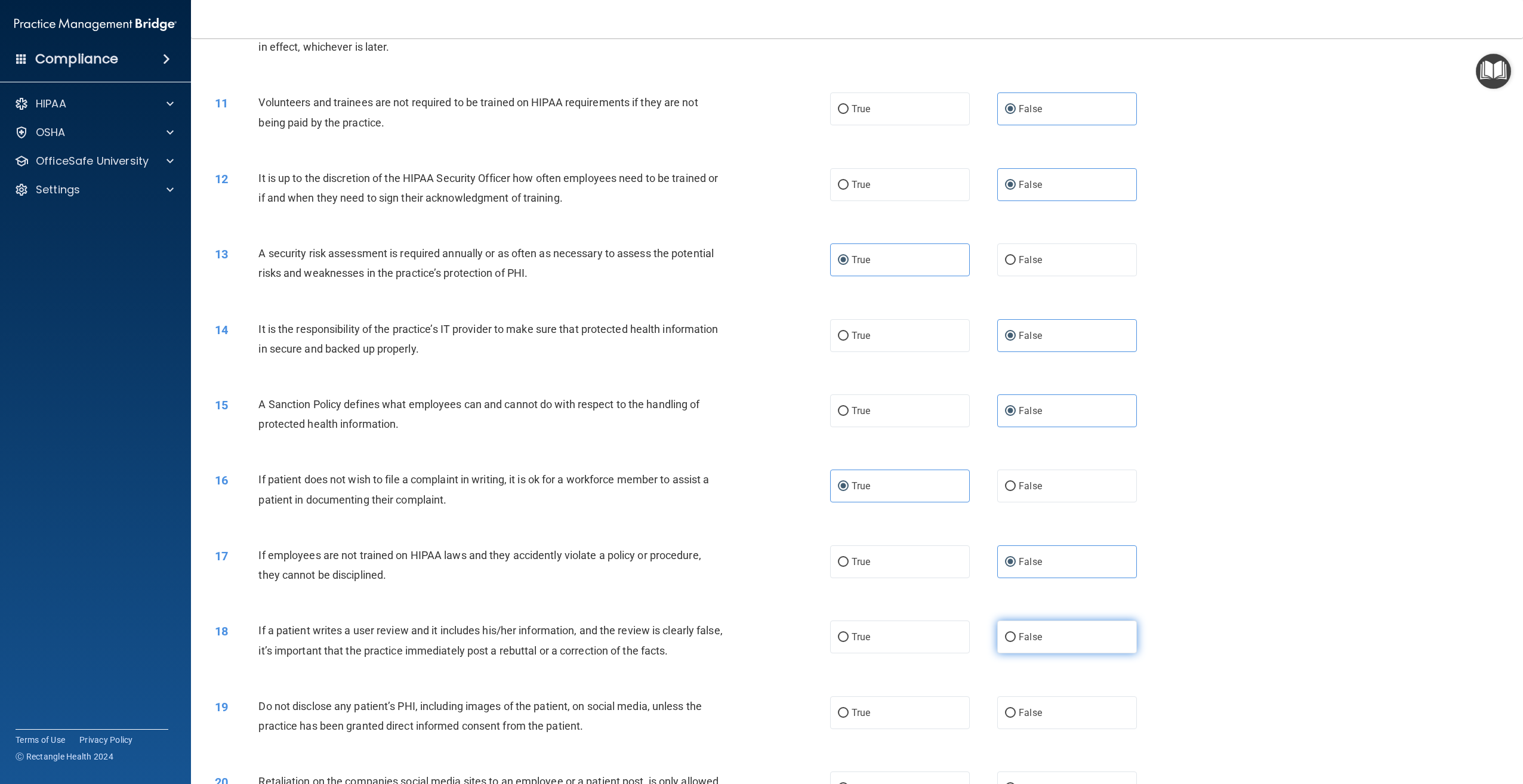
radio input "true"
click at [861, 708] on span "True" at bounding box center [861, 712] width 18 height 11
click at [849, 709] on input "True" at bounding box center [843, 713] width 11 height 9
radio input "true"
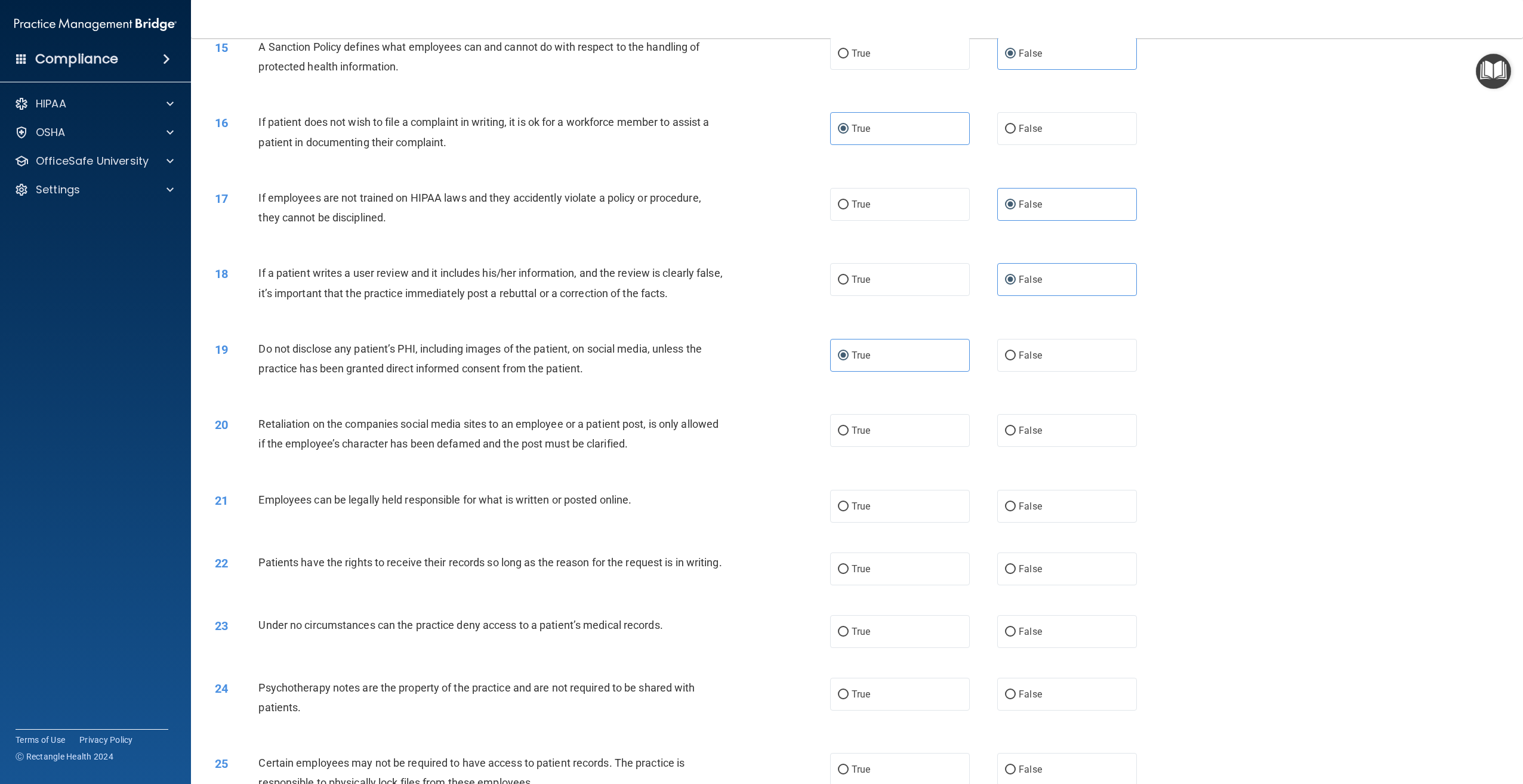
scroll to position [1253, 0]
click at [1060, 428] on label "False" at bounding box center [1067, 430] width 140 height 33
click at [1016, 428] on input "False" at bounding box center [1010, 430] width 11 height 9
radio input "true"
click at [898, 510] on label "True" at bounding box center [900, 505] width 140 height 33
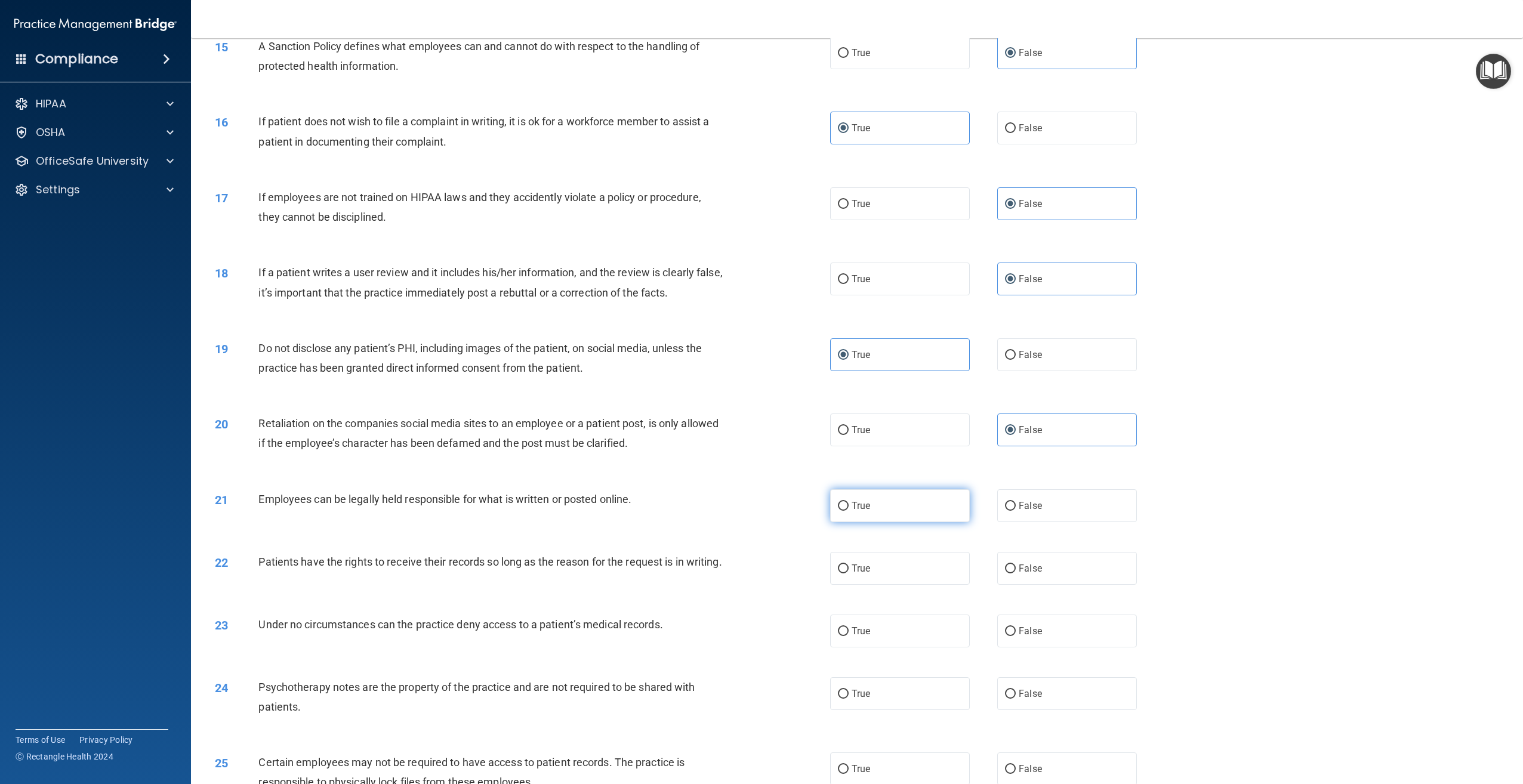
click at [849, 510] on input "True" at bounding box center [843, 506] width 11 height 9
radio input "true"
click at [1027, 564] on span "False" at bounding box center [1030, 568] width 23 height 11
click at [1016, 564] on input "False" at bounding box center [1010, 568] width 11 height 9
radio input "true"
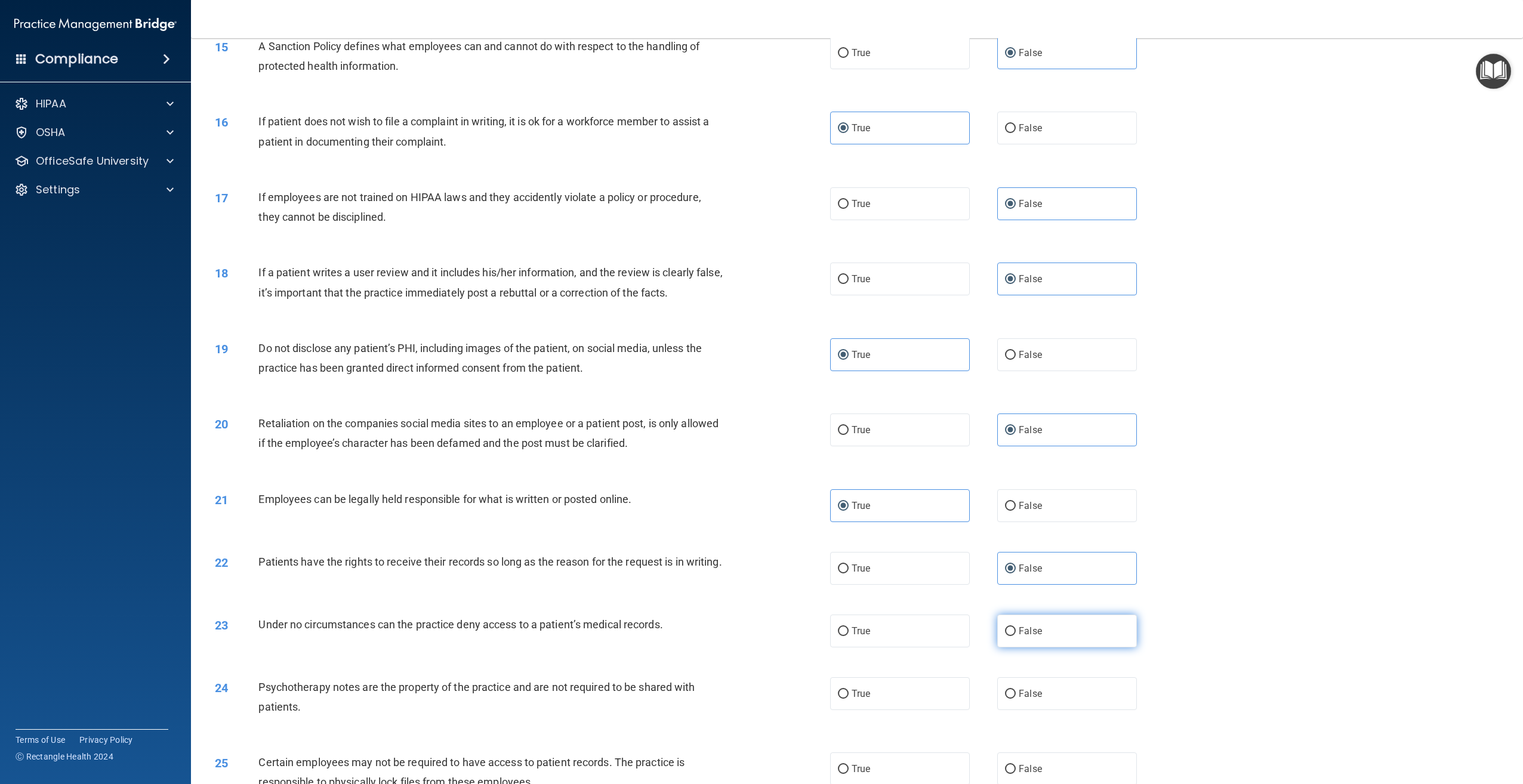
click at [1030, 647] on label "False" at bounding box center [1067, 631] width 140 height 33
click at [1016, 636] on input "False" at bounding box center [1010, 631] width 11 height 9
radio input "true"
click at [896, 706] on label "True" at bounding box center [900, 693] width 140 height 33
click at [849, 699] on input "True" at bounding box center [843, 694] width 11 height 9
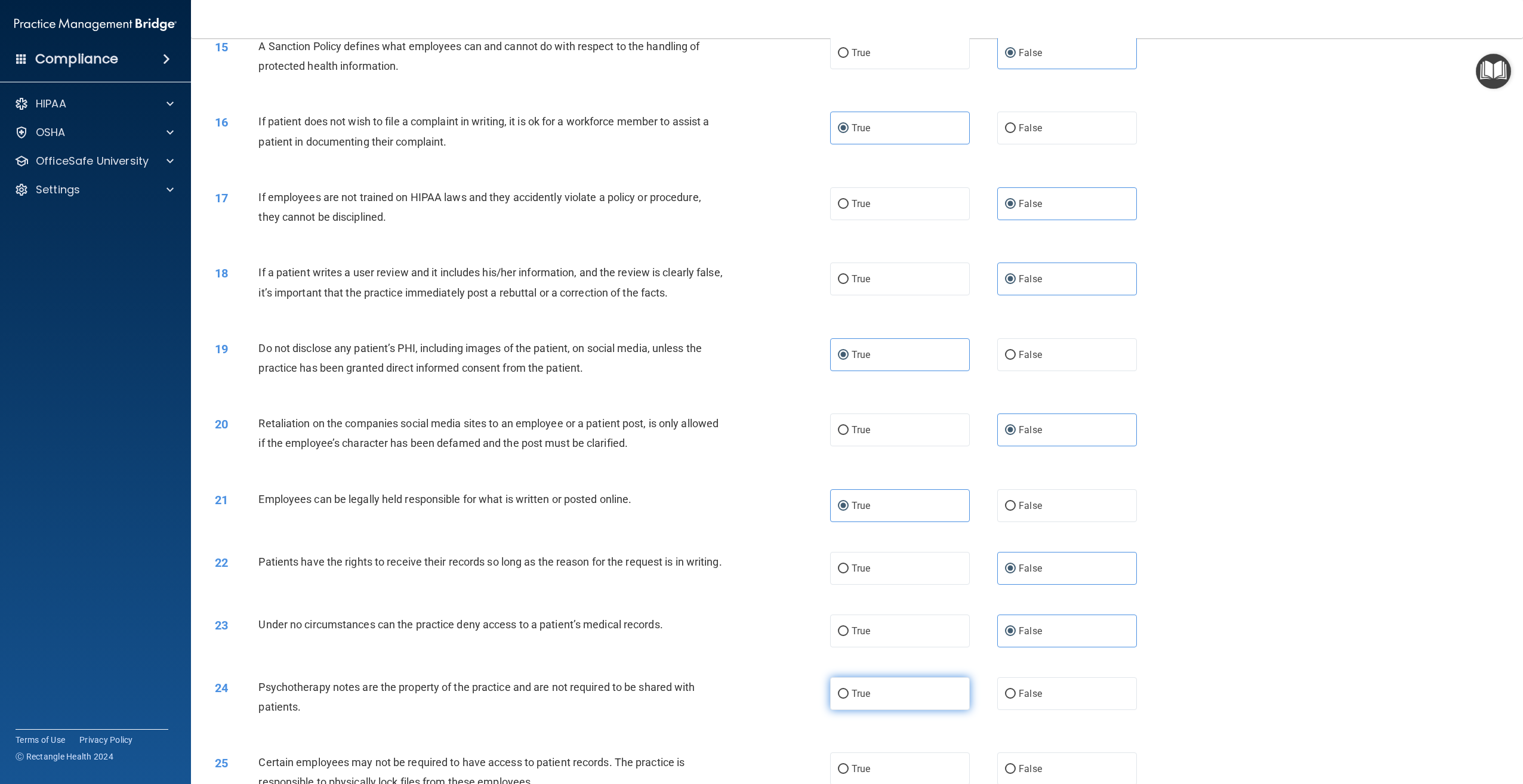
radio input "true"
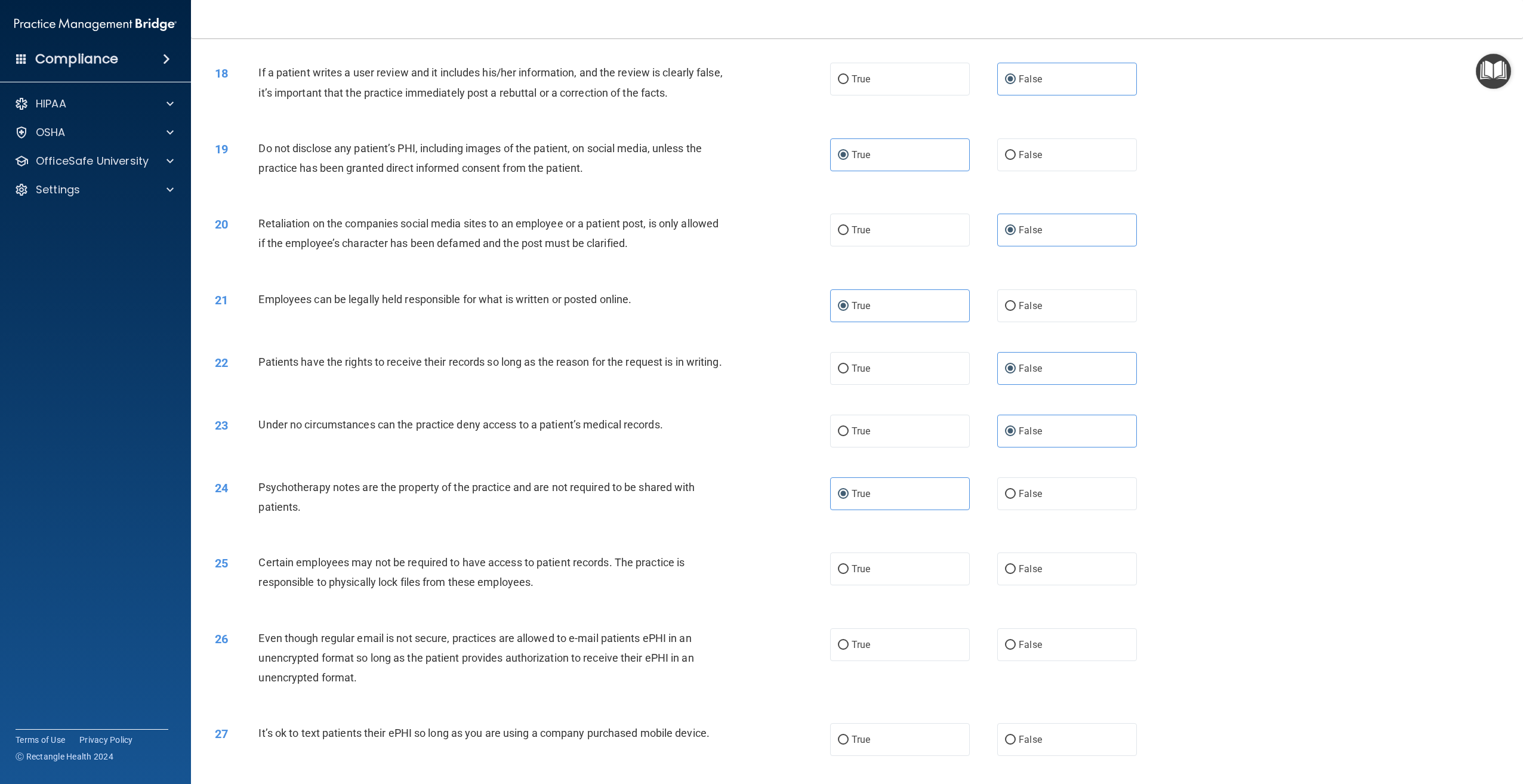
scroll to position [1491, 0]
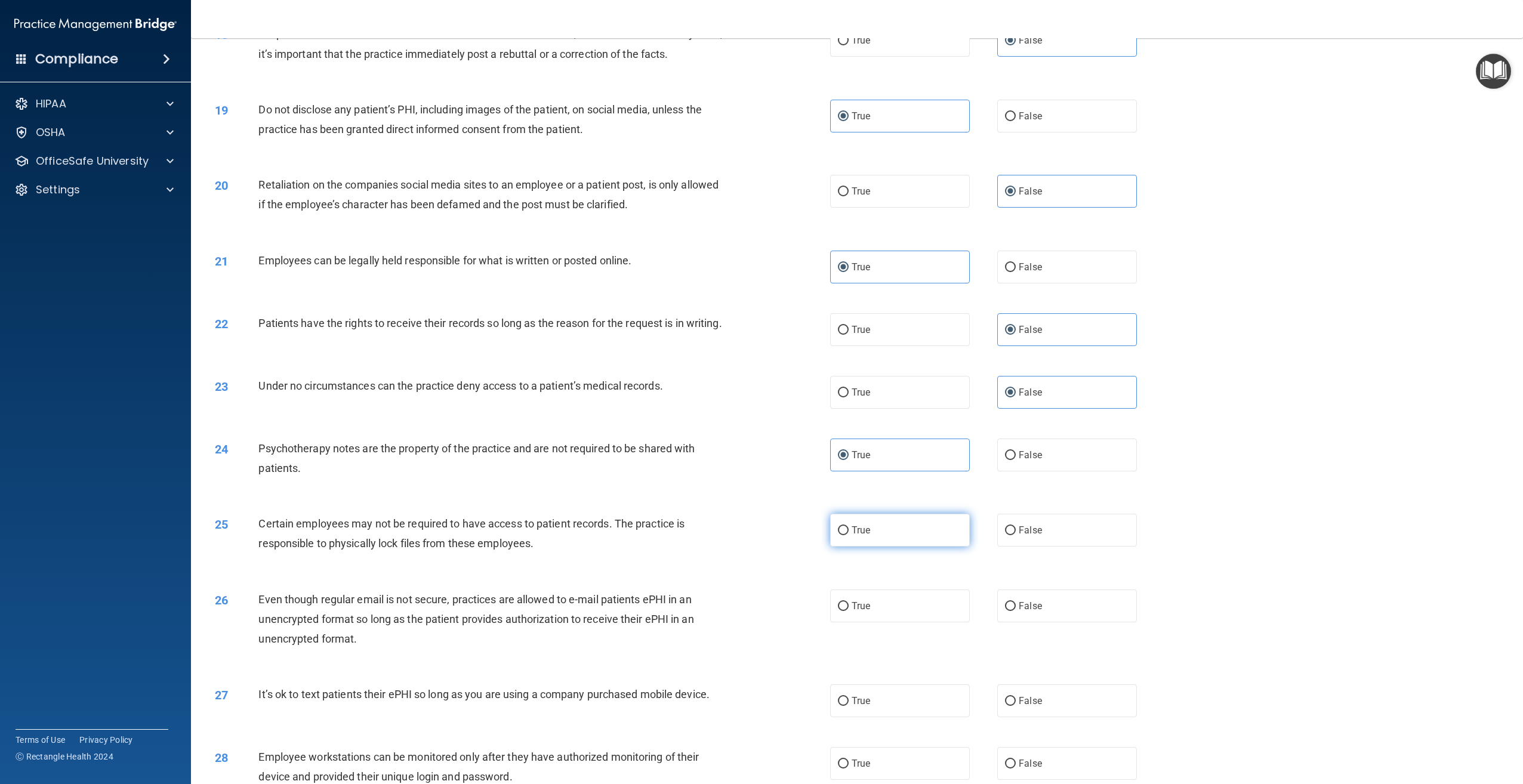
click at [908, 546] on label "True" at bounding box center [900, 530] width 140 height 33
click at [849, 535] on input "True" at bounding box center [843, 531] width 11 height 9
radio input "true"
click at [903, 622] on label "True" at bounding box center [900, 606] width 140 height 33
click at [849, 611] on input "True" at bounding box center [843, 606] width 11 height 9
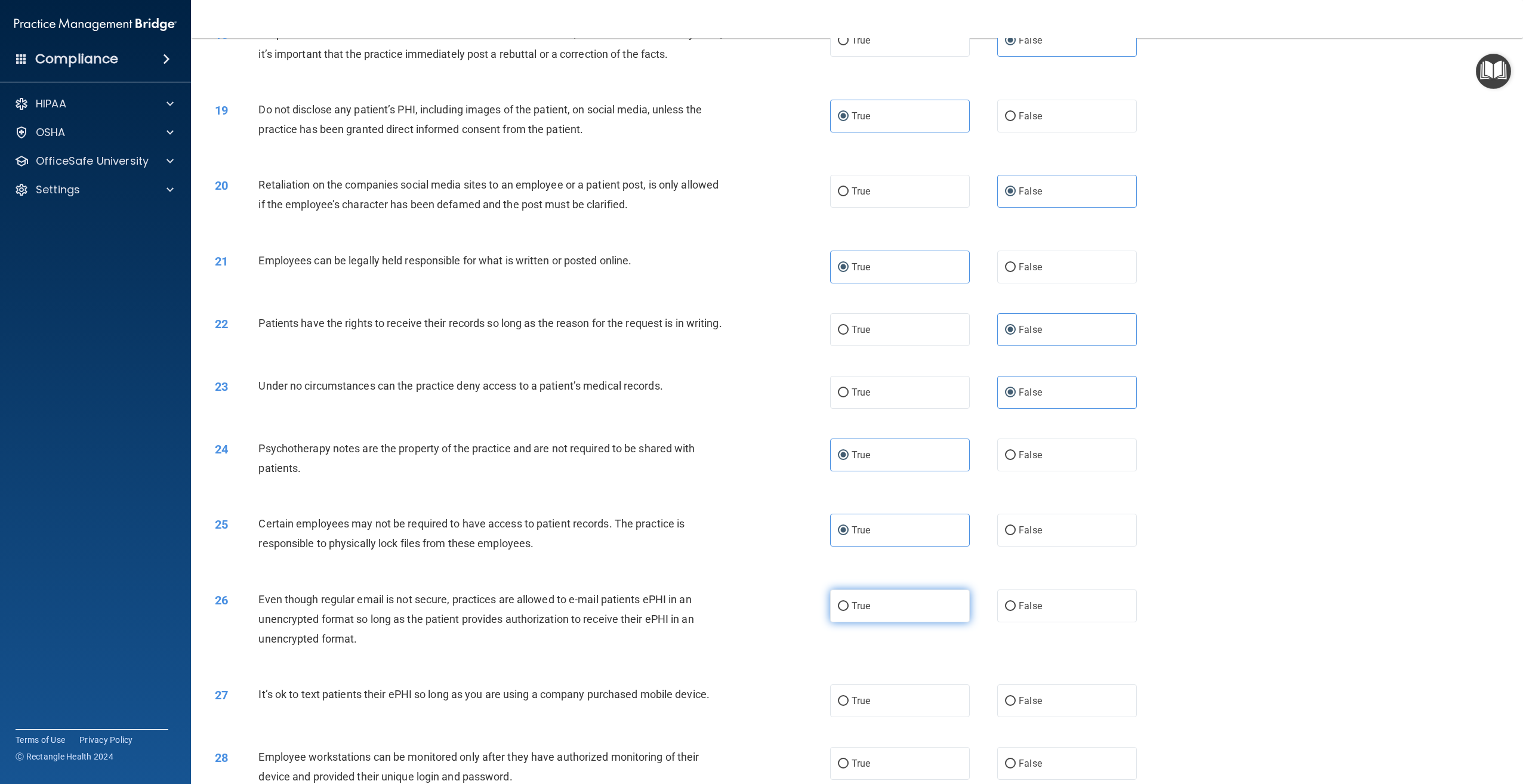
radio input "true"
click at [899, 667] on div "26 Even though regular email is not secure, practices are allowed to e-mail pat…" at bounding box center [857, 622] width 1302 height 96
click at [896, 698] on label "True" at bounding box center [900, 700] width 140 height 33
click at [849, 698] on input "True" at bounding box center [843, 701] width 11 height 9
radio input "true"
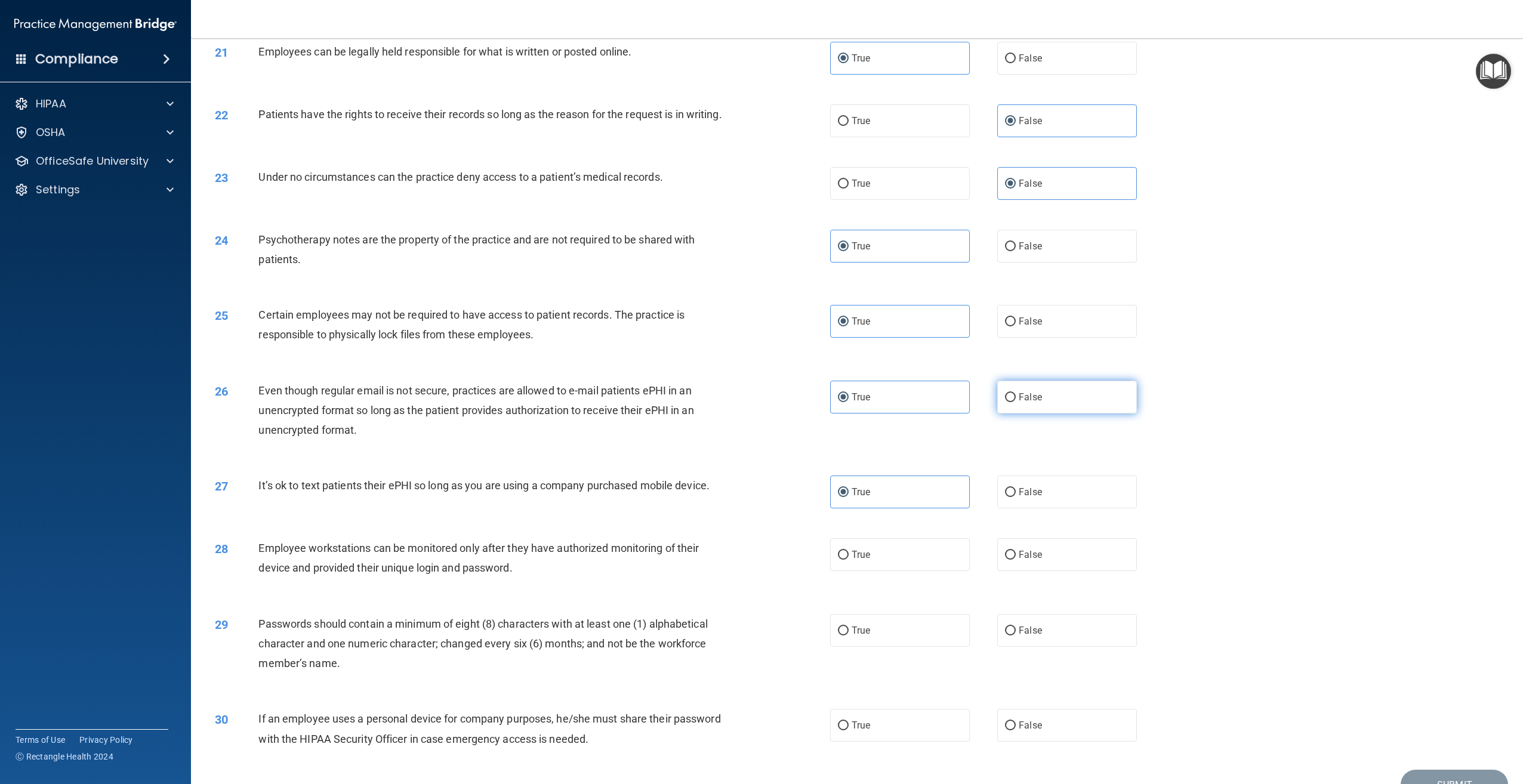
scroll to position [1777, 0]
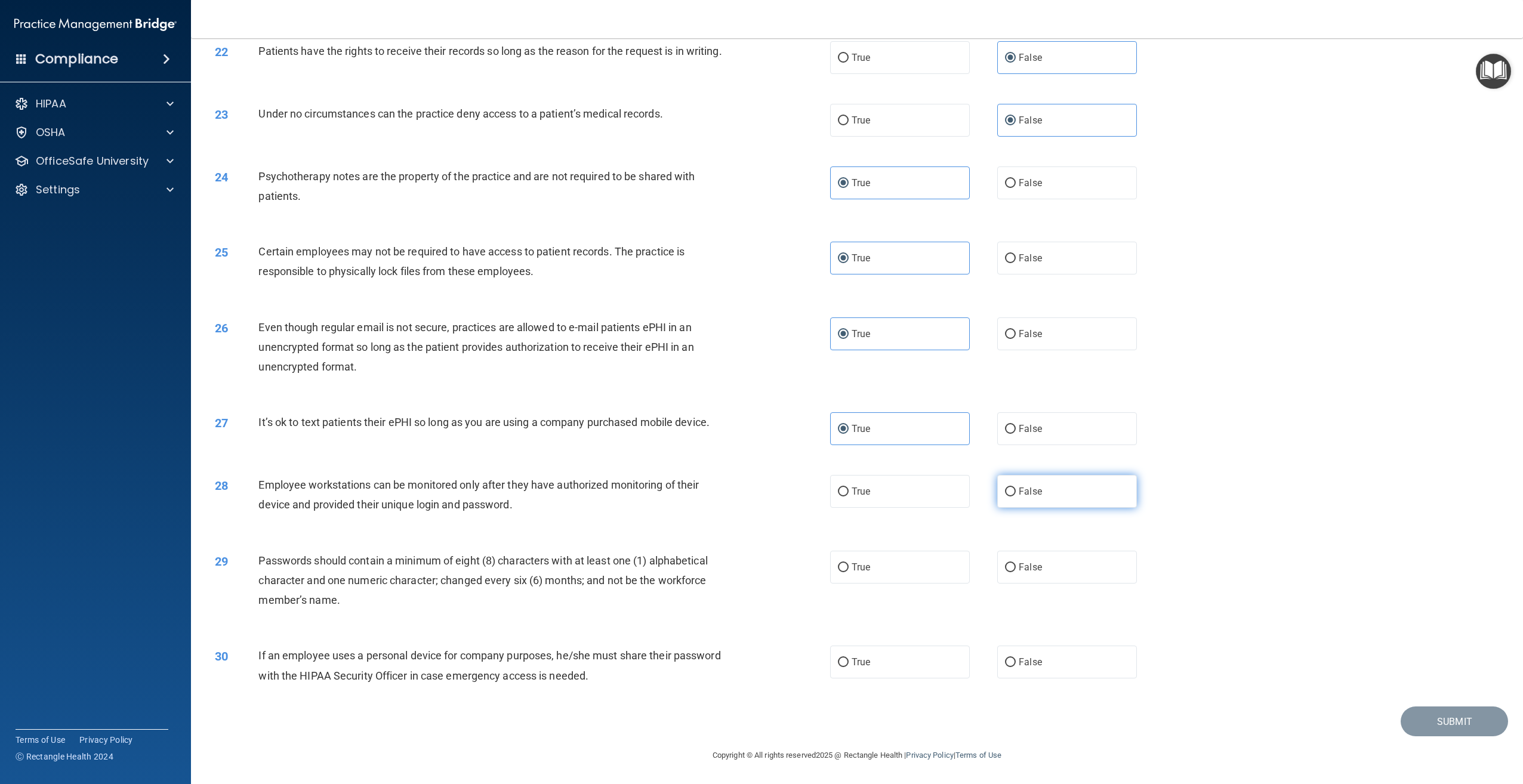
click at [1063, 500] on label "False" at bounding box center [1067, 491] width 140 height 33
click at [1016, 497] on input "False" at bounding box center [1010, 492] width 11 height 9
radio input "true"
click at [1067, 573] on label "False" at bounding box center [1067, 567] width 140 height 33
click at [1016, 572] on input "False" at bounding box center [1010, 568] width 11 height 9
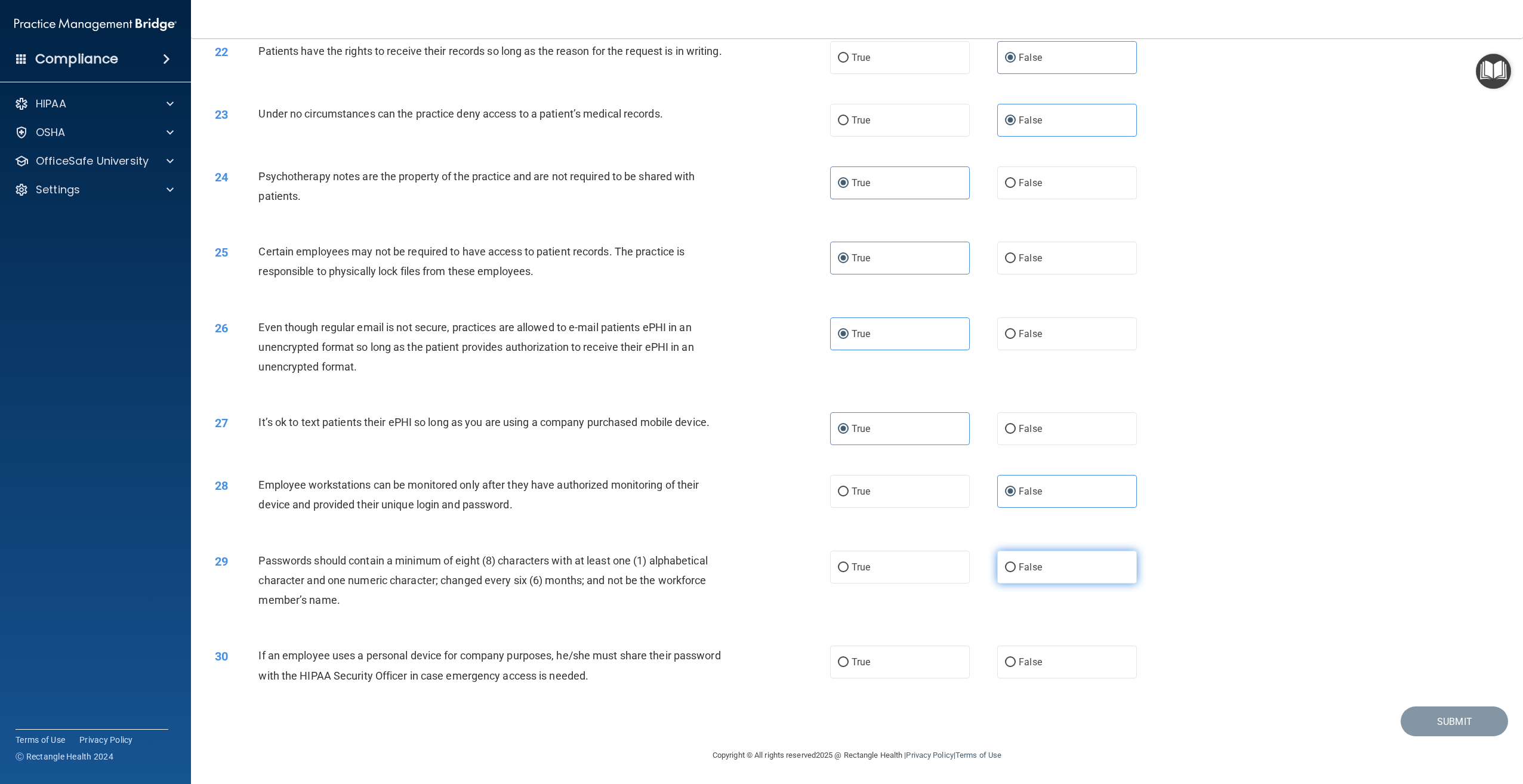
radio input "true"
click at [859, 666] on span "True" at bounding box center [861, 662] width 18 height 11
click at [849, 666] on input "True" at bounding box center [843, 662] width 11 height 9
radio input "true"
click at [1021, 668] on label "False" at bounding box center [1067, 662] width 140 height 33
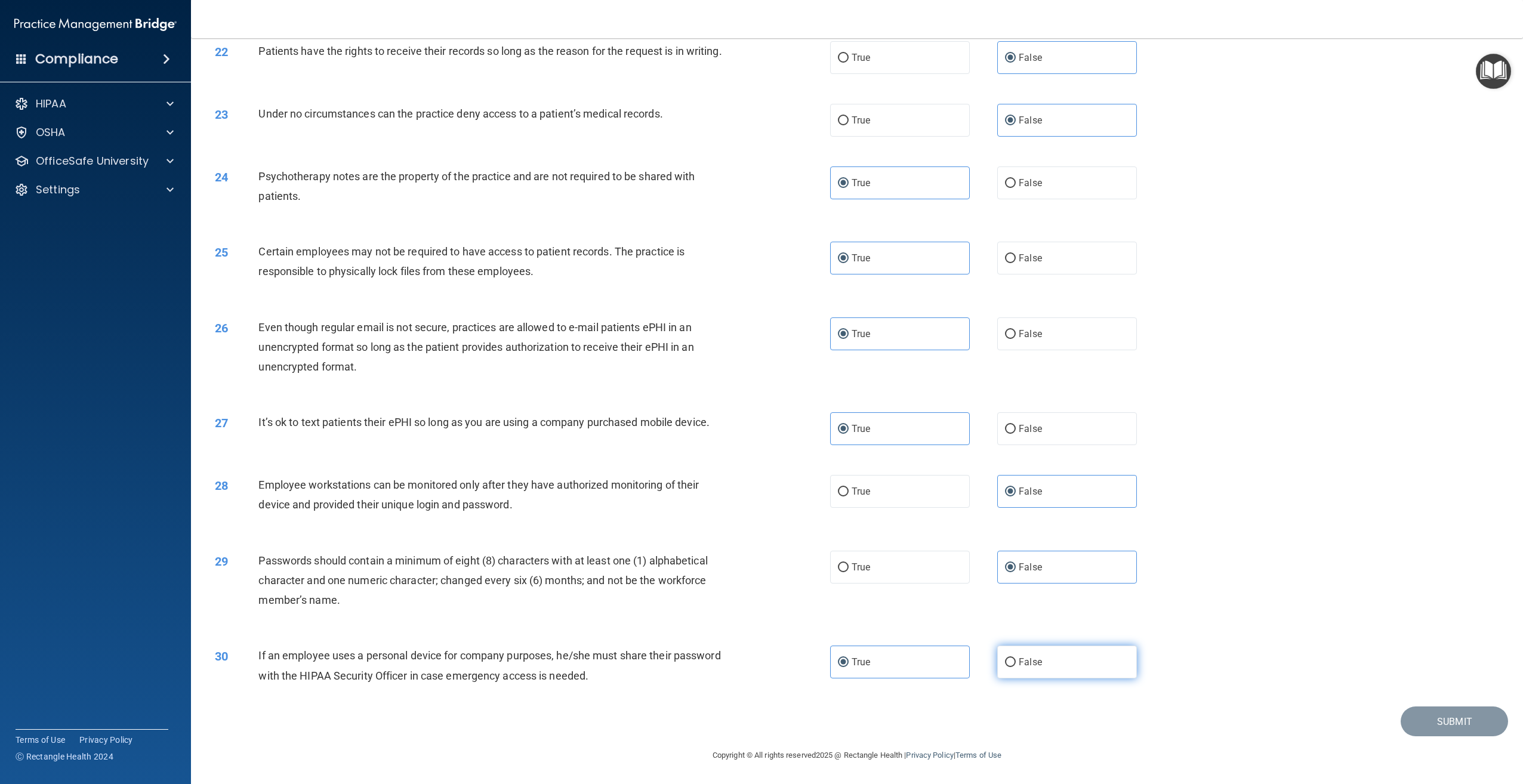
click at [1016, 667] on input "False" at bounding box center [1010, 662] width 11 height 9
radio input "true"
radio input "false"
click at [924, 542] on div "29 Passwords should contain a minimum of eight (8) characters with at least one…" at bounding box center [857, 583] width 1302 height 96
click at [911, 565] on label "True" at bounding box center [900, 567] width 140 height 33
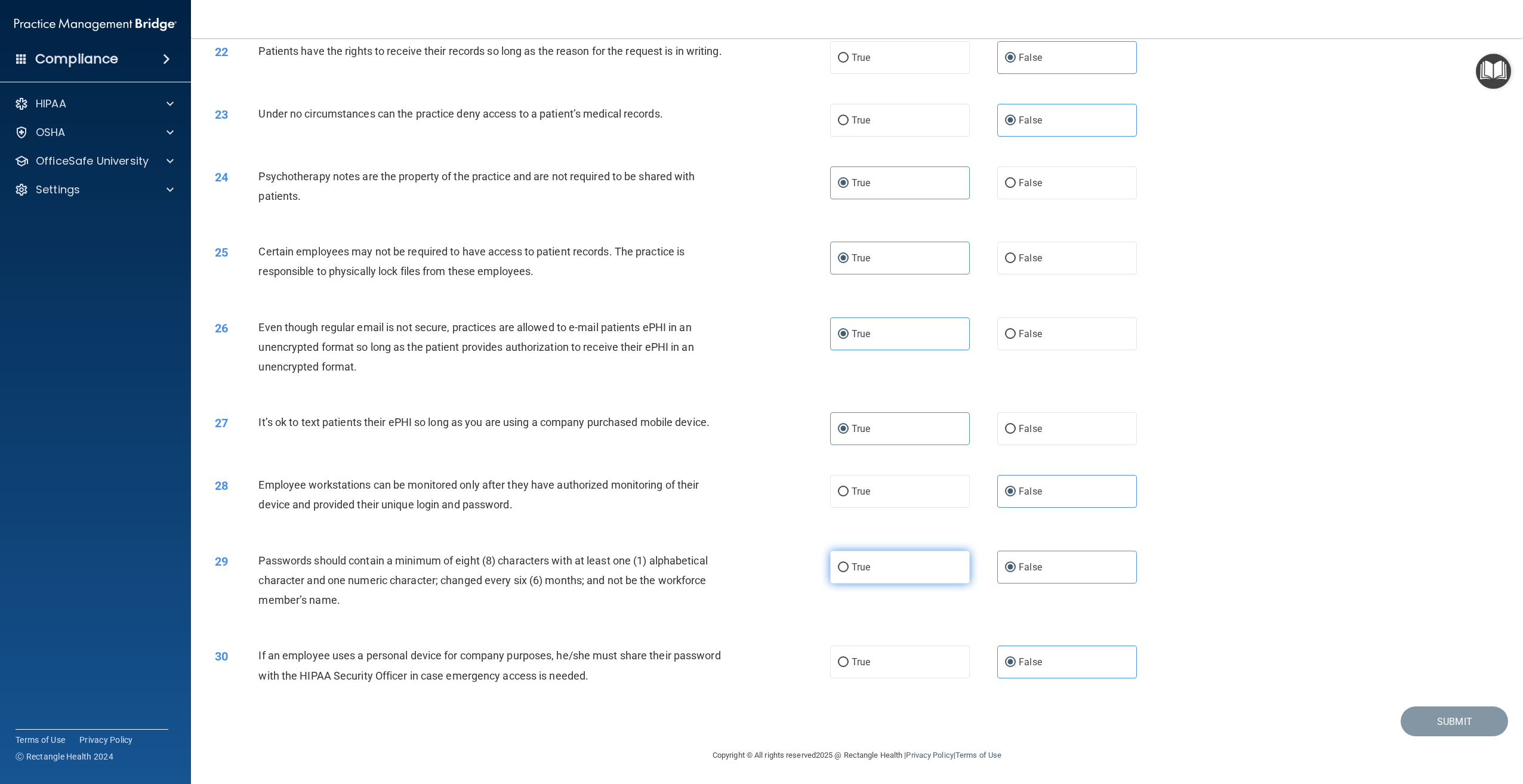
click at [849, 565] on input "True" at bounding box center [843, 568] width 11 height 9
radio input "true"
radio input "false"
click at [1070, 651] on label "False" at bounding box center [1067, 662] width 140 height 33
click at [1016, 658] on input "False" at bounding box center [1010, 662] width 11 height 9
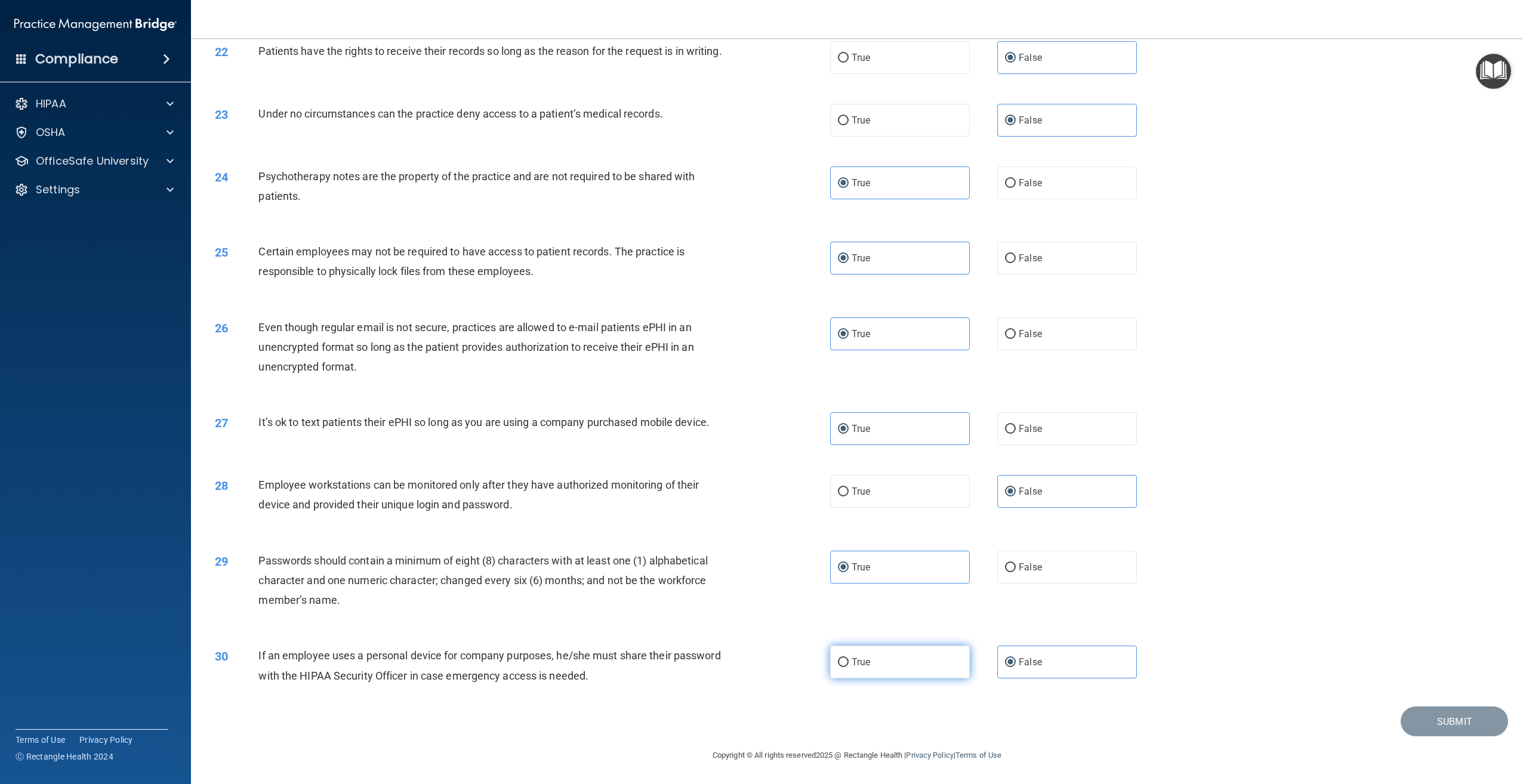
click at [914, 668] on label "True" at bounding box center [900, 662] width 140 height 33
click at [849, 667] on input "True" at bounding box center [843, 662] width 11 height 9
radio input "true"
drag, startPoint x: 1033, startPoint y: 686, endPoint x: 1035, endPoint y: 671, distance: 15.1
click at [1035, 684] on div "30 If an employee uses a personal device for company purposes, he/she must shar…" at bounding box center [857, 668] width 1302 height 75
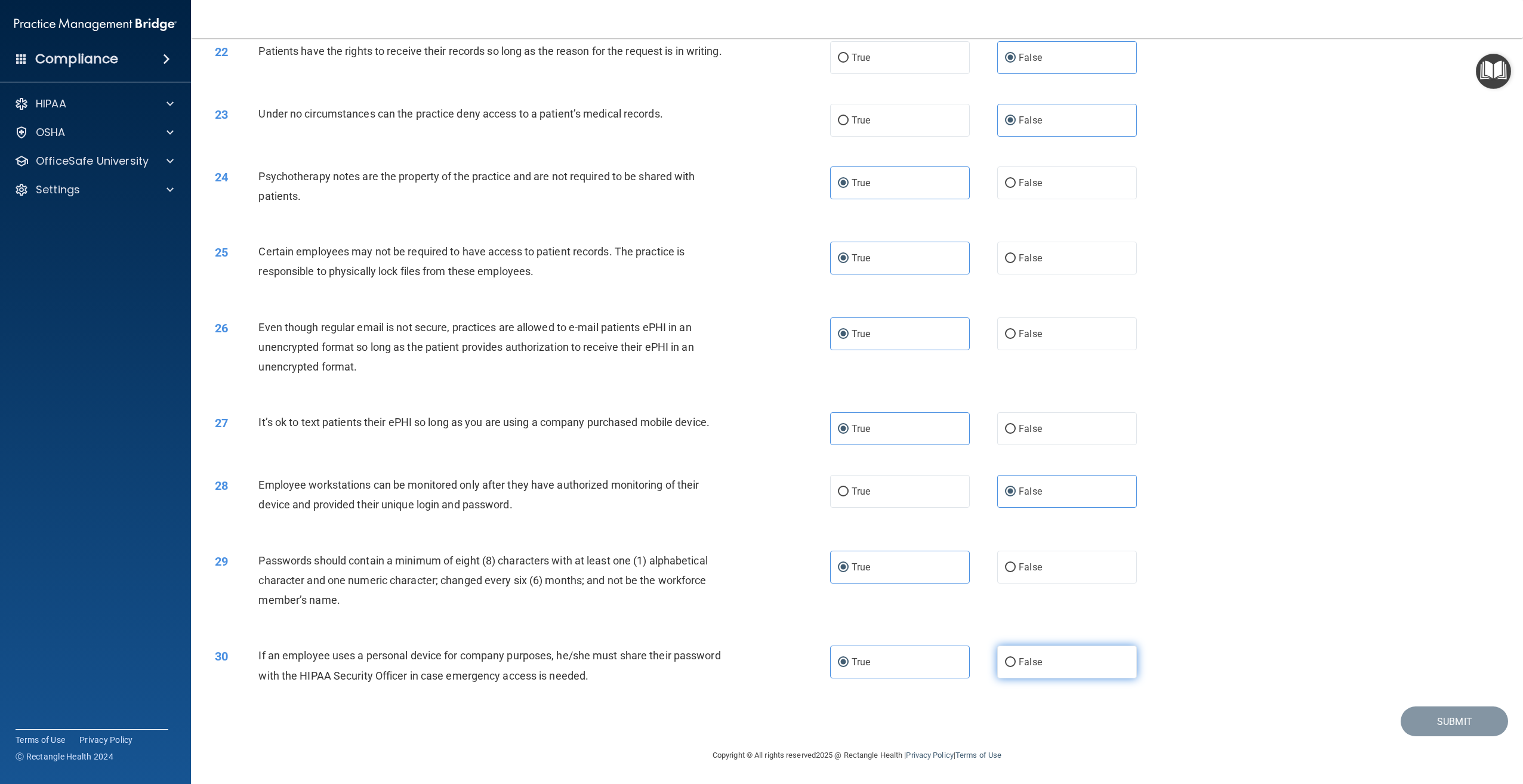
click at [1036, 666] on label "False" at bounding box center [1067, 662] width 140 height 33
click at [1016, 666] on input "False" at bounding box center [1010, 662] width 11 height 9
radio input "true"
radio input "false"
click at [1482, 736] on footer "Copyright © All rights reserved 2025 @ Rectangle Health | Privacy Policy | Term…" at bounding box center [857, 754] width 1284 height 35
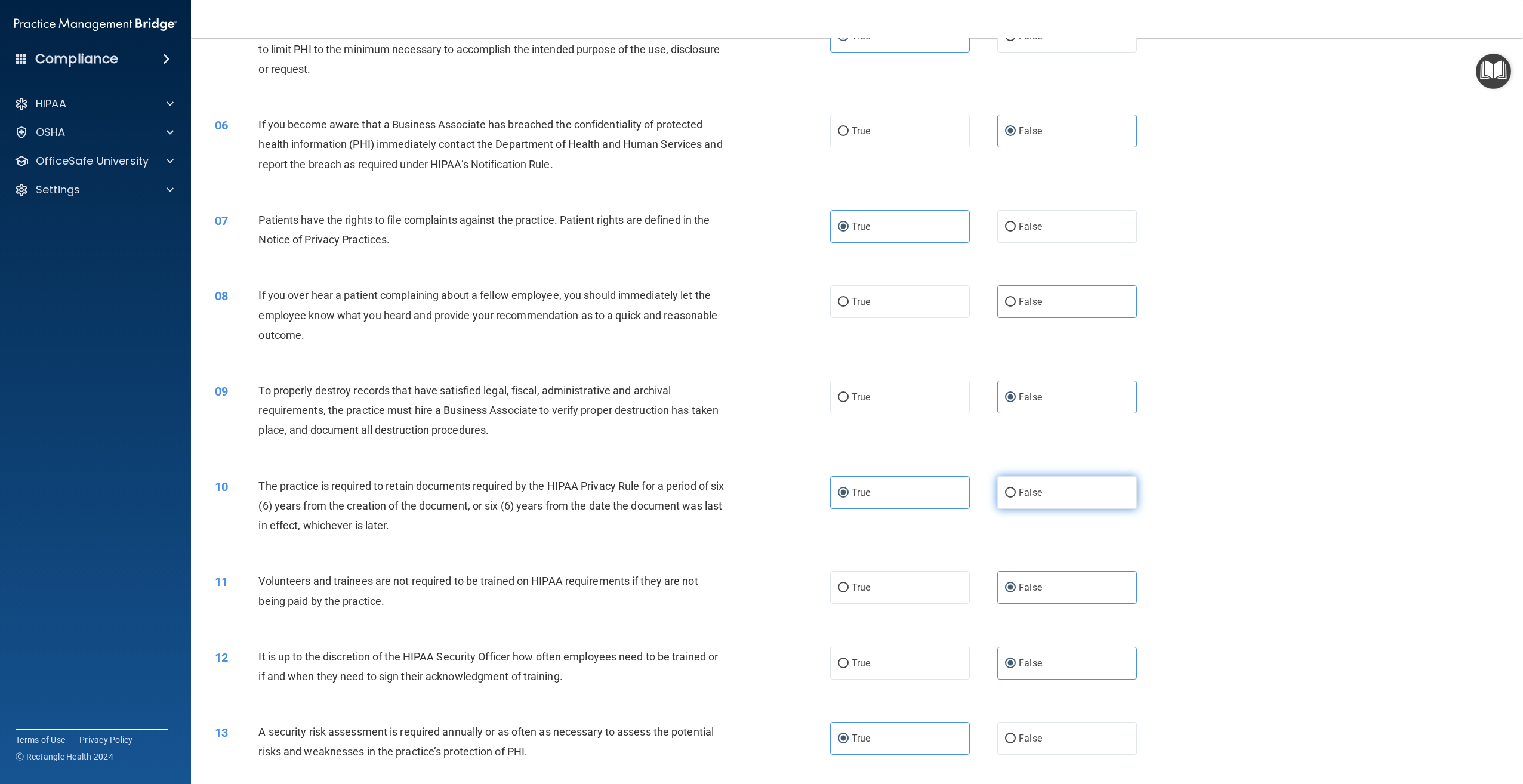
scroll to position [418, 0]
click at [1096, 309] on label "False" at bounding box center [1067, 300] width 140 height 33
click at [1016, 306] on input "False" at bounding box center [1010, 301] width 11 height 9
radio input "true"
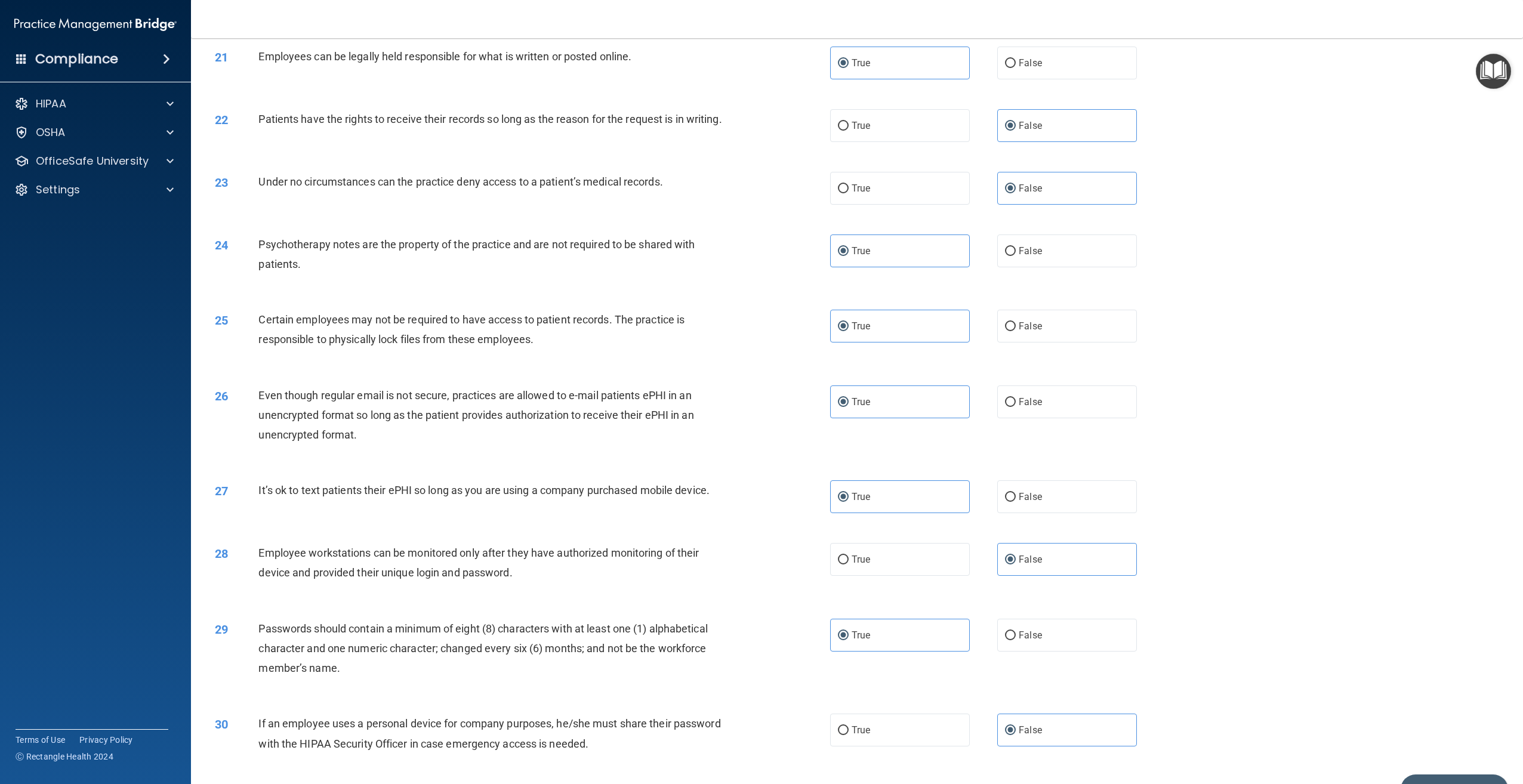
scroll to position [1777, 0]
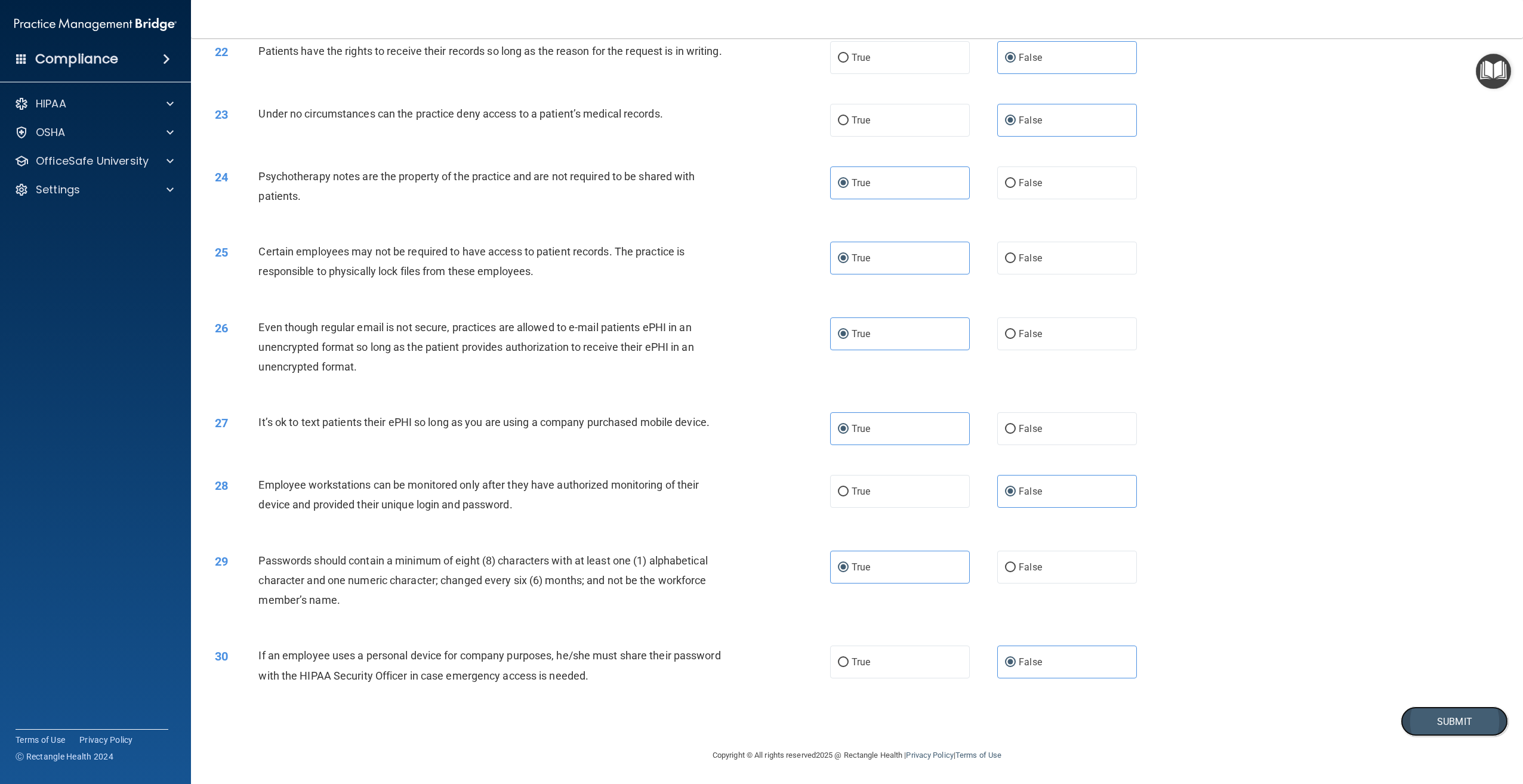
click at [1415, 724] on button "Submit" at bounding box center [1453, 722] width 107 height 31
click at [1412, 722] on button "Submit" at bounding box center [1453, 722] width 107 height 31
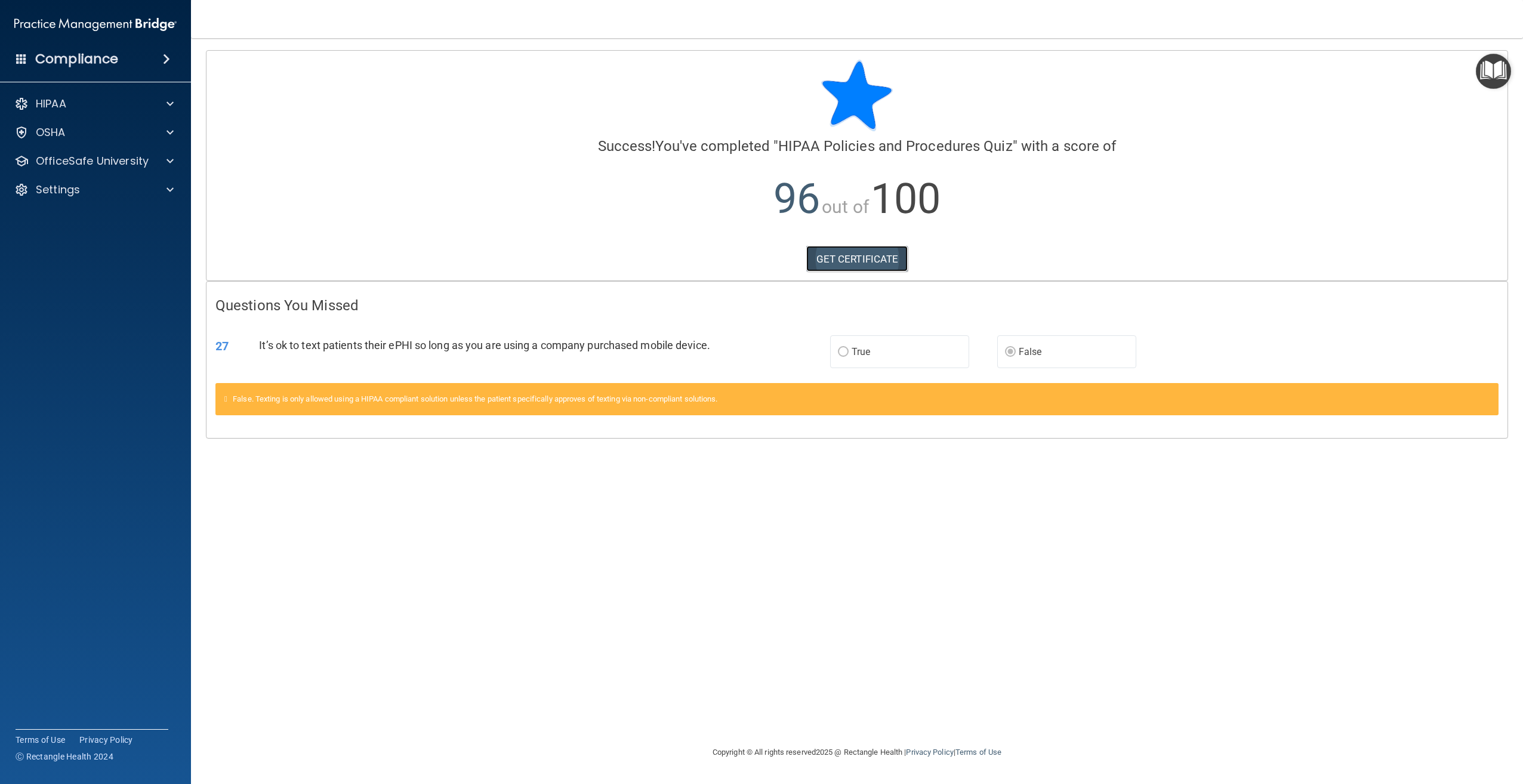
click at [848, 253] on link "GET CERTIFICATE" at bounding box center [857, 258] width 102 height 26
click at [158, 132] on div at bounding box center [168, 133] width 30 height 14
click at [141, 216] on p "OfficeSafe University" at bounding box center [92, 219] width 113 height 14
click at [160, 253] on div "HIPAA Training" at bounding box center [89, 247] width 163 height 12
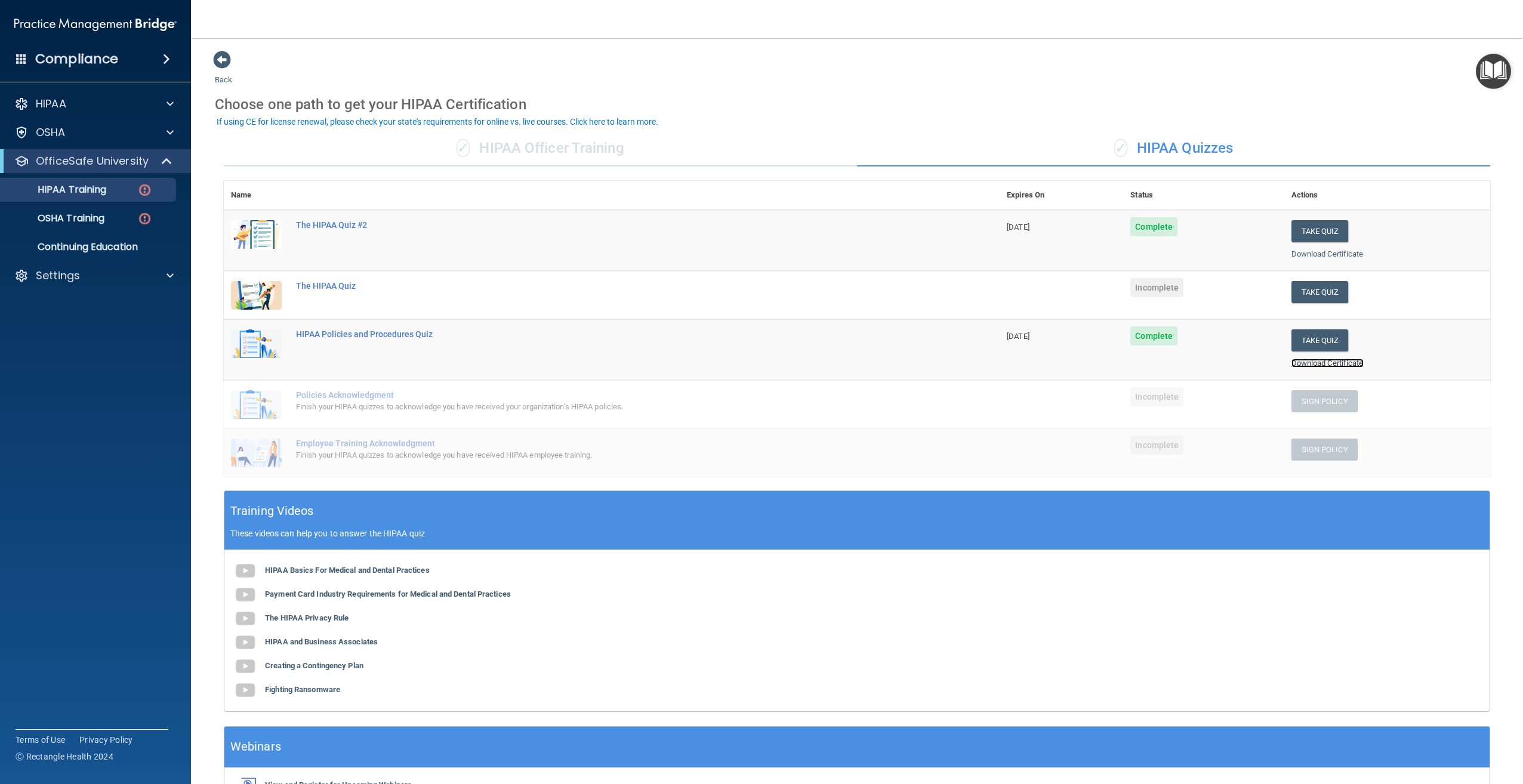
click at [1329, 363] on link "Download Certificate" at bounding box center [1328, 363] width 72 height 9
click at [1328, 294] on button "Take Quiz" at bounding box center [1320, 292] width 57 height 22
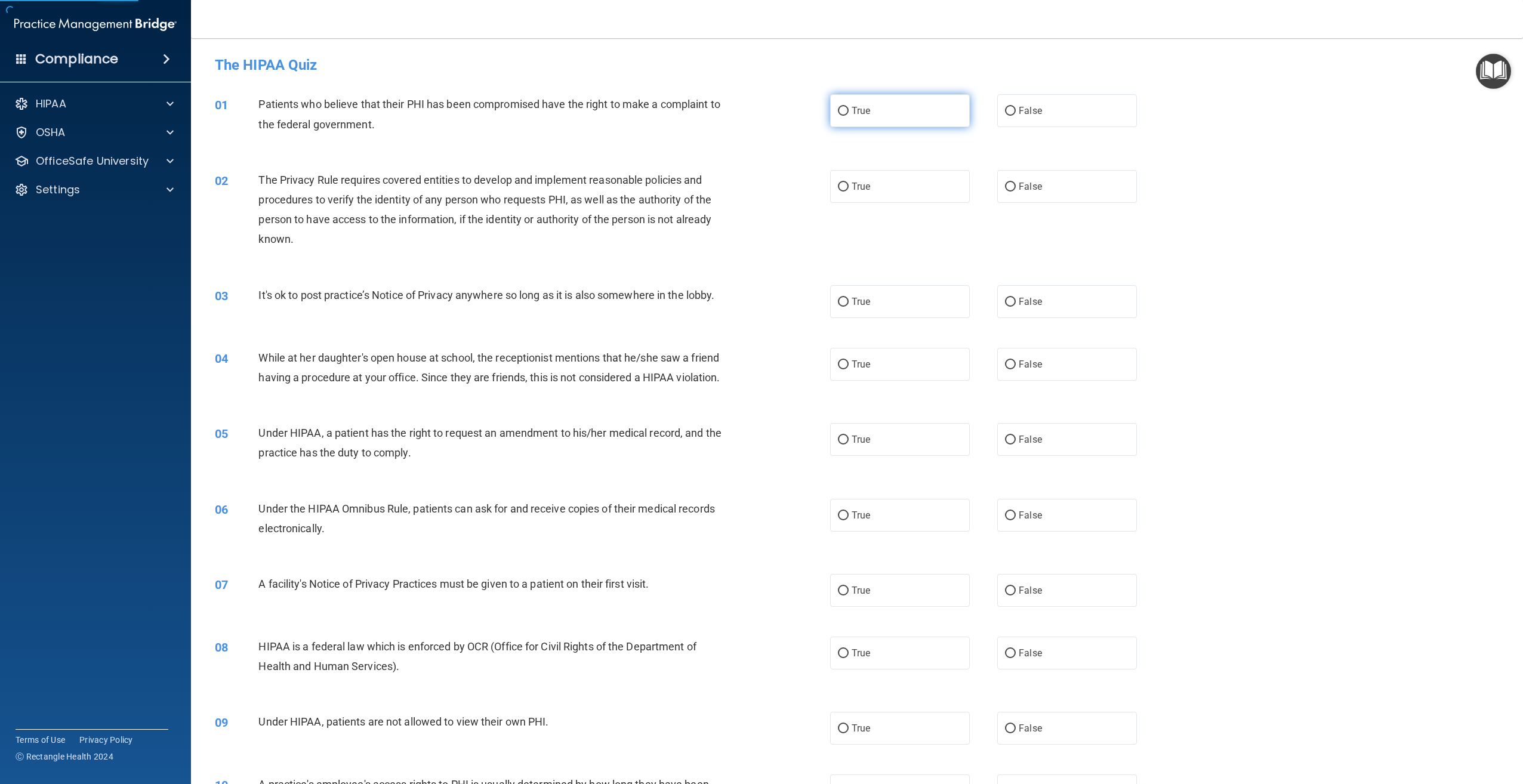
click at [874, 113] on label "True" at bounding box center [900, 111] width 140 height 33
click at [849, 113] on input "True" at bounding box center [843, 111] width 11 height 9
radio input "true"
click at [889, 174] on label "True" at bounding box center [900, 187] width 140 height 33
click at [849, 182] on input "True" at bounding box center [843, 187] width 11 height 9
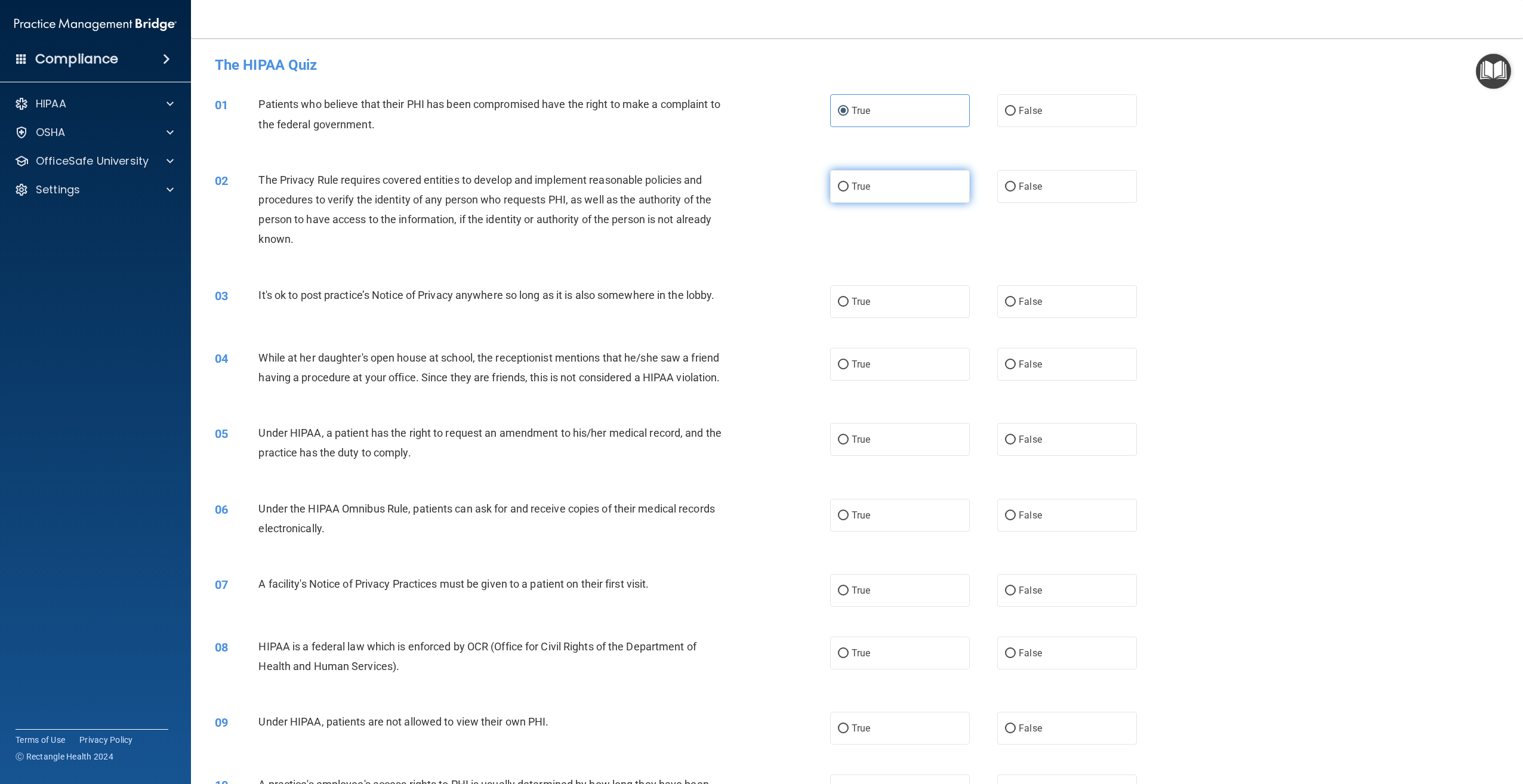
radio input "true"
click at [903, 302] on label "True" at bounding box center [900, 302] width 140 height 33
click at [849, 302] on input "True" at bounding box center [843, 302] width 11 height 9
radio input "true"
click at [907, 367] on label "True" at bounding box center [900, 364] width 140 height 33
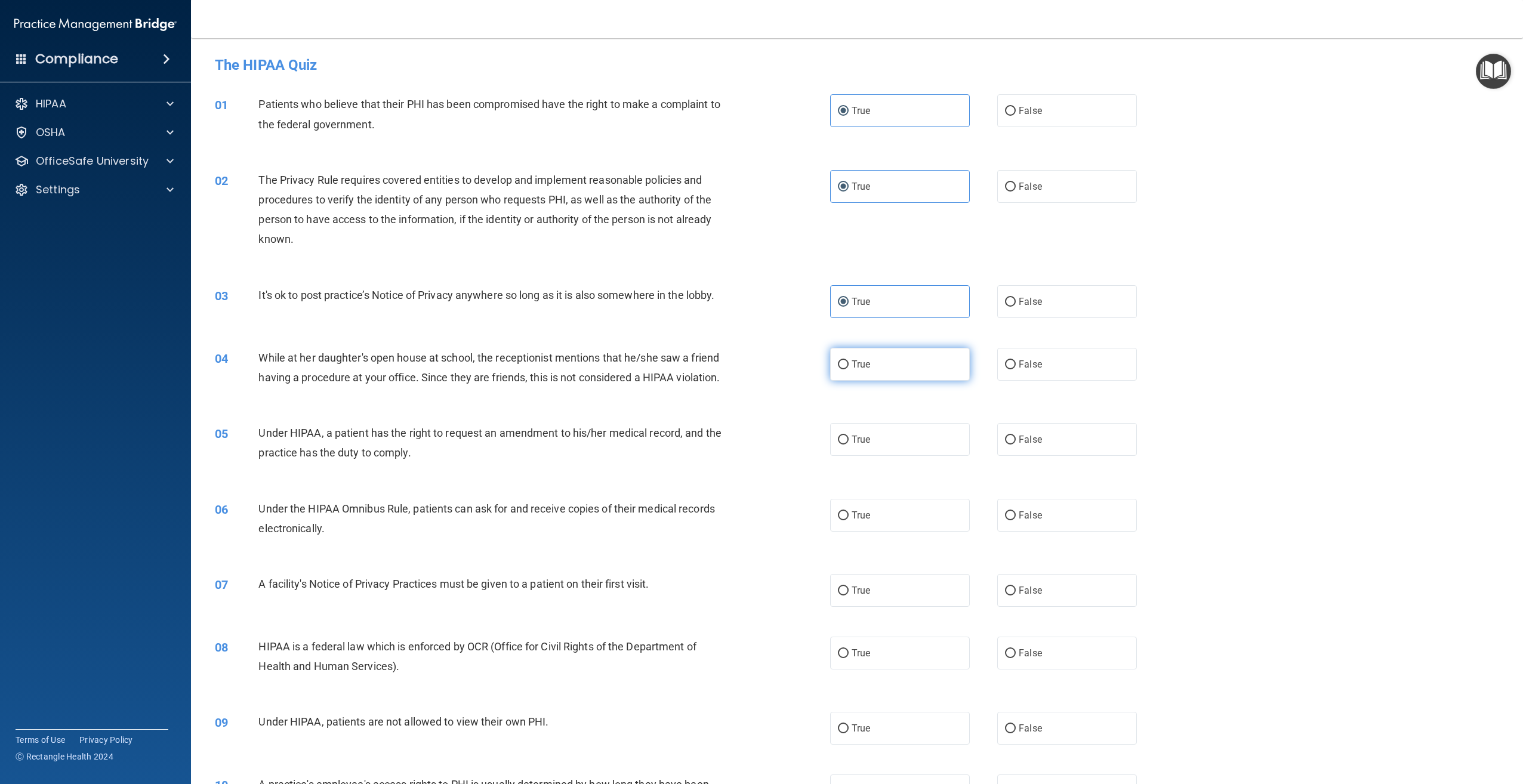
click at [849, 367] on input "True" at bounding box center [843, 365] width 11 height 9
radio input "true"
drag, startPoint x: 901, startPoint y: 453, endPoint x: 900, endPoint y: 482, distance: 29.0
click at [901, 454] on label "True" at bounding box center [900, 439] width 140 height 33
click at [849, 444] on input "True" at bounding box center [843, 440] width 11 height 9
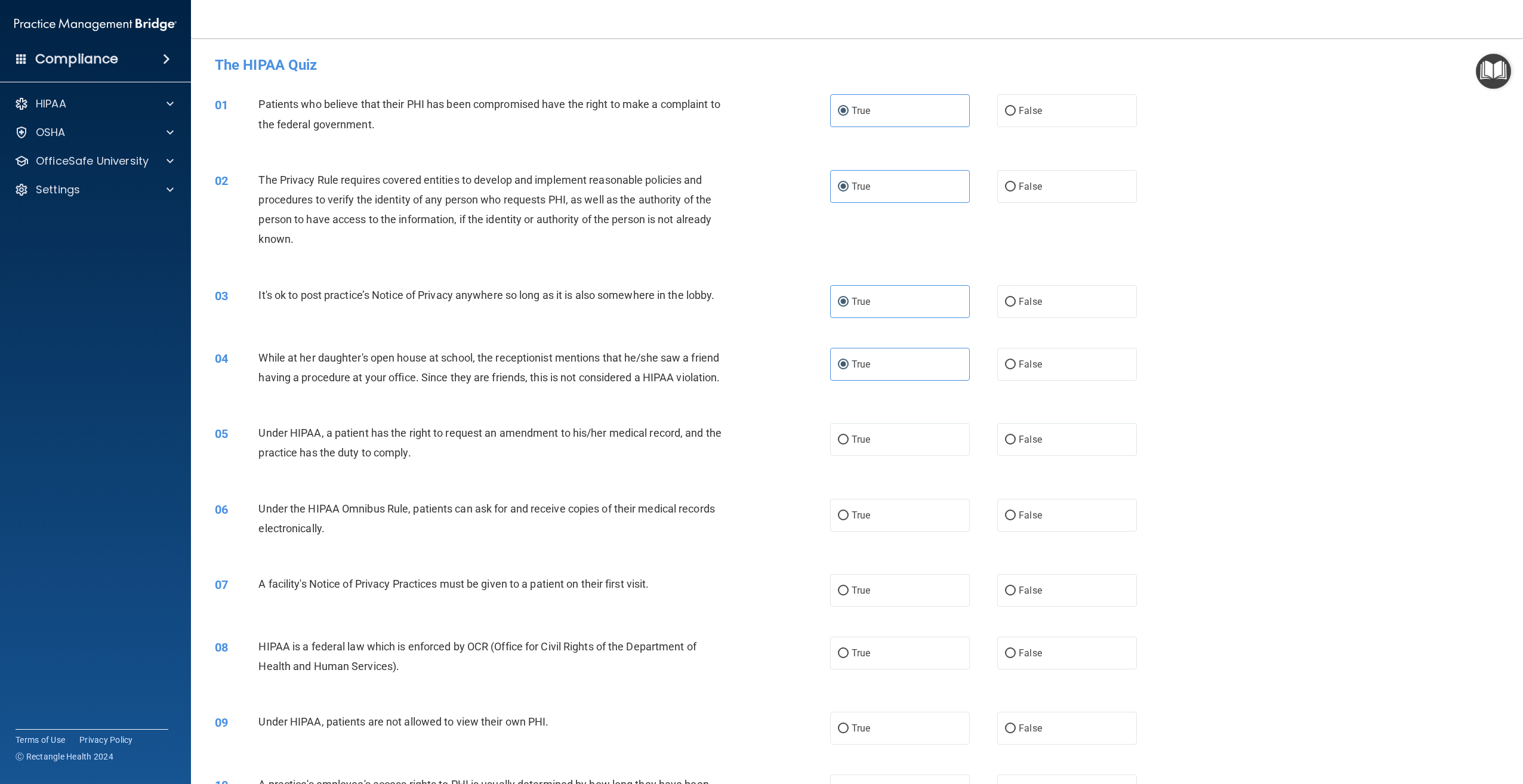
radio input "true"
drag, startPoint x: 897, startPoint y: 530, endPoint x: 901, endPoint y: 549, distance: 19.4
click at [898, 531] on label "True" at bounding box center [900, 515] width 140 height 33
click at [849, 520] on input "True" at bounding box center [843, 516] width 11 height 9
radio input "true"
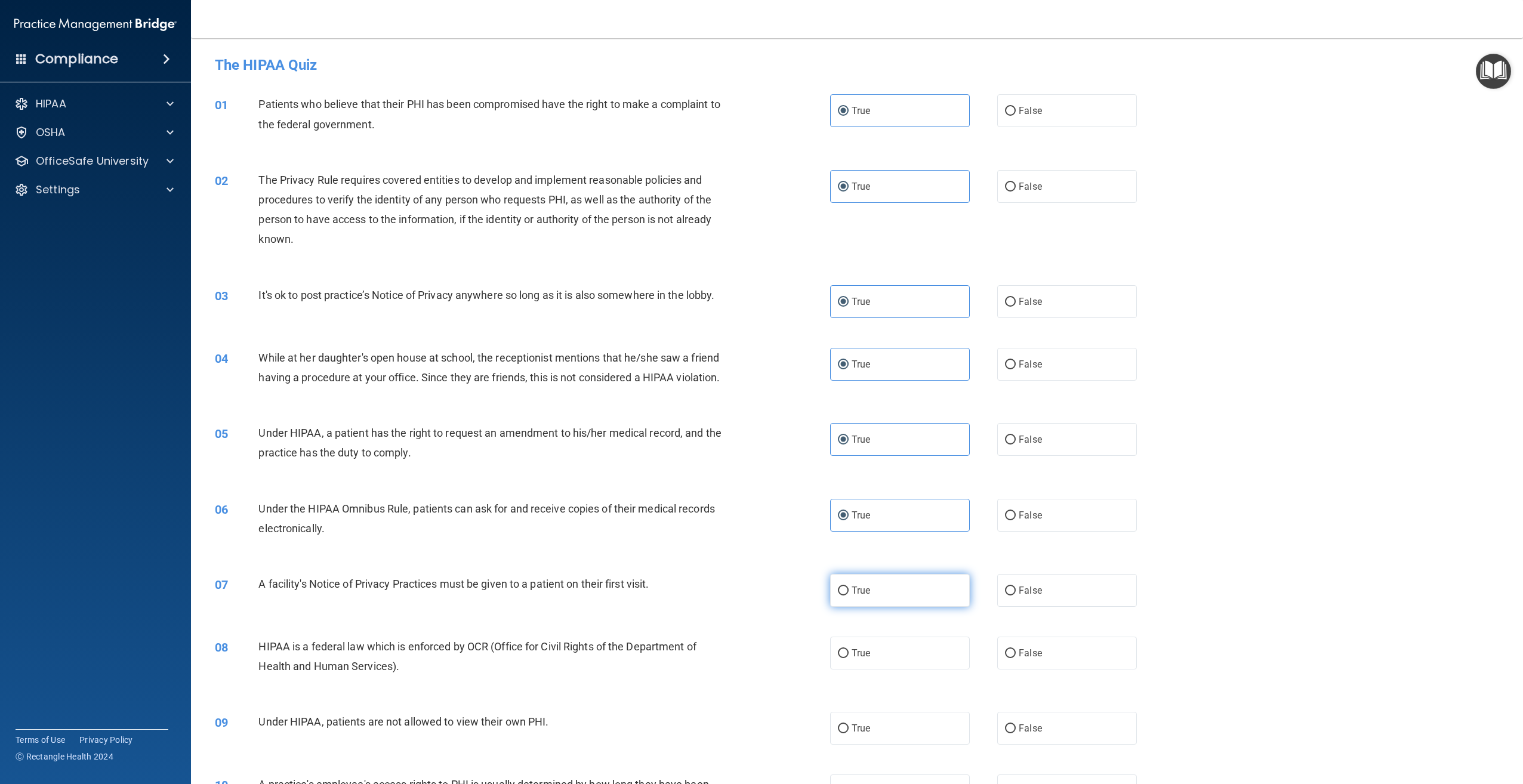
drag, startPoint x: 911, startPoint y: 607, endPoint x: 913, endPoint y: 617, distance: 10.2
click at [913, 607] on label "True" at bounding box center [900, 590] width 140 height 33
click at [849, 595] on input "True" at bounding box center [843, 591] width 11 height 9
radio input "true"
click at [922, 664] on label "True" at bounding box center [900, 653] width 140 height 33
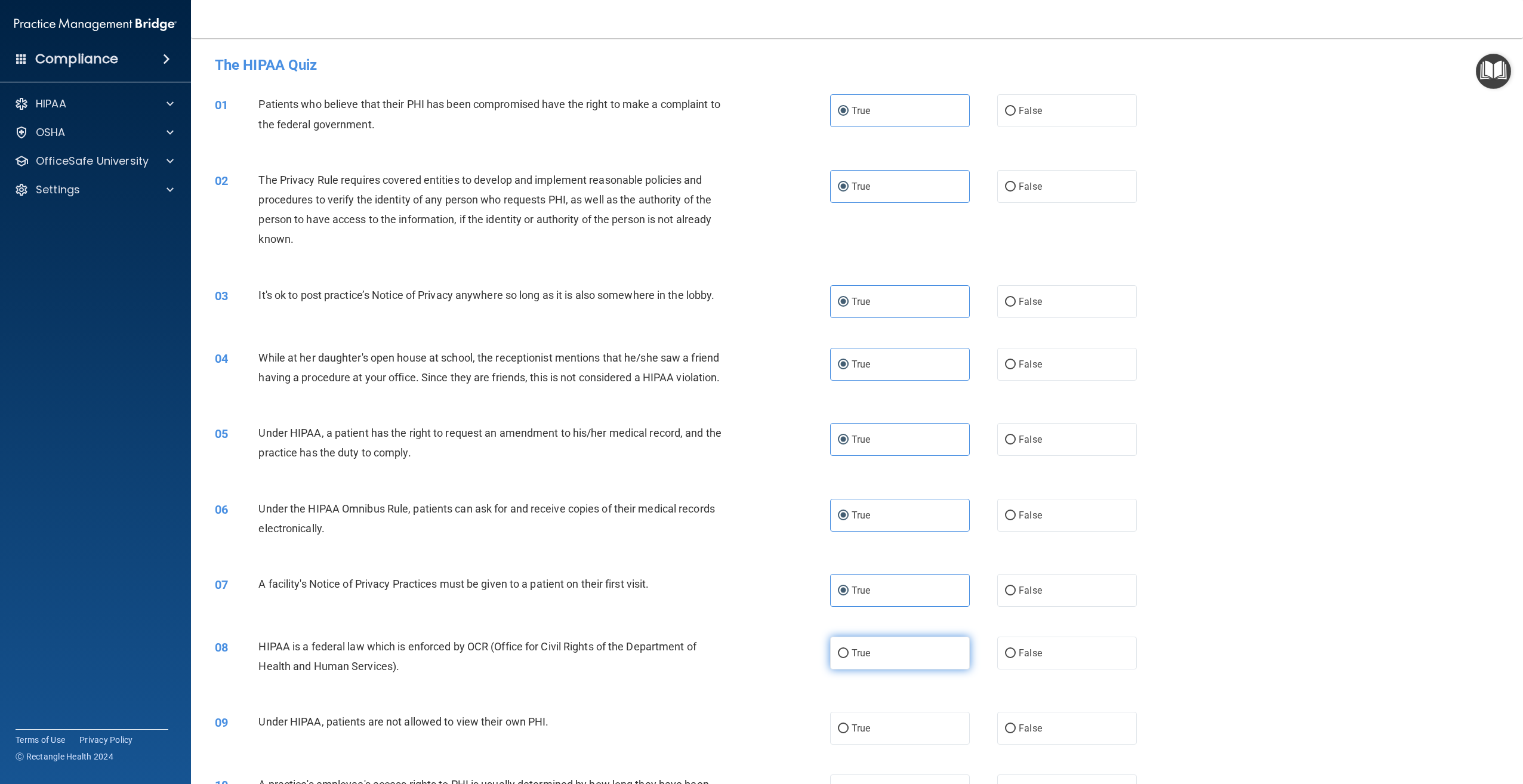
click at [849, 658] on input "True" at bounding box center [843, 653] width 11 height 9
radio input "true"
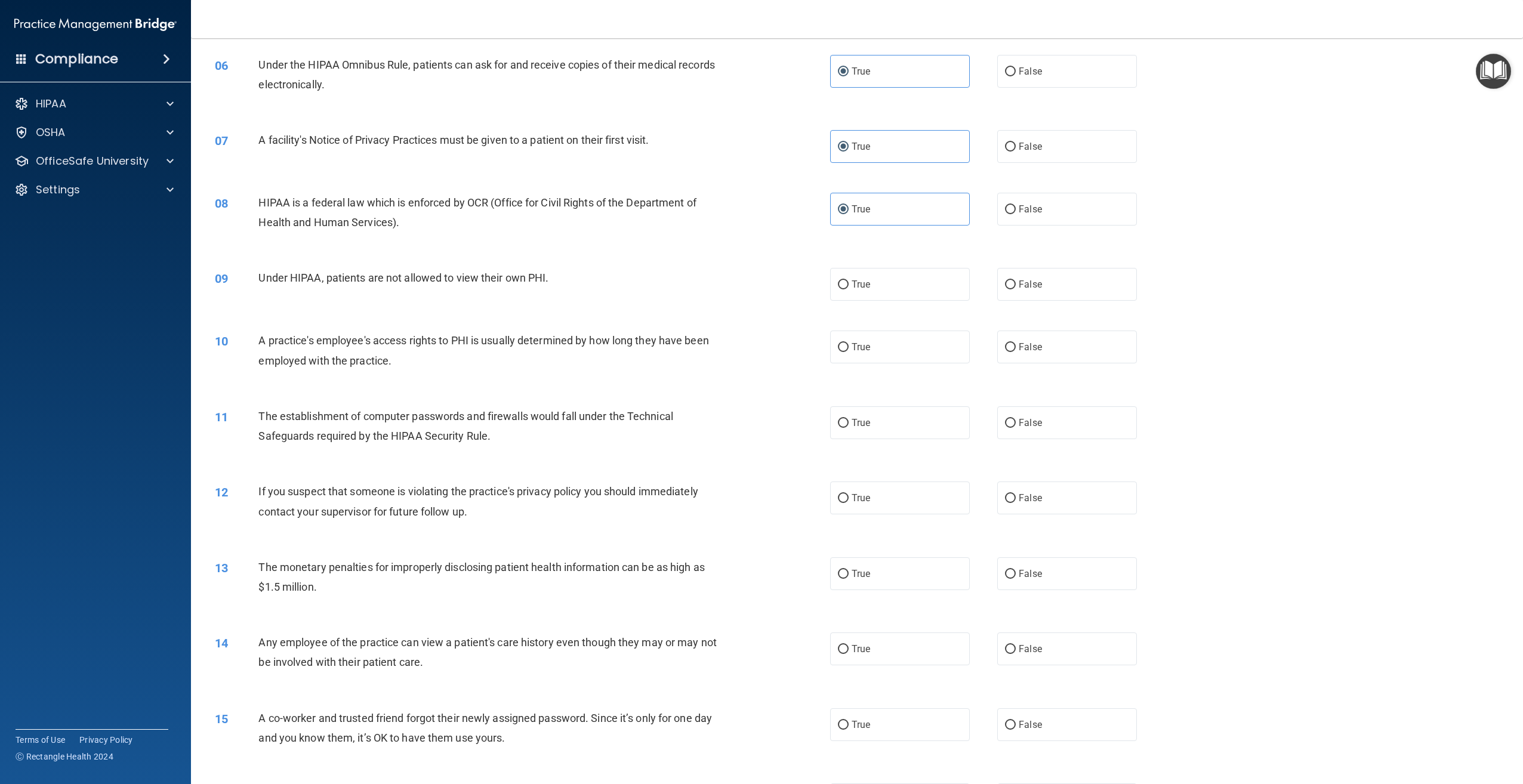
scroll to position [477, 0]
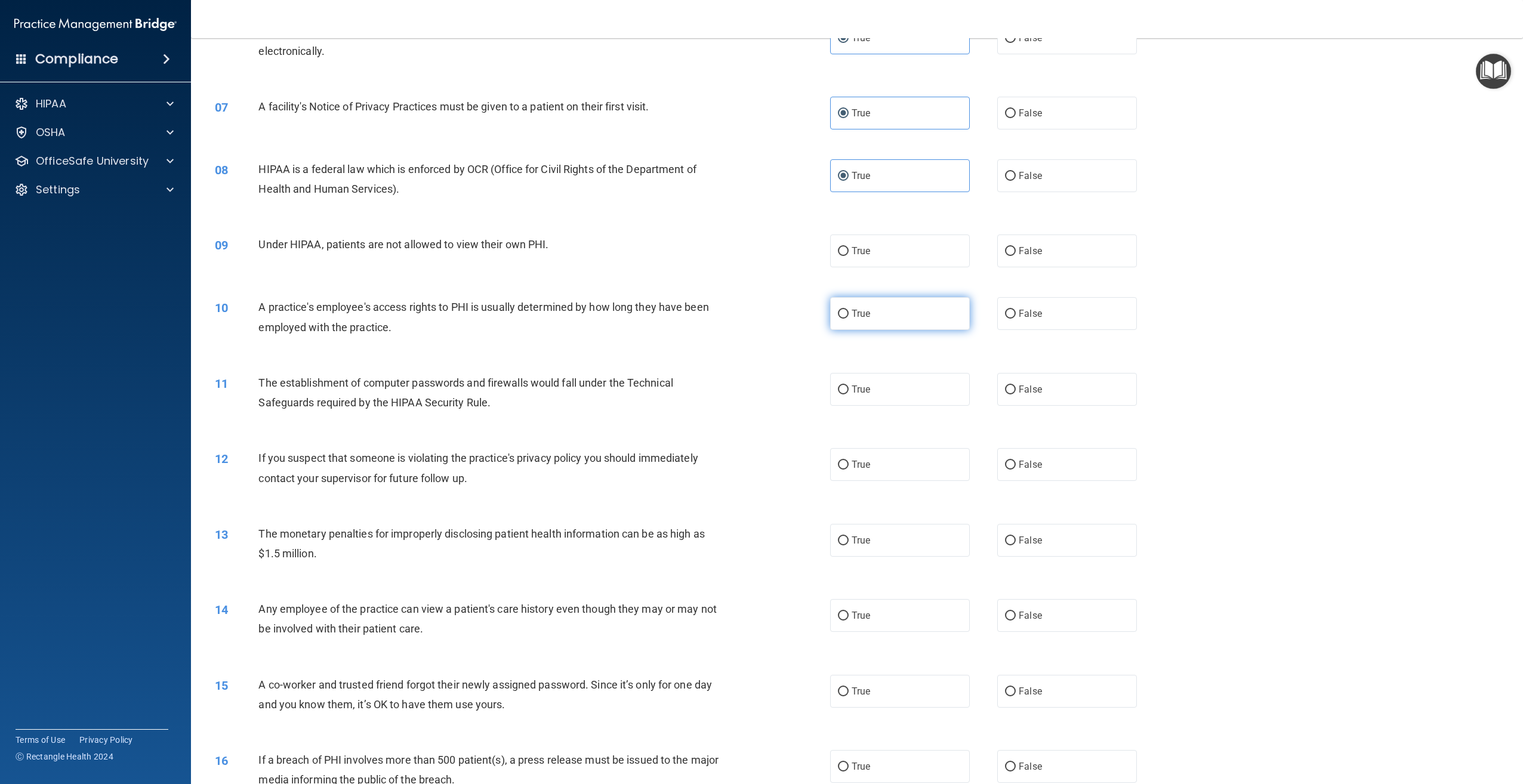
drag, startPoint x: 909, startPoint y: 277, endPoint x: 906, endPoint y: 340, distance: 63.1
click at [909, 267] on label "True" at bounding box center [900, 250] width 140 height 33
click at [849, 256] on input "True" at bounding box center [843, 251] width 11 height 9
radio input "true"
drag, startPoint x: 910, startPoint y: 353, endPoint x: 913, endPoint y: 361, distance: 8.5
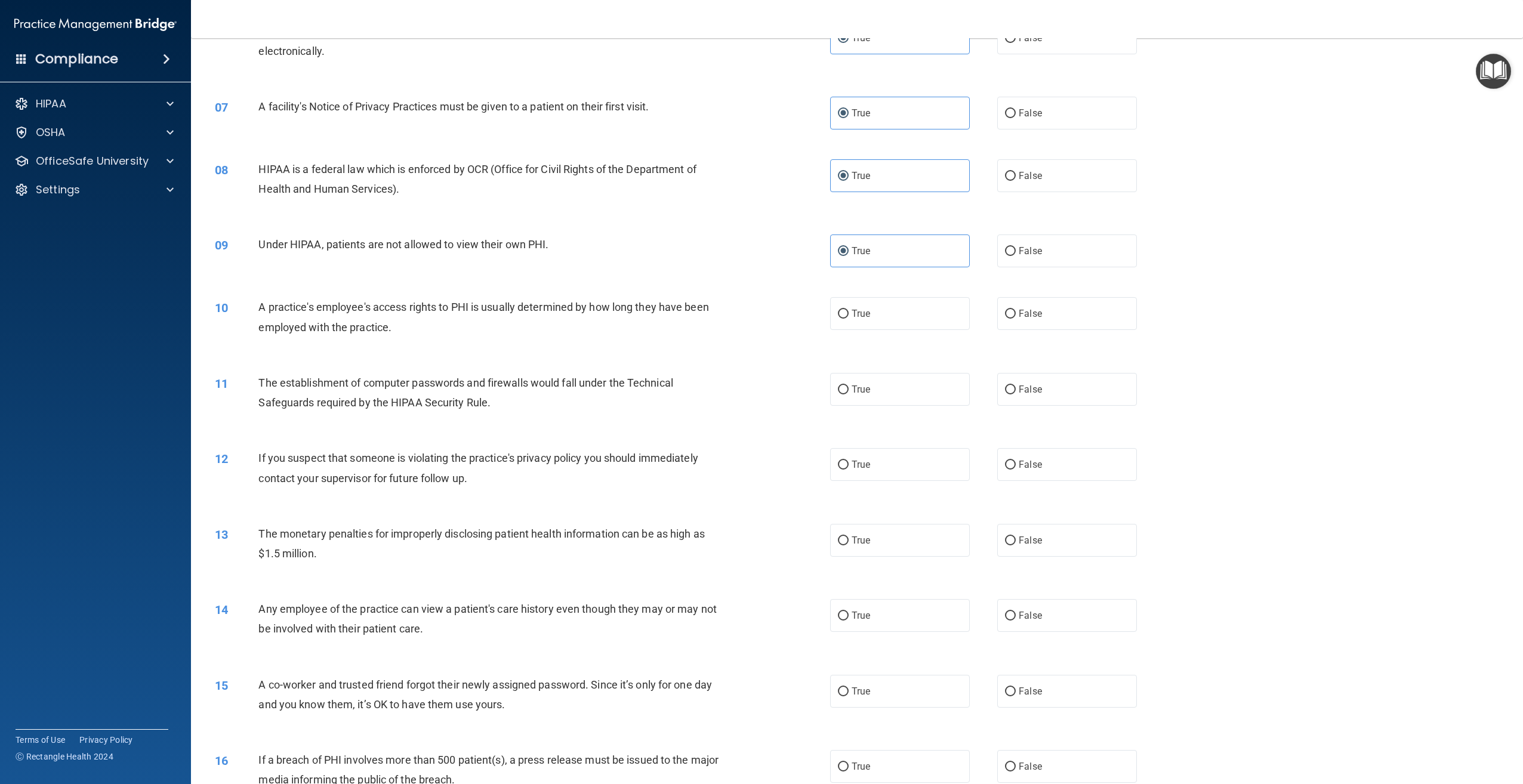
click at [912, 353] on div "10 A practice's employee's access rights to PHI is usually determined by how lo…" at bounding box center [857, 320] width 1302 height 75
click at [917, 330] on label "True" at bounding box center [900, 314] width 140 height 33
click at [849, 319] on input "True" at bounding box center [843, 314] width 11 height 9
radio input "true"
click at [921, 406] on label "True" at bounding box center [900, 390] width 140 height 33
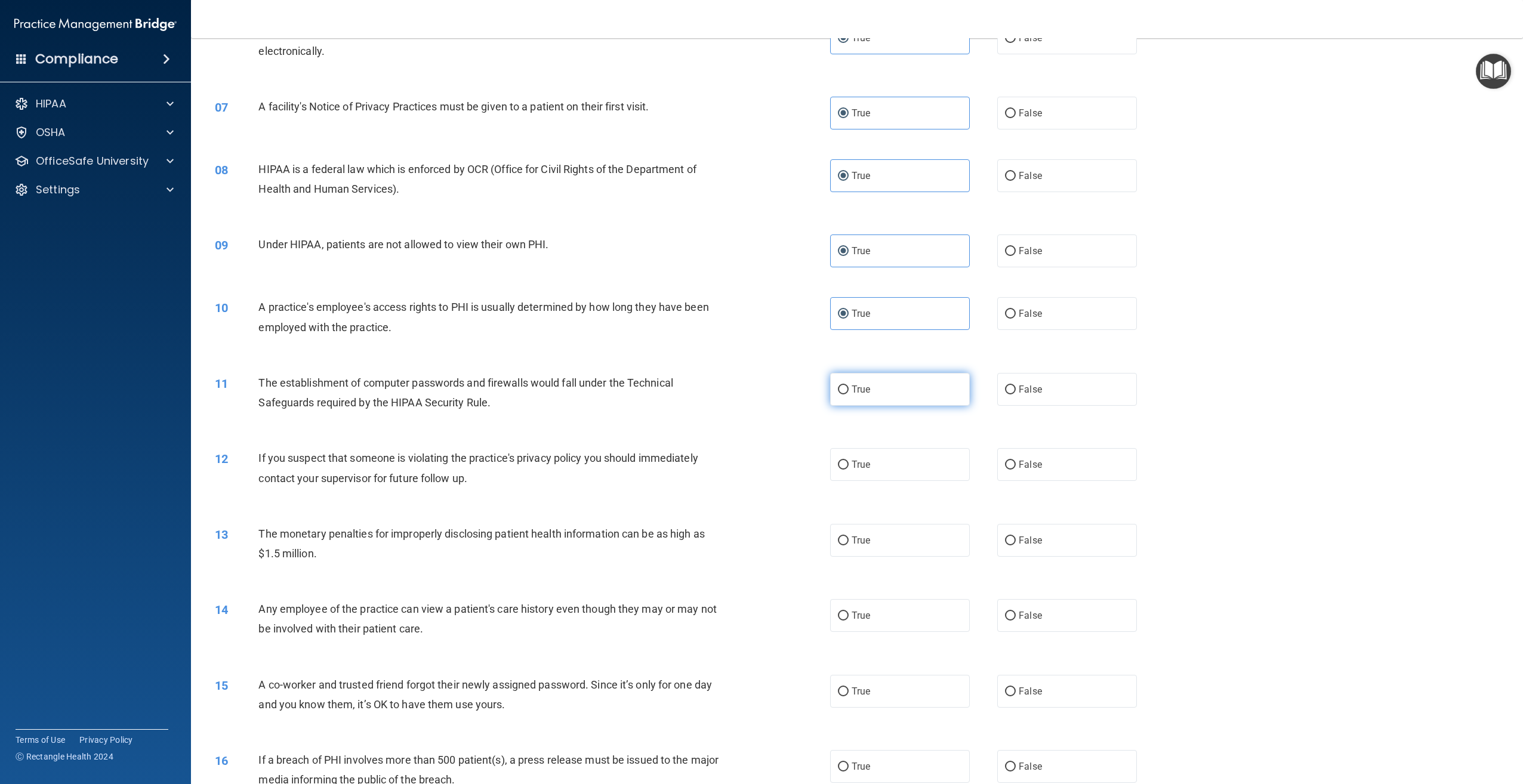
click at [849, 394] on input "True" at bounding box center [843, 390] width 11 height 9
radio input "true"
drag, startPoint x: 920, startPoint y: 486, endPoint x: 921, endPoint y: 492, distance: 6.1
click at [920, 481] on label "True" at bounding box center [900, 464] width 140 height 33
click at [849, 470] on input "True" at bounding box center [843, 465] width 11 height 9
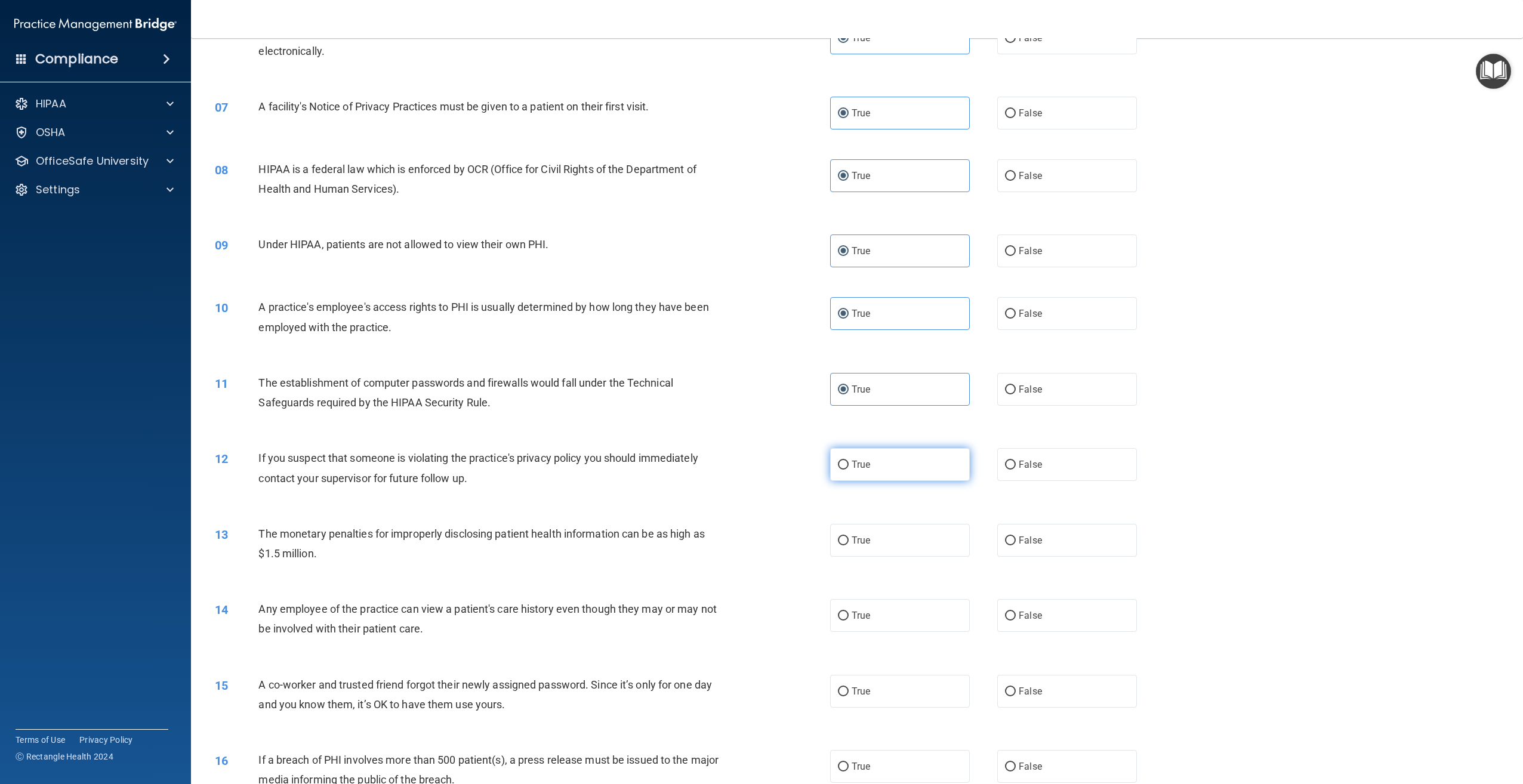
radio input "true"
click at [920, 556] on label "True" at bounding box center [900, 540] width 140 height 33
click at [849, 546] on input "True" at bounding box center [843, 541] width 11 height 9
radio input "true"
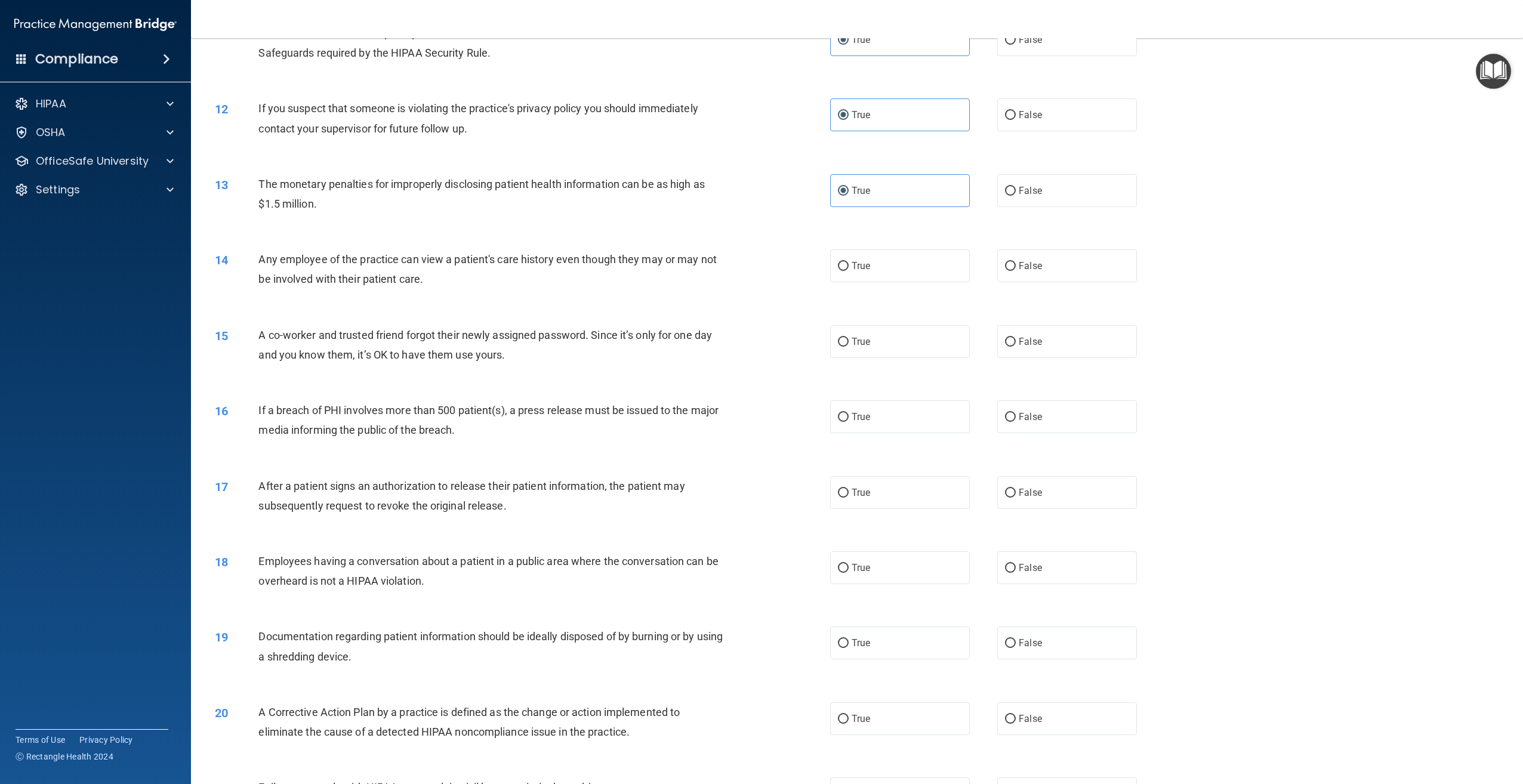
scroll to position [895, 0]
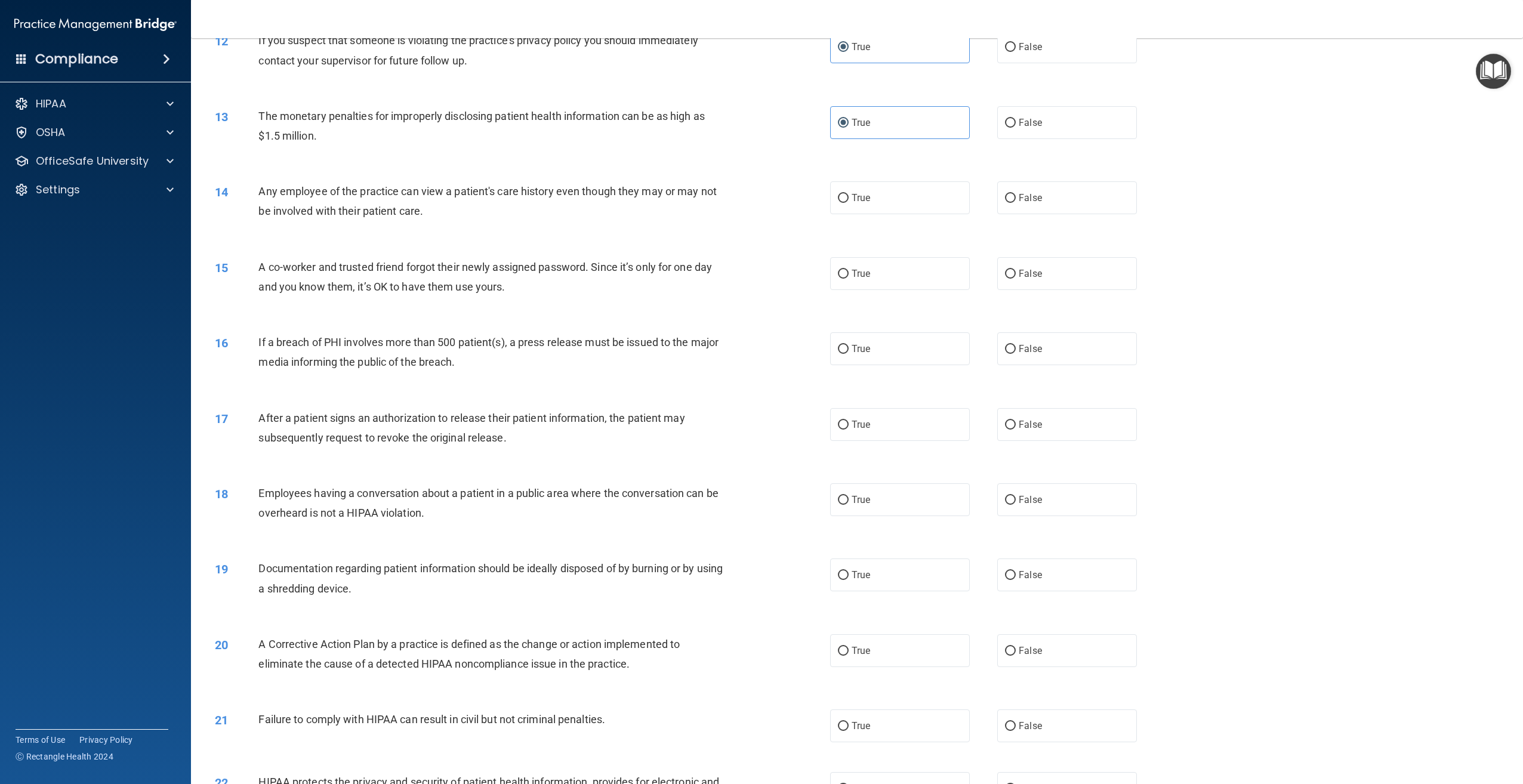
drag, startPoint x: 869, startPoint y: 219, endPoint x: 876, endPoint y: 239, distance: 21.2
click at [869, 214] on label "True" at bounding box center [900, 198] width 140 height 33
click at [849, 203] on input "True" at bounding box center [843, 198] width 11 height 9
radio input "true"
click at [916, 317] on div "15 A co-worker and trusted friend forgot their newly assigned password. Since i…" at bounding box center [857, 280] width 1302 height 75
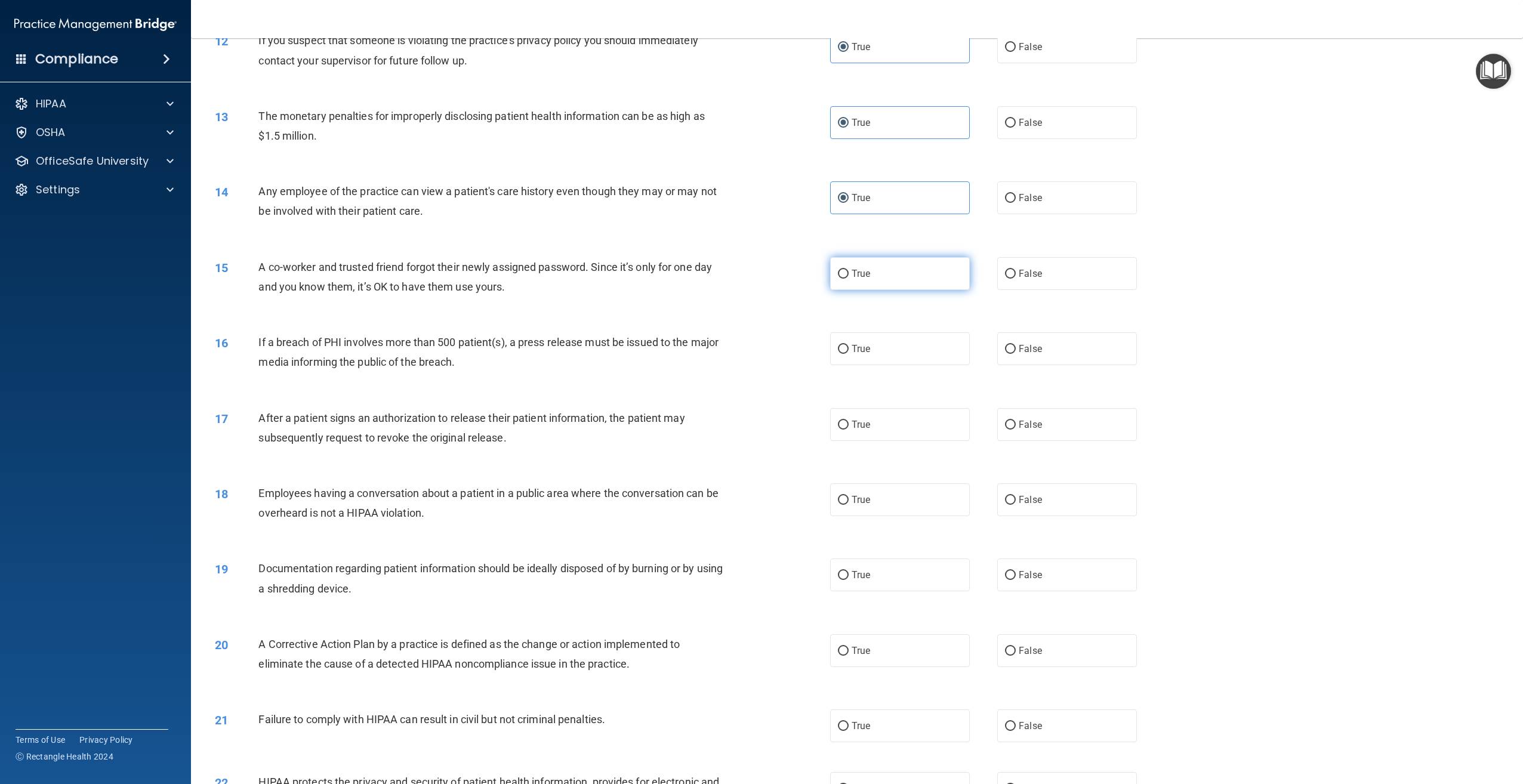
click at [916, 290] on label "True" at bounding box center [900, 273] width 140 height 33
click at [849, 279] on input "True" at bounding box center [843, 274] width 11 height 9
radio input "true"
click at [920, 365] on label "True" at bounding box center [900, 348] width 140 height 33
click at [849, 354] on input "True" at bounding box center [843, 349] width 11 height 9
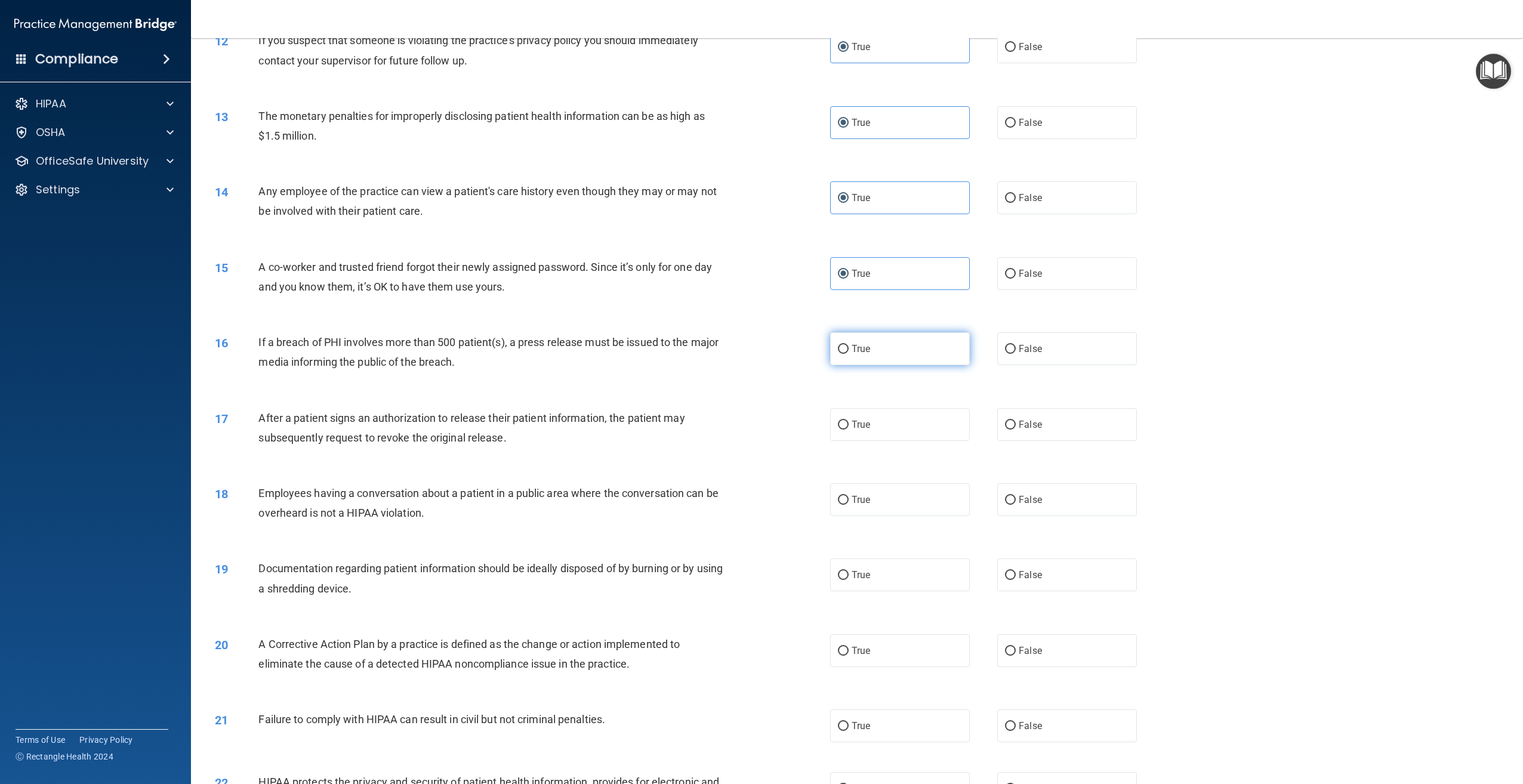
radio input "true"
click at [929, 441] on label "True" at bounding box center [900, 424] width 140 height 33
click at [849, 429] on input "True" at bounding box center [843, 425] width 11 height 9
radio input "true"
click at [894, 516] on label "True" at bounding box center [900, 499] width 140 height 33
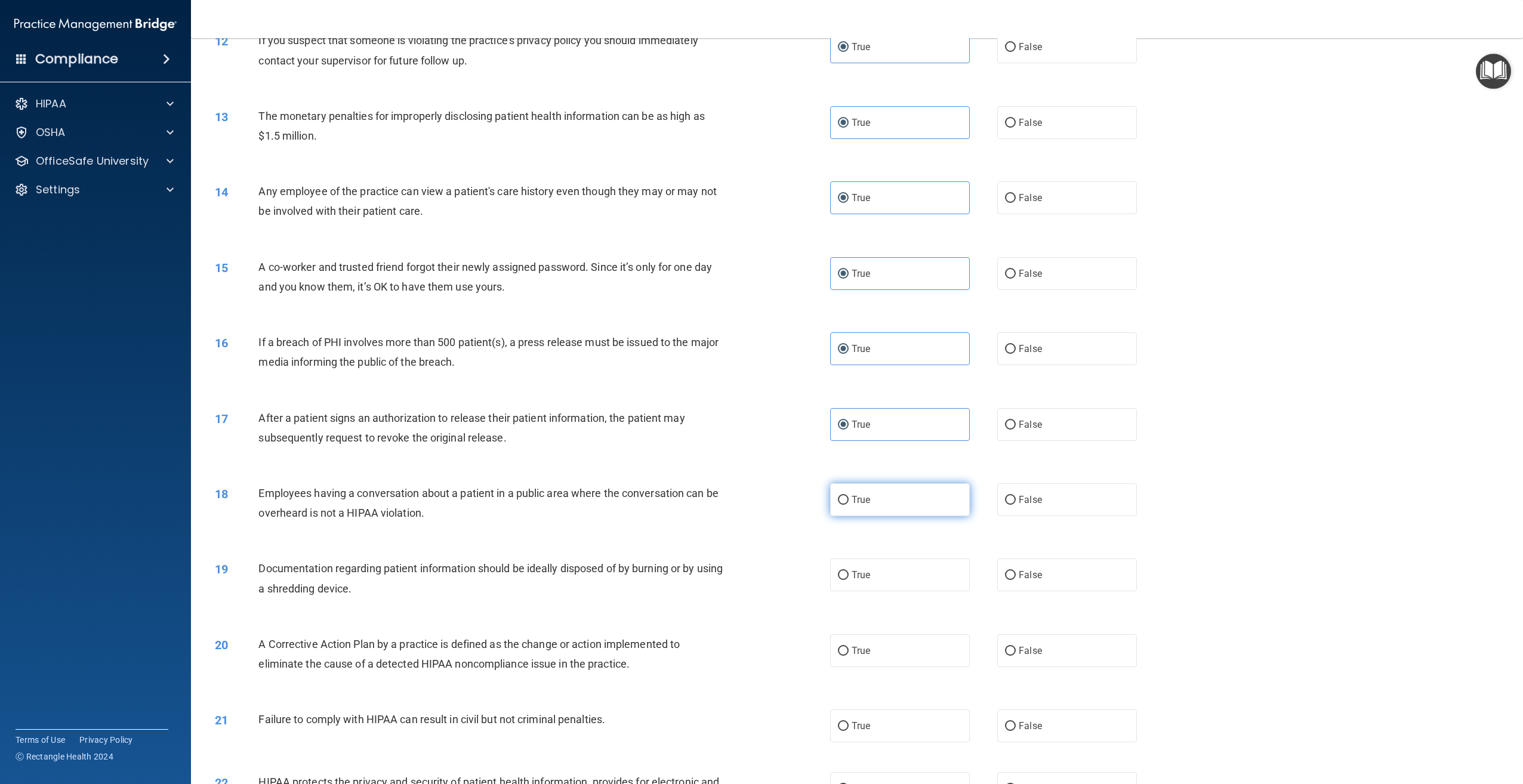
click at [849, 504] on input "True" at bounding box center [843, 500] width 11 height 9
radio input "true"
drag, startPoint x: 902, startPoint y: 596, endPoint x: 906, endPoint y: 628, distance: 32.2
click at [903, 591] on label "True" at bounding box center [900, 575] width 140 height 33
click at [849, 580] on input "True" at bounding box center [843, 575] width 11 height 9
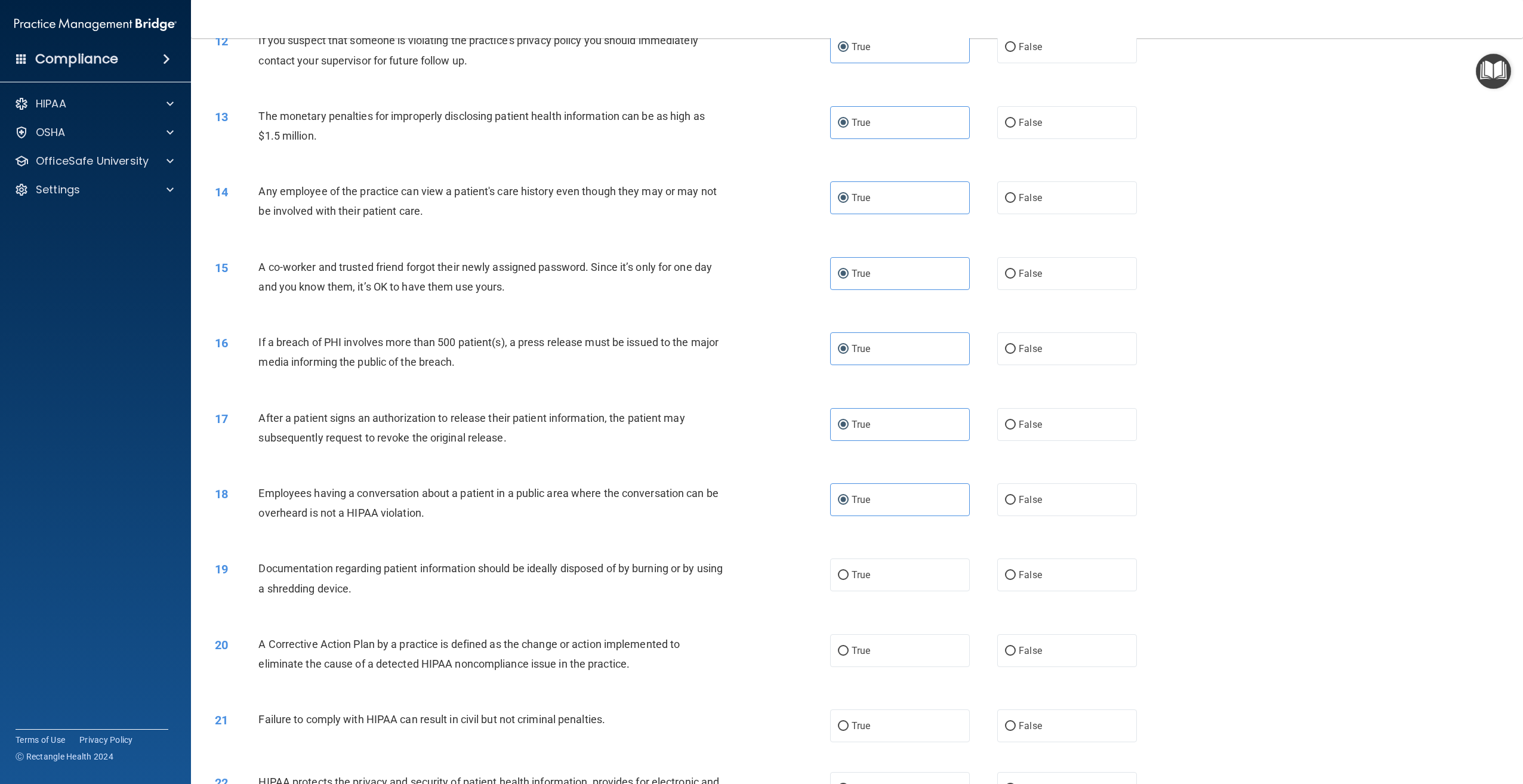
radio input "true"
click at [911, 667] on label "True" at bounding box center [900, 651] width 140 height 33
click at [849, 656] on input "True" at bounding box center [843, 651] width 11 height 9
radio input "true"
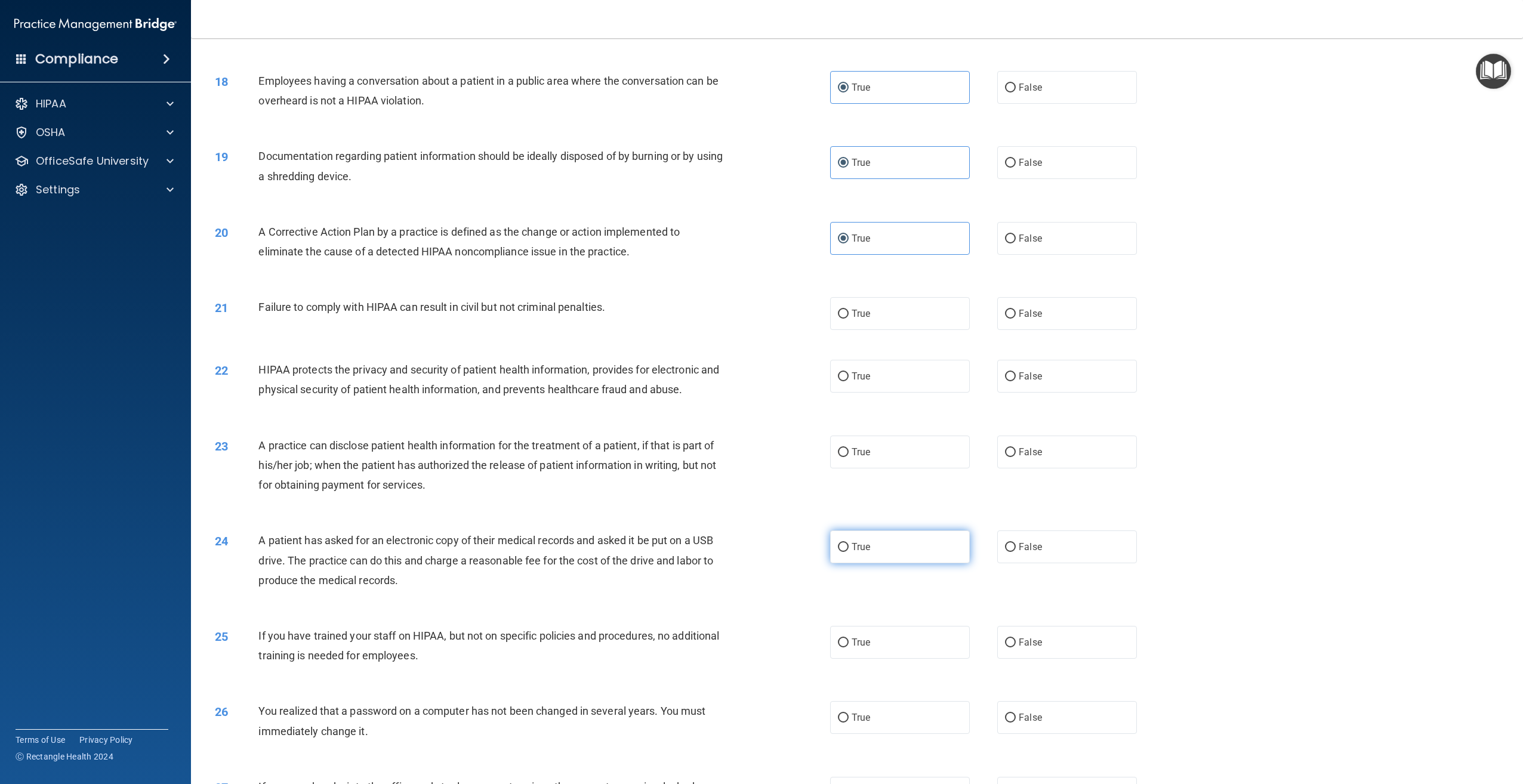
scroll to position [1313, 0]
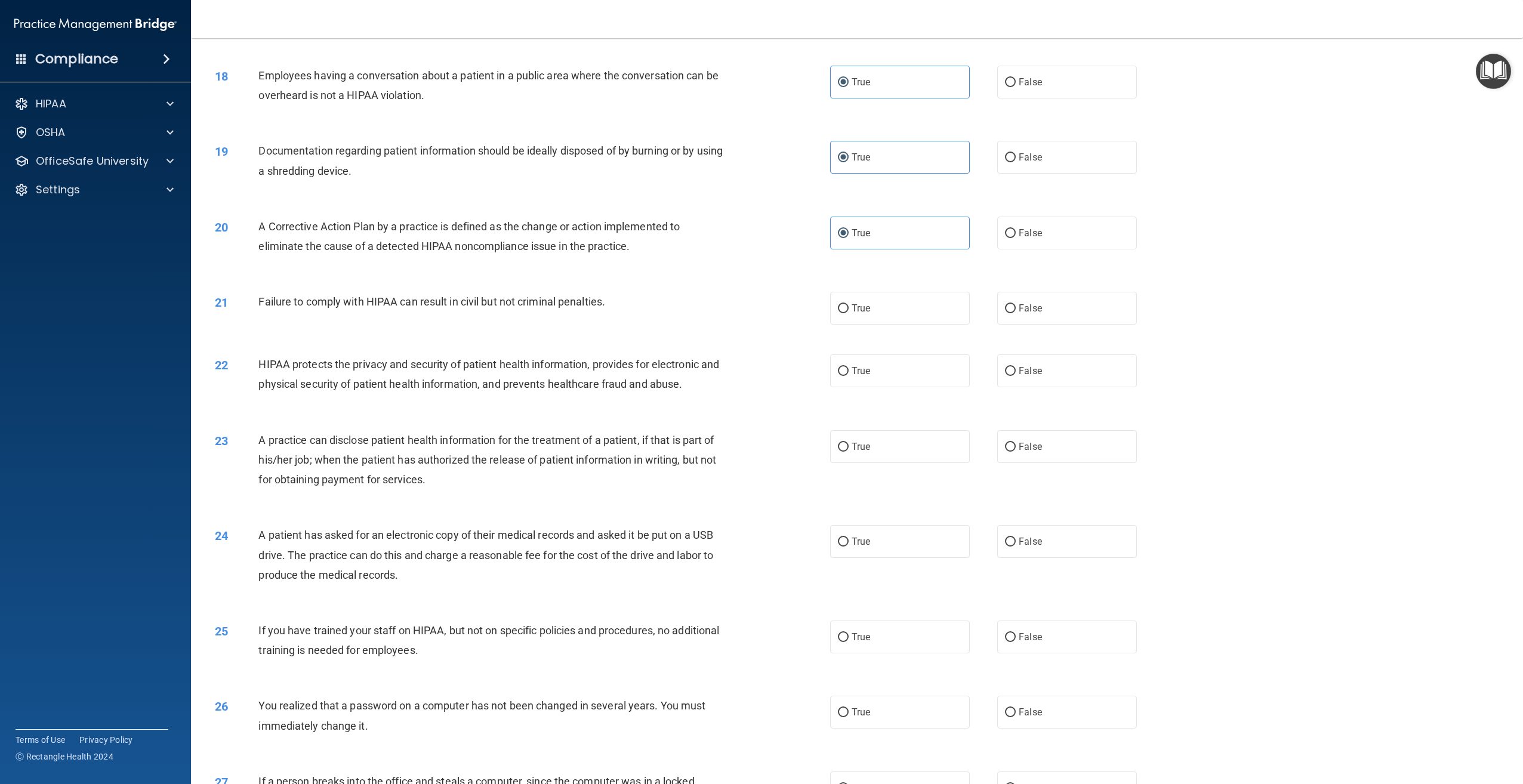
drag, startPoint x: 887, startPoint y: 327, endPoint x: 889, endPoint y: 350, distance: 23.1
click at [889, 324] on label "True" at bounding box center [900, 308] width 140 height 33
click at [849, 313] on input "True" at bounding box center [843, 309] width 11 height 9
radio input "true"
click at [894, 384] on label "True" at bounding box center [900, 370] width 140 height 33
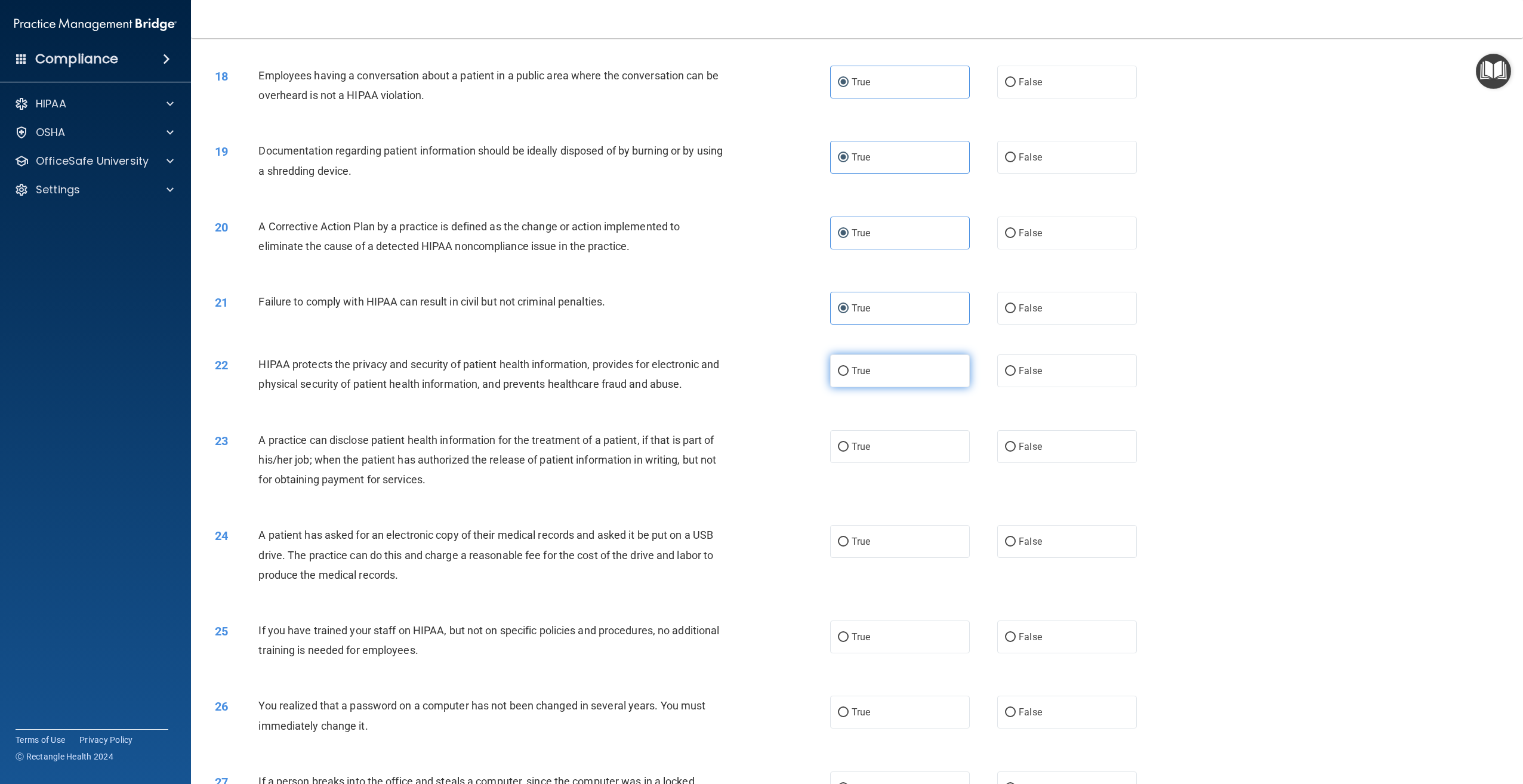
click at [849, 376] on input "True" at bounding box center [843, 371] width 11 height 9
radio input "true"
drag, startPoint x: 915, startPoint y: 458, endPoint x: 916, endPoint y: 466, distance: 8.1
click at [916, 459] on label "True" at bounding box center [900, 446] width 140 height 33
click at [849, 452] on input "True" at bounding box center [843, 447] width 11 height 9
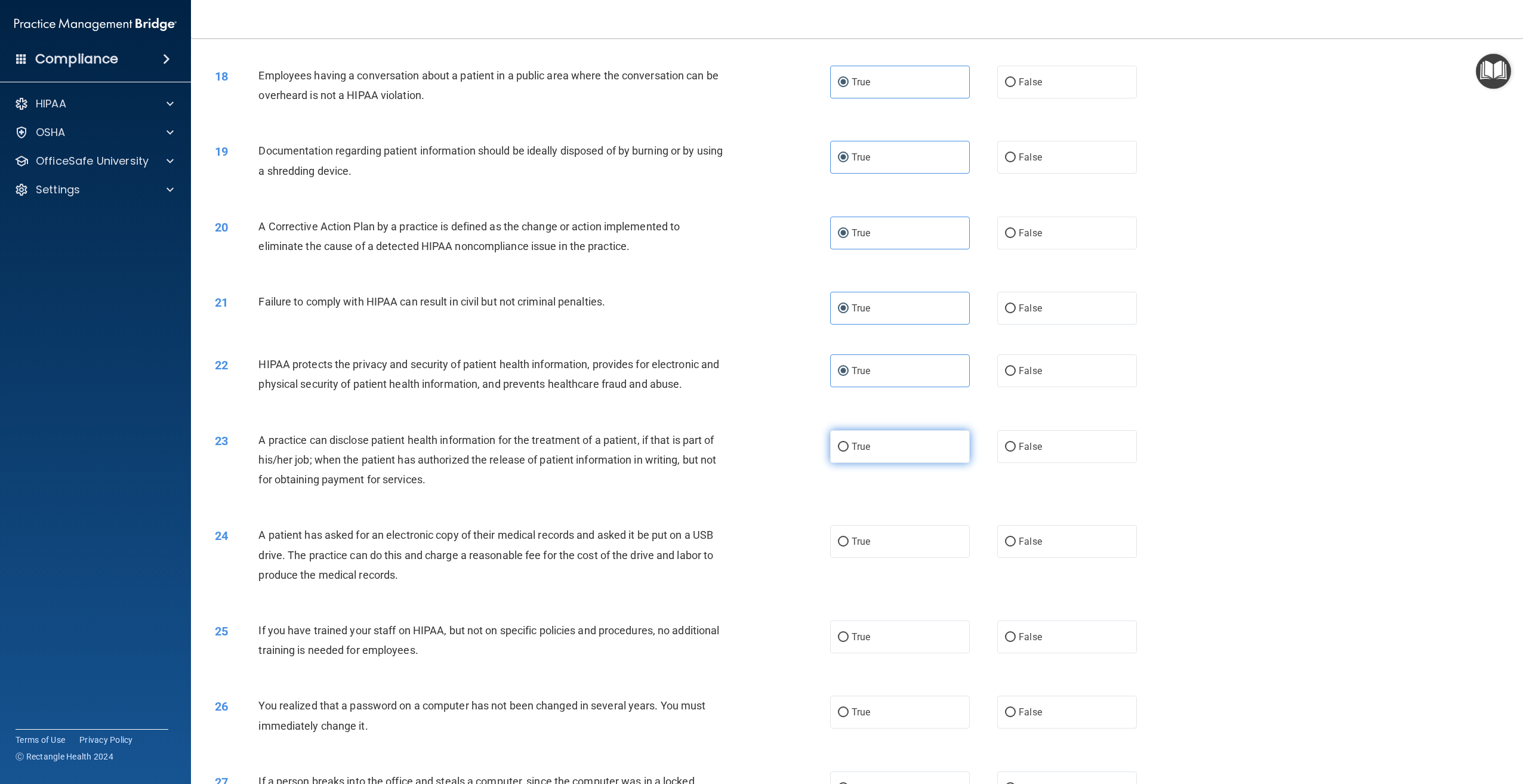
radio input "true"
click at [917, 556] on label "True" at bounding box center [900, 541] width 140 height 33
click at [849, 546] on input "True" at bounding box center [843, 542] width 11 height 9
radio input "true"
drag, startPoint x: 916, startPoint y: 651, endPoint x: 916, endPoint y: 677, distance: 26.0
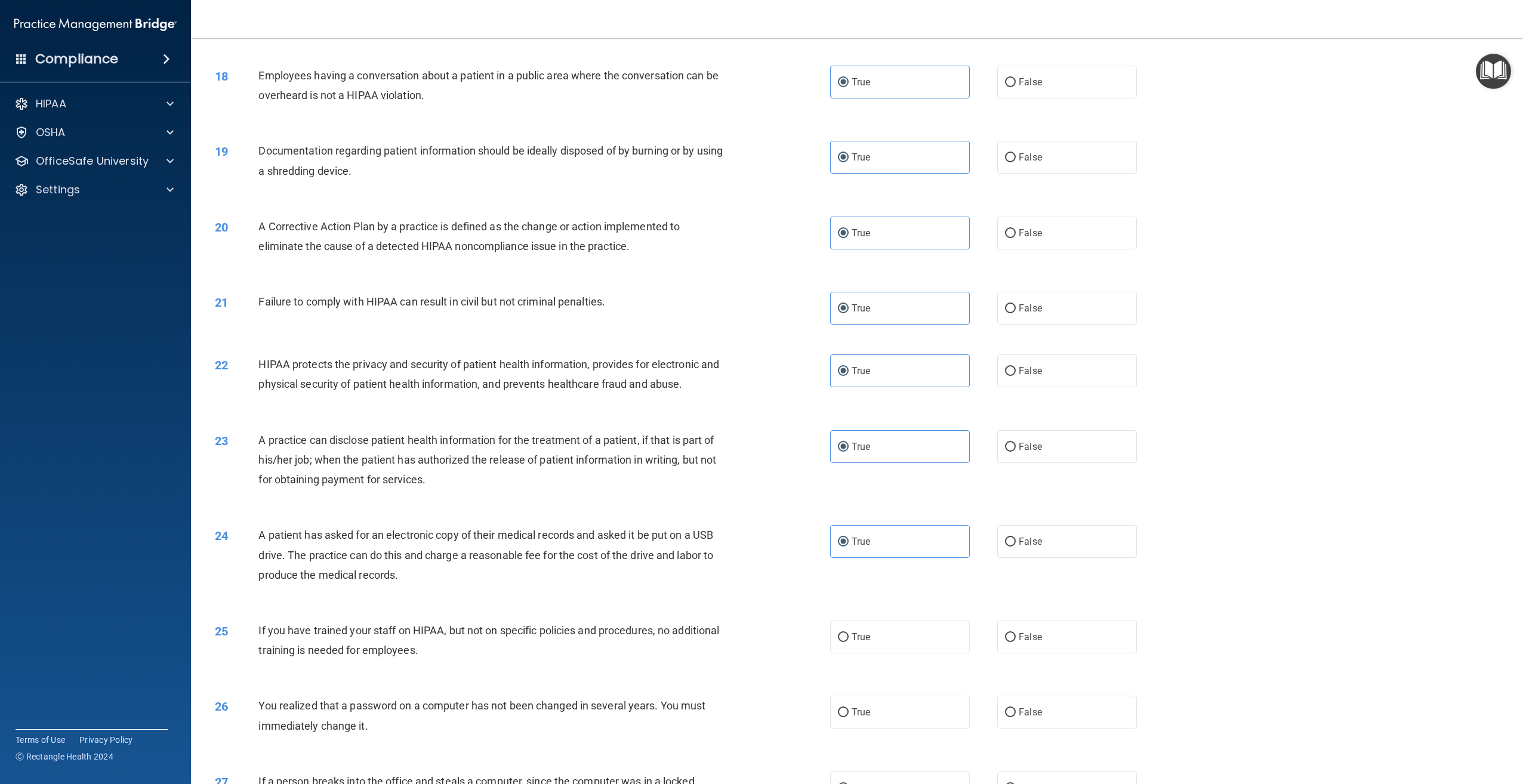
click at [916, 653] on label "True" at bounding box center [900, 636] width 140 height 33
click at [849, 642] on input "True" at bounding box center [843, 637] width 11 height 9
radio input "true"
click at [913, 729] on label "True" at bounding box center [900, 712] width 140 height 33
click at [849, 717] on input "True" at bounding box center [843, 712] width 11 height 9
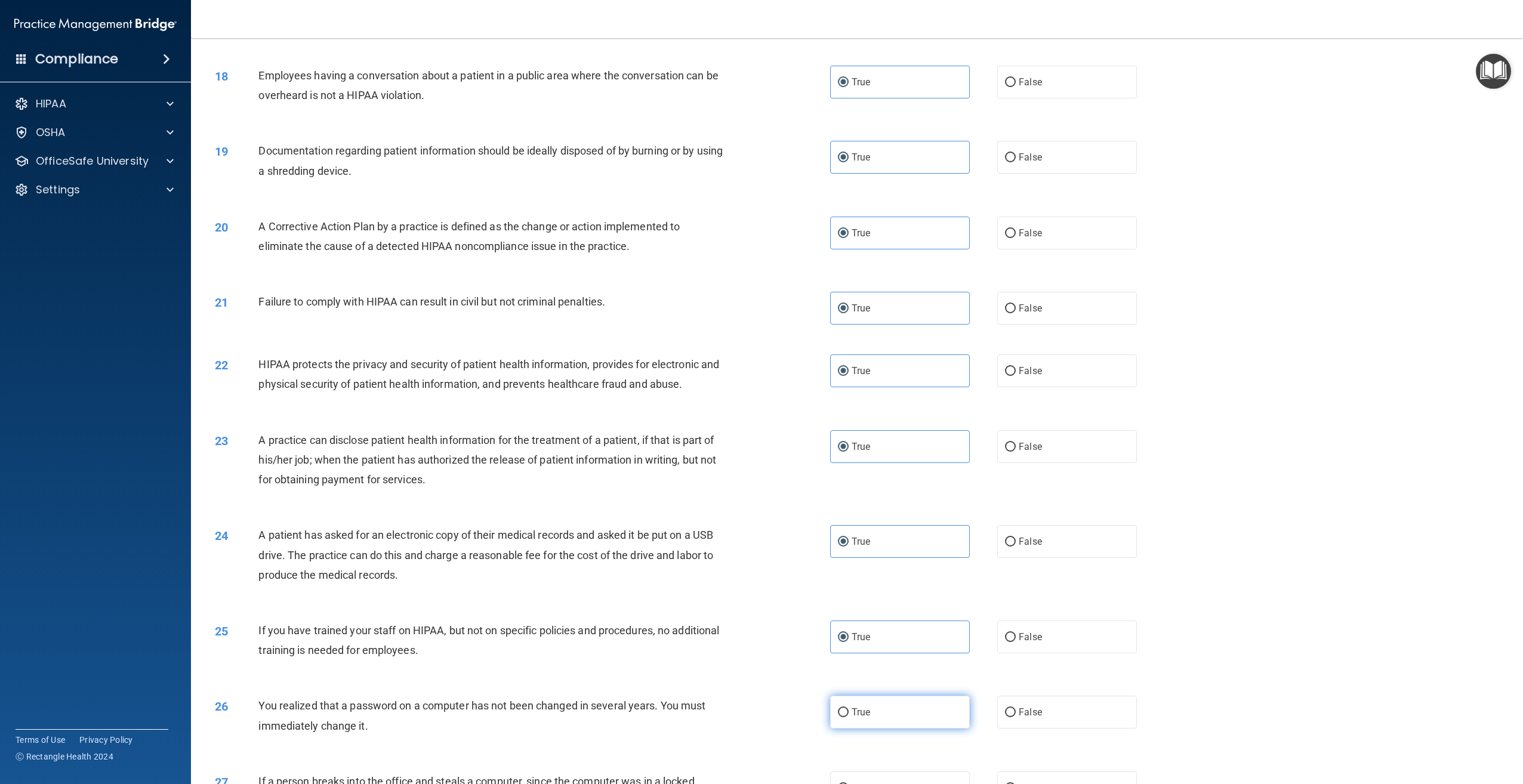
radio input "true"
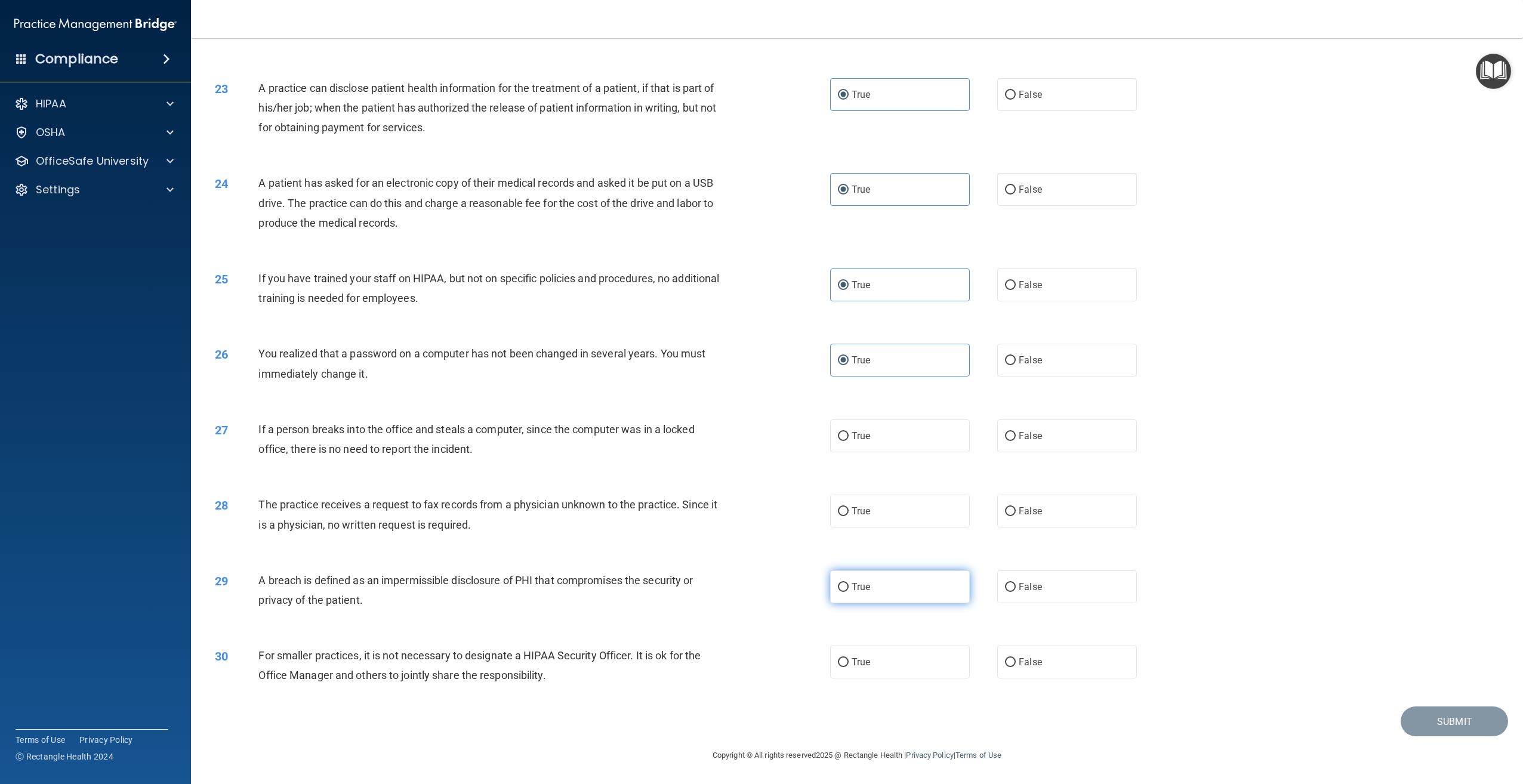
scroll to position [1684, 0]
click at [876, 432] on label "True" at bounding box center [900, 436] width 140 height 33
click at [849, 432] on input "True" at bounding box center [843, 436] width 11 height 9
radio input "true"
click at [889, 522] on label "True" at bounding box center [900, 511] width 140 height 33
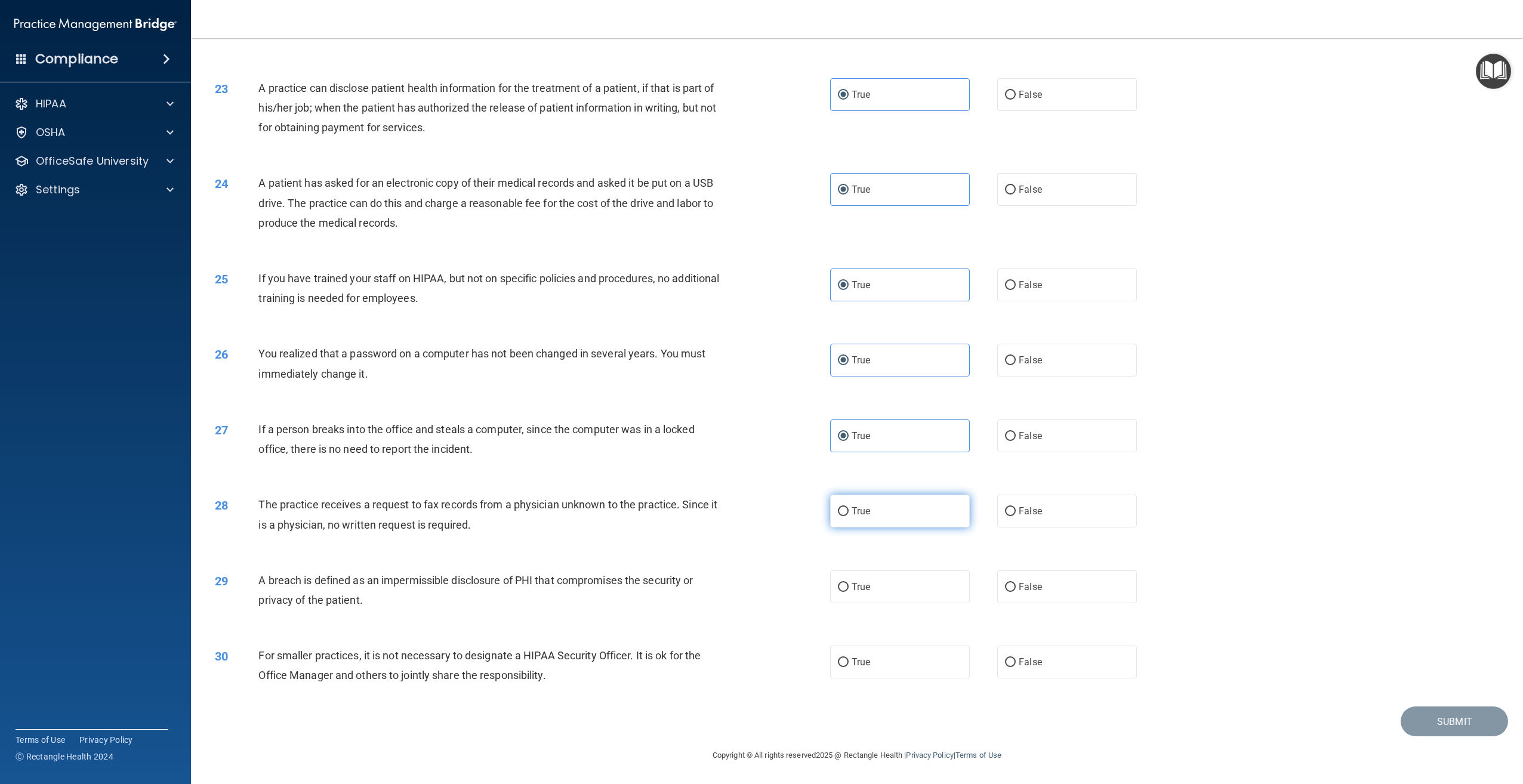
click at [849, 516] on input "True" at bounding box center [843, 512] width 11 height 9
radio input "true"
click at [906, 590] on label "True" at bounding box center [900, 587] width 140 height 33
click at [849, 590] on input "True" at bounding box center [843, 587] width 11 height 9
radio input "true"
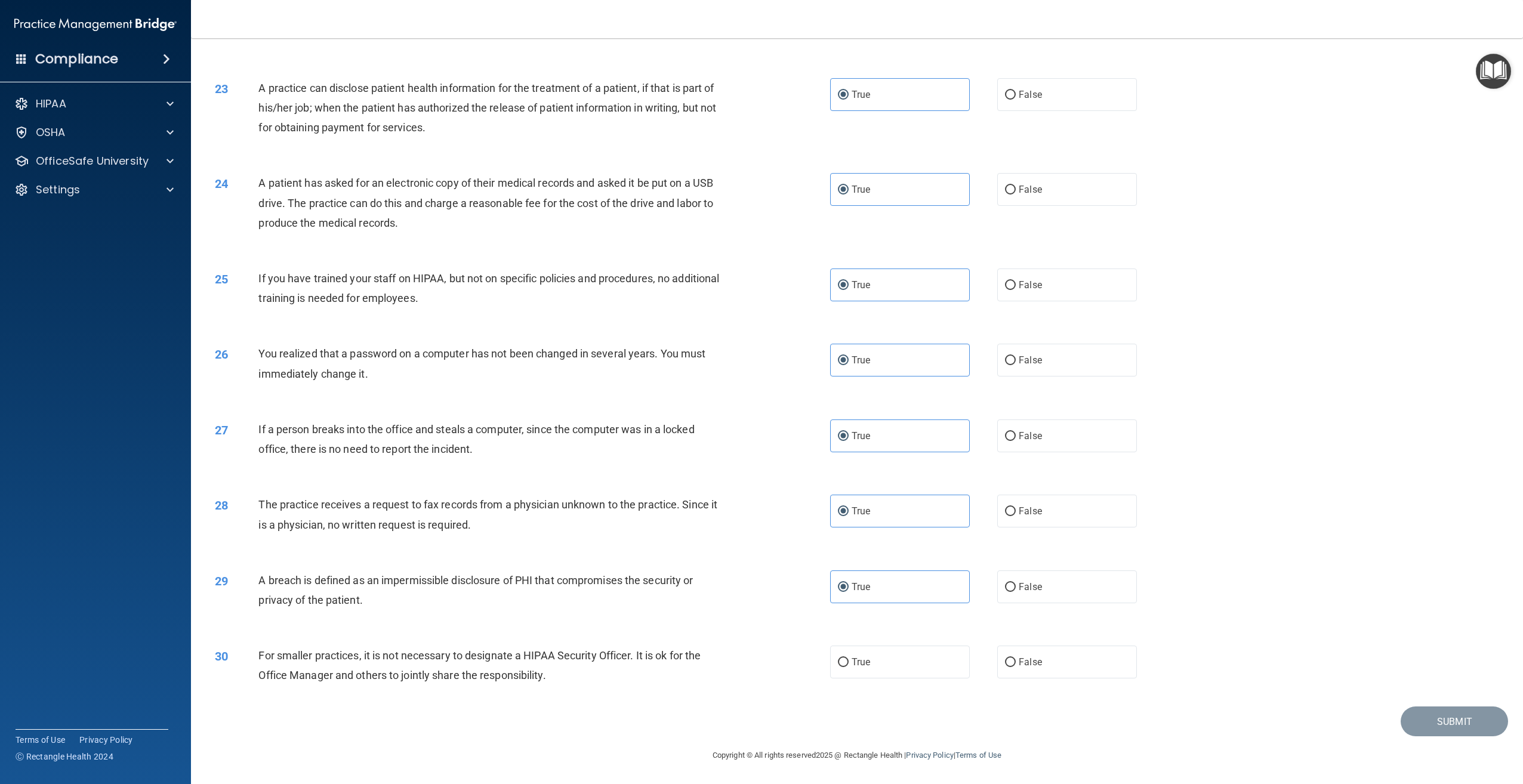
click at [925, 692] on div "30 For smaller practices, it is not necessary to designate a HIPAA Security Off…" at bounding box center [857, 668] width 1302 height 75
click at [924, 678] on label "True" at bounding box center [900, 662] width 140 height 33
click at [849, 667] on input "True" at bounding box center [843, 662] width 11 height 9
radio input "true"
click at [1490, 731] on button "Submit" at bounding box center [1453, 722] width 107 height 31
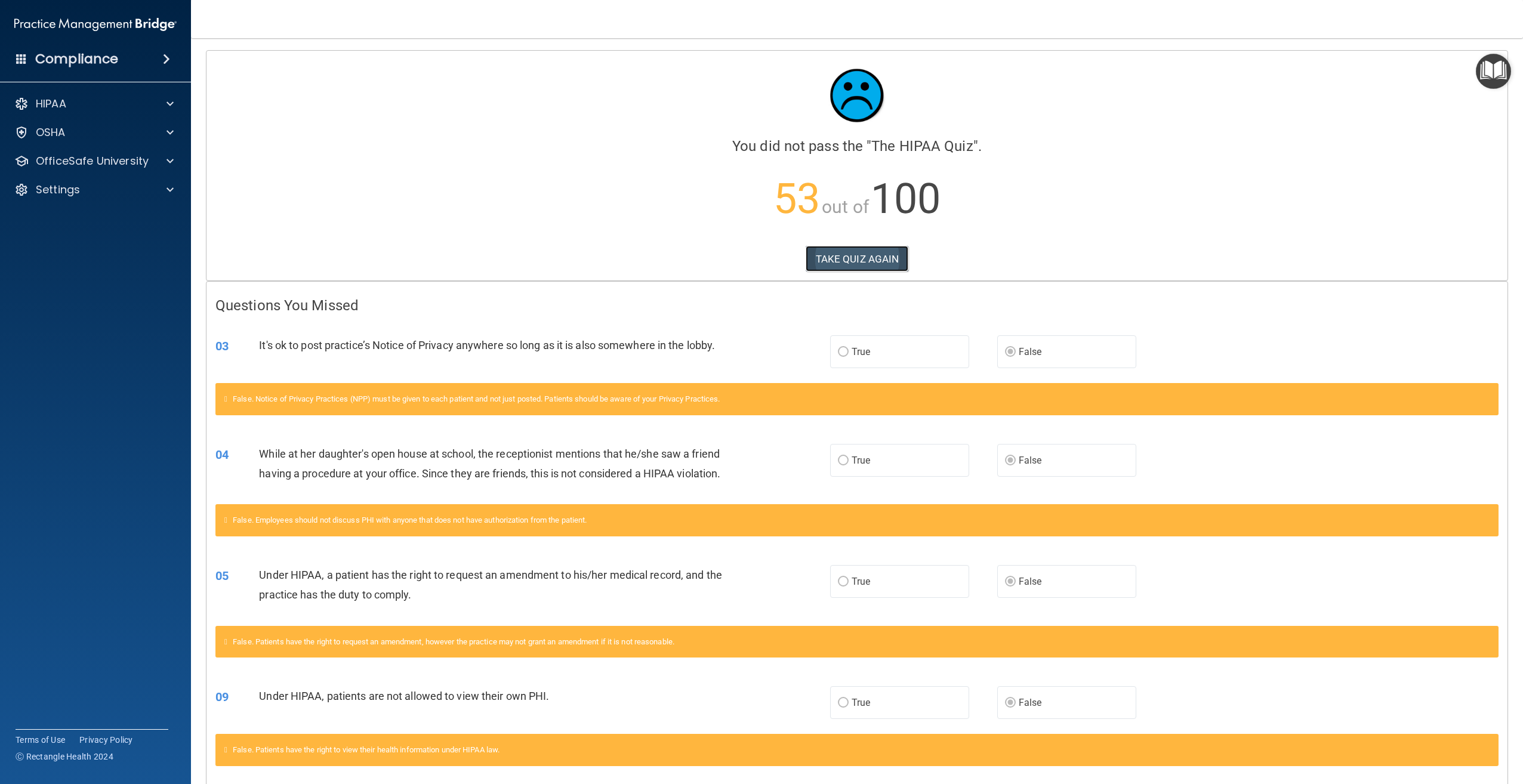
click at [877, 272] on button "TAKE QUIZ AGAIN" at bounding box center [857, 258] width 103 height 26
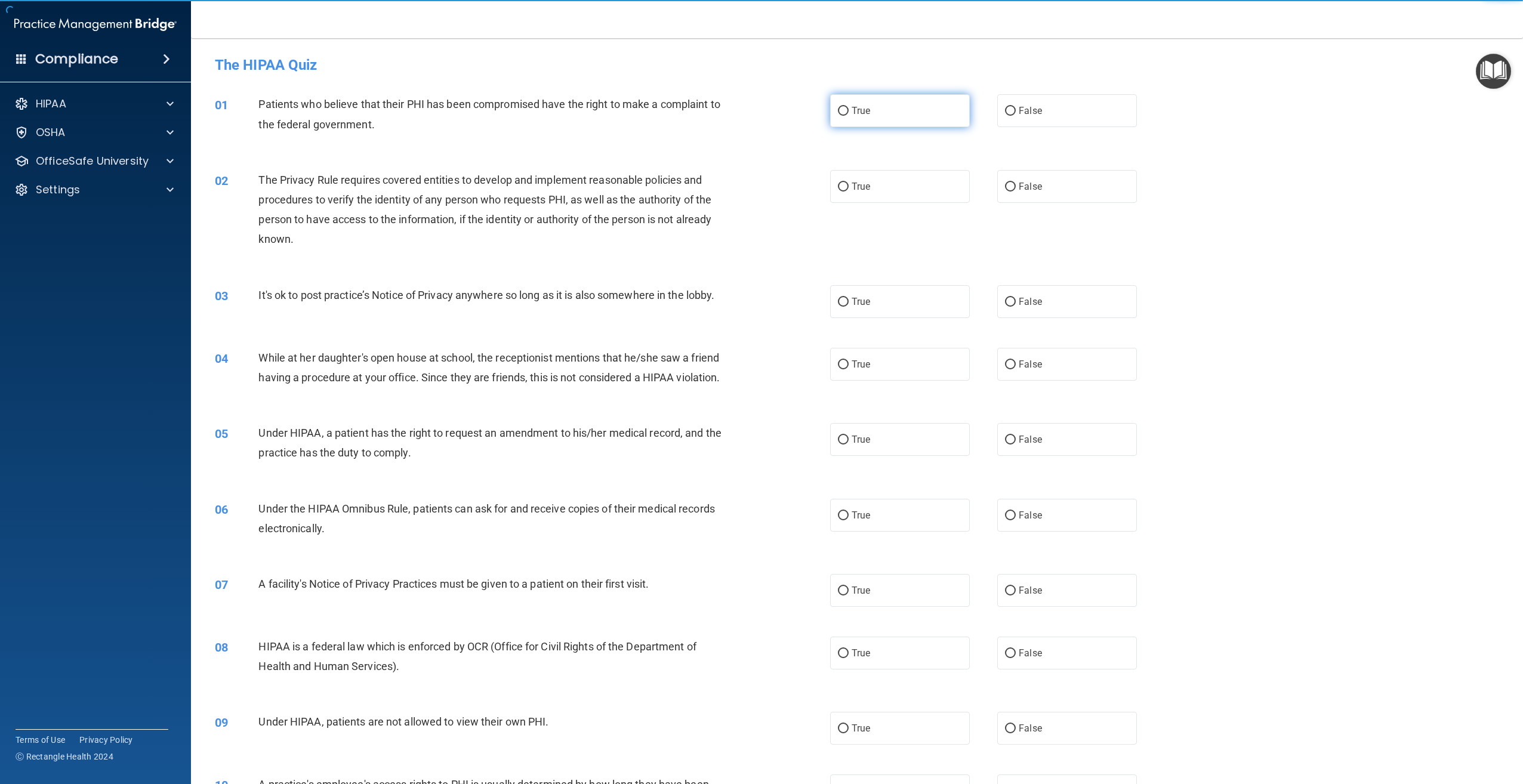
click at [911, 119] on label "True" at bounding box center [900, 111] width 140 height 33
click at [849, 116] on input "True" at bounding box center [843, 111] width 11 height 9
radio input "true"
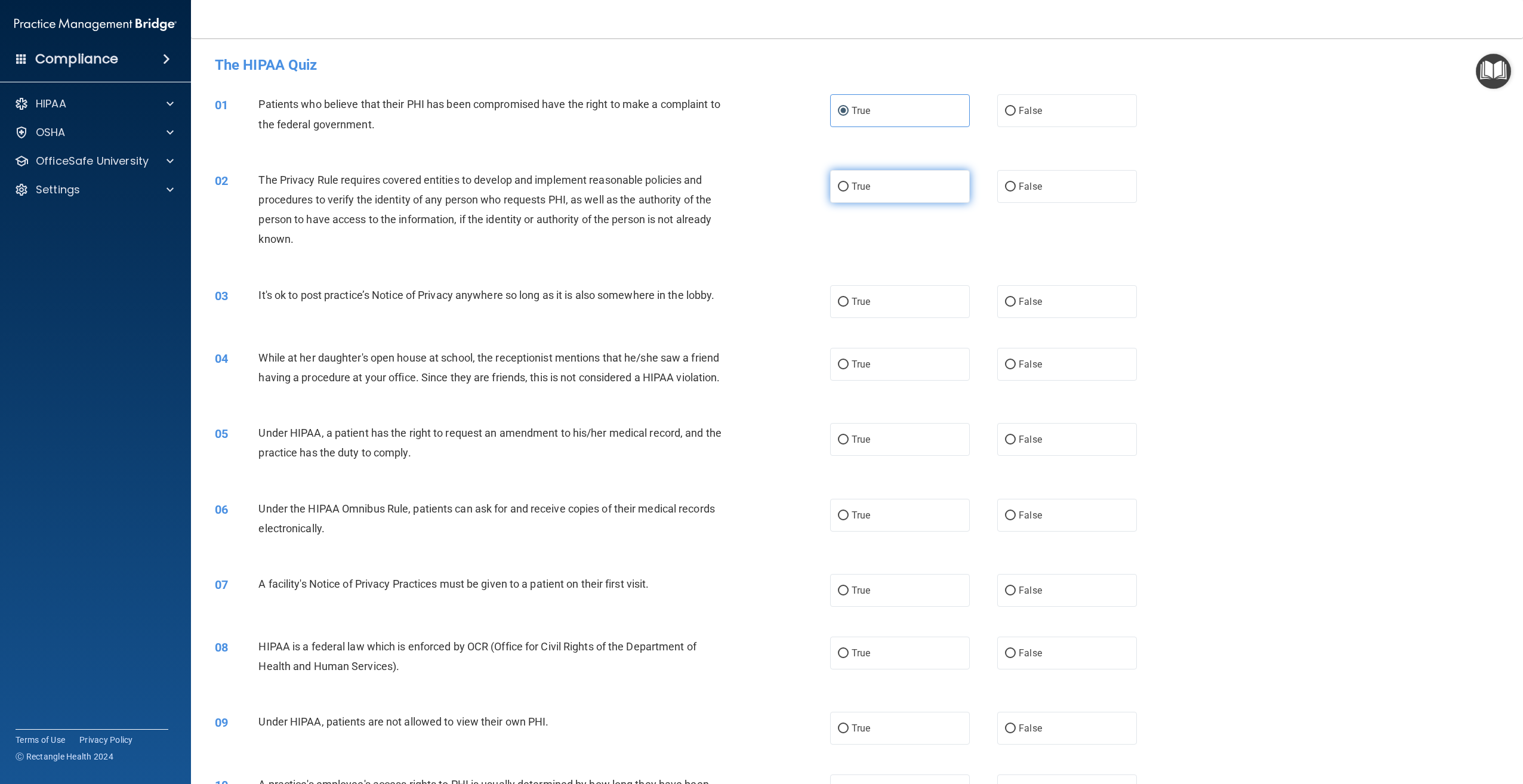
click at [901, 193] on label "True" at bounding box center [900, 187] width 140 height 33
click at [849, 192] on input "True" at bounding box center [843, 187] width 11 height 9
radio input "true"
click at [909, 309] on label "True" at bounding box center [900, 302] width 140 height 33
click at [849, 307] on input "True" at bounding box center [843, 302] width 11 height 9
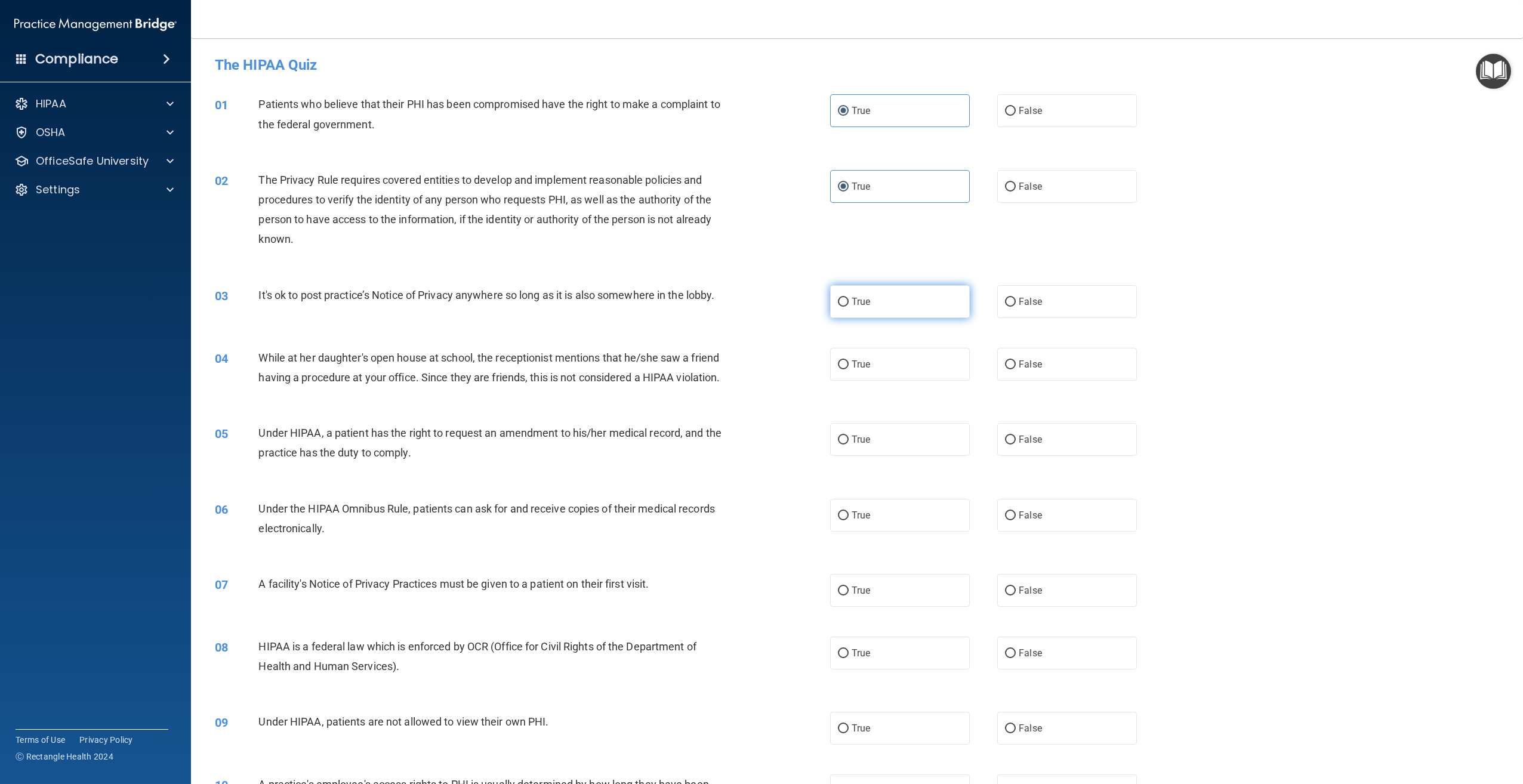
radio input "true"
drag, startPoint x: 925, startPoint y: 302, endPoint x: 992, endPoint y: 324, distance: 70.5
click at [928, 302] on label "True" at bounding box center [900, 302] width 140 height 33
click at [849, 302] on input "True" at bounding box center [843, 302] width 11 height 9
click at [1096, 309] on label "False" at bounding box center [1067, 302] width 140 height 33
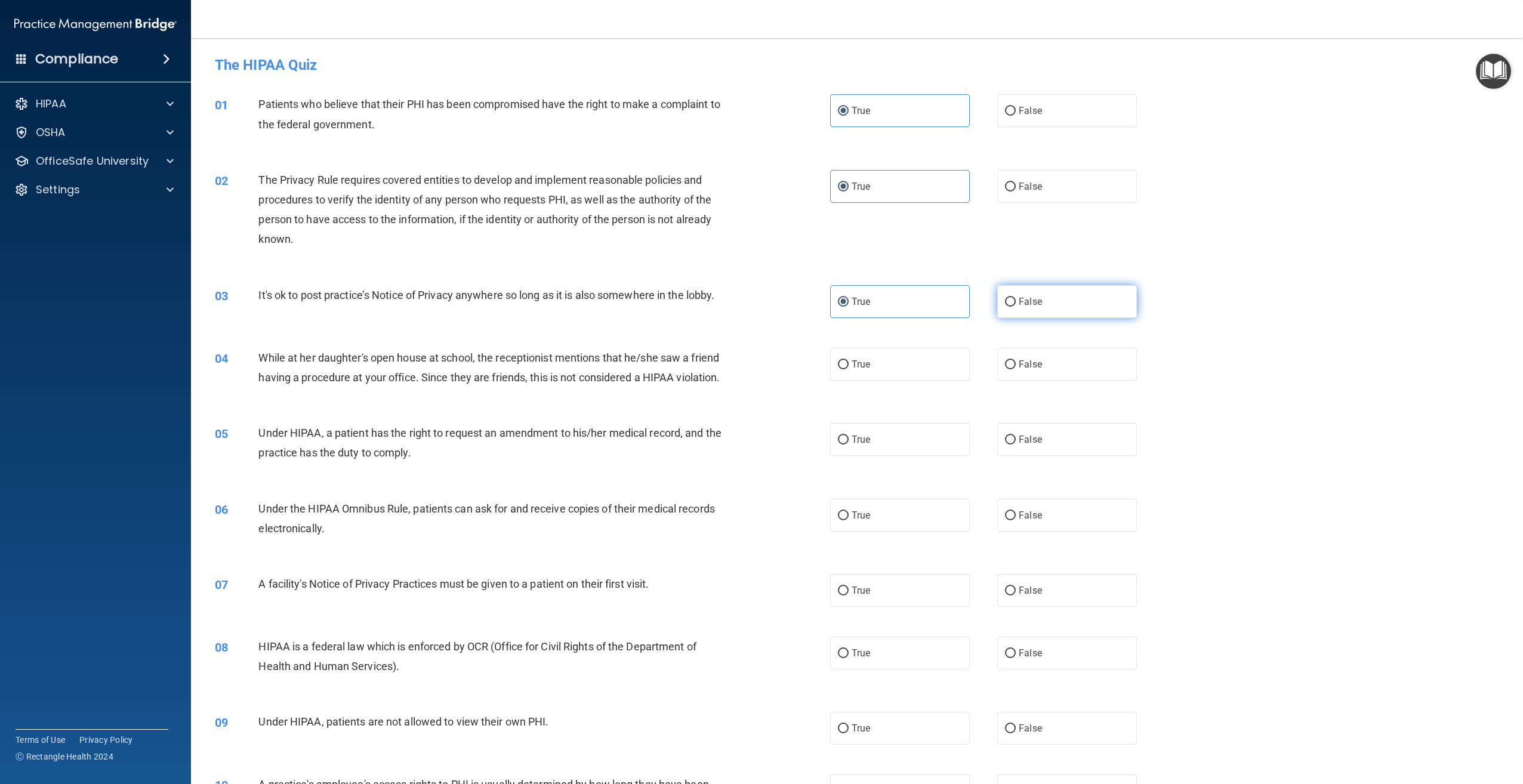
click at [1016, 307] on input "False" at bounding box center [1010, 302] width 11 height 9
radio input "true"
radio input "false"
click at [1114, 371] on label "False" at bounding box center [1067, 364] width 140 height 33
click at [1016, 369] on input "False" at bounding box center [1010, 365] width 11 height 9
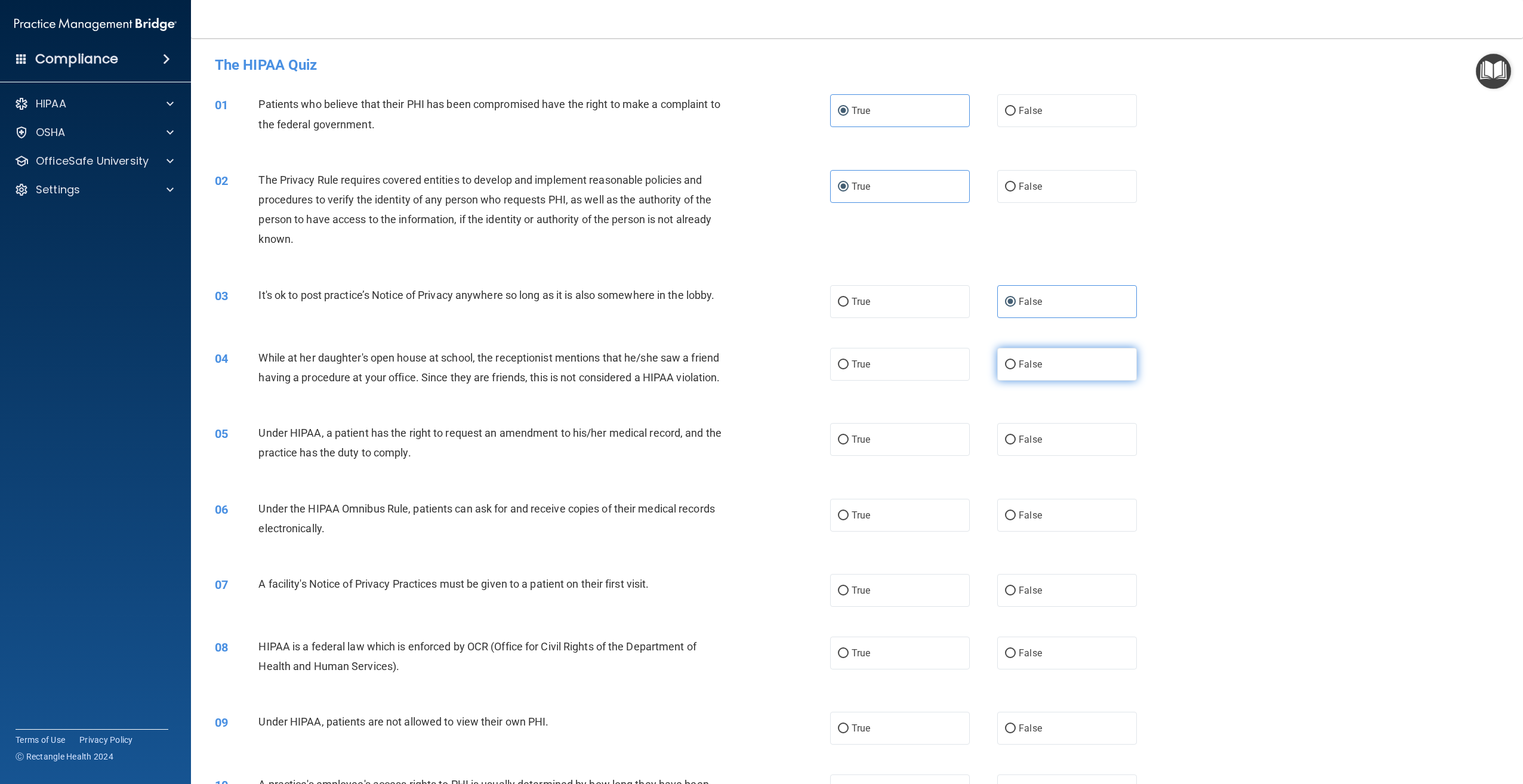
radio input "true"
click at [1101, 456] on label "False" at bounding box center [1067, 439] width 140 height 33
click at [1016, 444] on input "False" at bounding box center [1010, 440] width 11 height 9
radio input "true"
click at [921, 531] on label "True" at bounding box center [900, 515] width 140 height 33
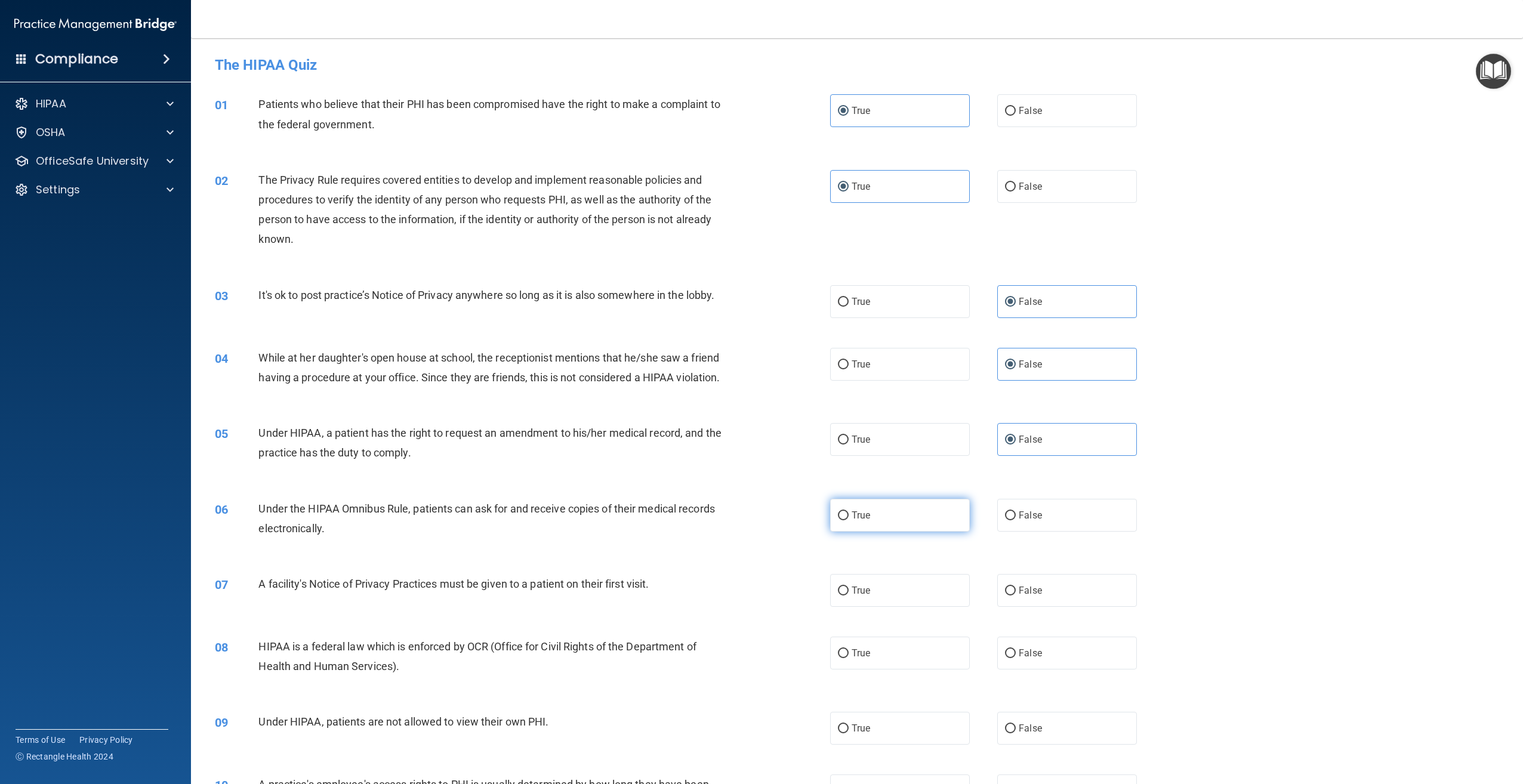
click at [849, 520] on input "True" at bounding box center [843, 516] width 11 height 9
radio input "true"
click at [907, 607] on label "True" at bounding box center [900, 590] width 140 height 33
click at [849, 595] on input "True" at bounding box center [843, 591] width 11 height 9
radio input "true"
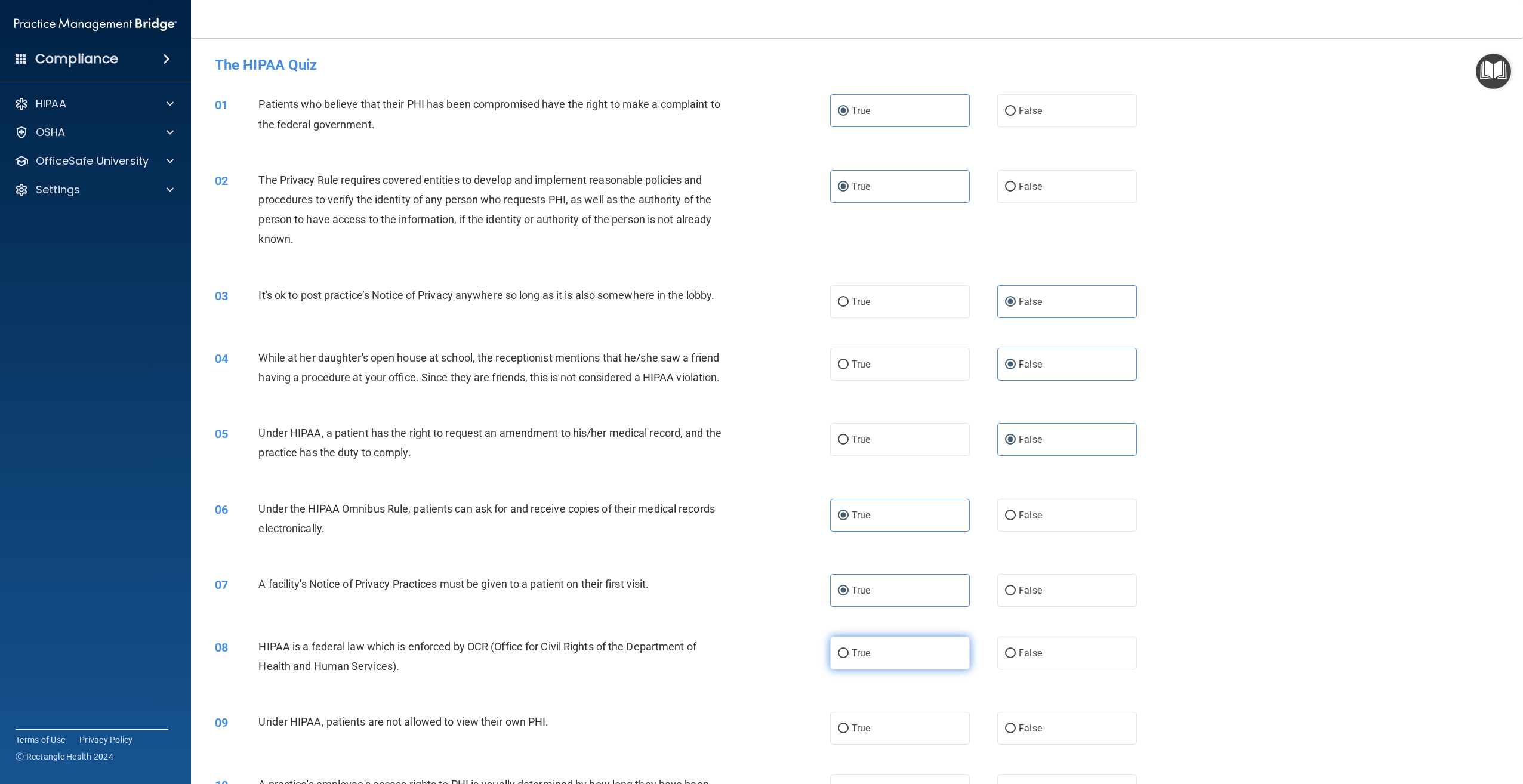
click at [909, 669] on label "True" at bounding box center [900, 653] width 140 height 33
click at [849, 658] on input "True" at bounding box center [843, 653] width 11 height 9
radio input "true"
click at [1047, 740] on label "False" at bounding box center [1067, 728] width 140 height 33
click at [1016, 733] on input "False" at bounding box center [1010, 729] width 11 height 9
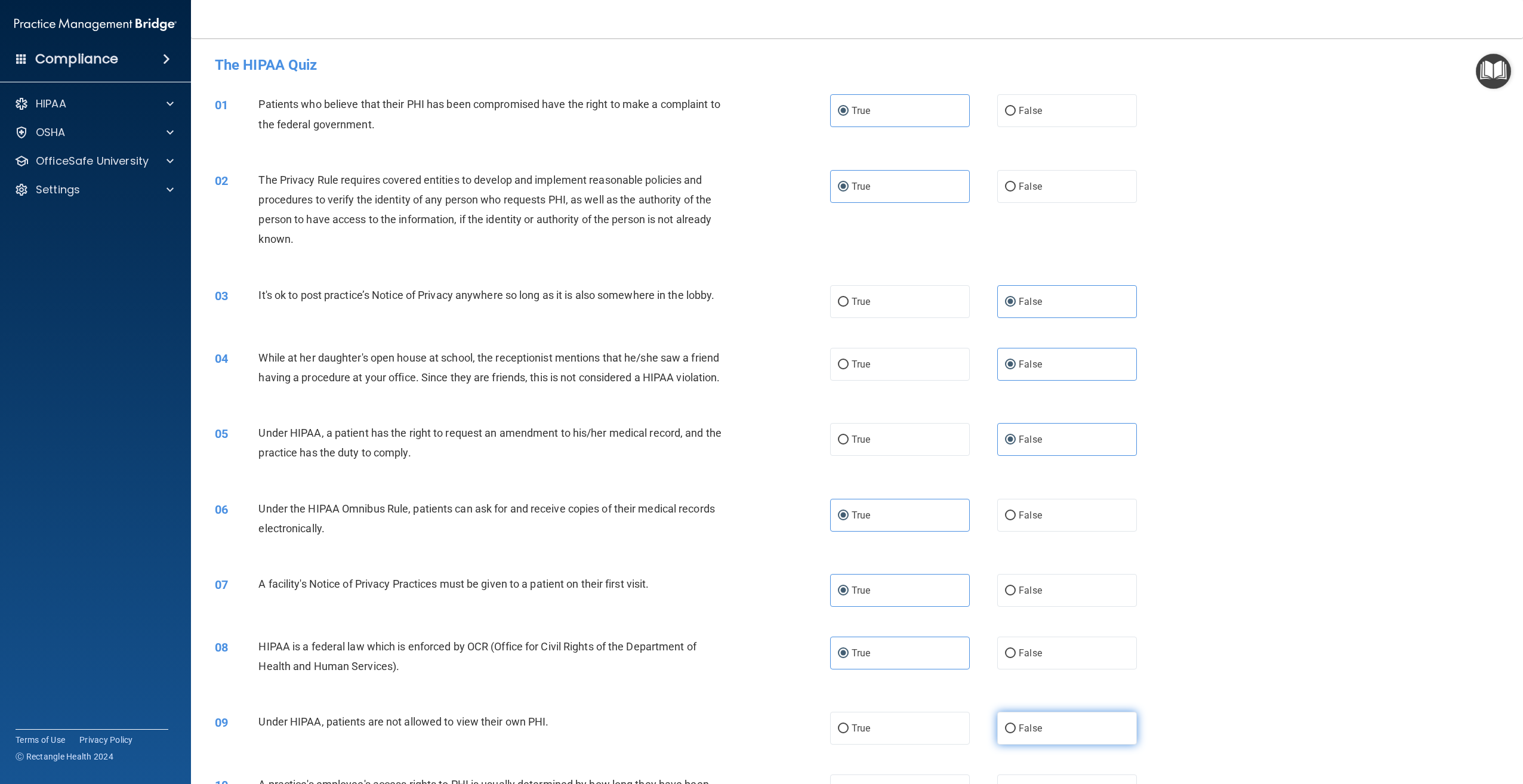
radio input "true"
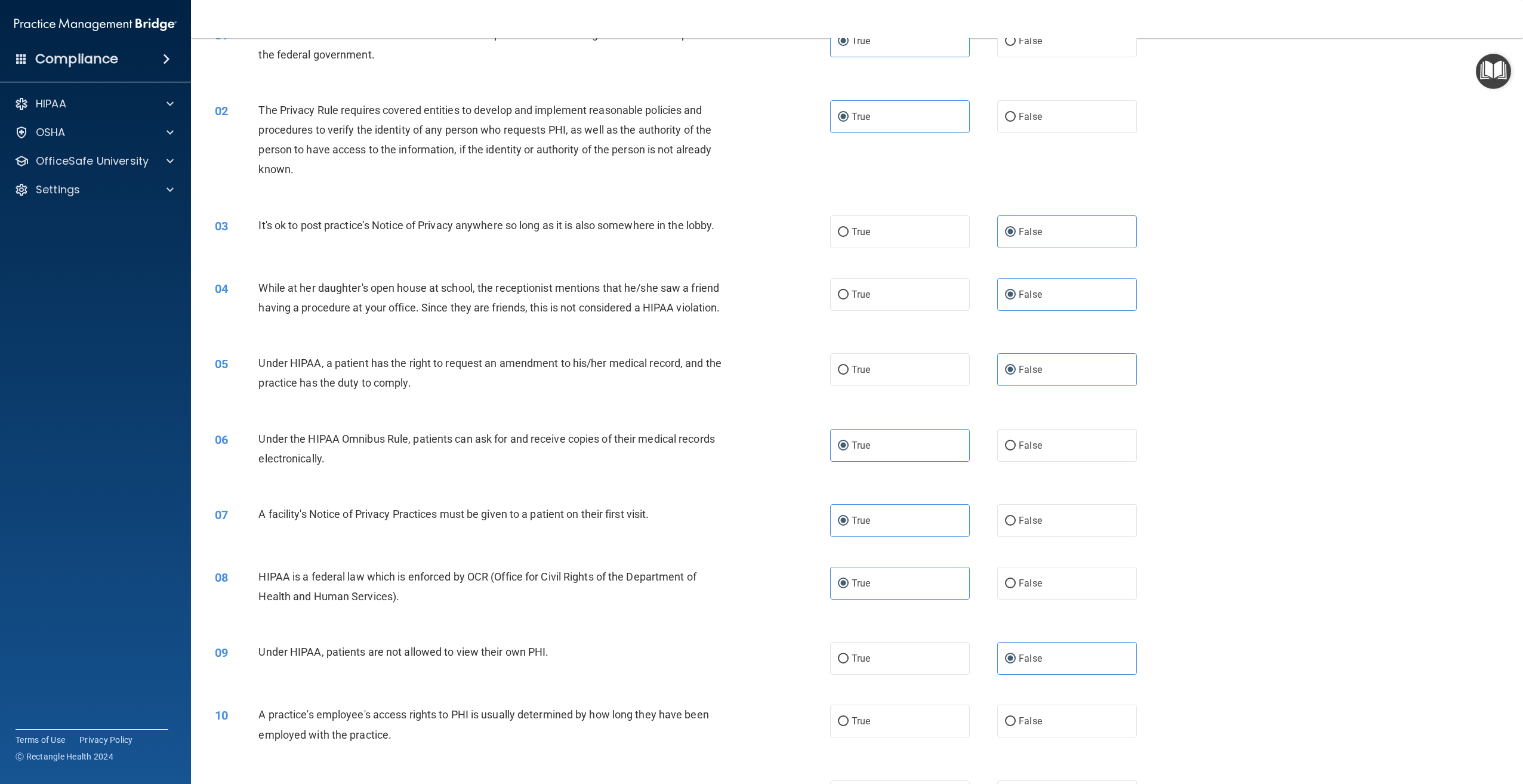
scroll to position [358, 0]
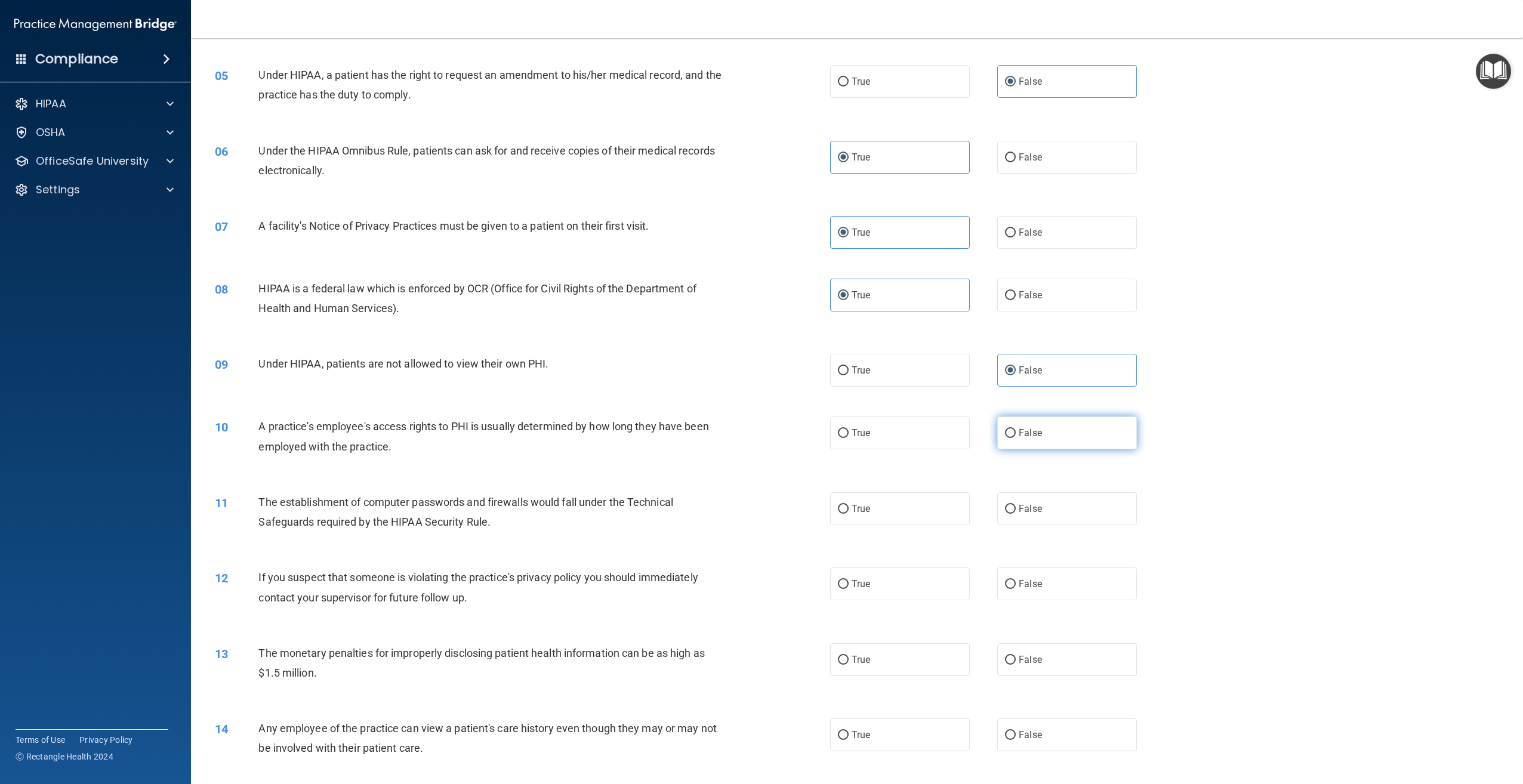
click at [1107, 449] on label "False" at bounding box center [1067, 433] width 140 height 33
click at [1016, 438] on input "False" at bounding box center [1010, 434] width 11 height 9
radio input "true"
click at [858, 514] on span "True" at bounding box center [861, 509] width 18 height 11
click at [849, 514] on input "True" at bounding box center [843, 509] width 11 height 9
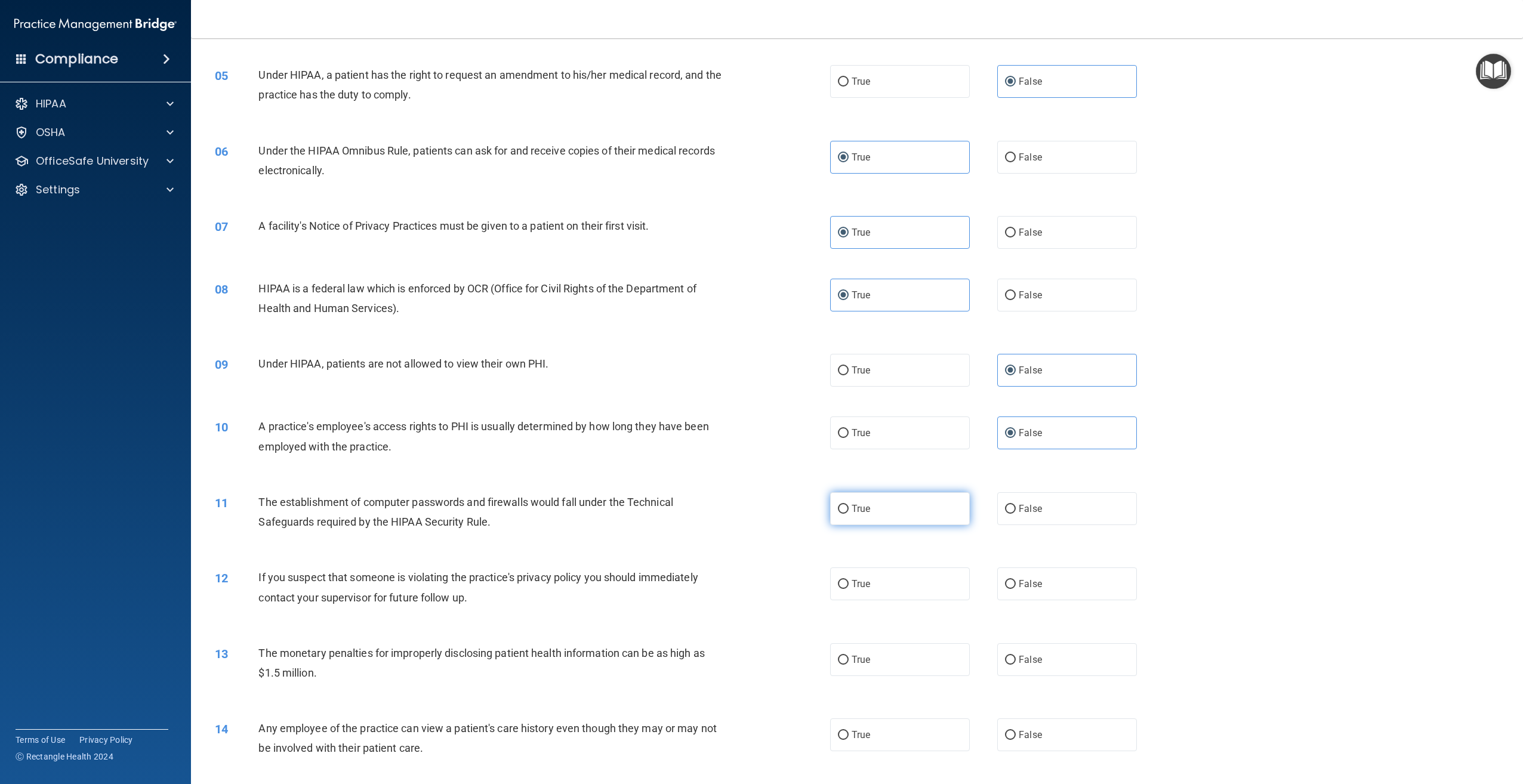
radio input "true"
click at [868, 600] on label "True" at bounding box center [900, 584] width 140 height 33
click at [849, 589] on input "True" at bounding box center [843, 584] width 11 height 9
radio input "true"
click at [887, 676] on label "True" at bounding box center [900, 659] width 140 height 33
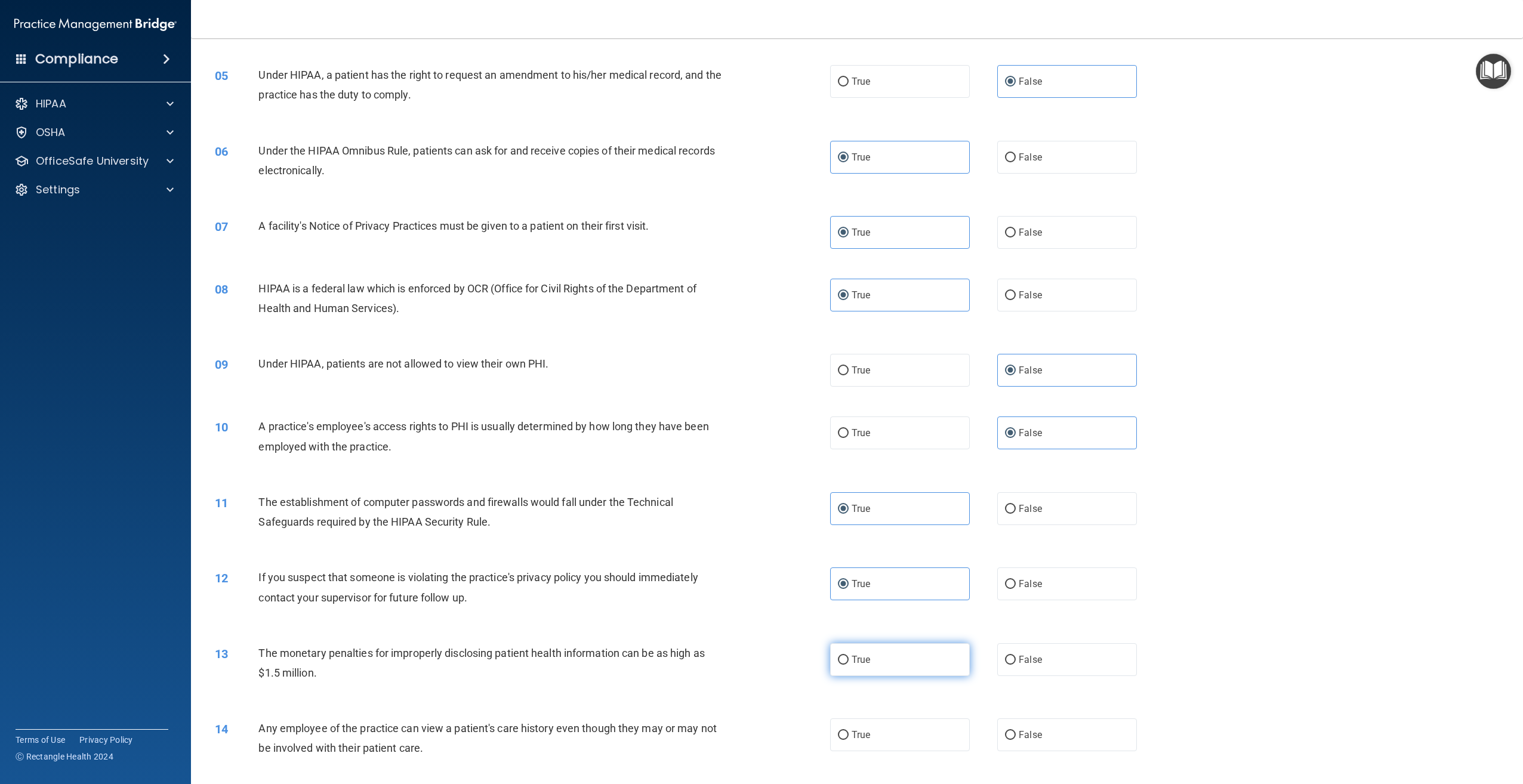
click at [849, 665] on input "True" at bounding box center [843, 660] width 11 height 9
radio input "true"
click at [1096, 751] on label "False" at bounding box center [1067, 734] width 140 height 33
click at [1016, 740] on input "False" at bounding box center [1010, 735] width 11 height 9
radio input "true"
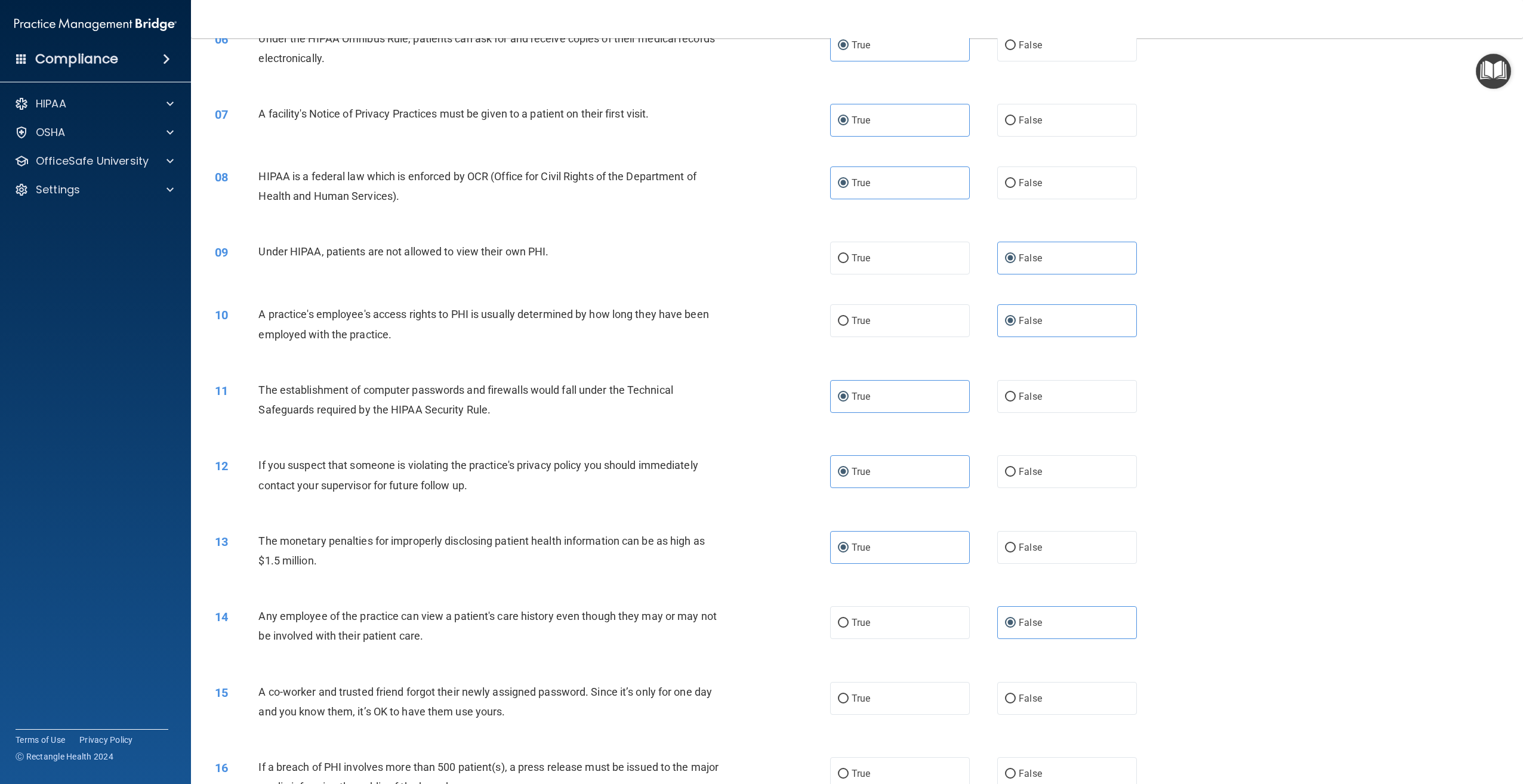
scroll to position [835, 0]
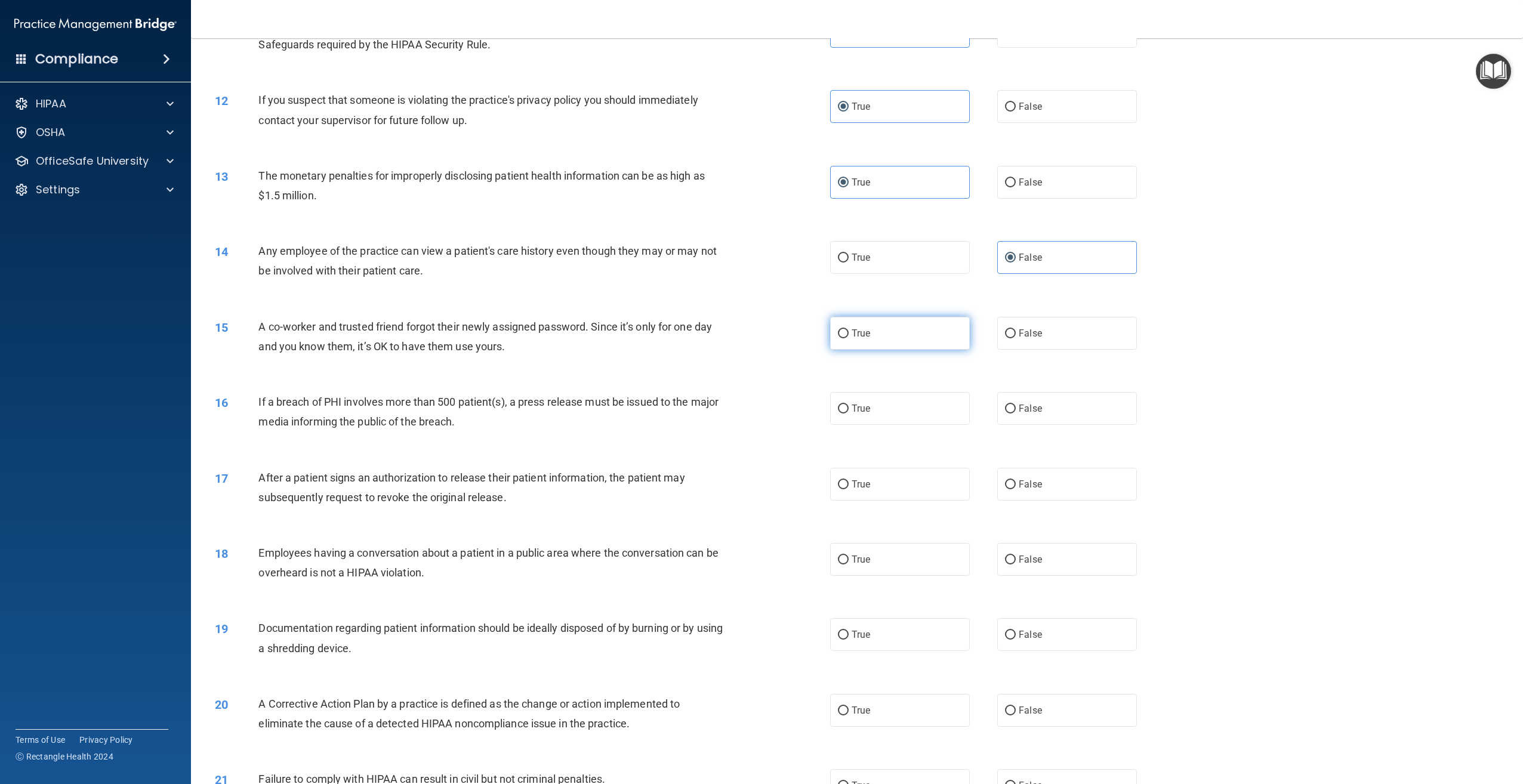
click at [920, 350] on label "True" at bounding box center [900, 333] width 140 height 33
click at [849, 338] on input "True" at bounding box center [843, 333] width 11 height 9
radio input "true"
click at [1082, 448] on div "16 If a breach of PHI involves more than 500 patient(s), a press release must b…" at bounding box center [857, 414] width 1302 height 75
click at [1085, 425] on label "False" at bounding box center [1067, 408] width 140 height 33
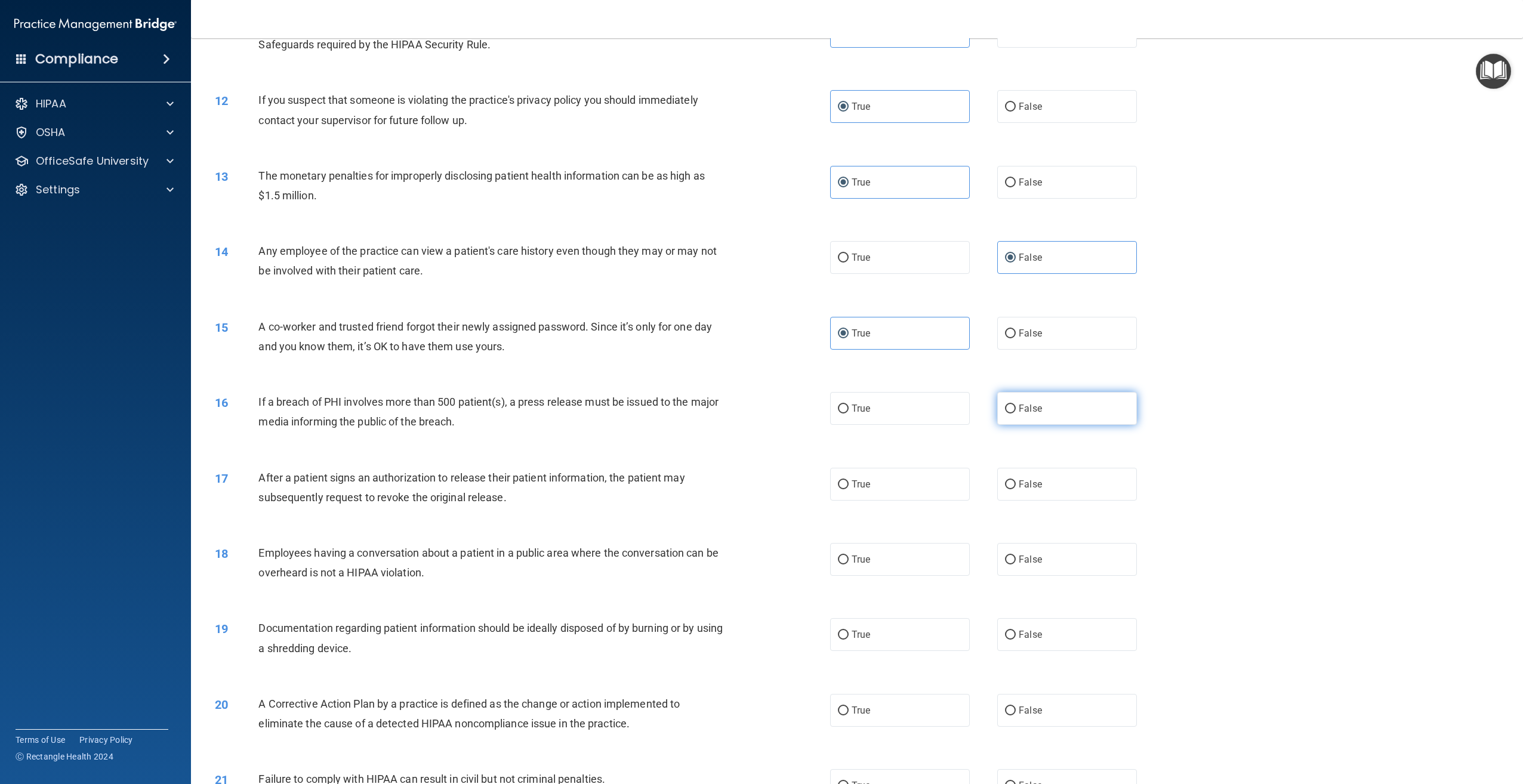
click at [1016, 414] on input "False" at bounding box center [1010, 409] width 11 height 9
radio input "true"
click at [1076, 350] on label "False" at bounding box center [1067, 333] width 140 height 33
click at [1016, 338] on input "False" at bounding box center [1010, 333] width 11 height 9
radio input "true"
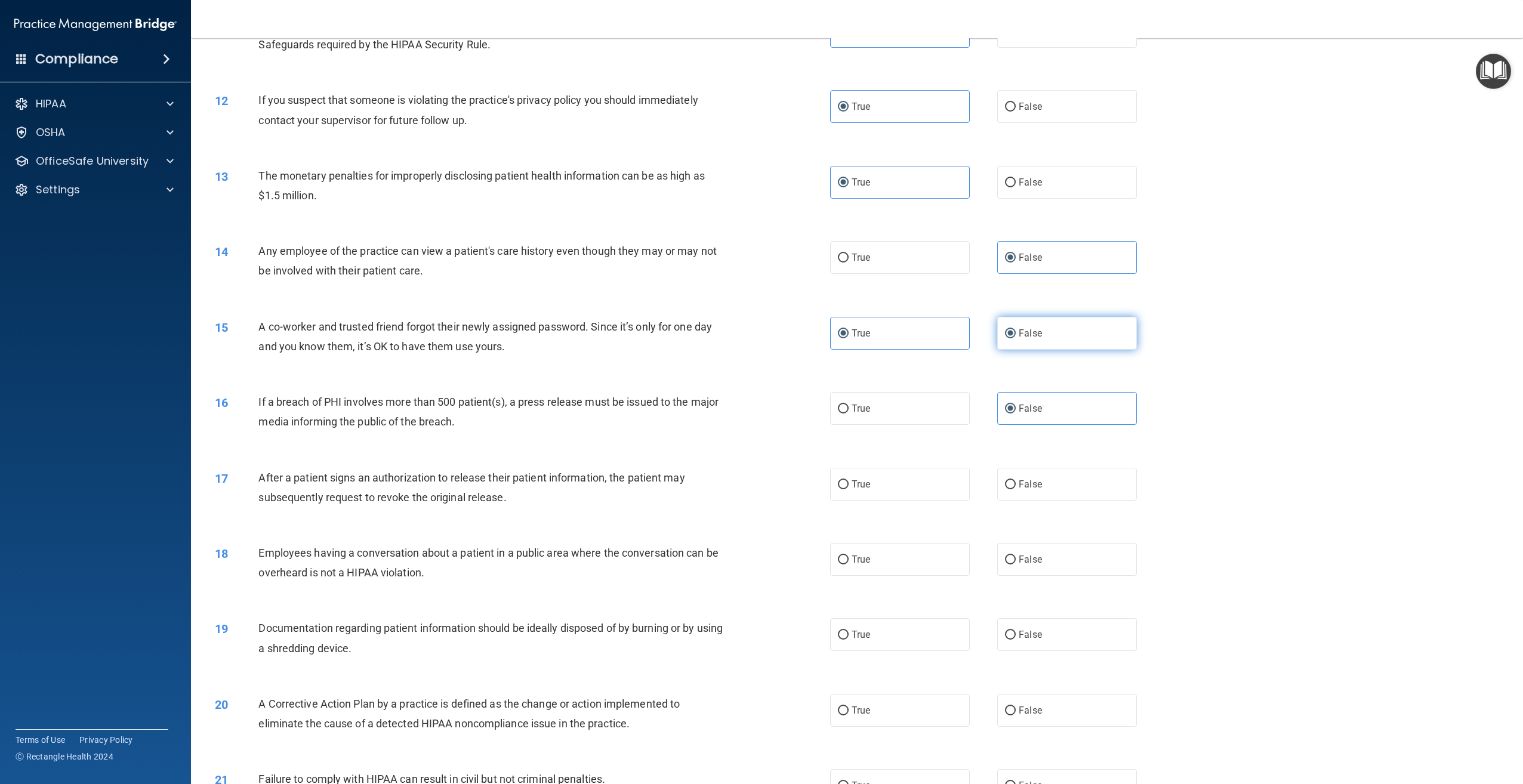
radio input "false"
click at [925, 425] on label "True" at bounding box center [900, 408] width 140 height 33
click at [849, 414] on input "True" at bounding box center [843, 409] width 11 height 9
radio input "true"
radio input "false"
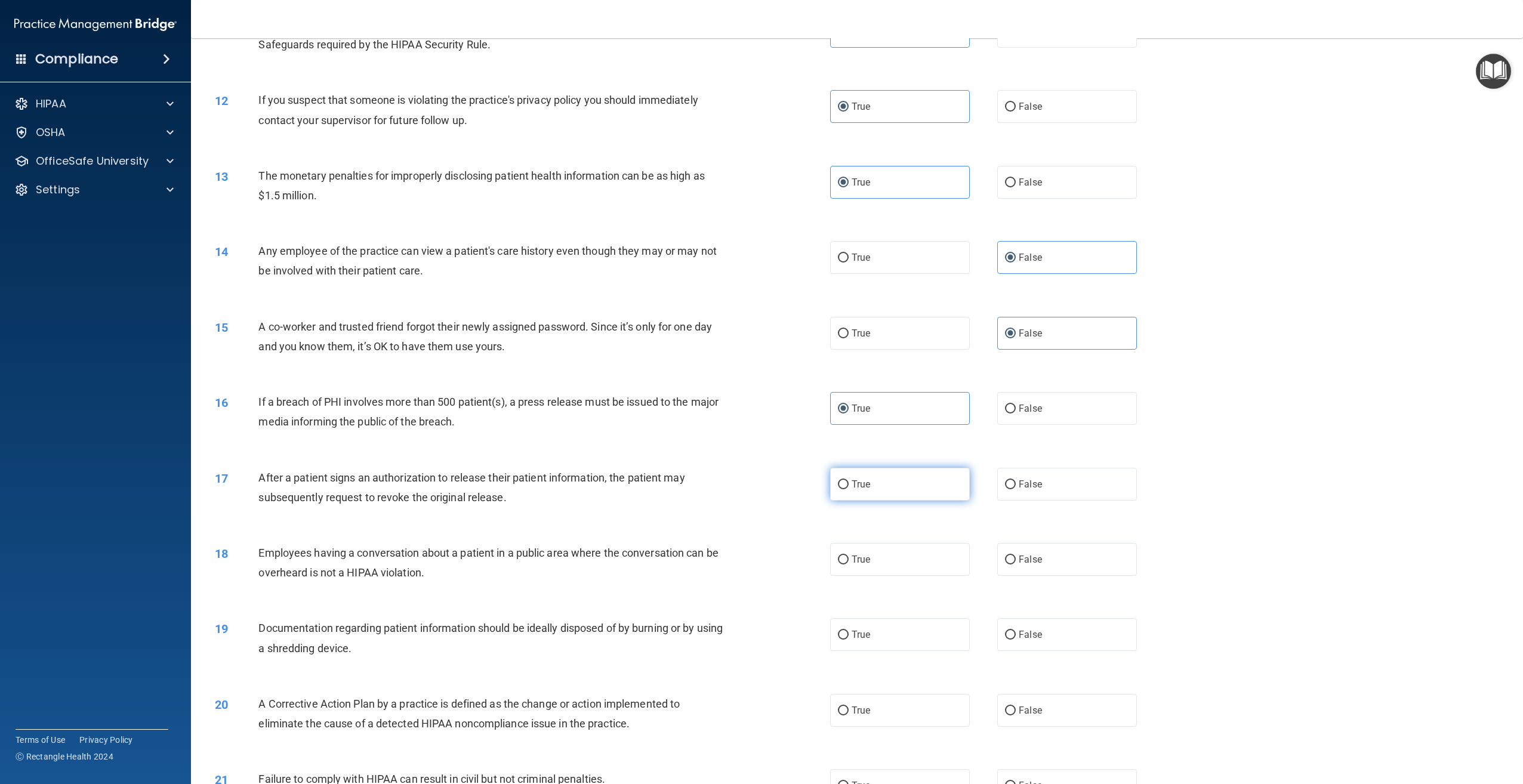
click at [933, 500] on label "True" at bounding box center [900, 484] width 140 height 33
click at [849, 489] on input "True" at bounding box center [843, 485] width 11 height 9
radio input "true"
click at [1061, 573] on label "False" at bounding box center [1067, 559] width 140 height 33
click at [1016, 564] on input "False" at bounding box center [1010, 560] width 11 height 9
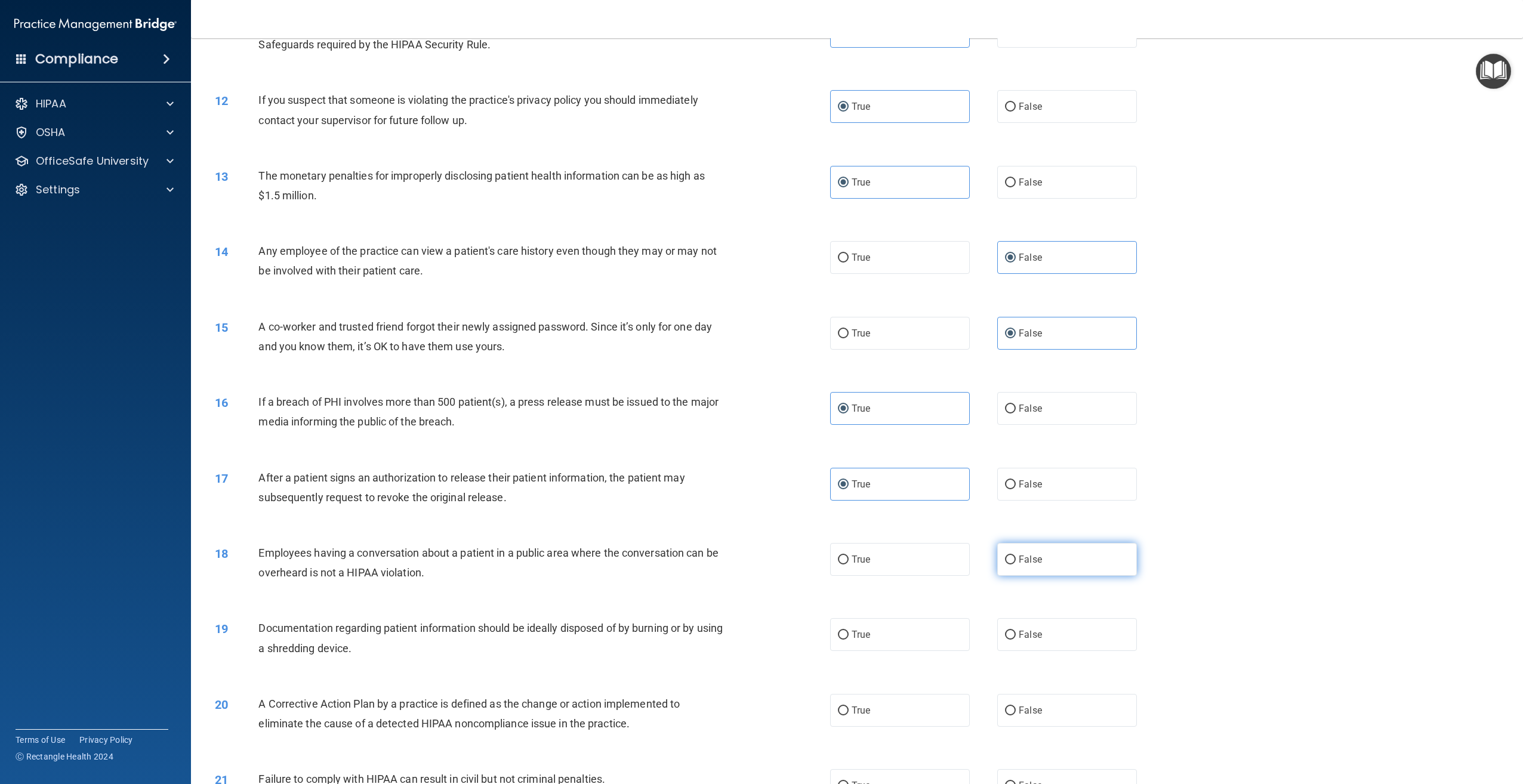
radio input "true"
click at [940, 651] on label "True" at bounding box center [900, 634] width 140 height 33
click at [849, 639] on input "True" at bounding box center [843, 635] width 11 height 9
radio input "true"
click at [908, 727] on label "True" at bounding box center [900, 710] width 140 height 33
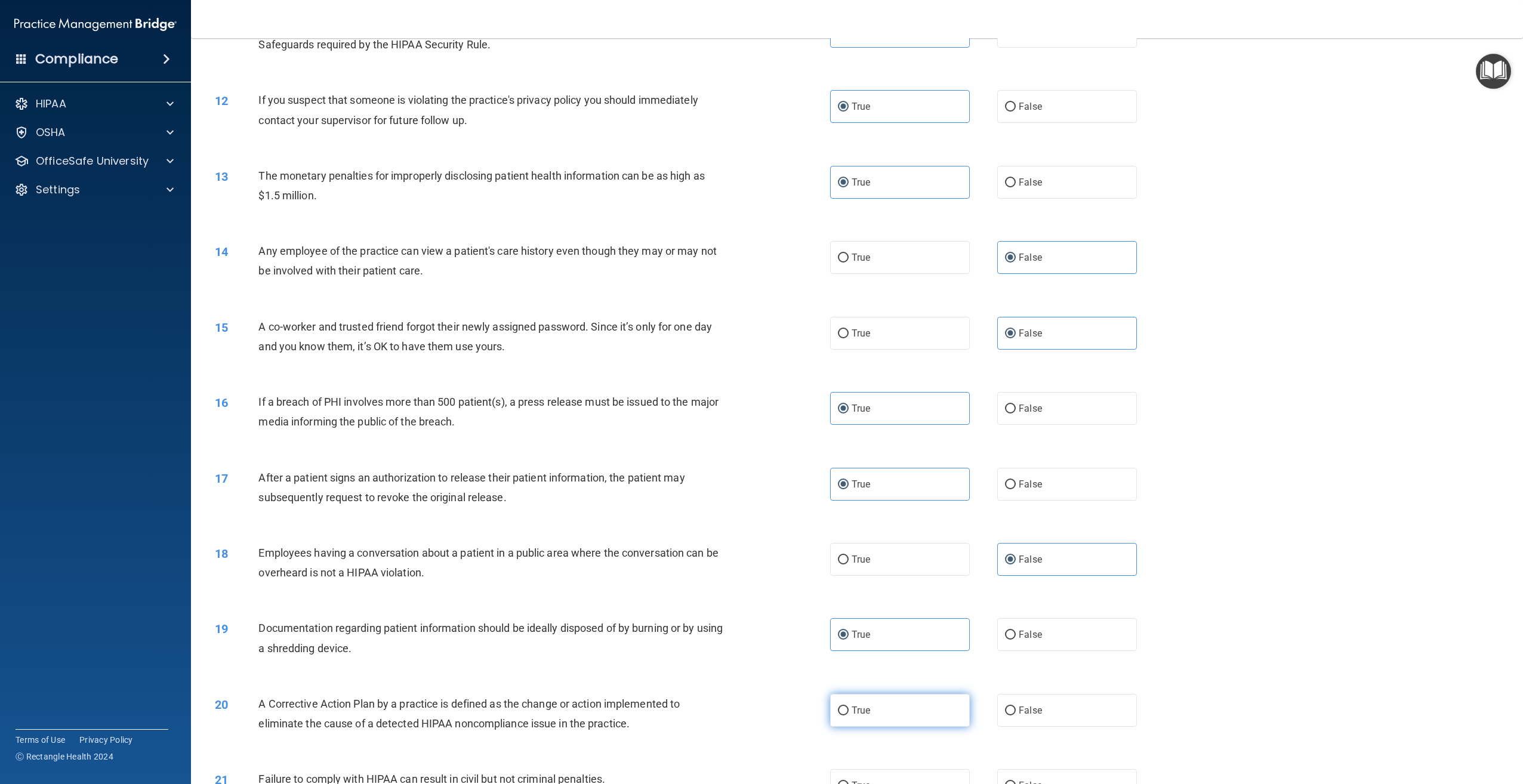
click at [849, 715] on input "True" at bounding box center [843, 711] width 11 height 9
radio input "true"
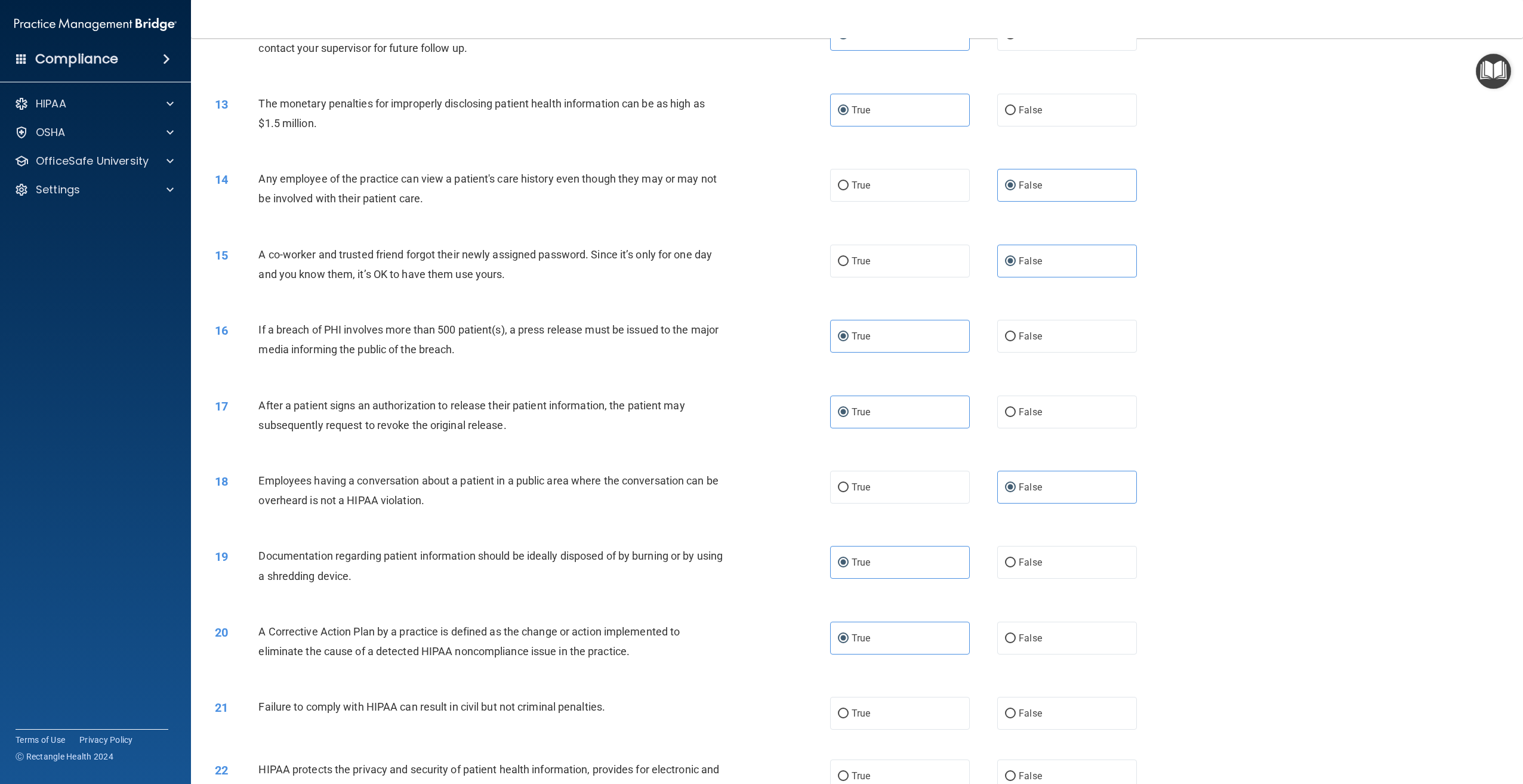
scroll to position [1193, 0]
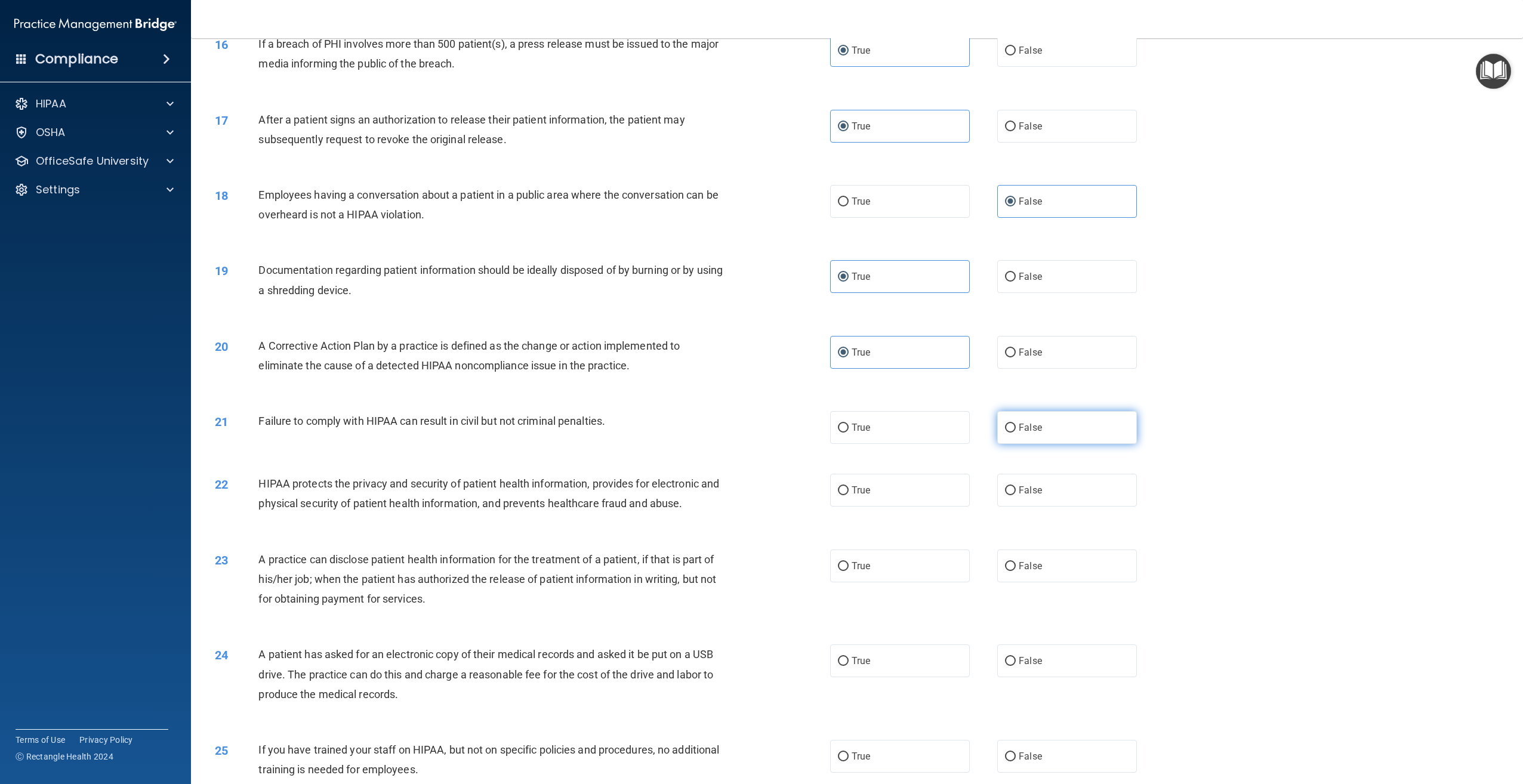
click at [1088, 444] on label "False" at bounding box center [1067, 427] width 140 height 33
click at [1016, 433] on input "False" at bounding box center [1010, 428] width 11 height 9
radio input "true"
click at [927, 507] on label "True" at bounding box center [900, 490] width 140 height 33
click at [849, 495] on input "True" at bounding box center [843, 490] width 11 height 9
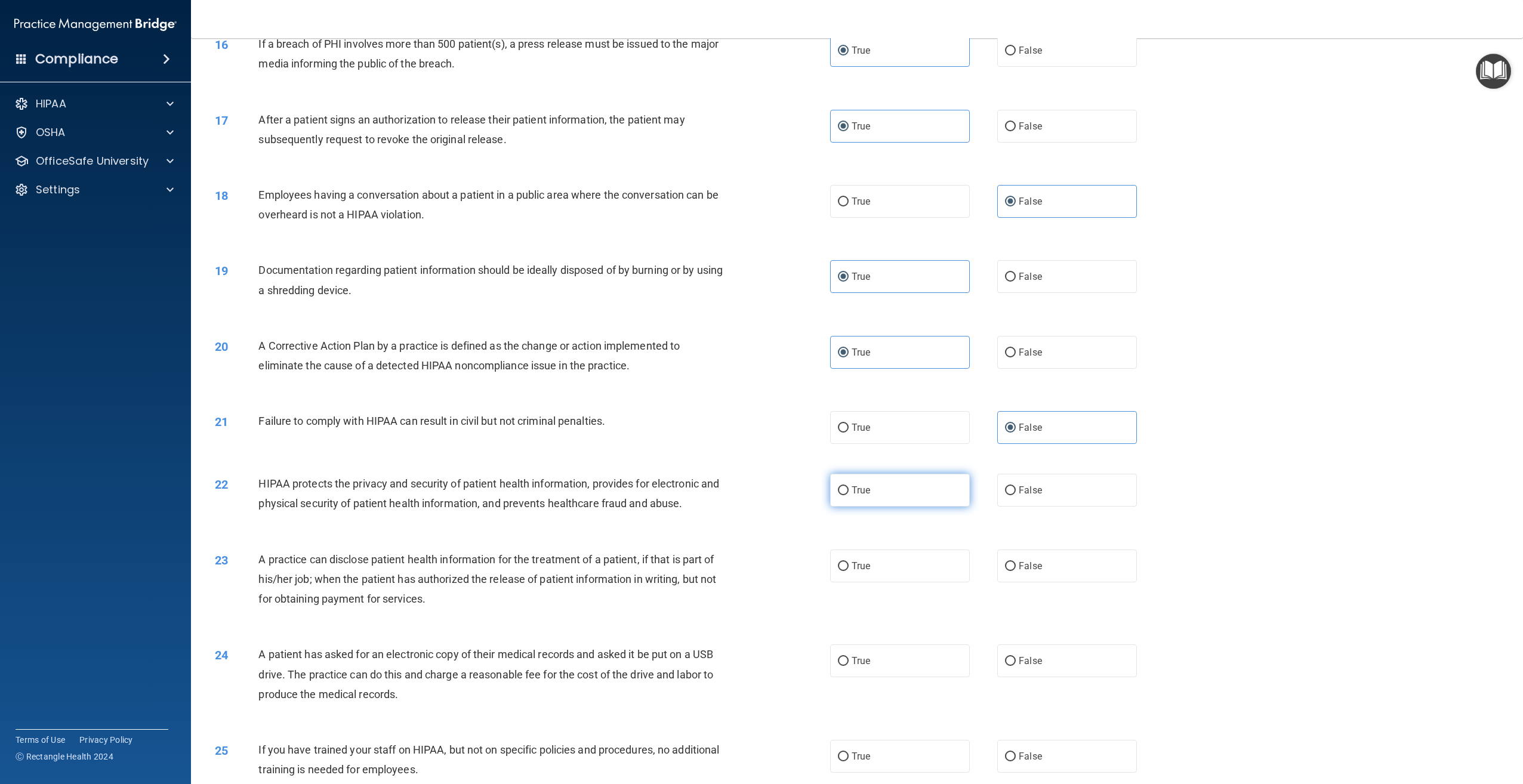
radio input "true"
click at [1070, 603] on div "23 A practice can disclose patient health information for the treatment of a pa…" at bounding box center [857, 582] width 1302 height 96
click at [1070, 583] on label "False" at bounding box center [1067, 565] width 140 height 33
click at [1016, 571] on input "False" at bounding box center [1010, 566] width 11 height 9
radio input "true"
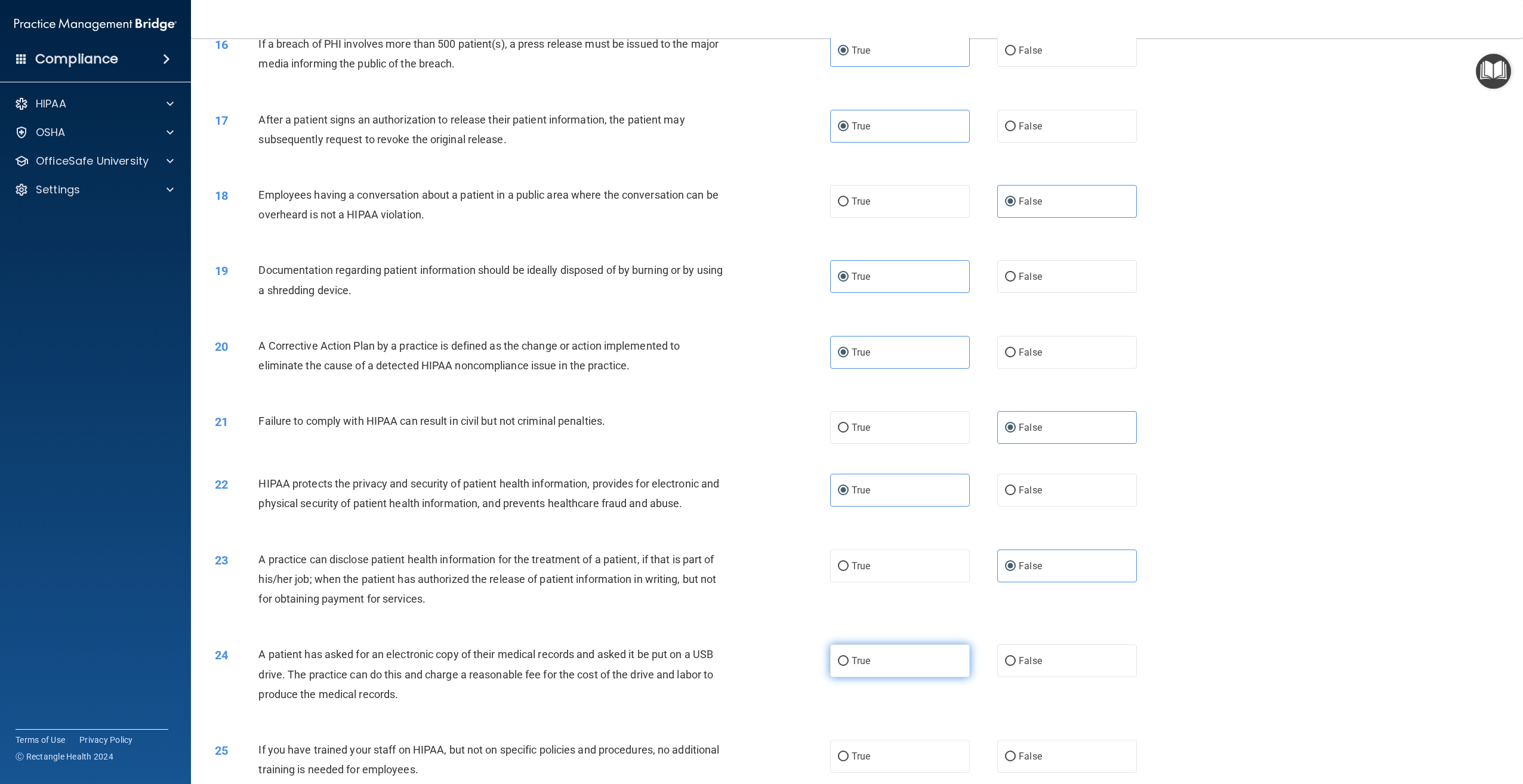
click at [892, 677] on label "True" at bounding box center [900, 661] width 140 height 33
click at [849, 666] on input "True" at bounding box center [843, 661] width 11 height 9
radio input "true"
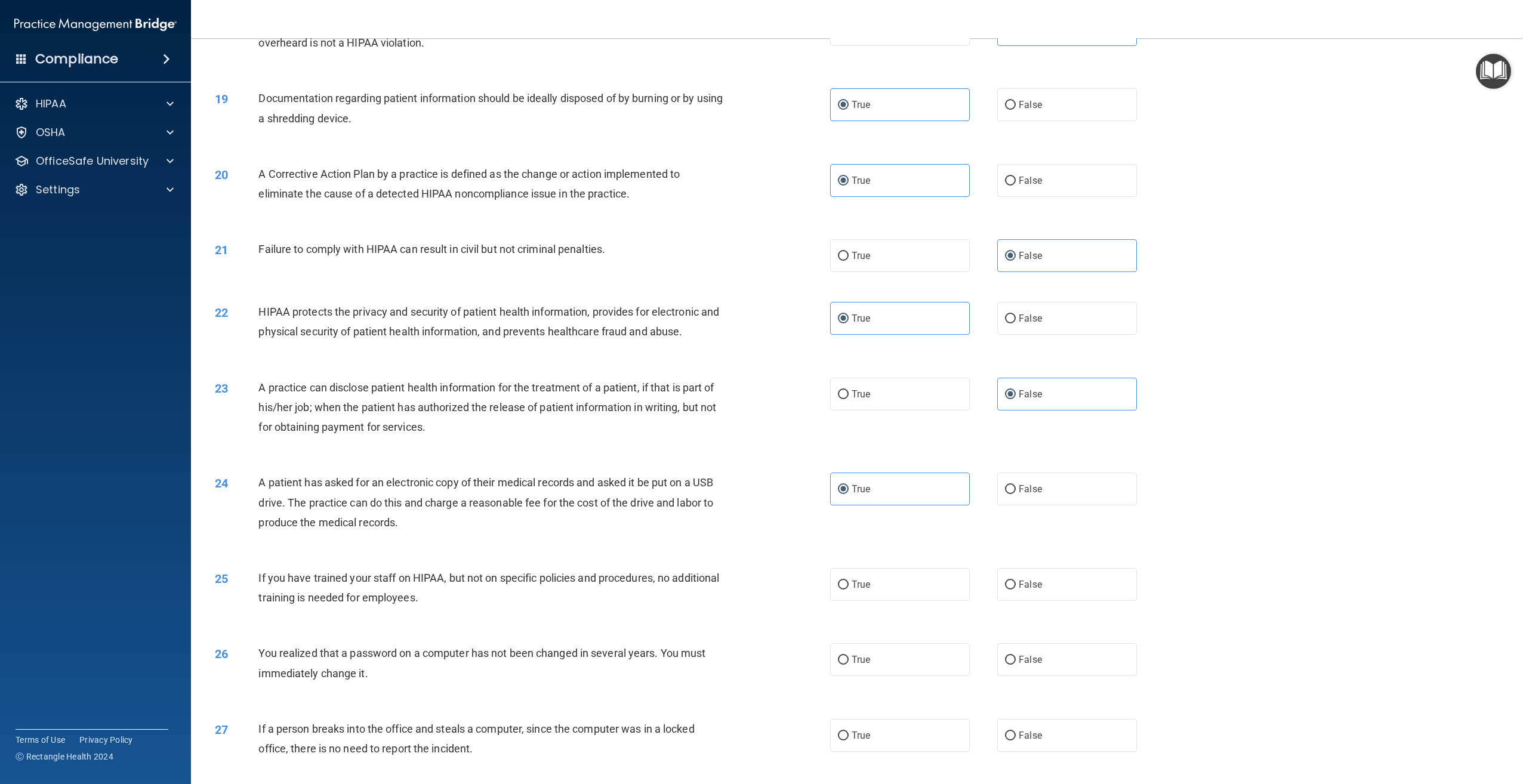
scroll to position [1432, 0]
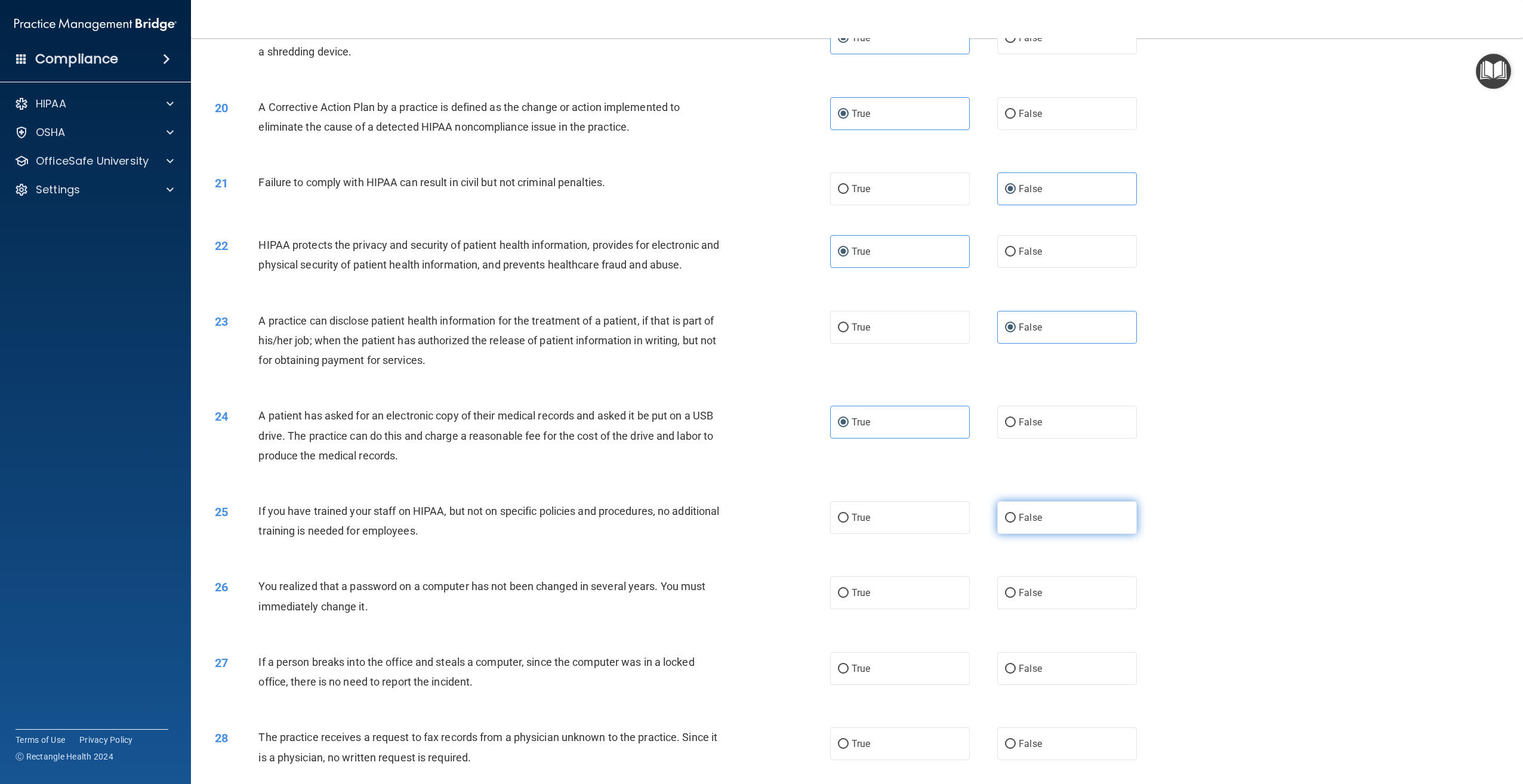
click at [1029, 534] on label "False" at bounding box center [1067, 517] width 140 height 33
click at [1016, 523] on input "False" at bounding box center [1010, 518] width 11 height 9
radio input "true"
click at [920, 609] on label "True" at bounding box center [900, 592] width 140 height 33
click at [849, 598] on input "True" at bounding box center [843, 593] width 11 height 9
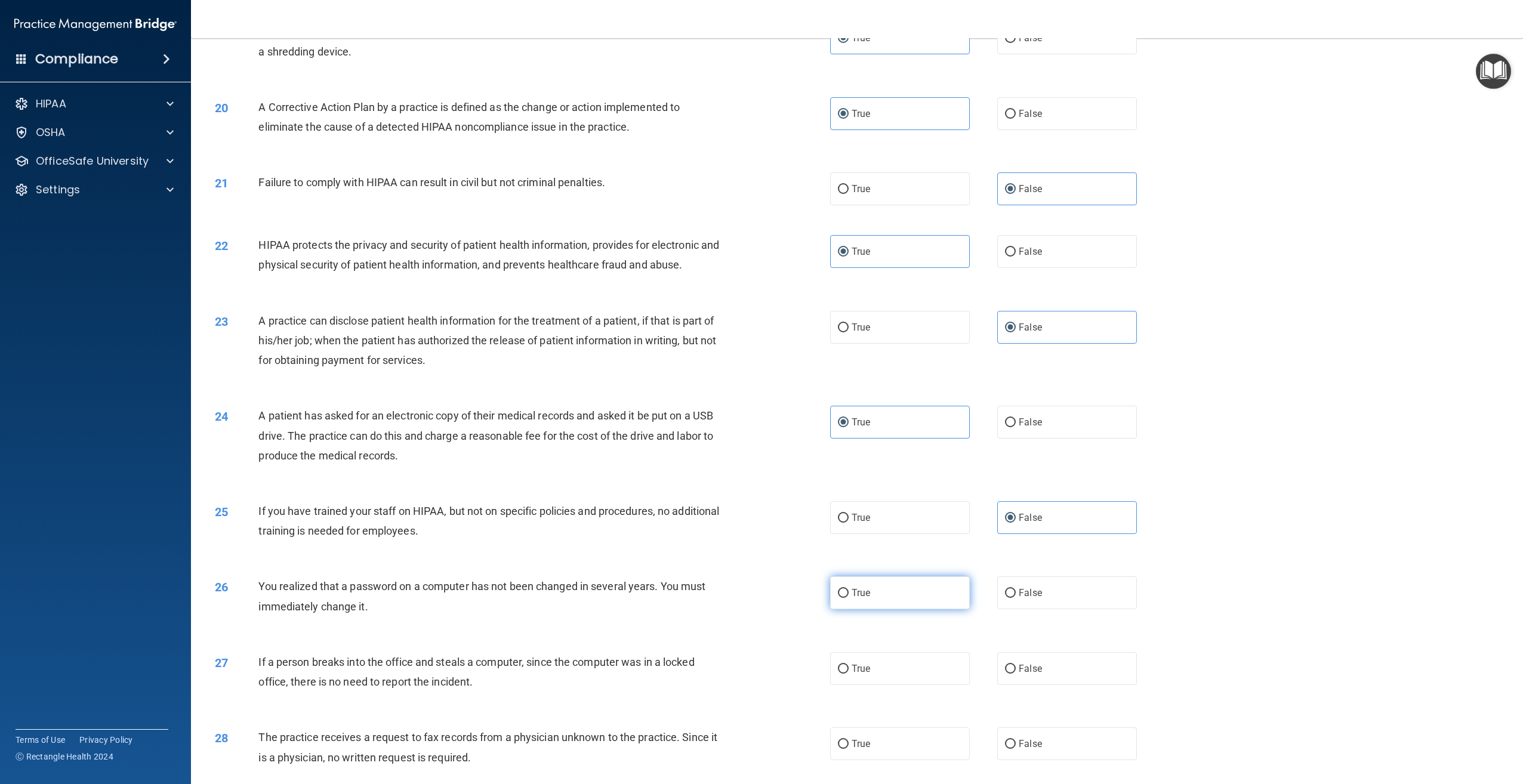
radio input "true"
click at [1101, 685] on label "False" at bounding box center [1067, 668] width 140 height 33
click at [1016, 673] on input "False" at bounding box center [1010, 669] width 11 height 9
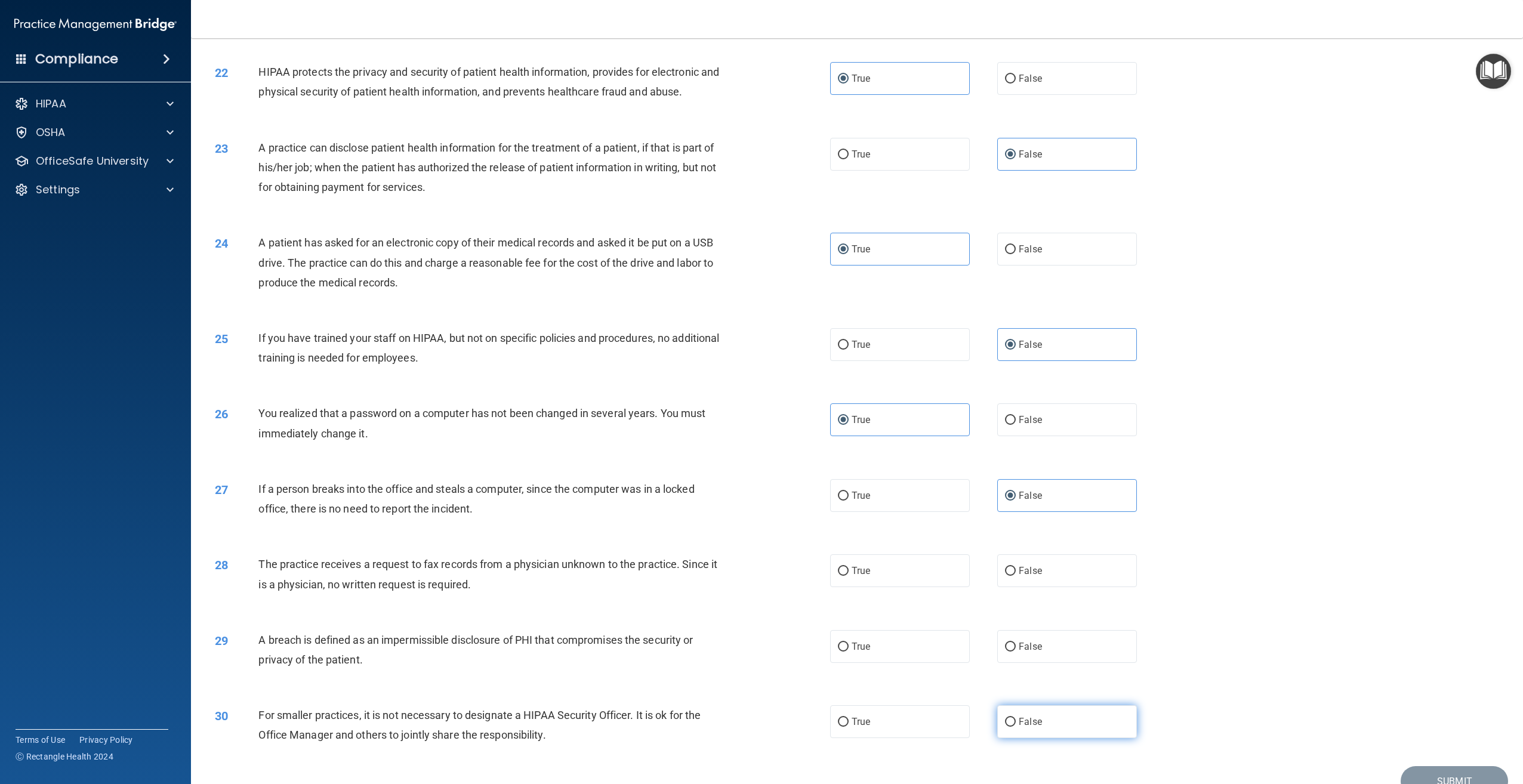
scroll to position [1684, 0]
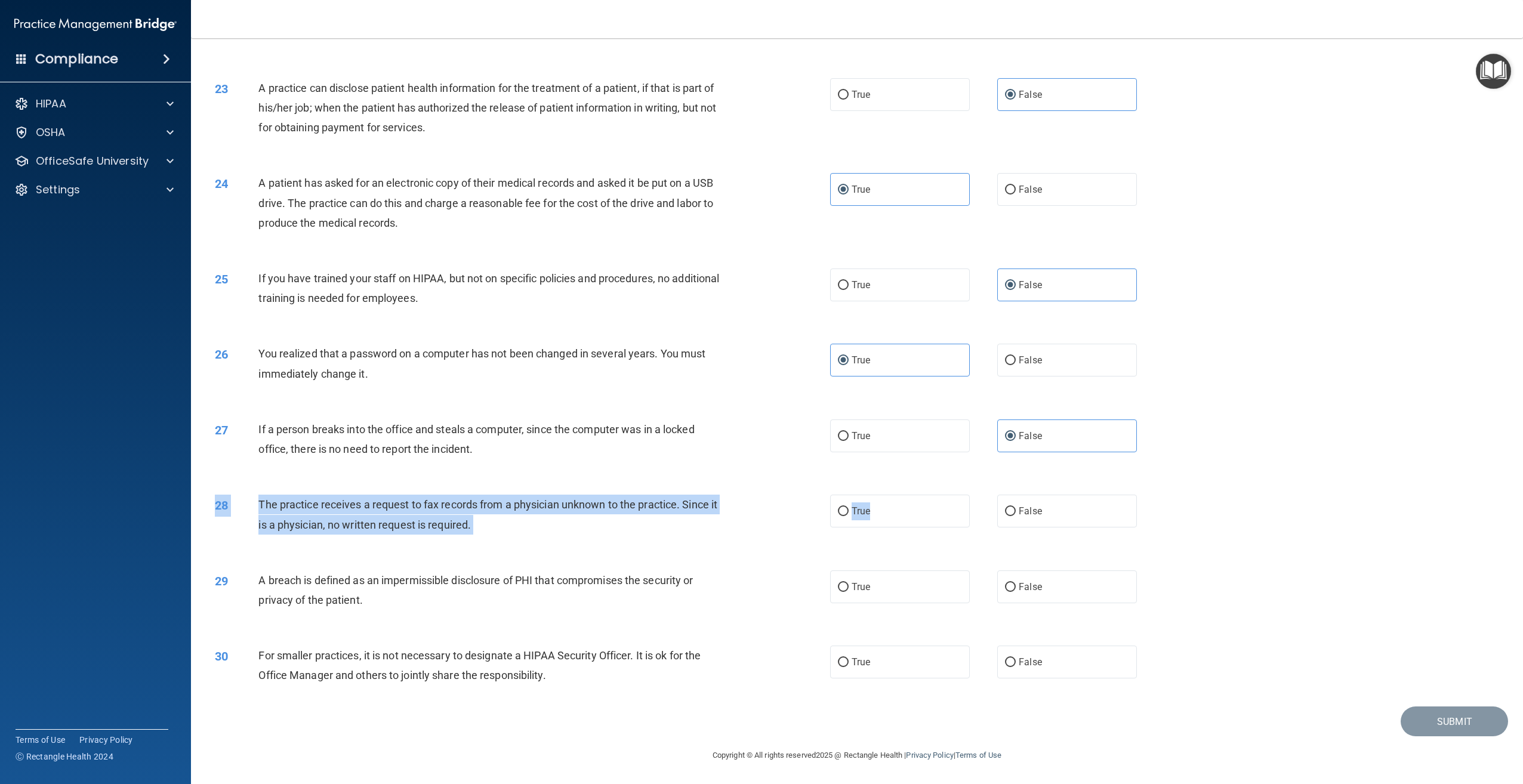
drag, startPoint x: 928, startPoint y: 522, endPoint x: 928, endPoint y: 530, distance: 8.0
click at [928, 530] on div "28 The practice receives a request to fax records from a physician unknown to t…" at bounding box center [857, 517] width 1302 height 75
click at [842, 515] on input "True" at bounding box center [843, 512] width 11 height 9
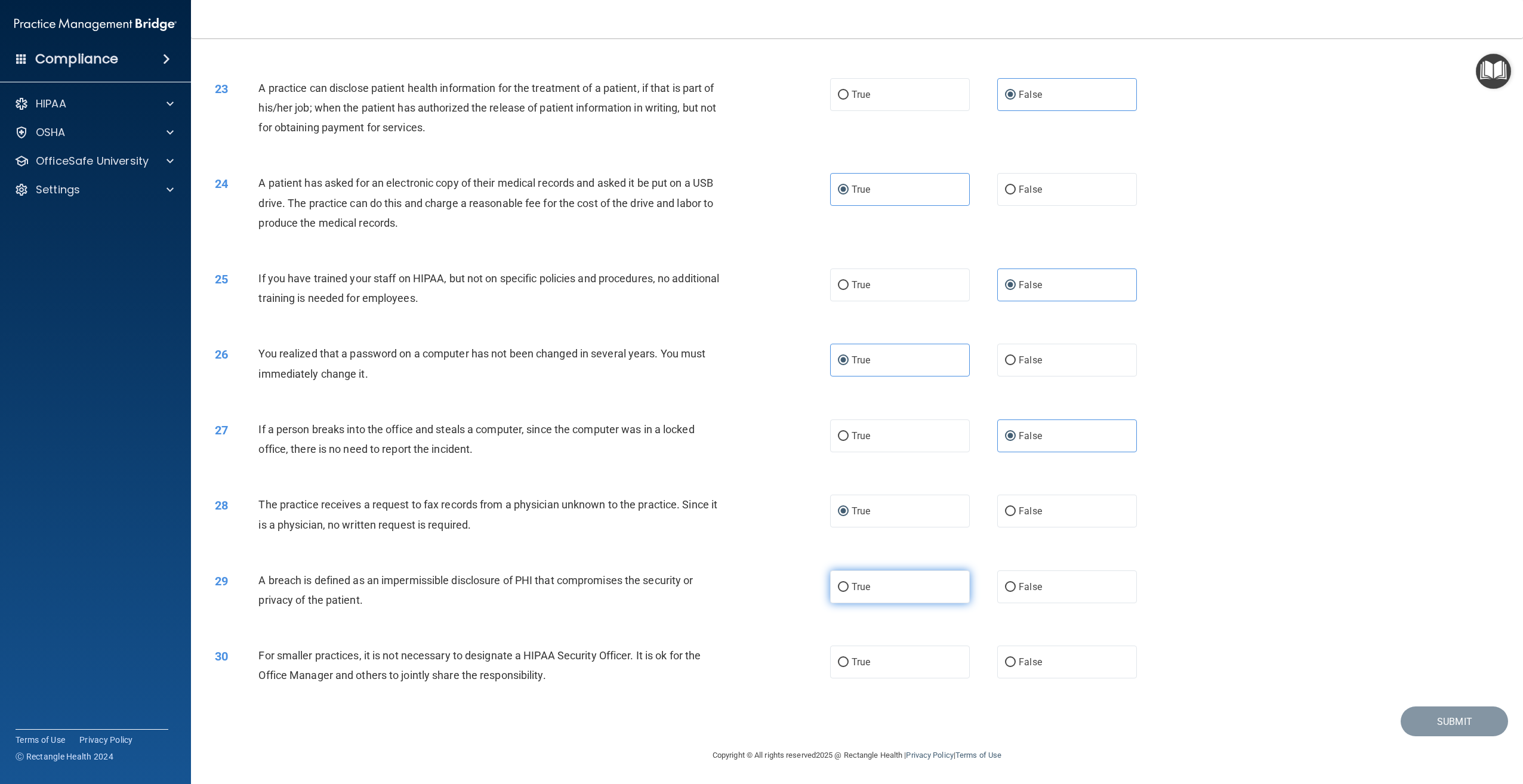
click at [872, 577] on label "True" at bounding box center [900, 587] width 140 height 33
click at [849, 583] on input "True" at bounding box center [843, 587] width 11 height 9
click at [1092, 670] on label "False" at bounding box center [1067, 662] width 140 height 33
click at [1016, 667] on input "False" at bounding box center [1010, 662] width 11 height 9
drag, startPoint x: 1082, startPoint y: 512, endPoint x: 1074, endPoint y: 522, distance: 12.8
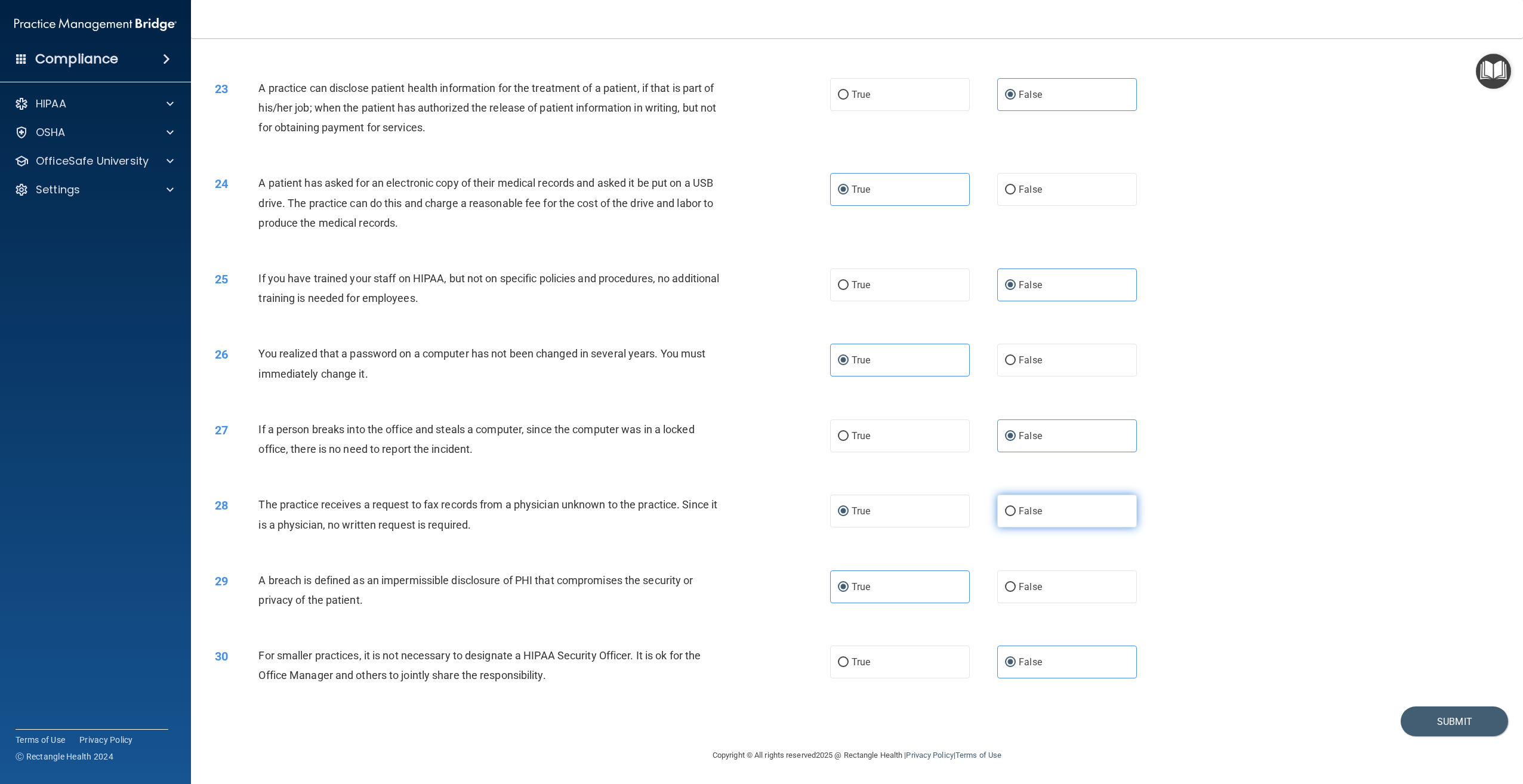
click at [1075, 521] on label "False" at bounding box center [1067, 511] width 140 height 33
click at [1016, 516] on input "False" at bounding box center [1010, 512] width 11 height 9
click at [1464, 725] on button "Submit" at bounding box center [1453, 722] width 107 height 31
click at [1458, 729] on button "Submit" at bounding box center [1453, 722] width 107 height 31
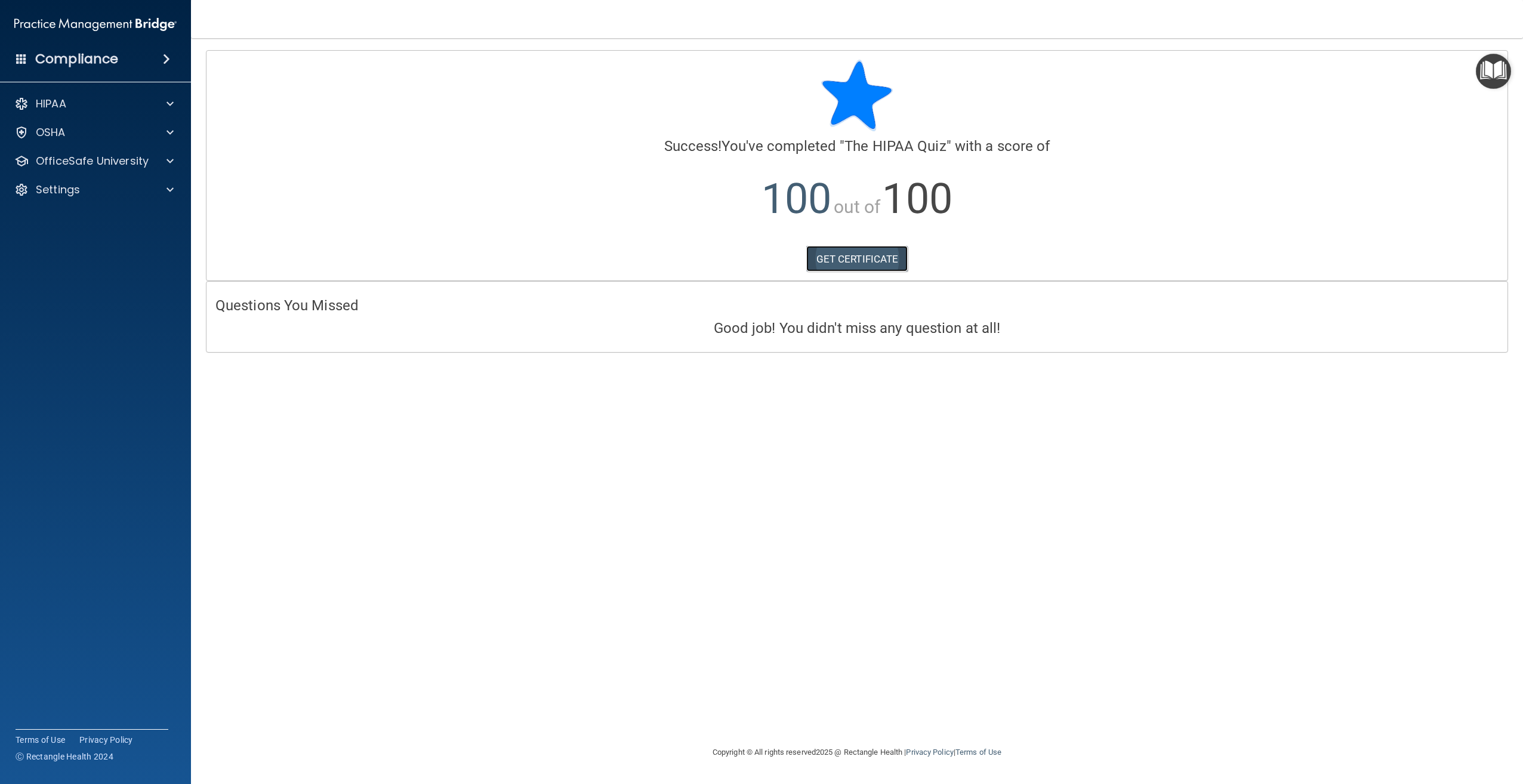
click at [878, 249] on link "GET CERTIFICATE" at bounding box center [857, 258] width 102 height 26
click at [160, 159] on div at bounding box center [168, 161] width 30 height 14
click at [152, 227] on link "OSHA Training" at bounding box center [82, 219] width 188 height 24
